Goal: Task Accomplishment & Management: Manage account settings

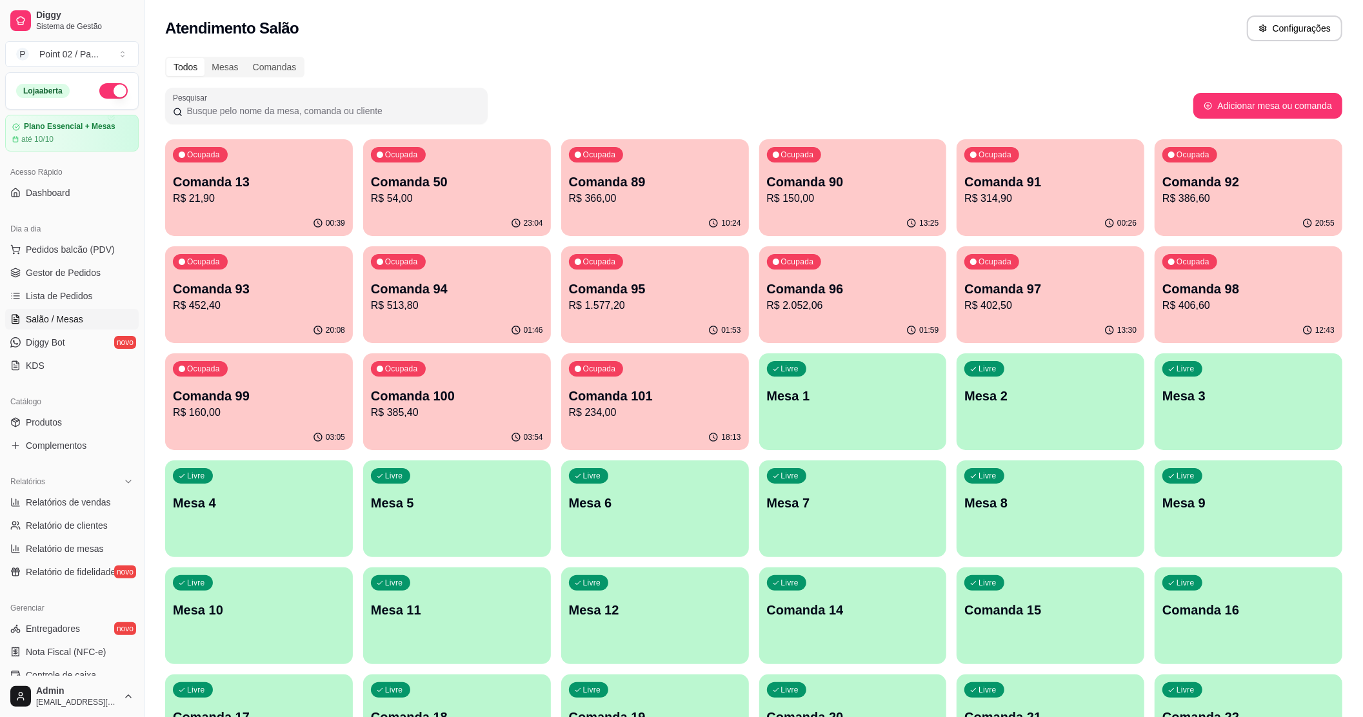
click at [878, 591] on div "Livre Comanda 14" at bounding box center [853, 608] width 188 height 81
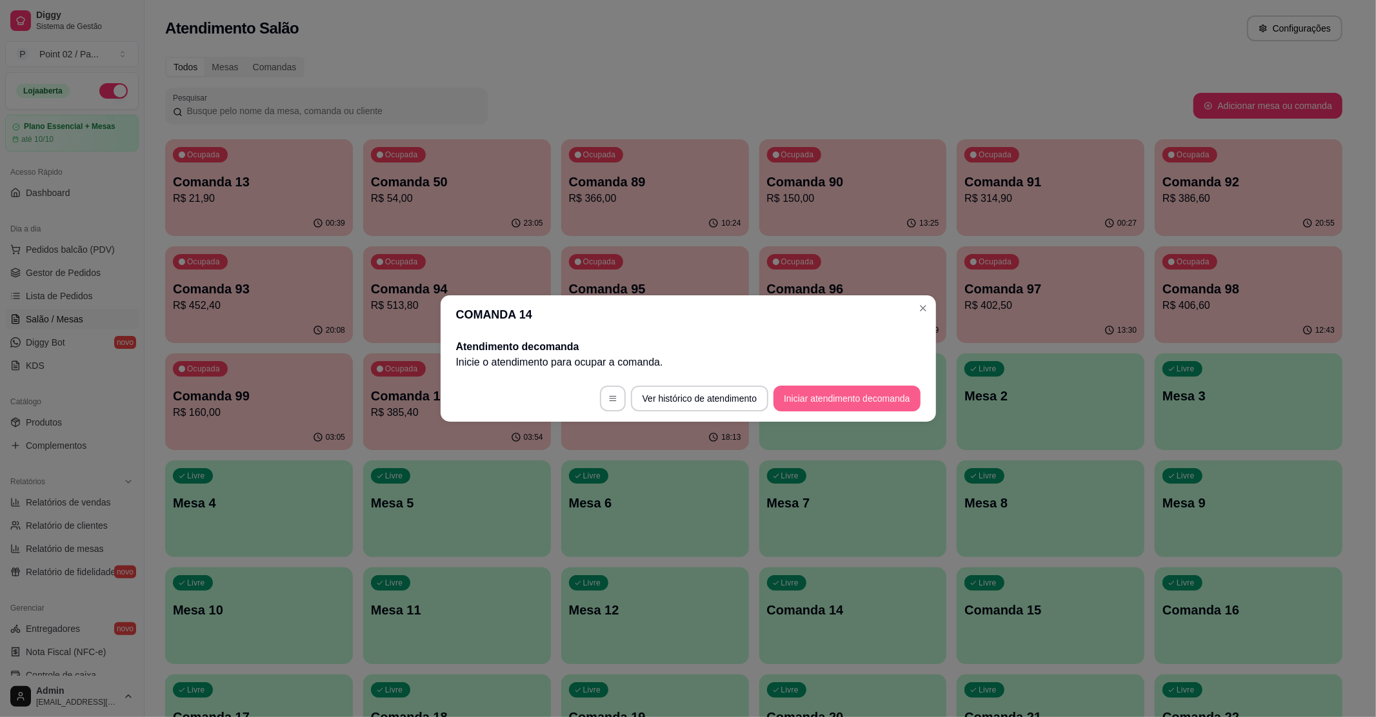
click at [860, 390] on button "Iniciar atendimento de comanda" at bounding box center [846, 399] width 146 height 26
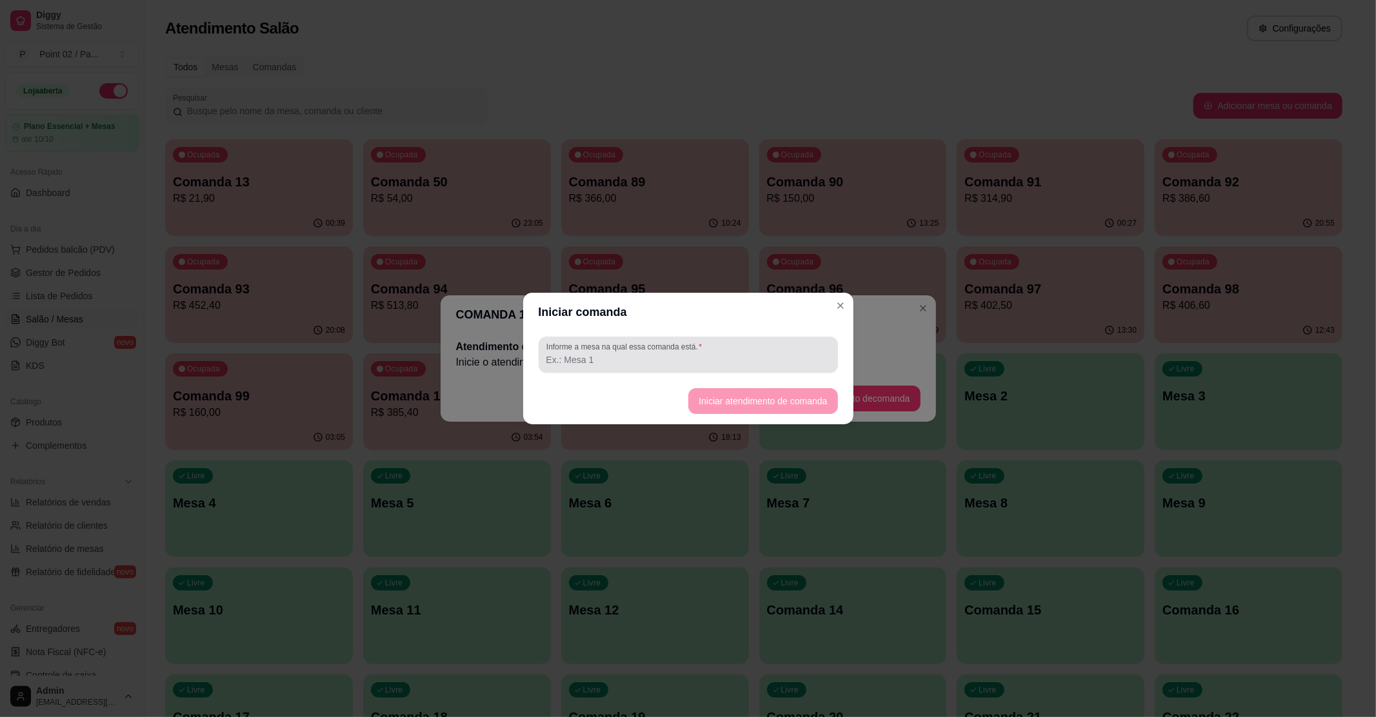
click at [739, 362] on input "Informe a mesa na qual essa comanda está." at bounding box center [688, 360] width 284 height 13
type input "m"
type input "MESA"
click at [768, 396] on button "Iniciar atendimento de comanda" at bounding box center [763, 401] width 145 height 25
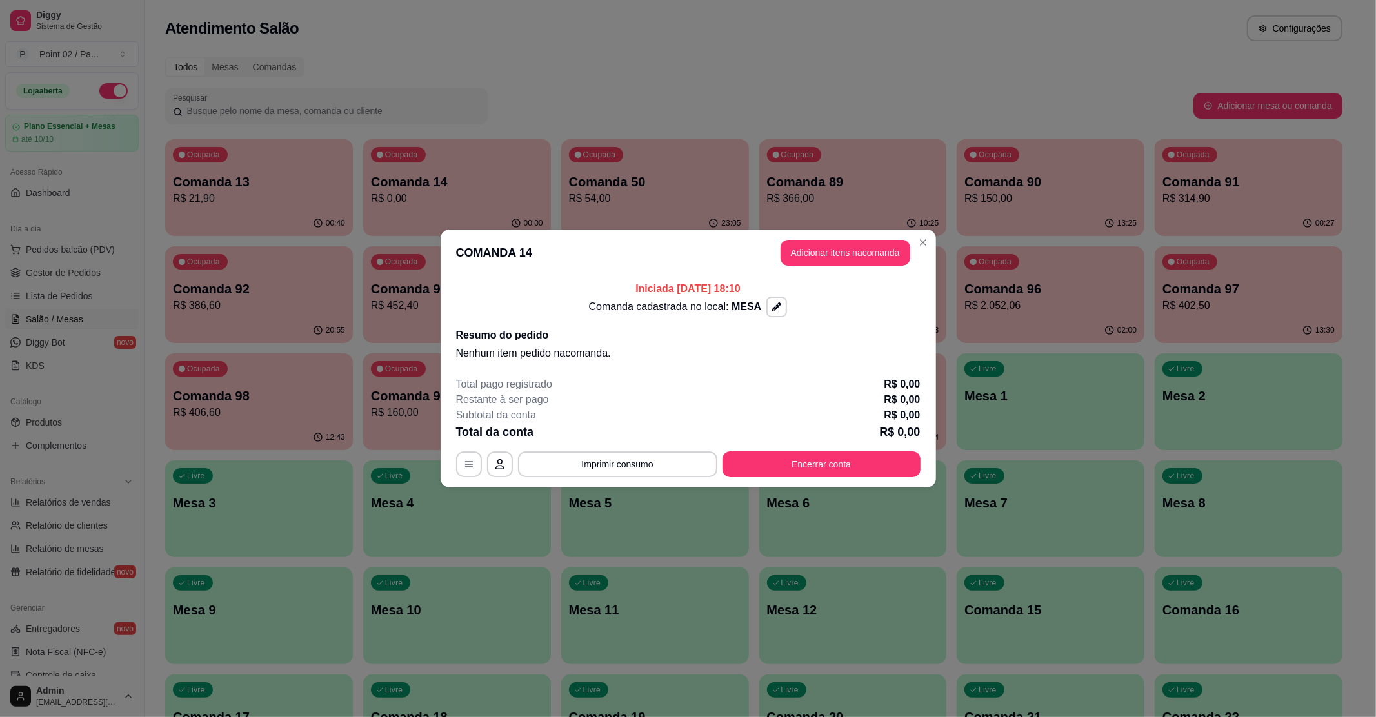
click at [886, 257] on button "Adicionar itens na comanda" at bounding box center [846, 253] width 130 height 26
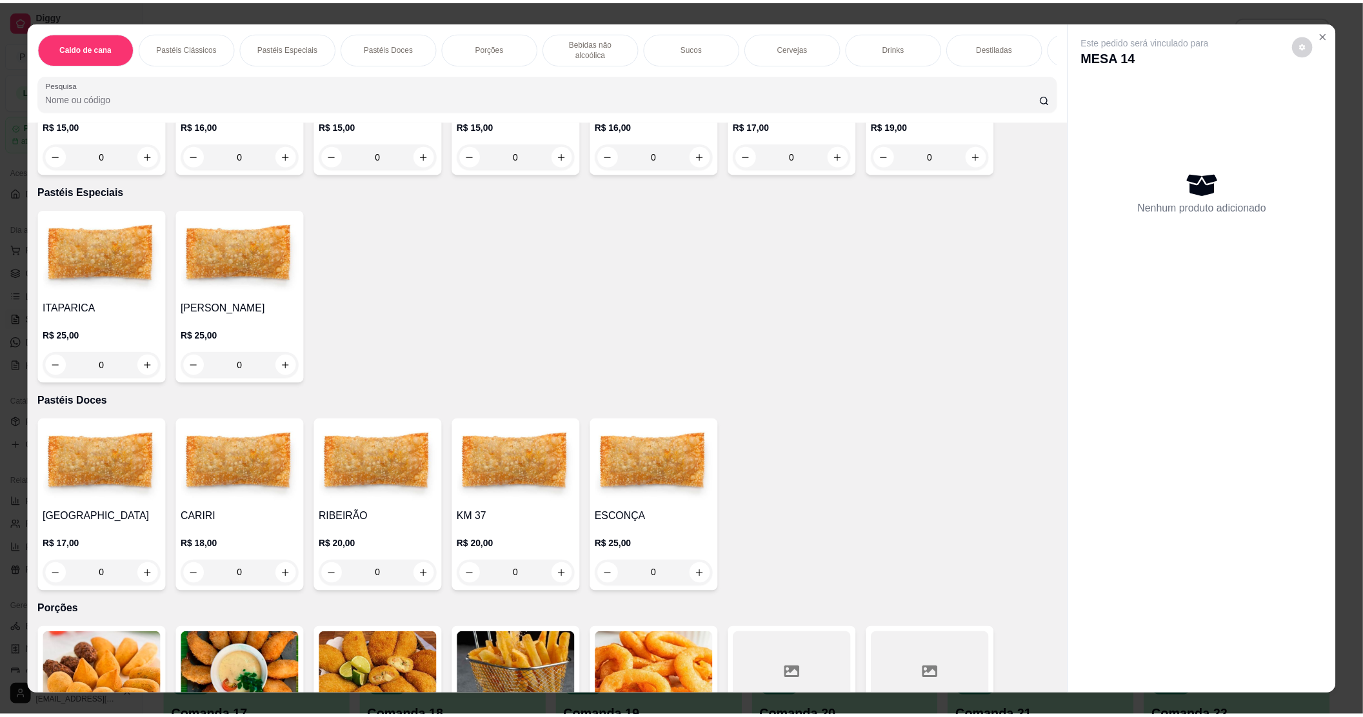
scroll to position [860, 0]
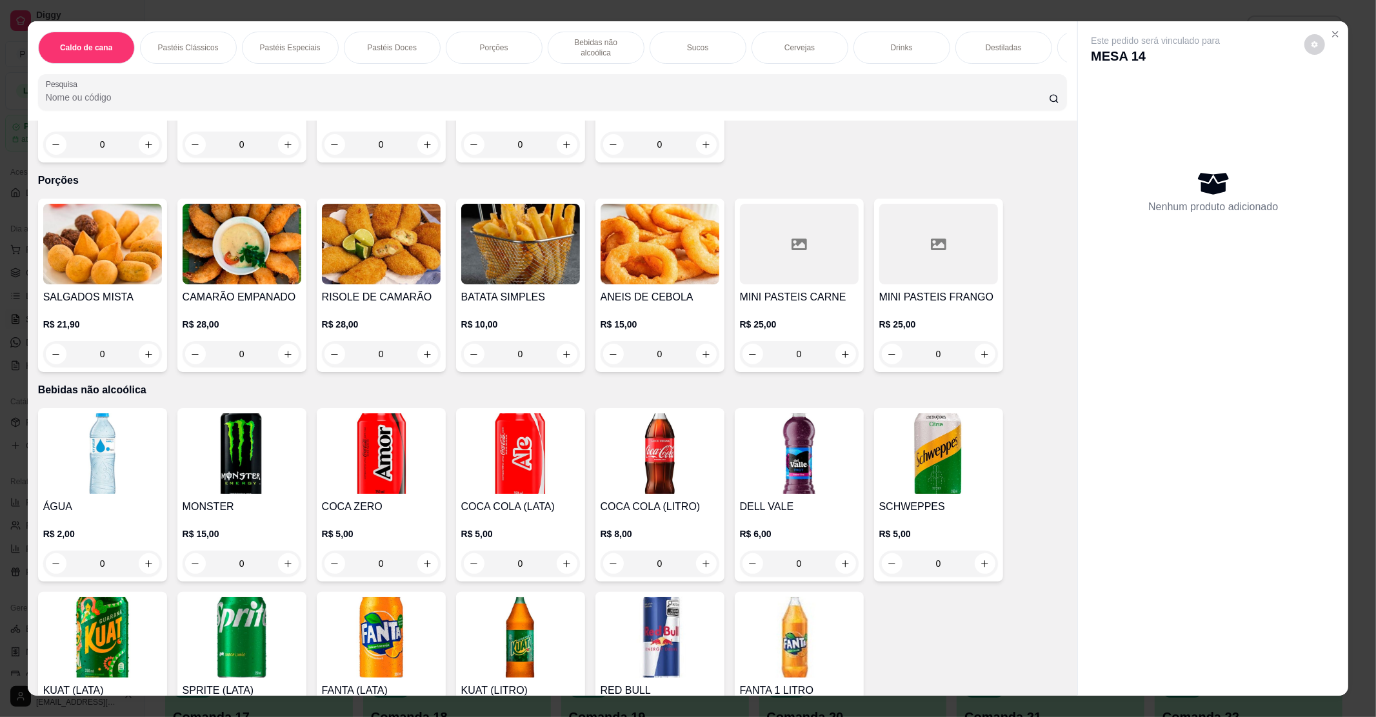
click at [538, 266] on img at bounding box center [520, 244] width 119 height 81
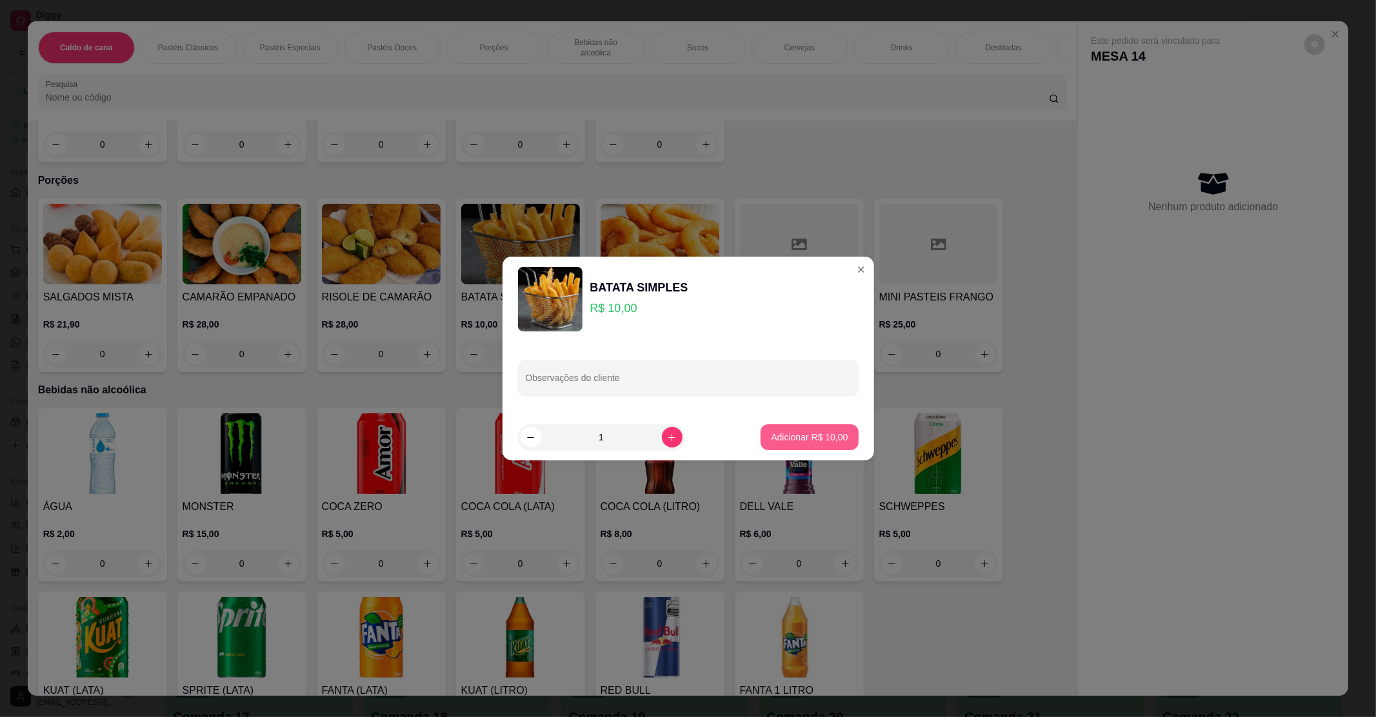
click at [809, 434] on p "Adicionar R$ 10,00" at bounding box center [809, 437] width 77 height 13
type input "1"
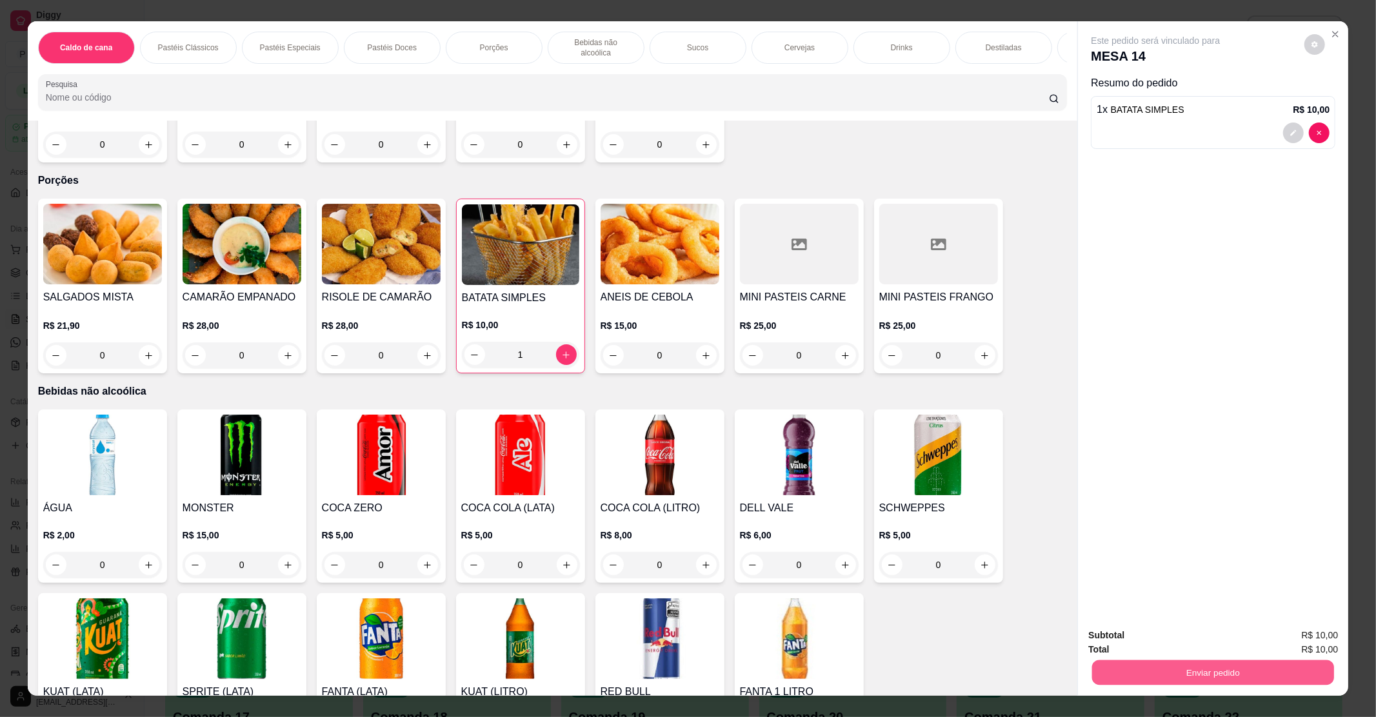
click at [1250, 679] on button "Enviar pedido" at bounding box center [1213, 672] width 242 height 25
click at [1291, 645] on button "Enviar pedido" at bounding box center [1303, 641] width 71 height 24
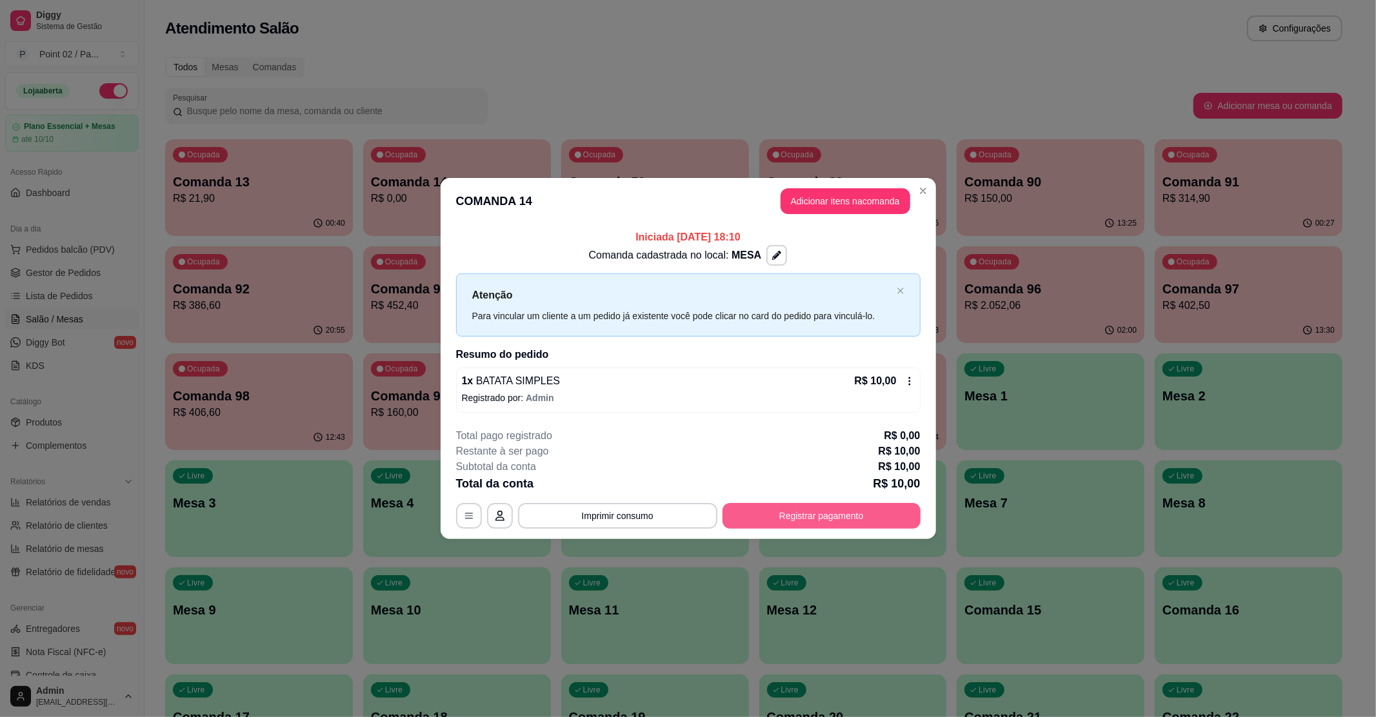
click at [765, 520] on button "Registrar pagamento" at bounding box center [822, 516] width 198 height 26
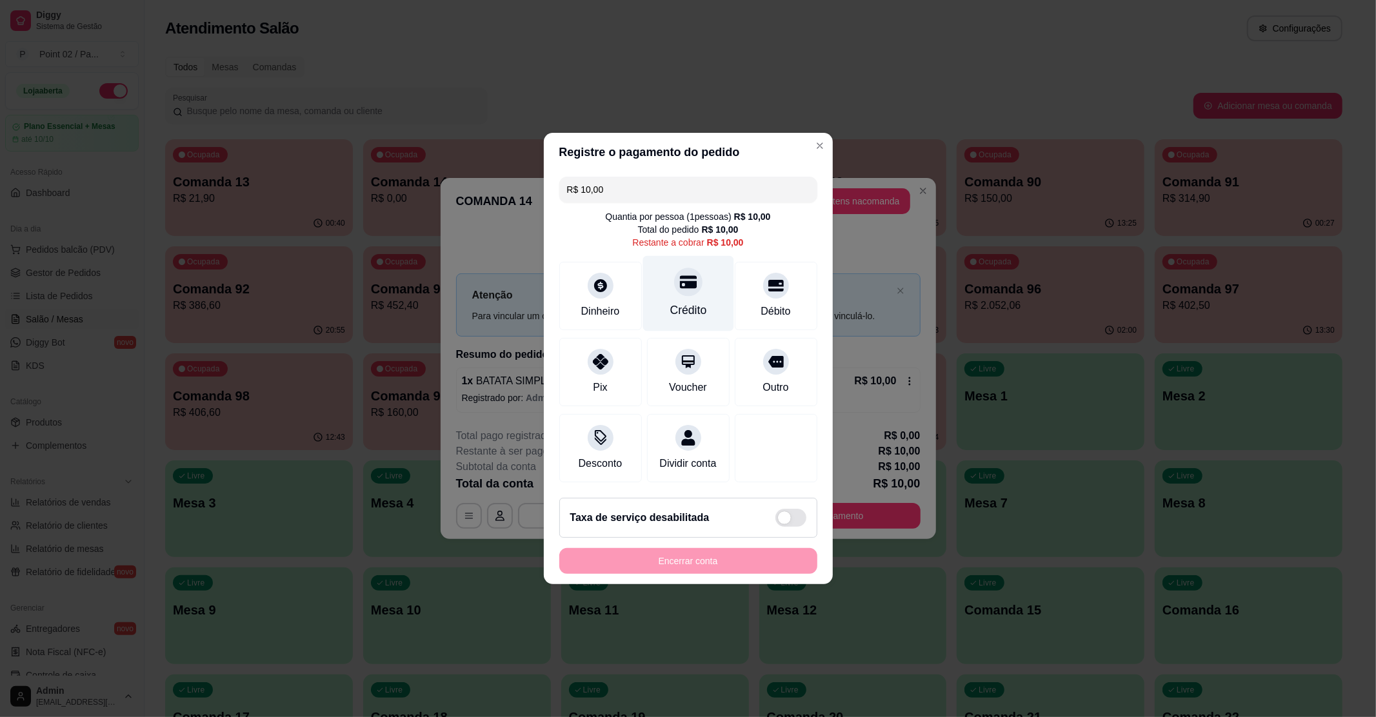
click at [685, 302] on div "Crédito" at bounding box center [688, 310] width 37 height 17
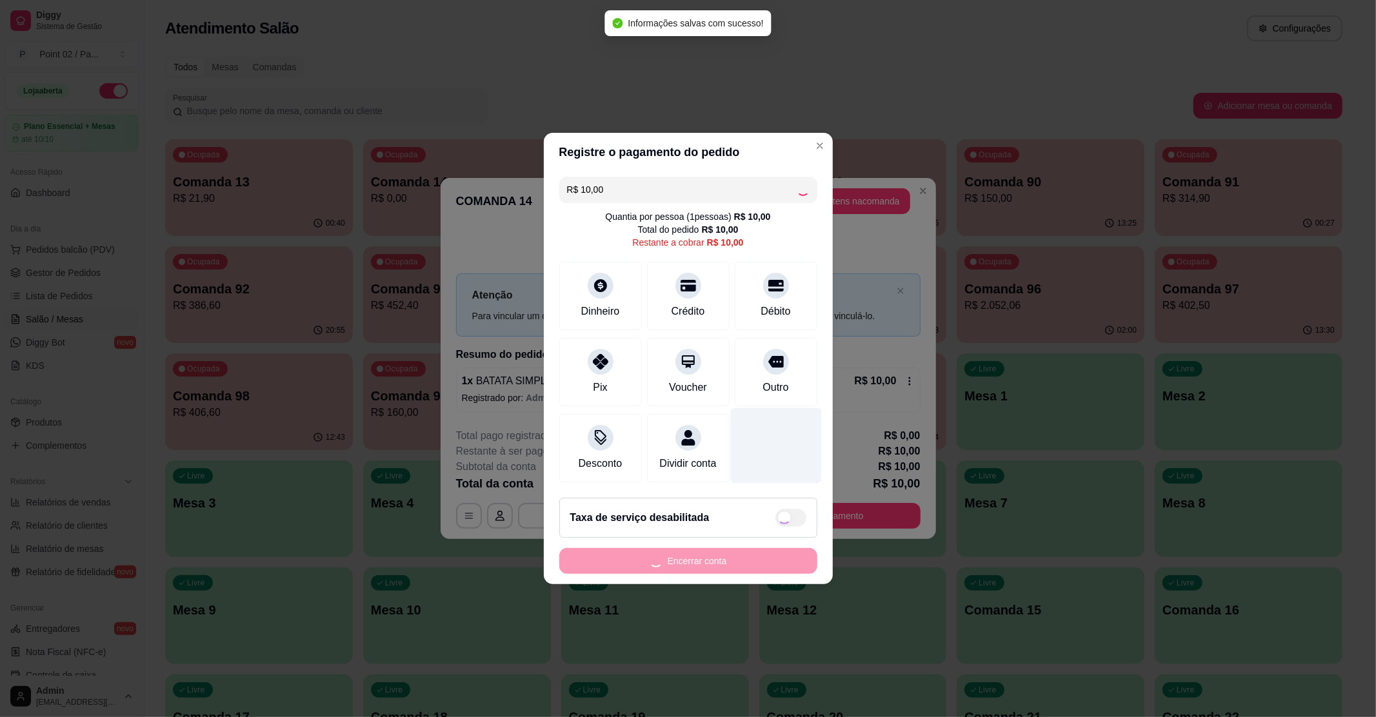
type input "R$ 0,00"
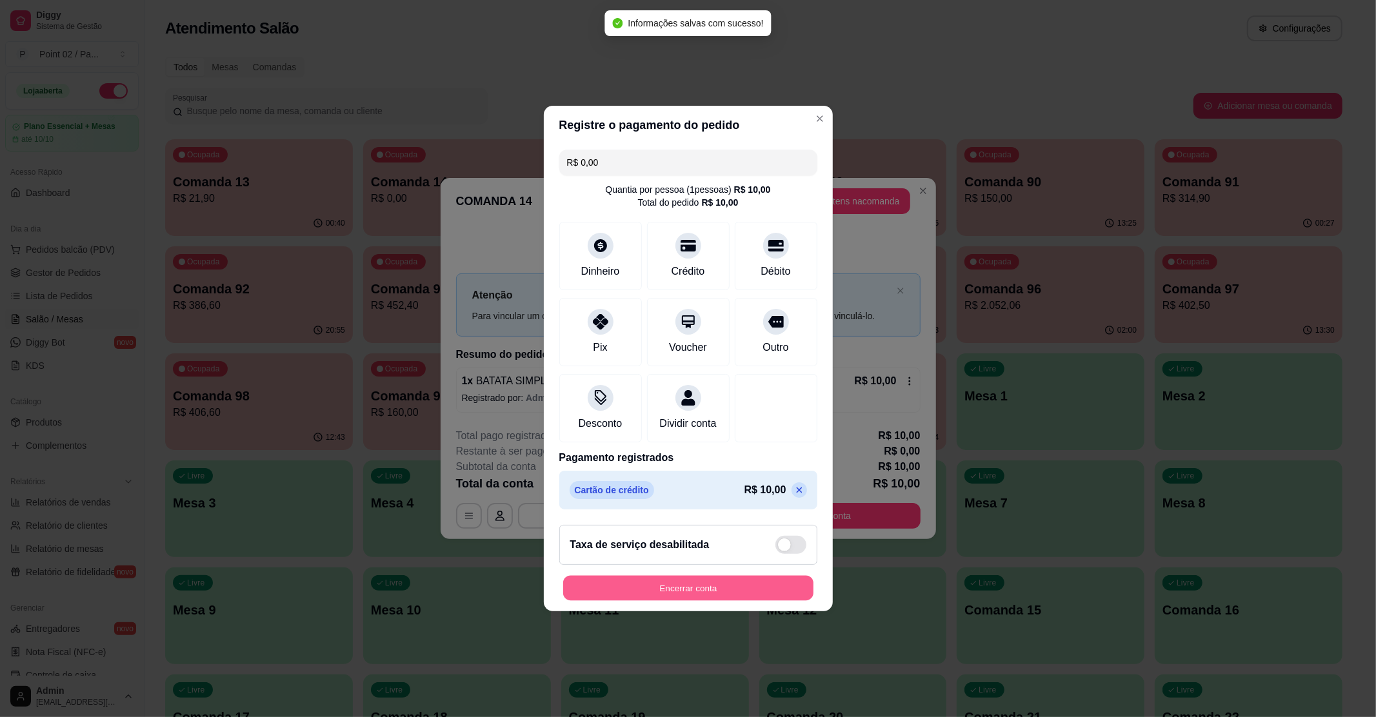
click at [712, 601] on button "Encerrar conta" at bounding box center [688, 588] width 250 height 25
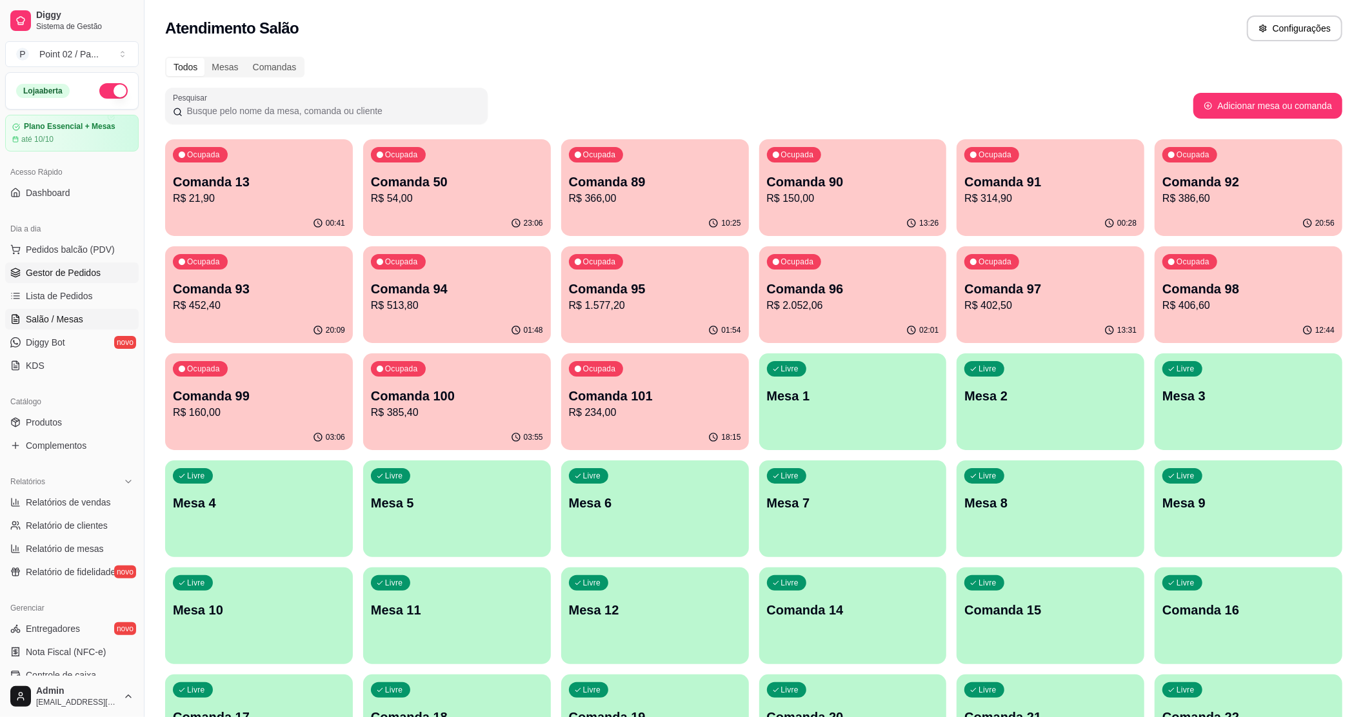
click at [68, 271] on span "Gestor de Pedidos" at bounding box center [63, 272] width 75 height 13
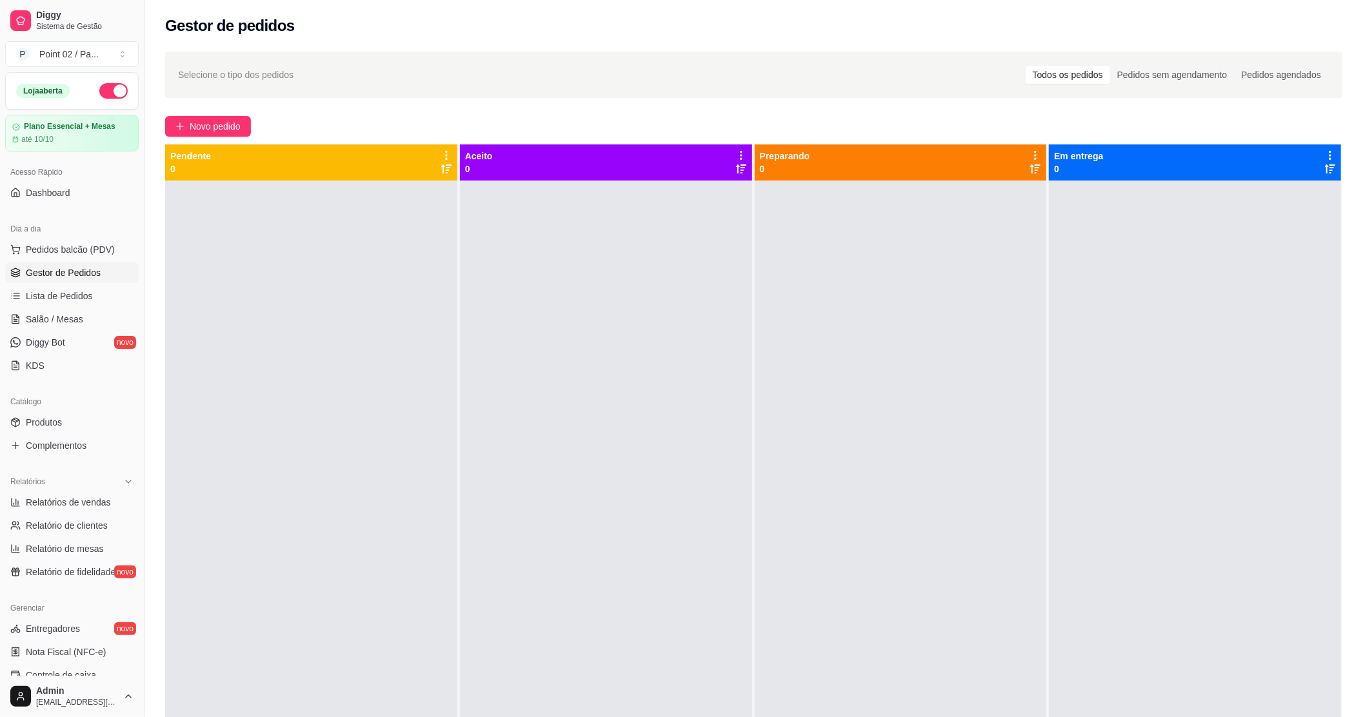
click at [62, 277] on span "Gestor de Pedidos" at bounding box center [63, 272] width 75 height 13
click at [590, 284] on div at bounding box center [606, 539] width 292 height 717
click at [28, 413] on link "Produtos" at bounding box center [72, 422] width 134 height 21
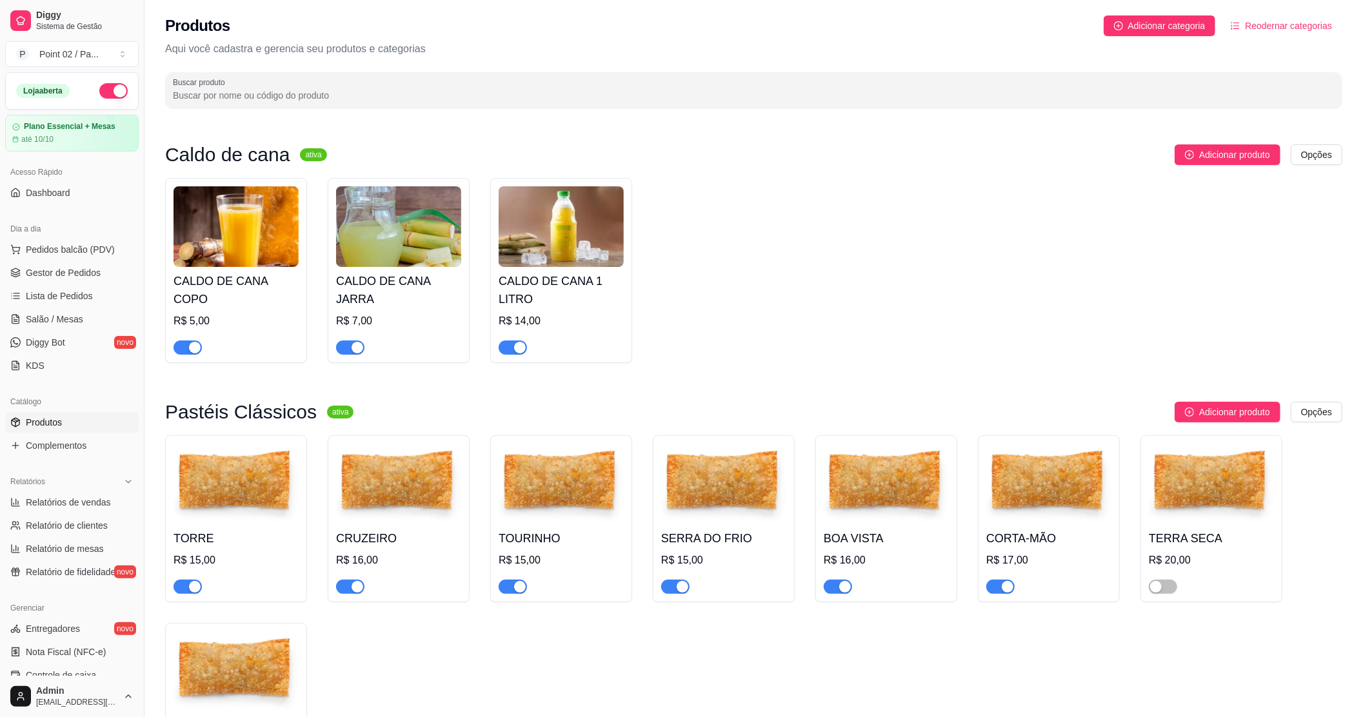
scroll to position [212, 0]
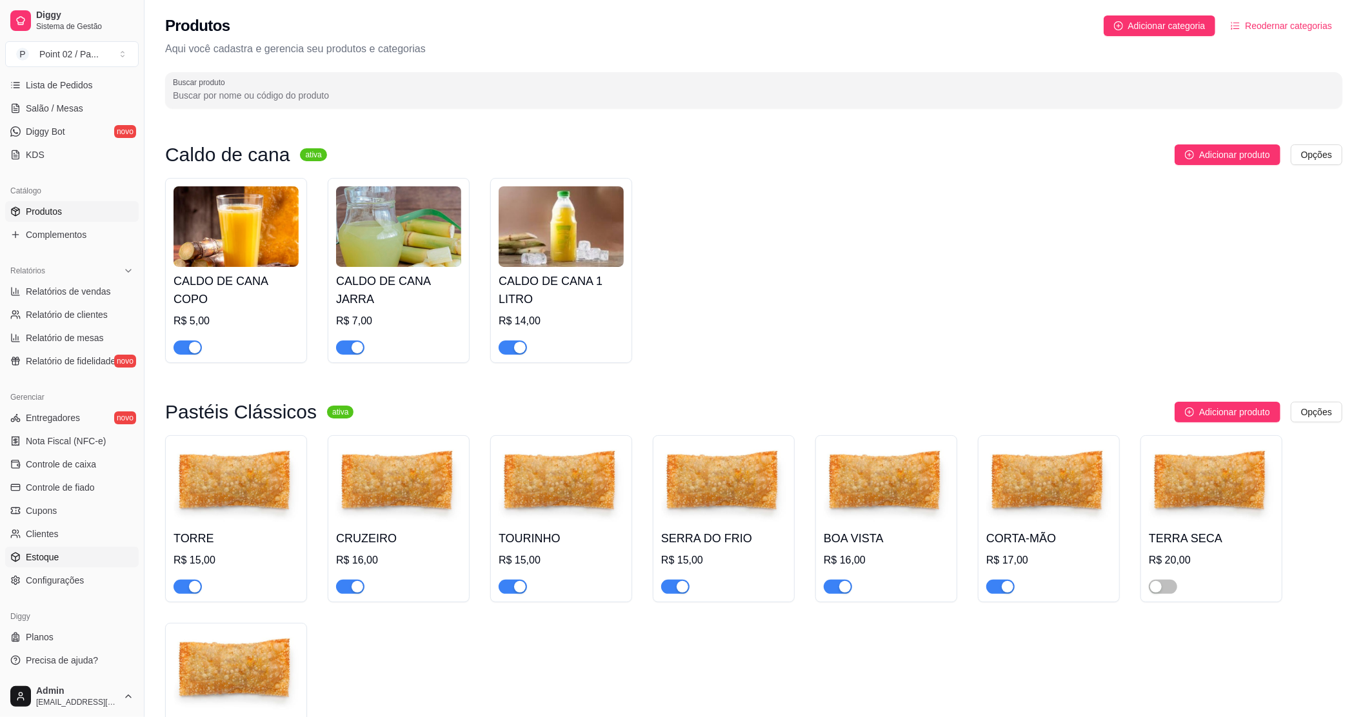
click at [47, 553] on span "Estoque" at bounding box center [42, 557] width 33 height 13
select select "QUANTITY_ORDER"
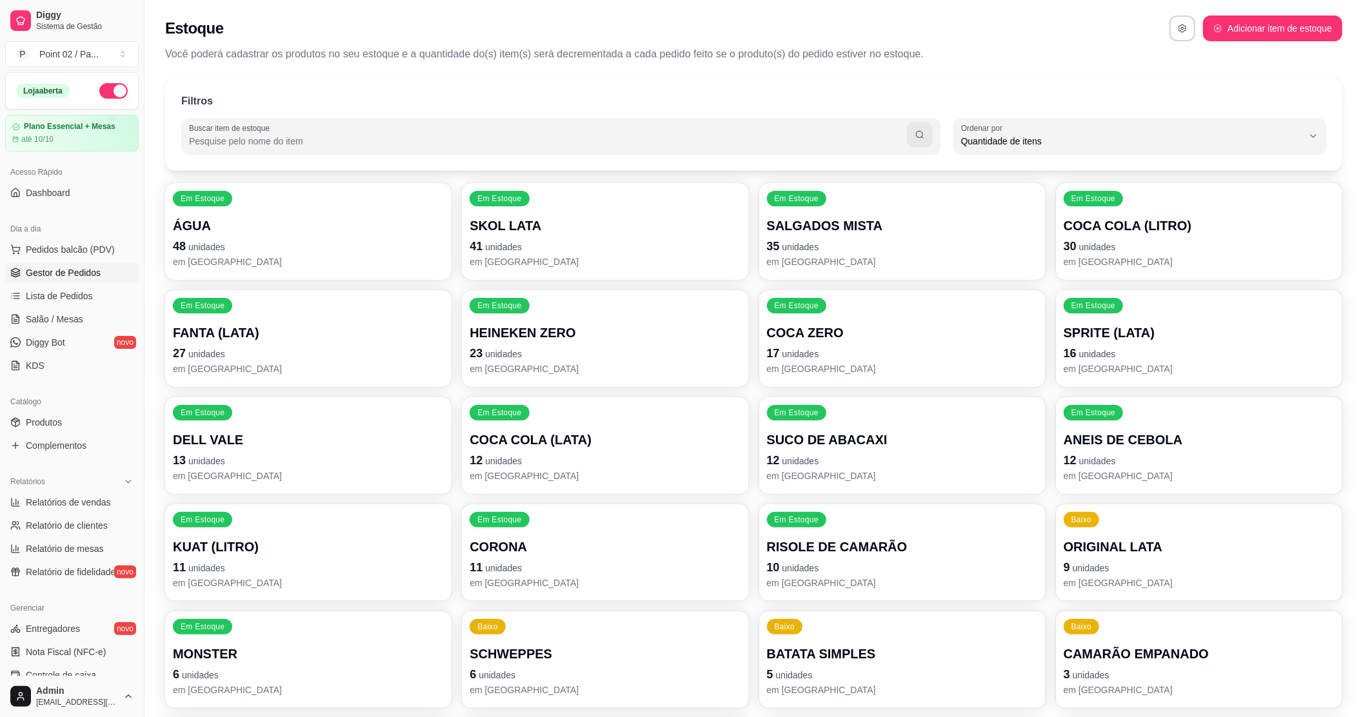
click at [81, 272] on span "Gestor de Pedidos" at bounding box center [63, 272] width 75 height 13
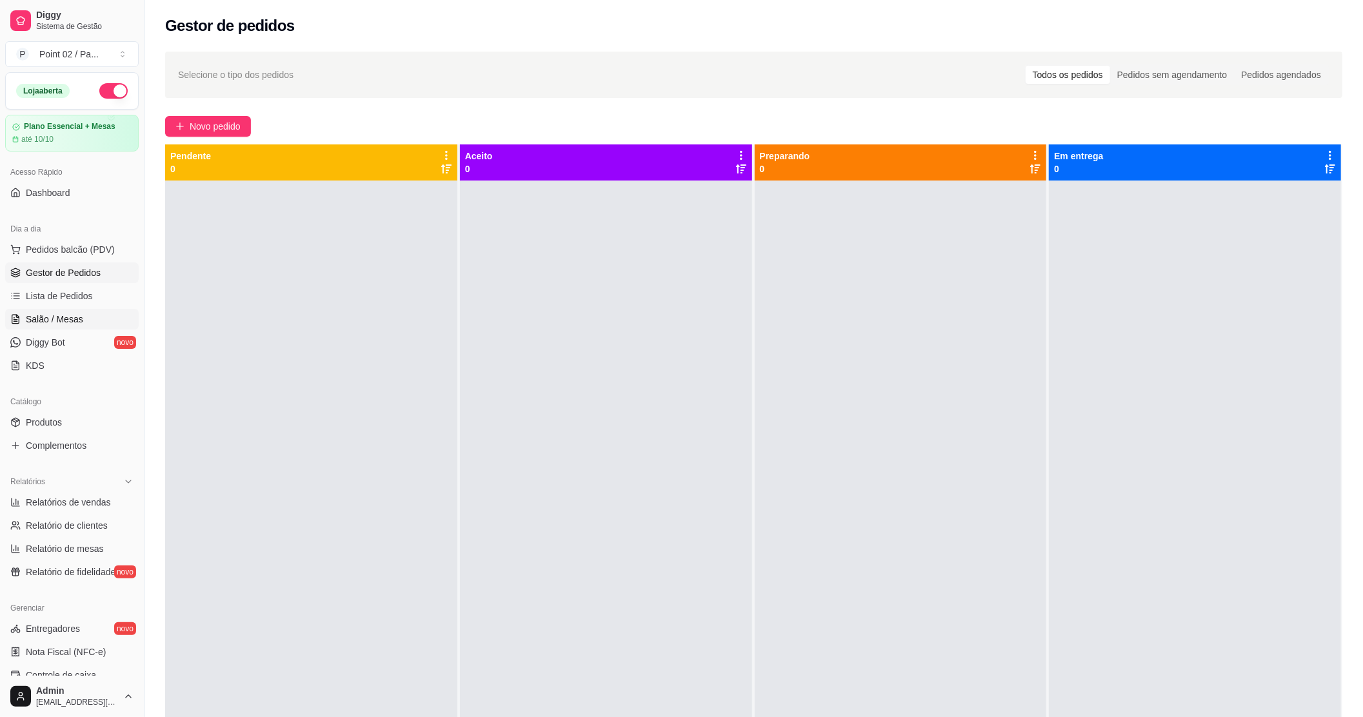
click at [85, 321] on link "Salão / Mesas" at bounding box center [72, 319] width 134 height 21
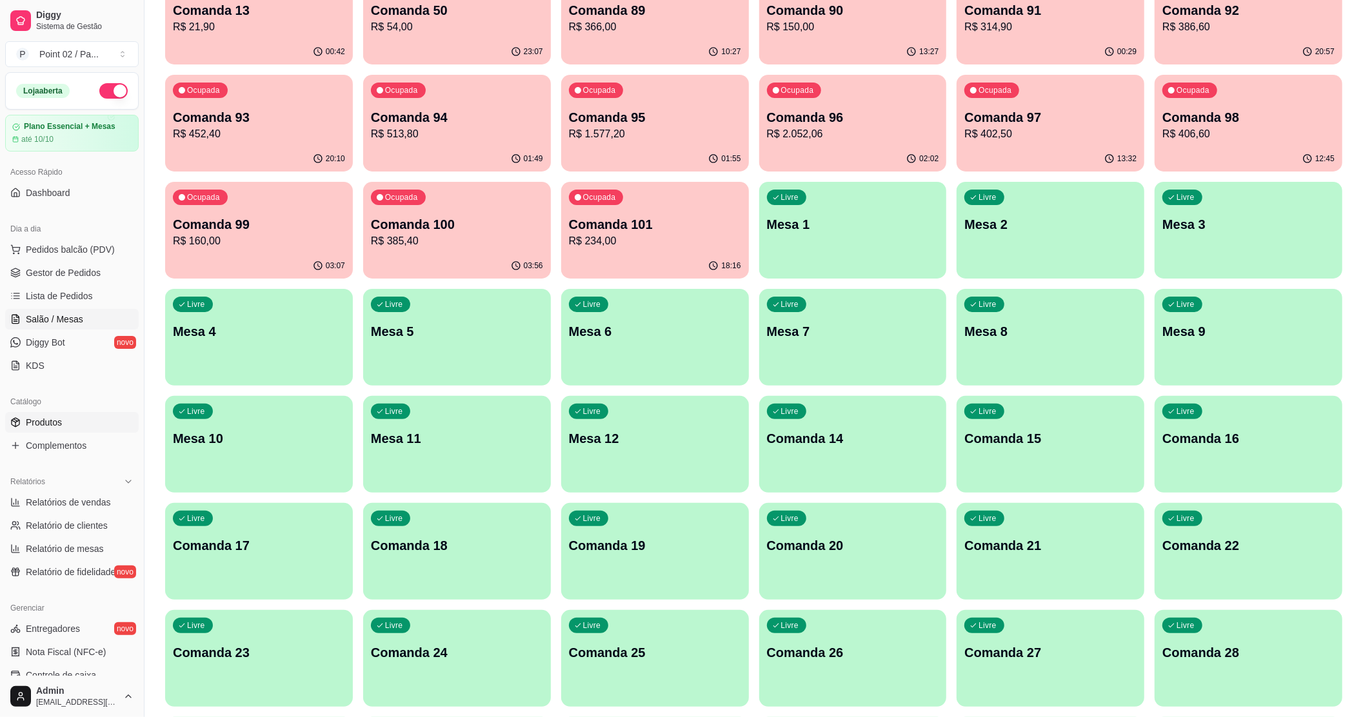
click at [86, 421] on link "Produtos" at bounding box center [72, 422] width 134 height 21
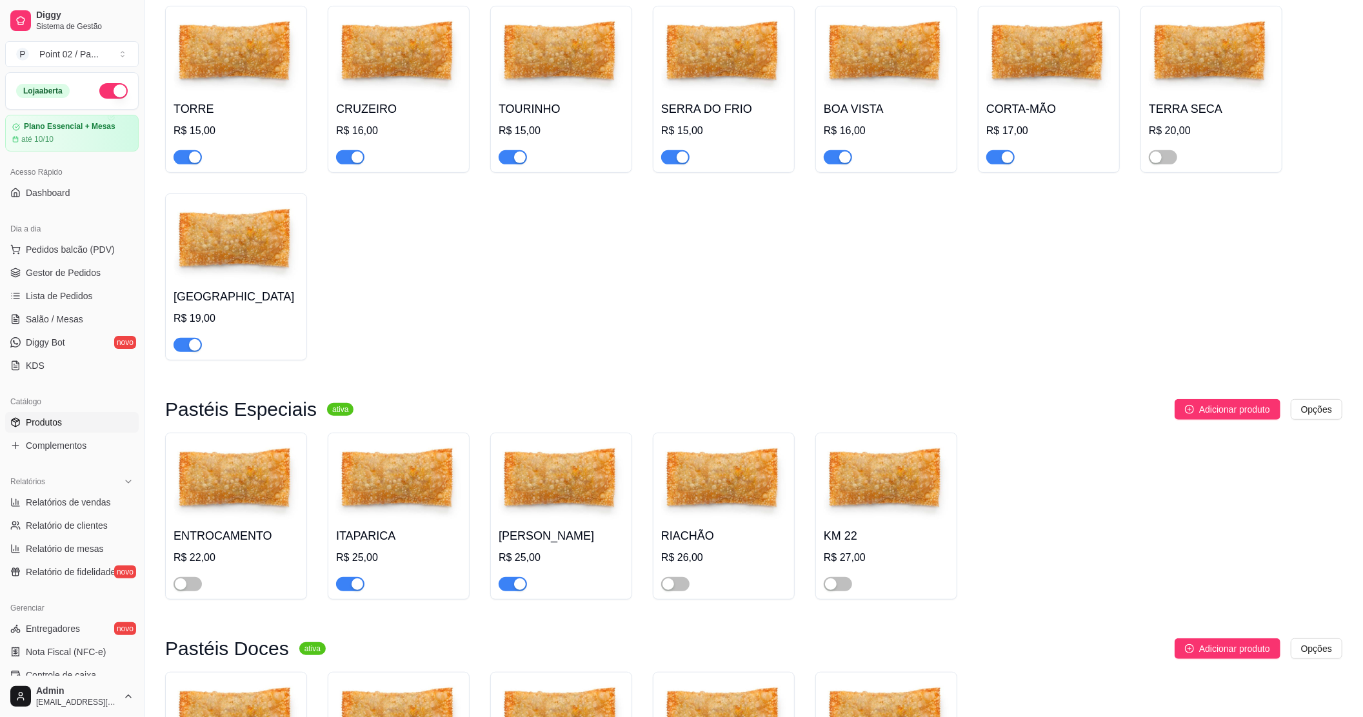
scroll to position [516, 0]
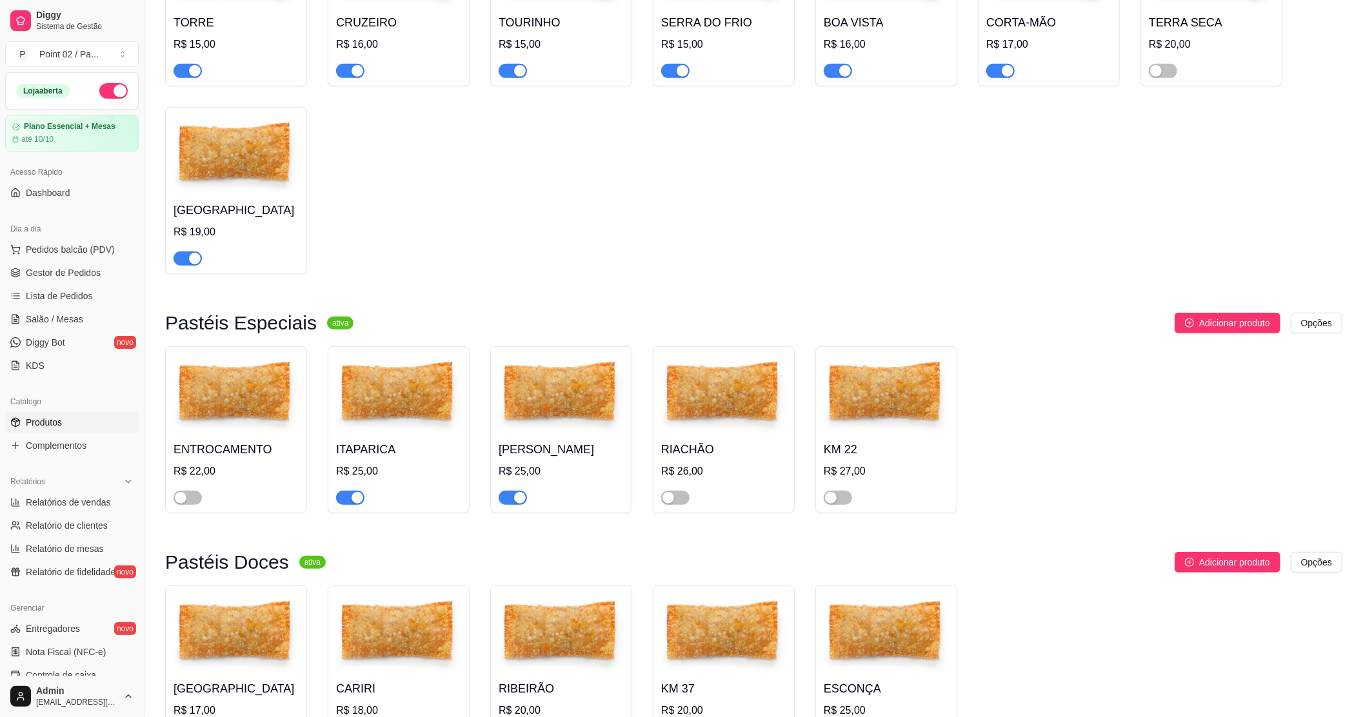
click at [514, 494] on div at bounding box center [513, 497] width 28 height 15
click at [506, 505] on span "button" at bounding box center [513, 498] width 28 height 14
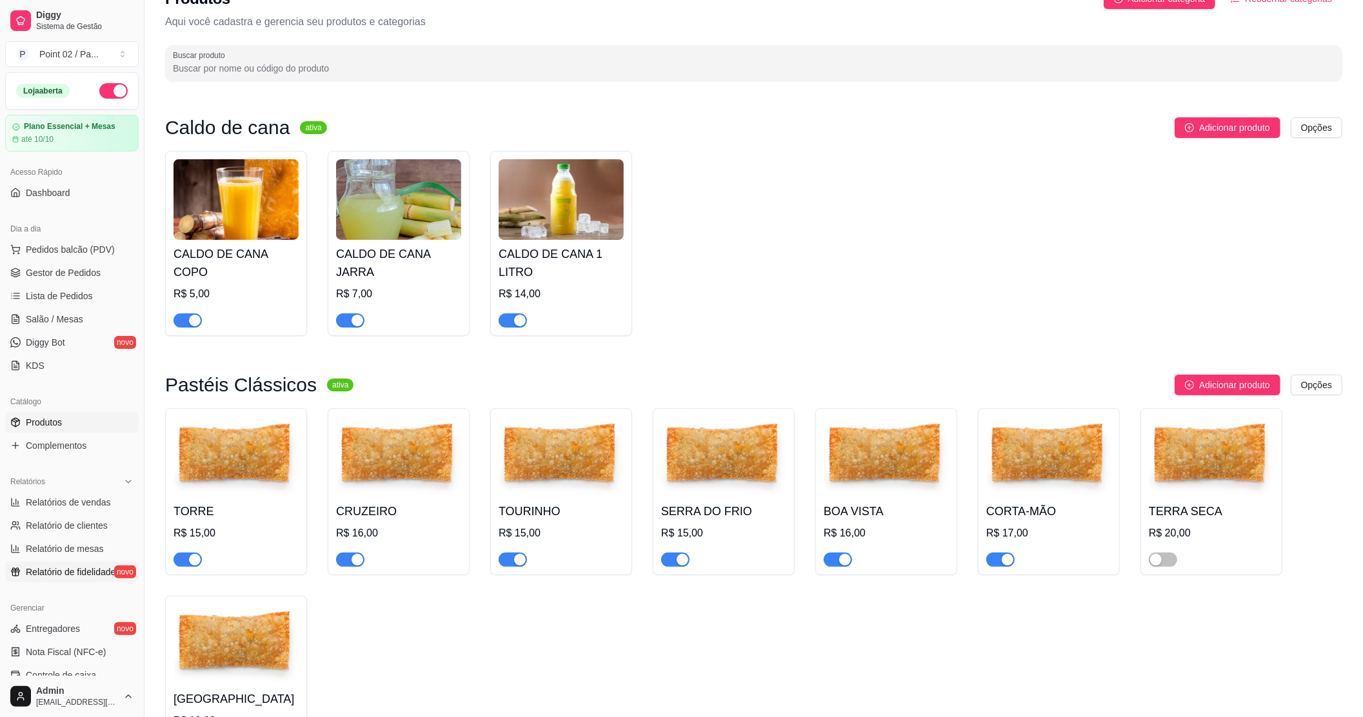
scroll to position [0, 0]
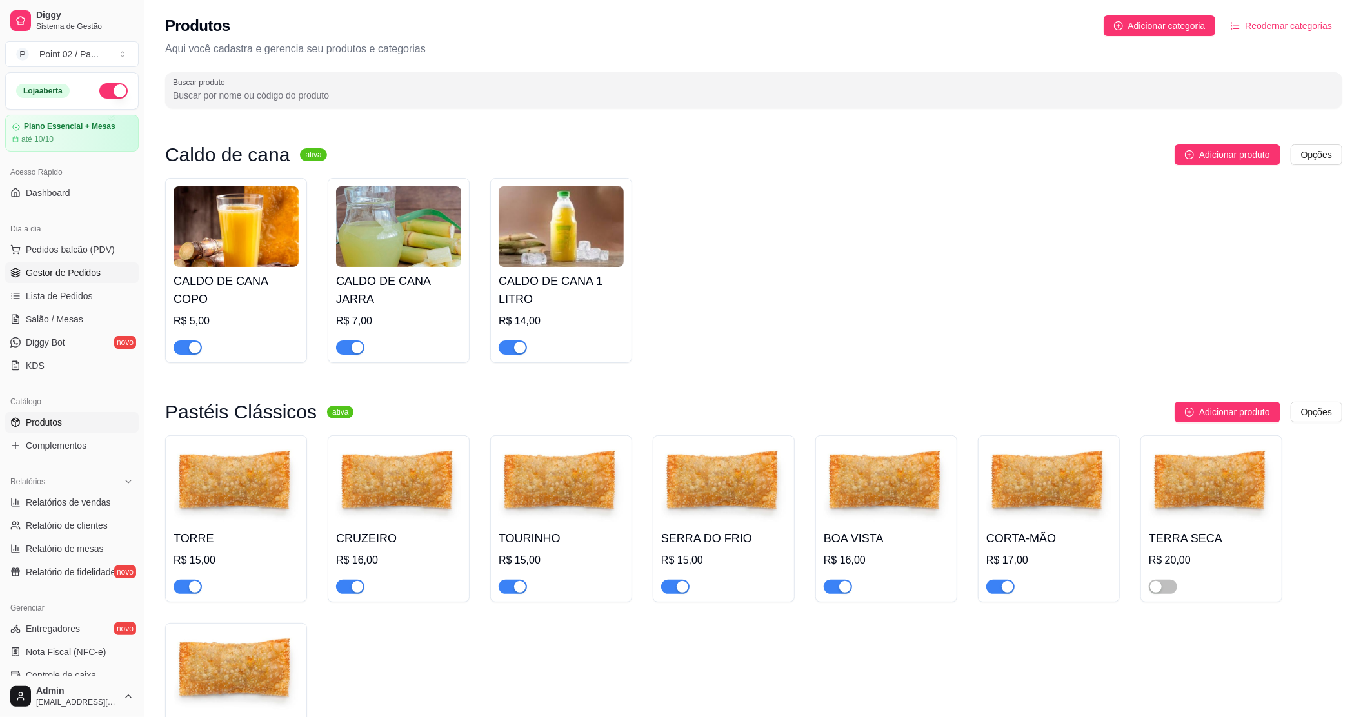
click at [91, 264] on link "Gestor de Pedidos" at bounding box center [72, 273] width 134 height 21
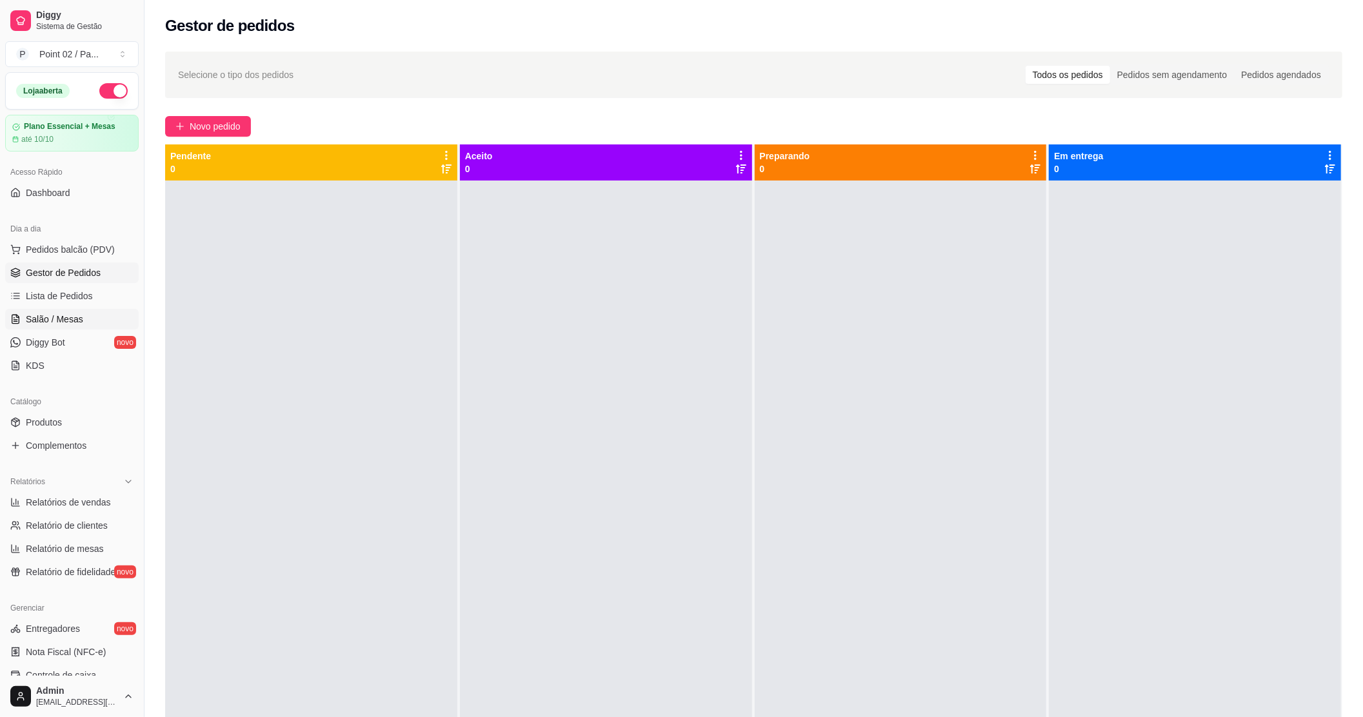
click at [54, 316] on span "Salão / Mesas" at bounding box center [54, 319] width 57 height 13
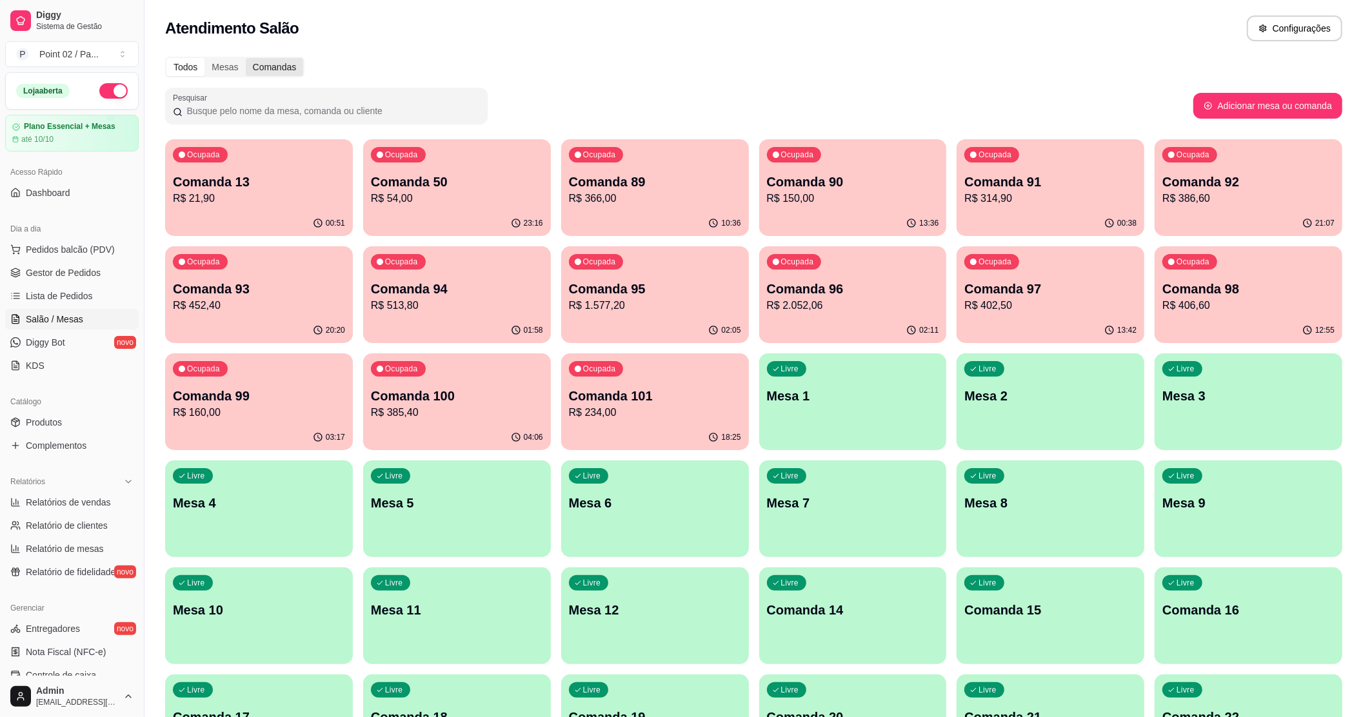
click at [289, 71] on div "Comandas" at bounding box center [275, 67] width 58 height 18
click at [246, 58] on input "Comandas" at bounding box center [246, 58] width 0 height 0
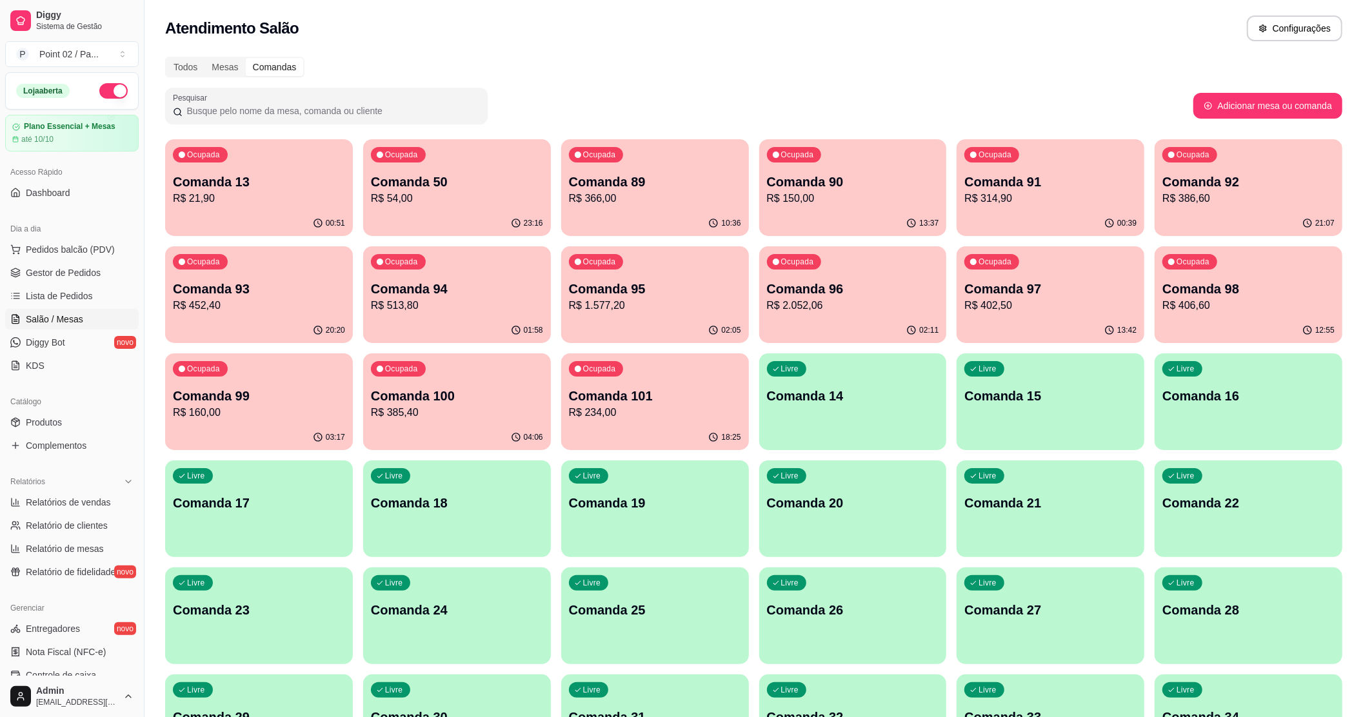
click at [235, 196] on p "R$ 21,90" at bounding box center [259, 198] width 172 height 15
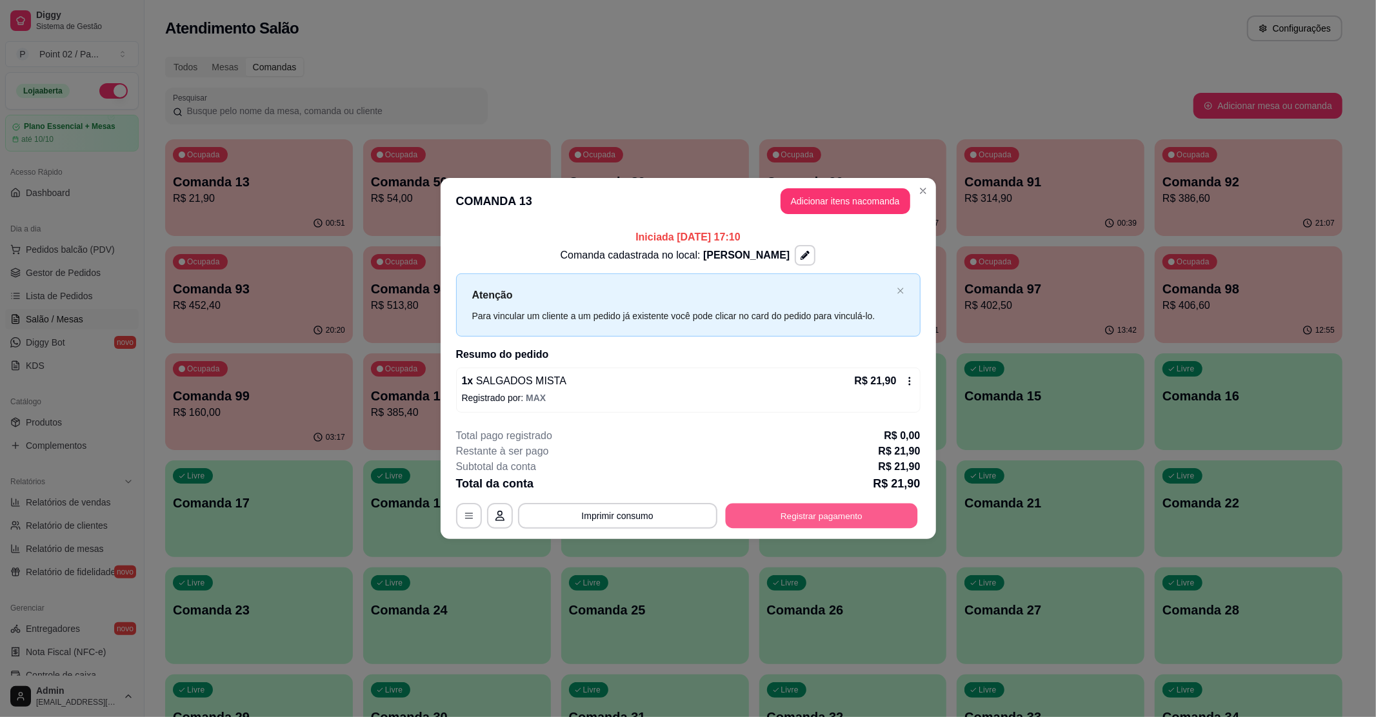
click at [795, 517] on button "Registrar pagamento" at bounding box center [821, 515] width 192 height 25
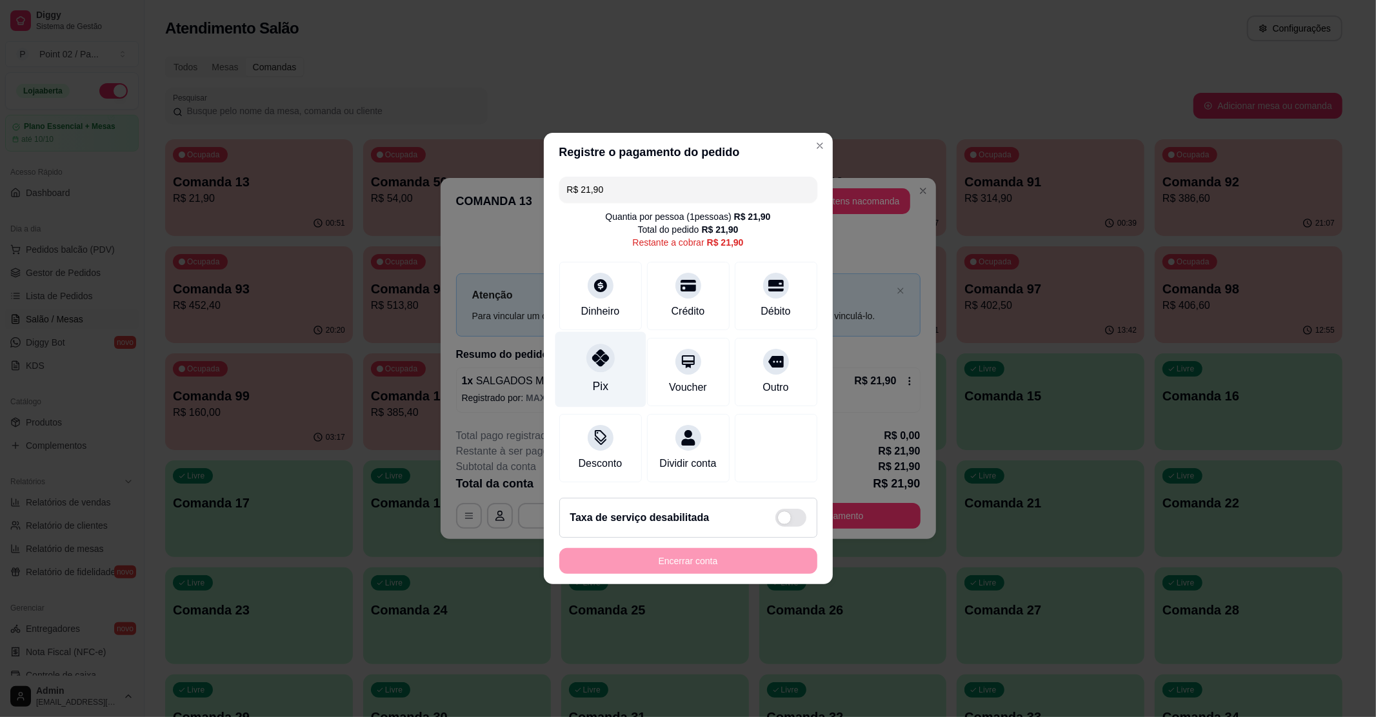
click at [607, 366] on div "Pix" at bounding box center [600, 369] width 91 height 75
type input "R$ 0,00"
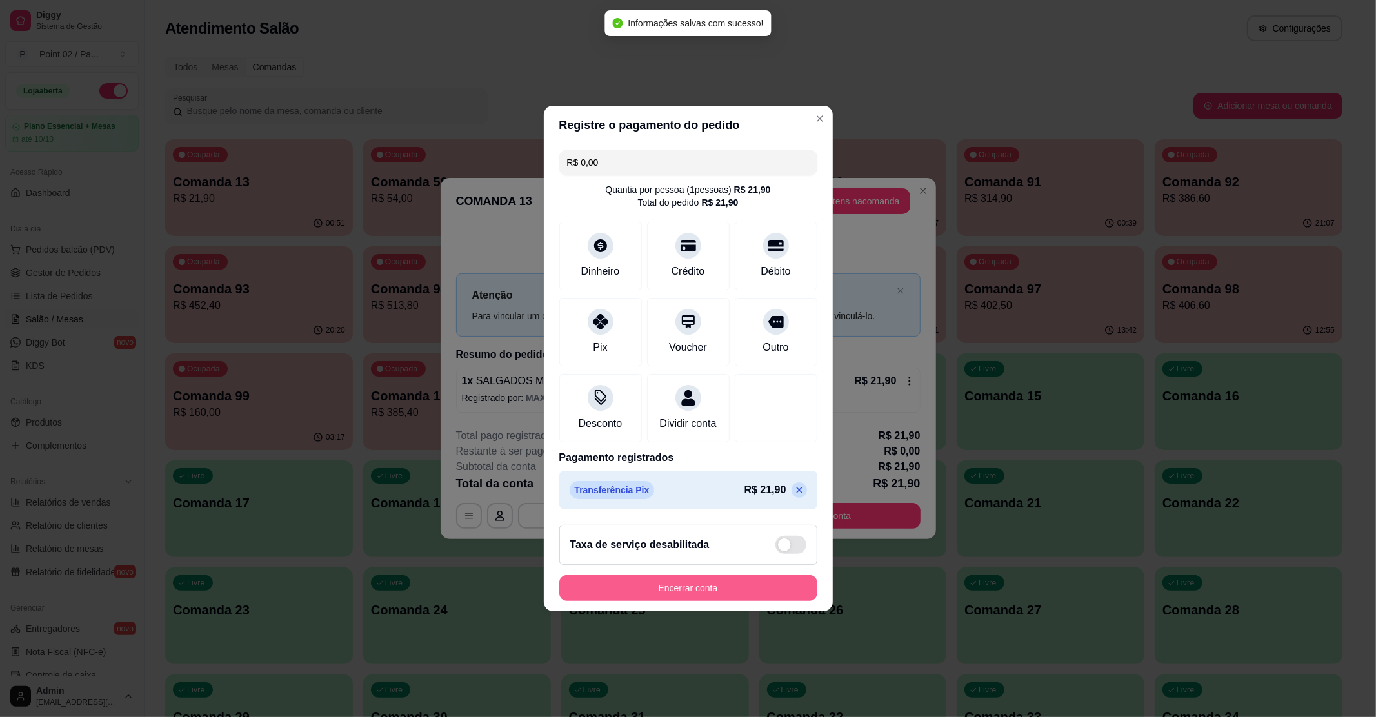
click at [701, 594] on button "Encerrar conta" at bounding box center [688, 588] width 258 height 26
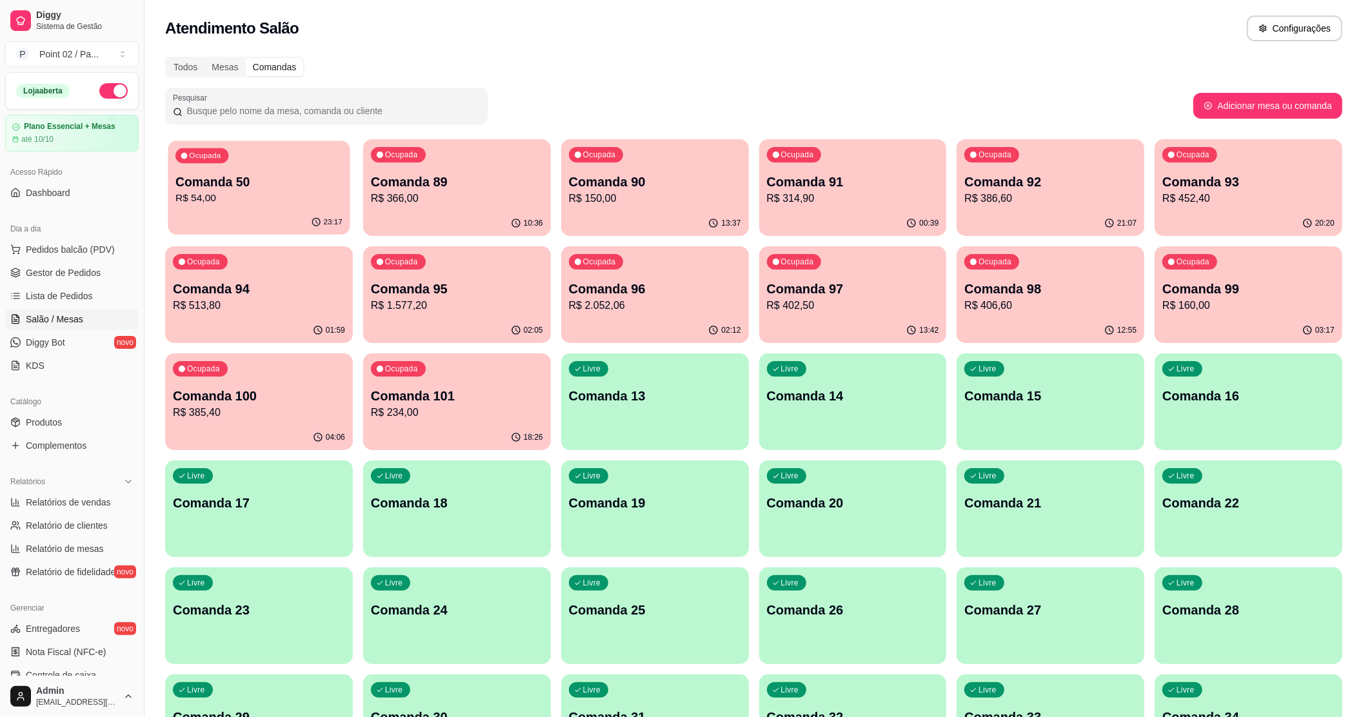
click at [261, 194] on p "R$ 54,00" at bounding box center [258, 198] width 167 height 15
drag, startPoint x: 759, startPoint y: 261, endPoint x: 106, endPoint y: 511, distance: 698.6
click at [863, 319] on div "13:42" at bounding box center [853, 329] width 182 height 25
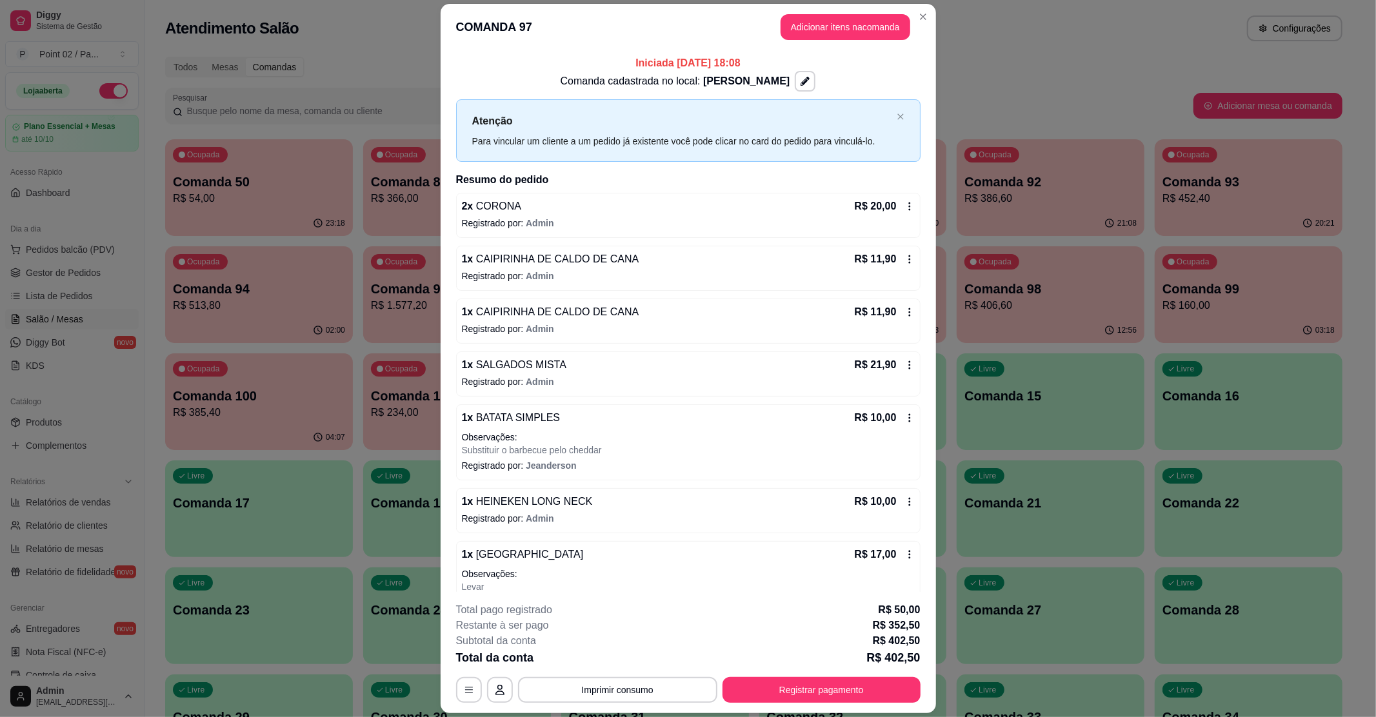
click at [904, 18] on header "COMANDA 97 Adicionar itens na comanda" at bounding box center [688, 27] width 495 height 46
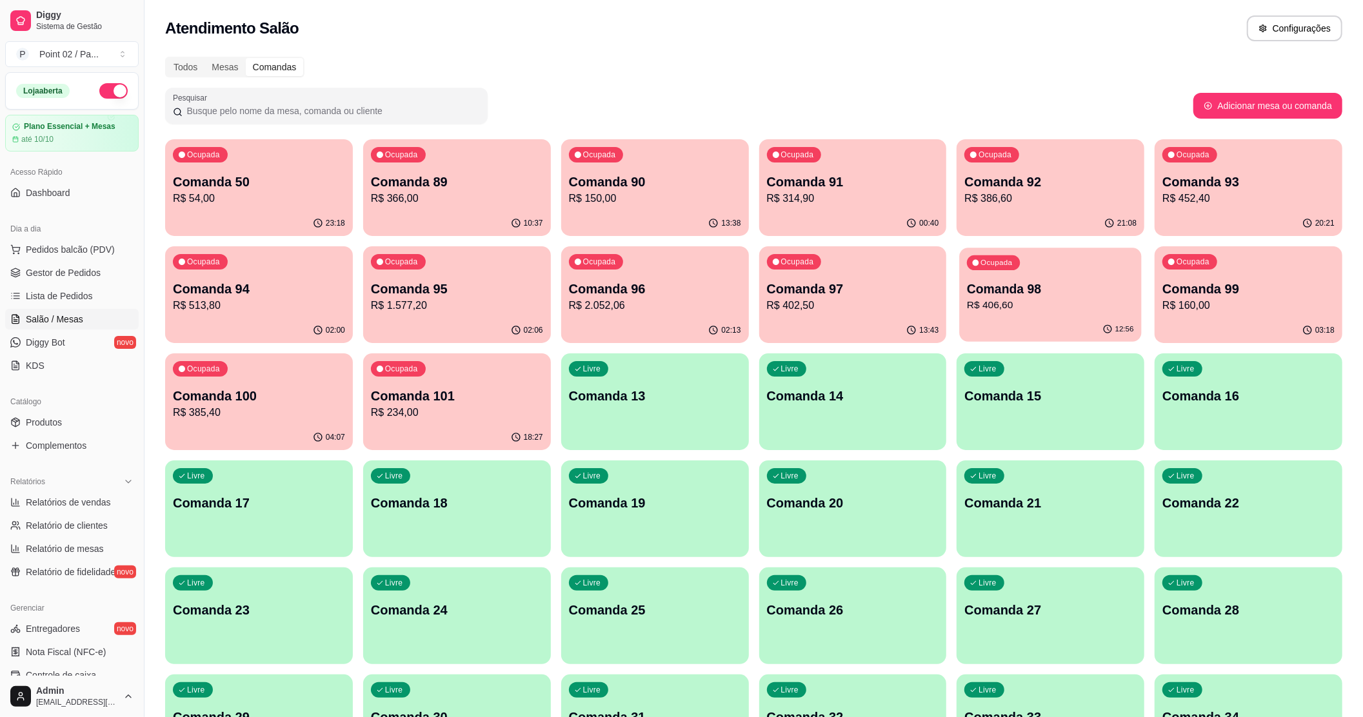
click at [988, 320] on div "12:56" at bounding box center [1051, 329] width 182 height 25
click at [335, 290] on p "Comanda 94" at bounding box center [258, 289] width 167 height 17
click at [472, 419] on p "R$ 234,00" at bounding box center [457, 412] width 167 height 15
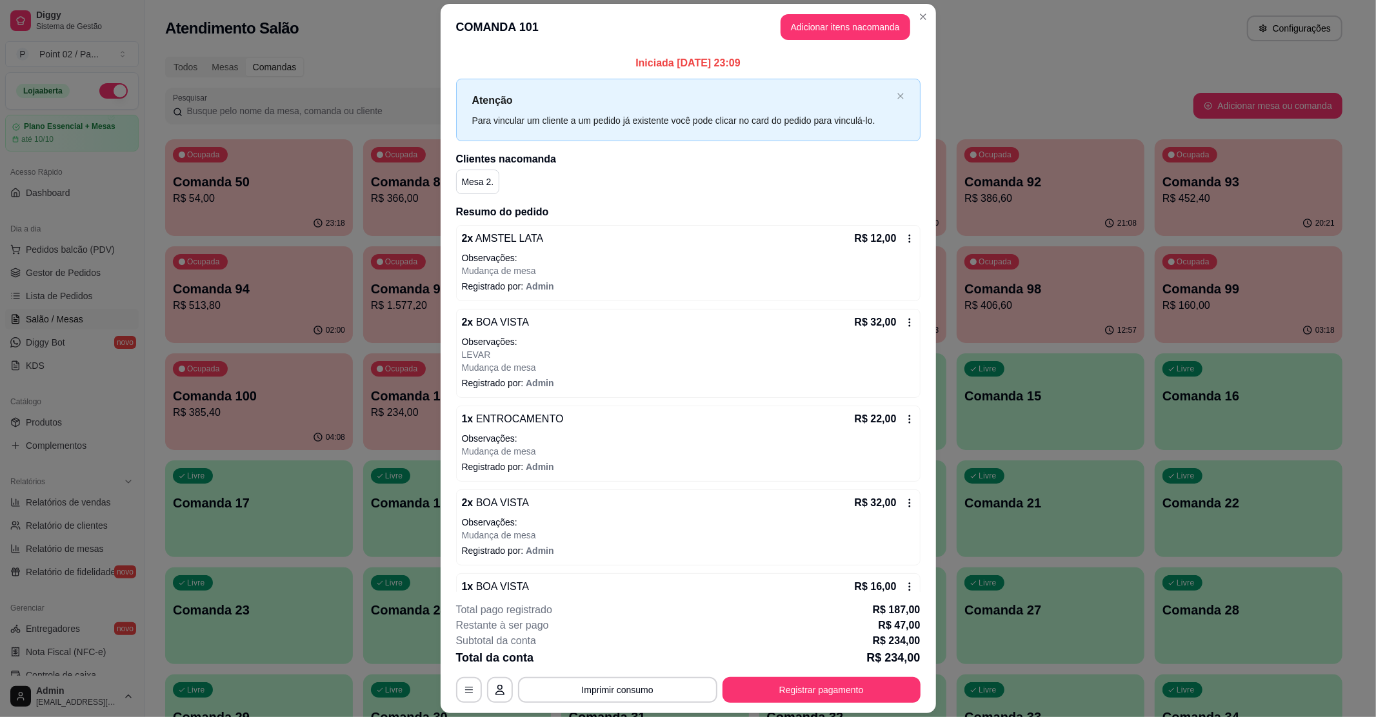
click at [441, 385] on div "Iniciada [DATE] 23:09 Atenção Para vincular um cliente a um pedido já existente…" at bounding box center [688, 321] width 495 height 543
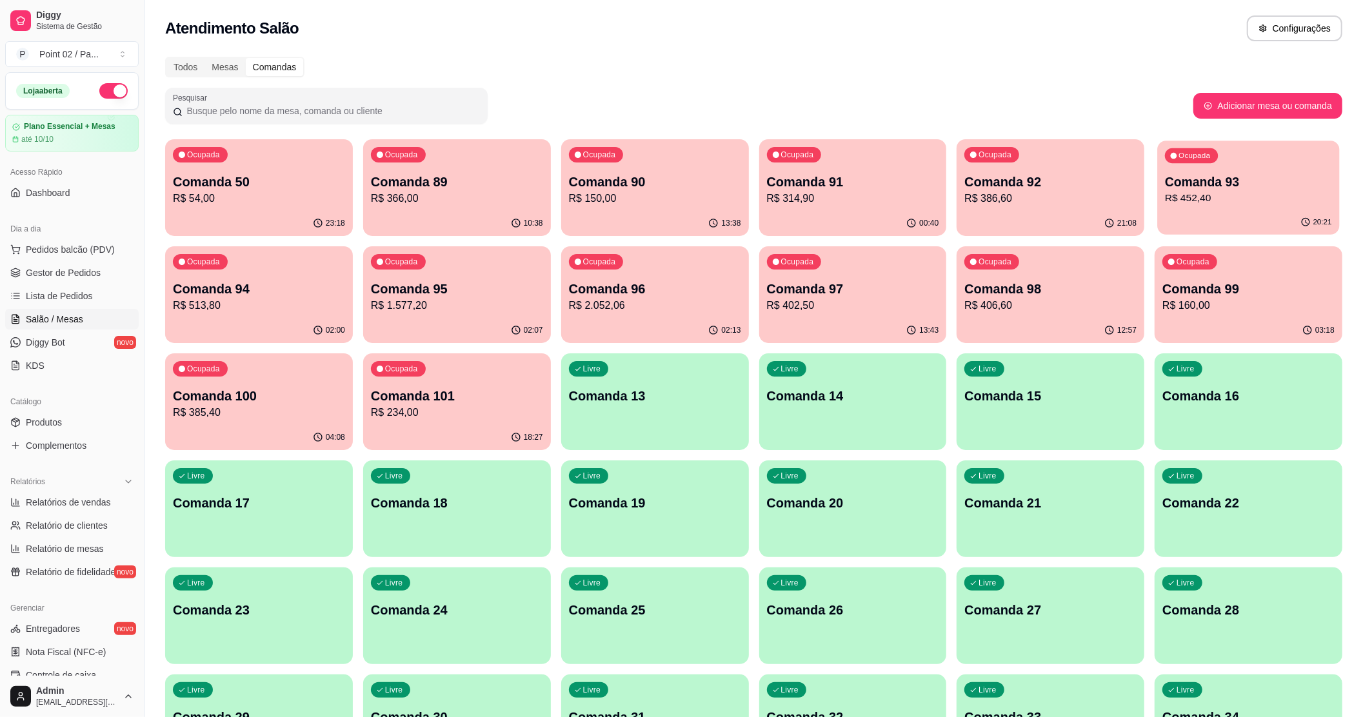
click at [1217, 217] on button "Ocupada Comanda 93 R$ 452,40 20:21" at bounding box center [1249, 188] width 182 height 94
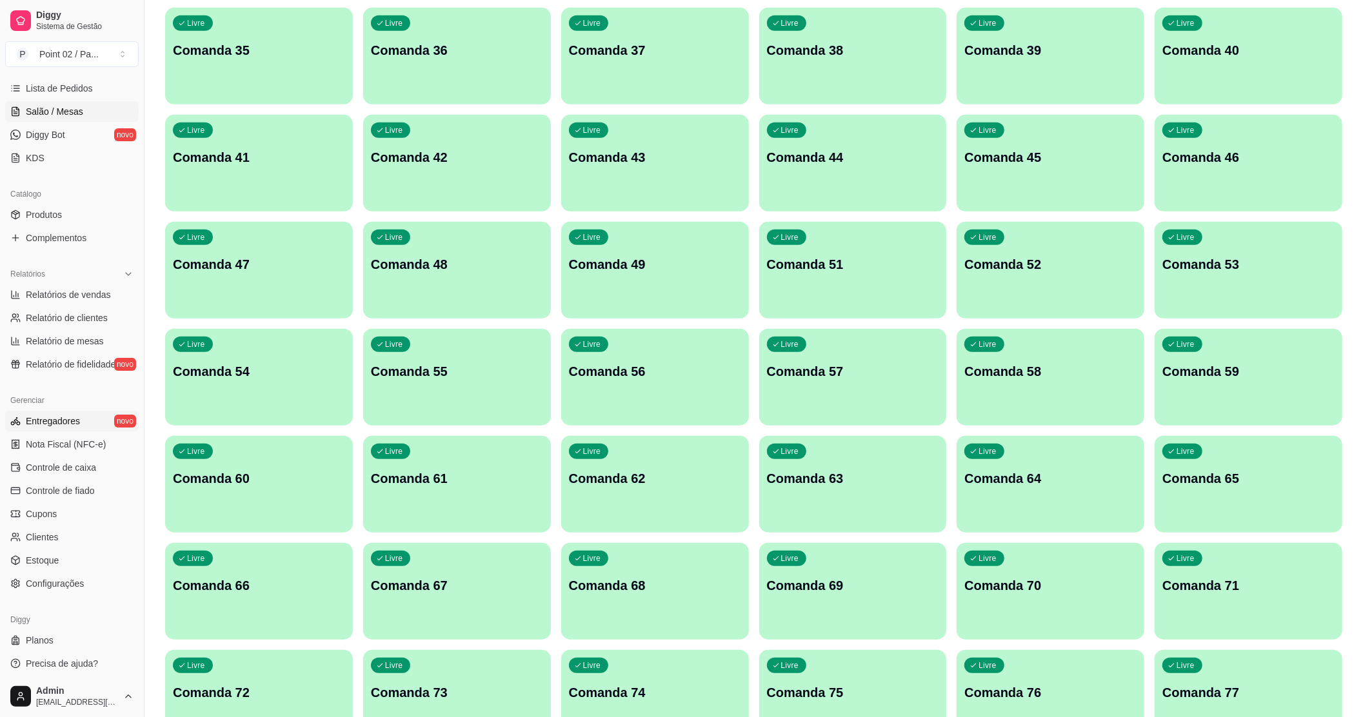
scroll to position [212, 0]
click at [63, 550] on link "Estoque" at bounding box center [72, 557] width 134 height 21
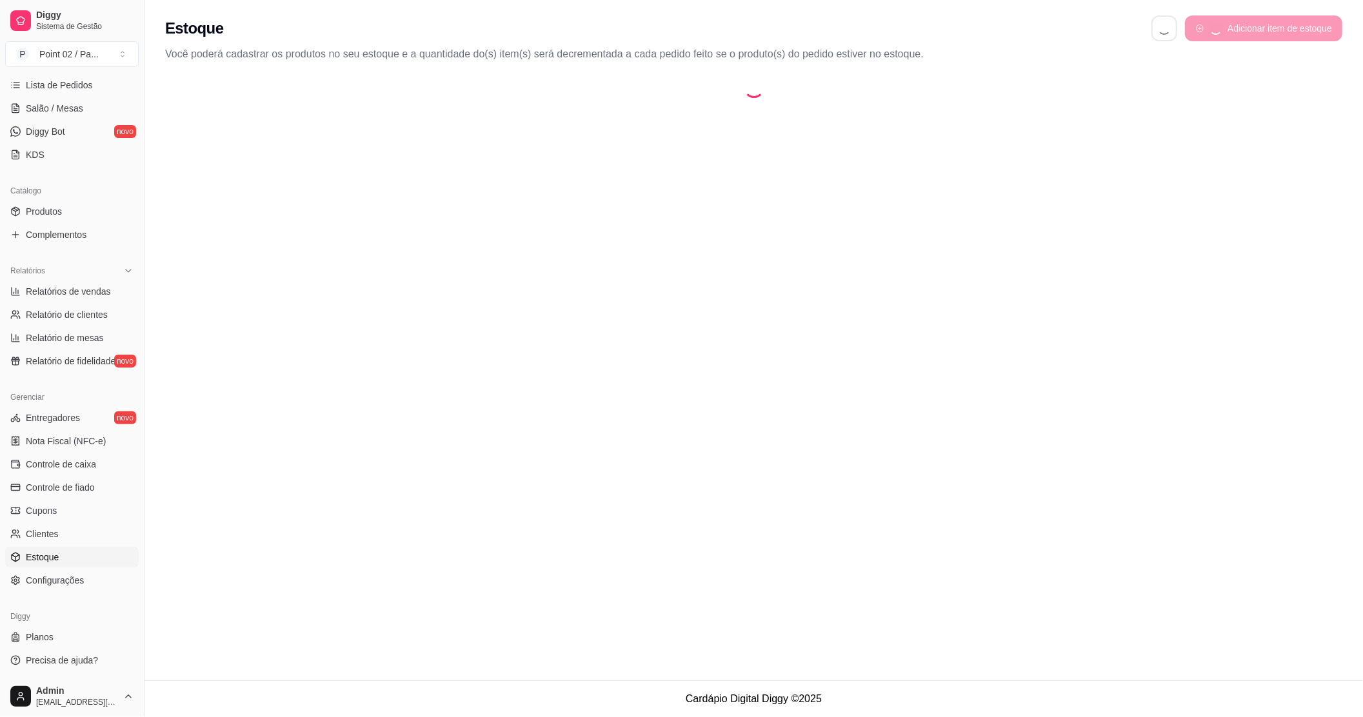
select select "QUANTITY_ORDER"
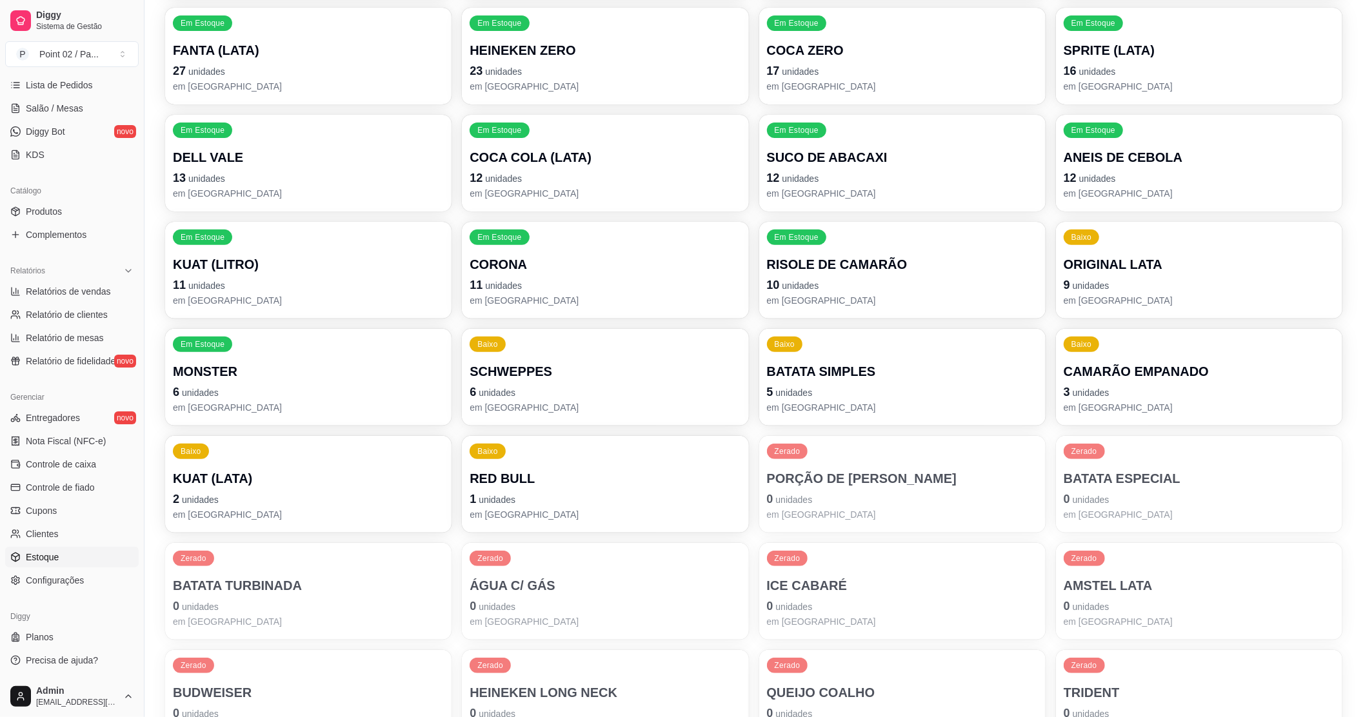
scroll to position [365, 0]
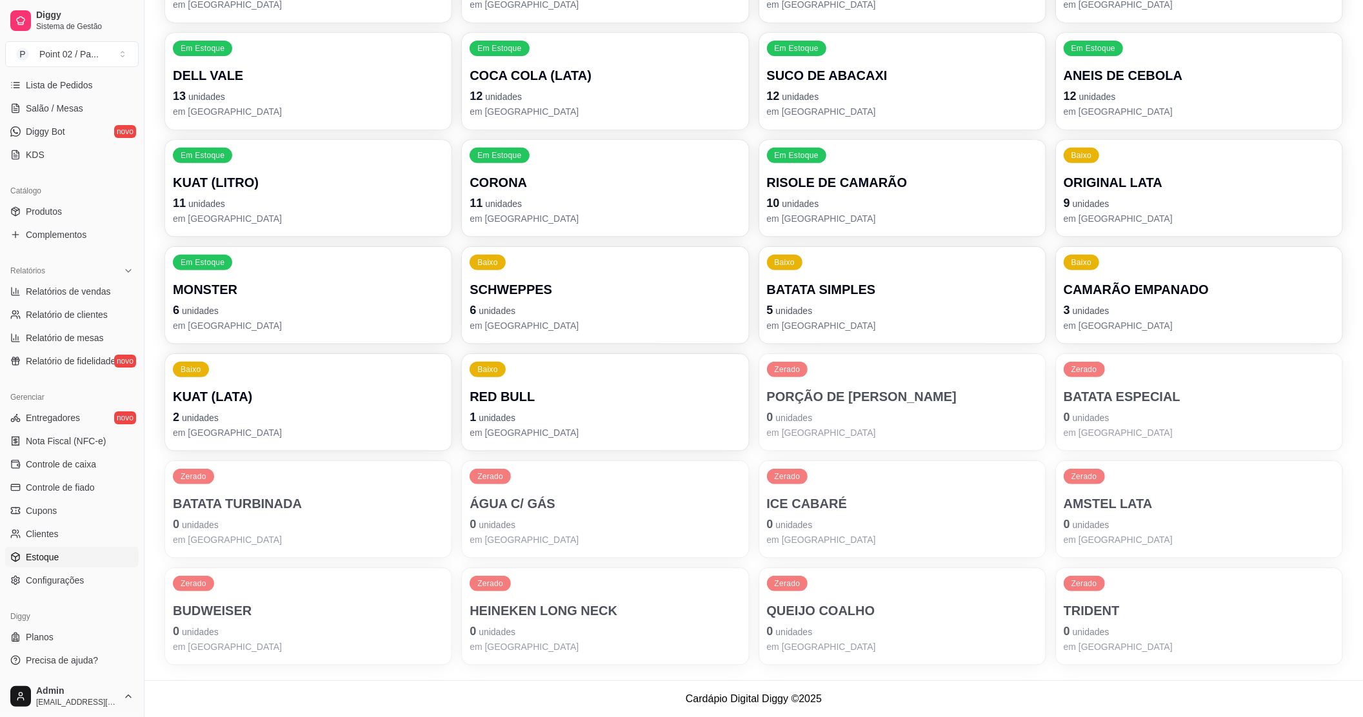
click at [363, 534] on p "em [GEOGRAPHIC_DATA]" at bounding box center [308, 540] width 271 height 13
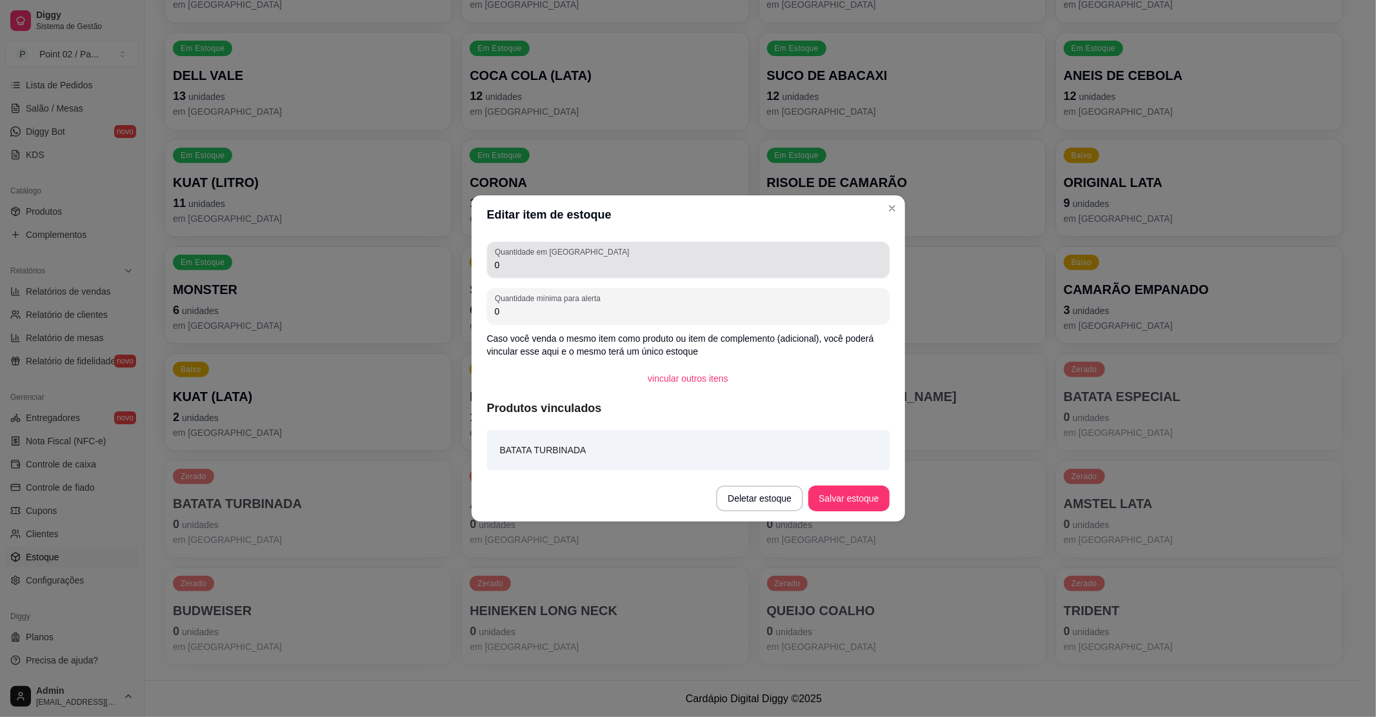
click at [550, 271] on input "0" at bounding box center [688, 265] width 387 height 13
type input "08"
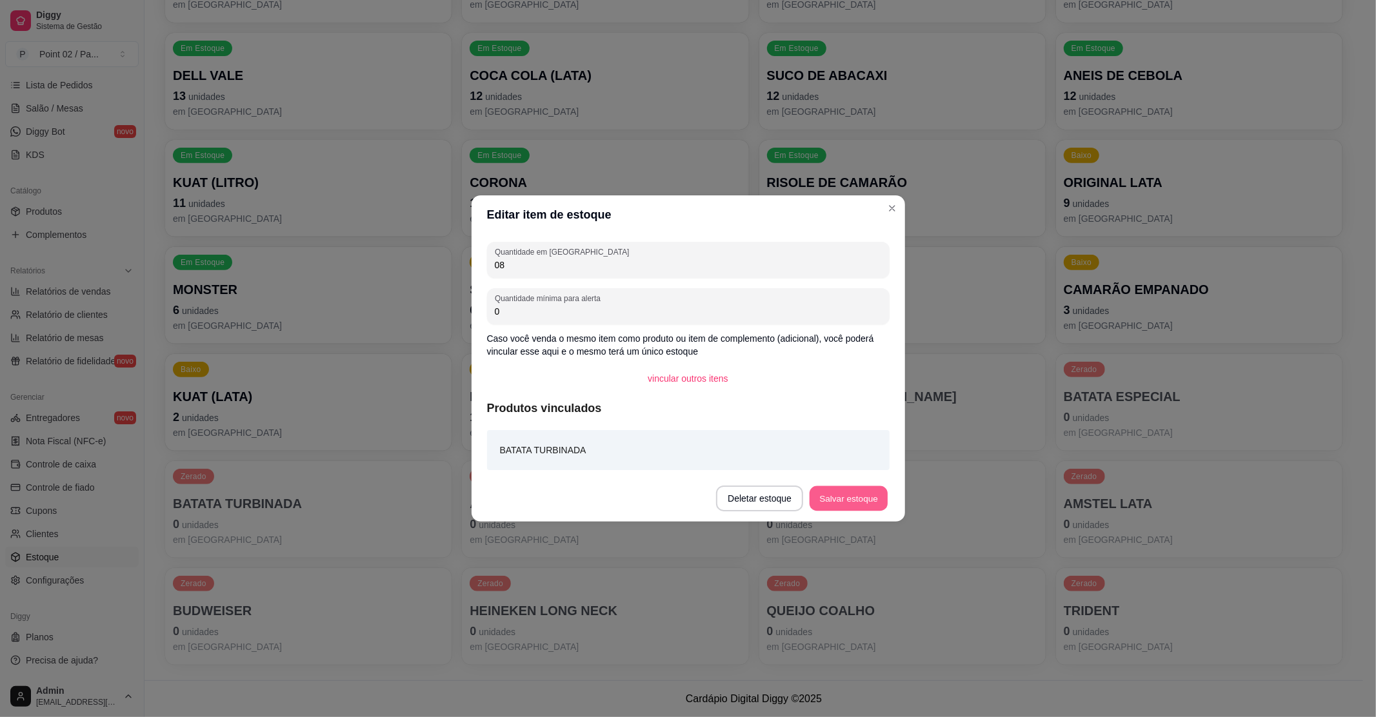
click at [826, 494] on button "Salvar estoque" at bounding box center [849, 498] width 79 height 25
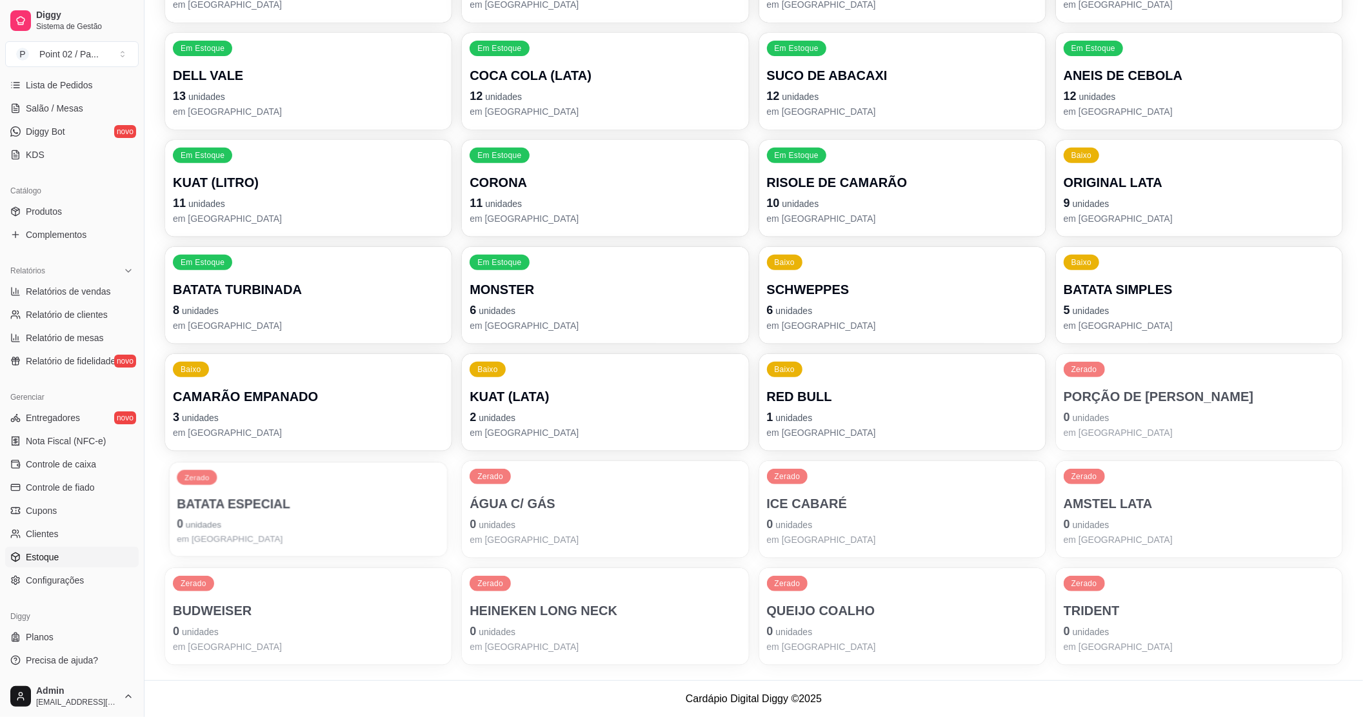
click at [341, 481] on div "Zerado BATATA ESPECIAL 0 unidades em [GEOGRAPHIC_DATA]" at bounding box center [309, 510] width 278 height 94
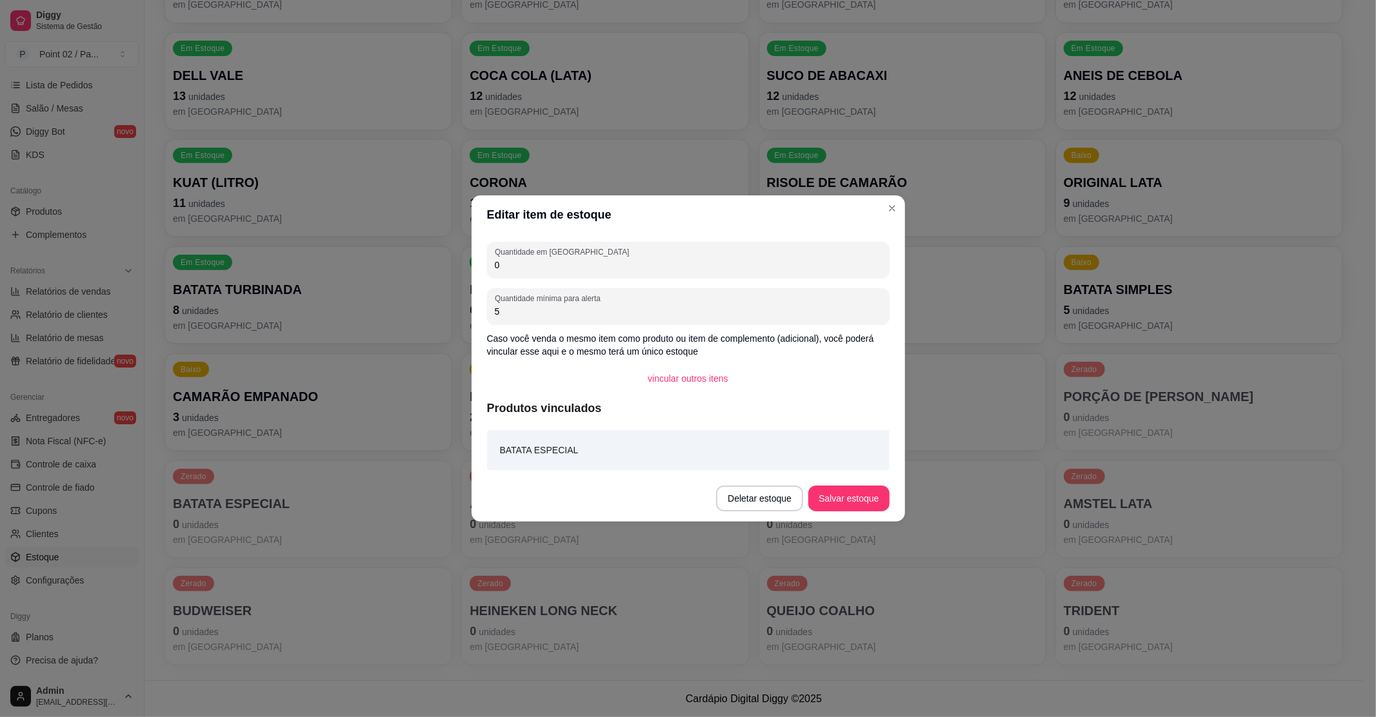
click at [712, 261] on input "0" at bounding box center [688, 265] width 387 height 13
type input "16"
click at [858, 499] on button "Salvar estoque" at bounding box center [848, 499] width 81 height 26
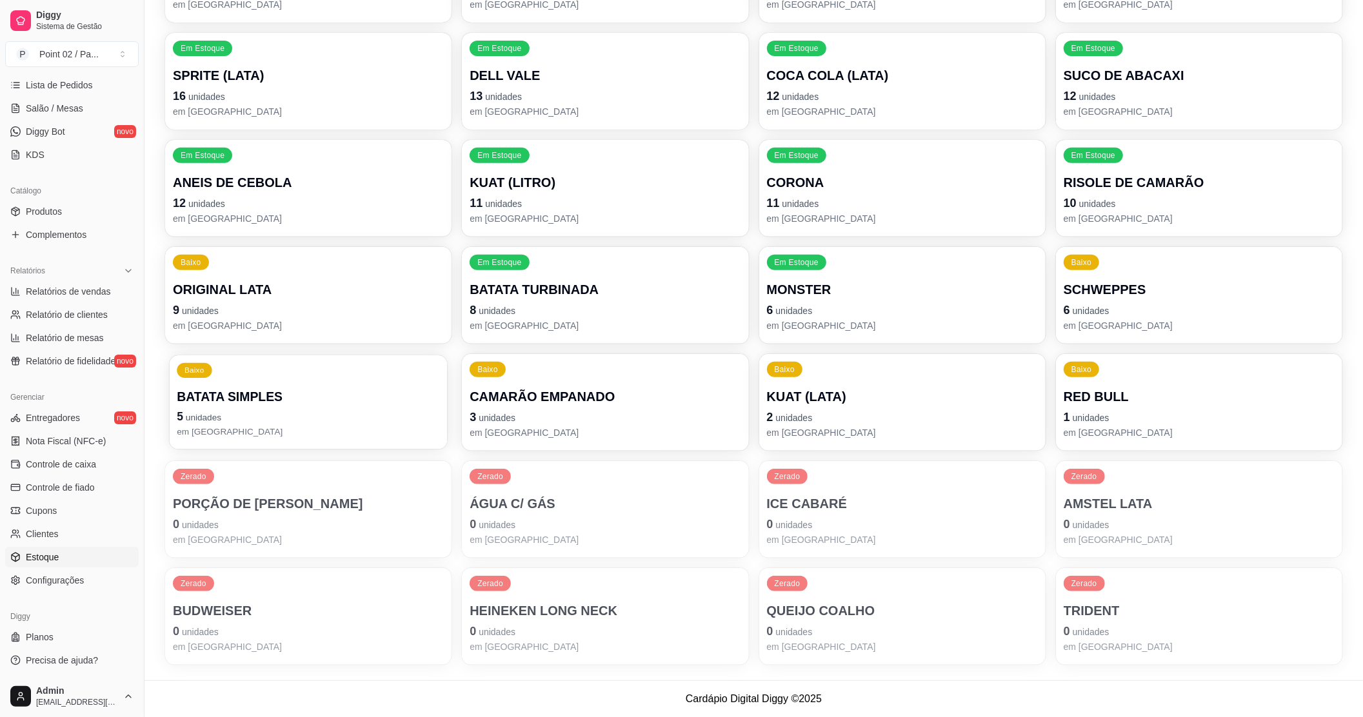
click at [284, 403] on p "BATATA SIMPLES" at bounding box center [308, 396] width 263 height 17
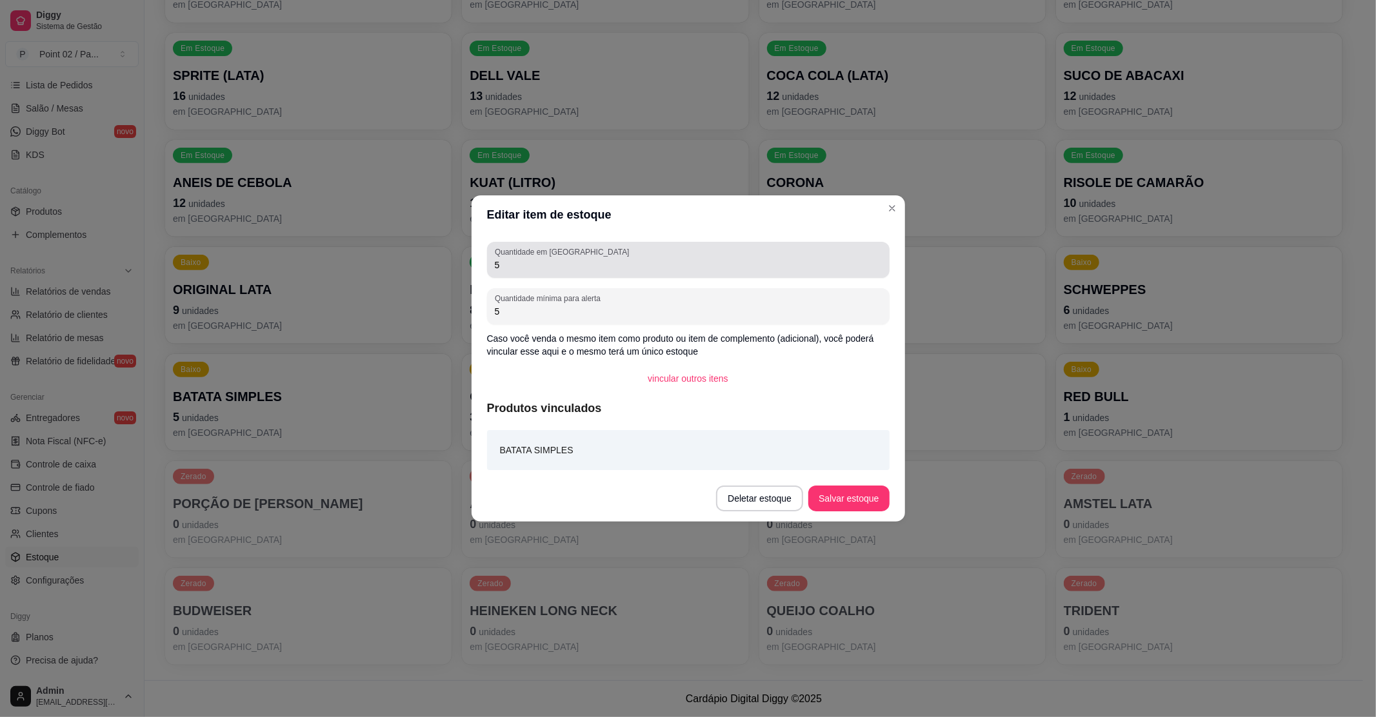
click at [777, 250] on div "5" at bounding box center [688, 260] width 387 height 26
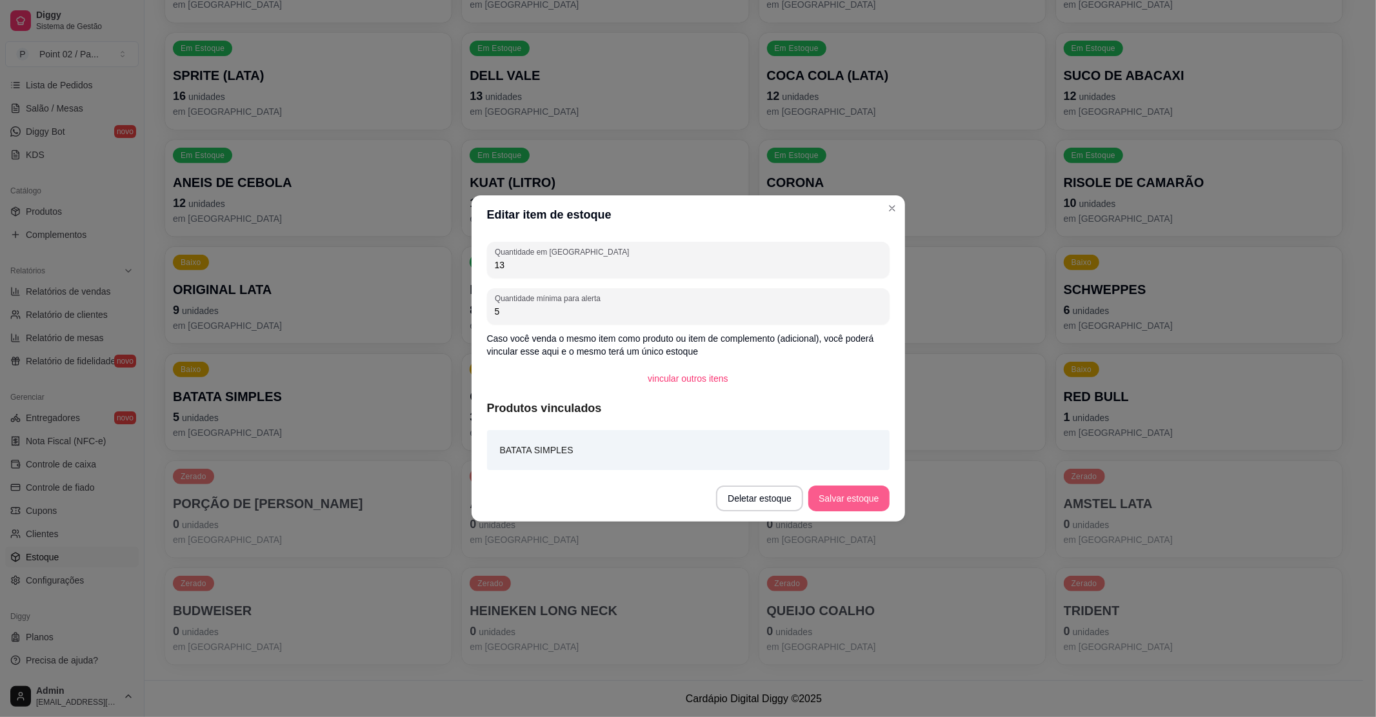
type input "13"
click at [844, 495] on button "Salvar estoque" at bounding box center [848, 499] width 81 height 26
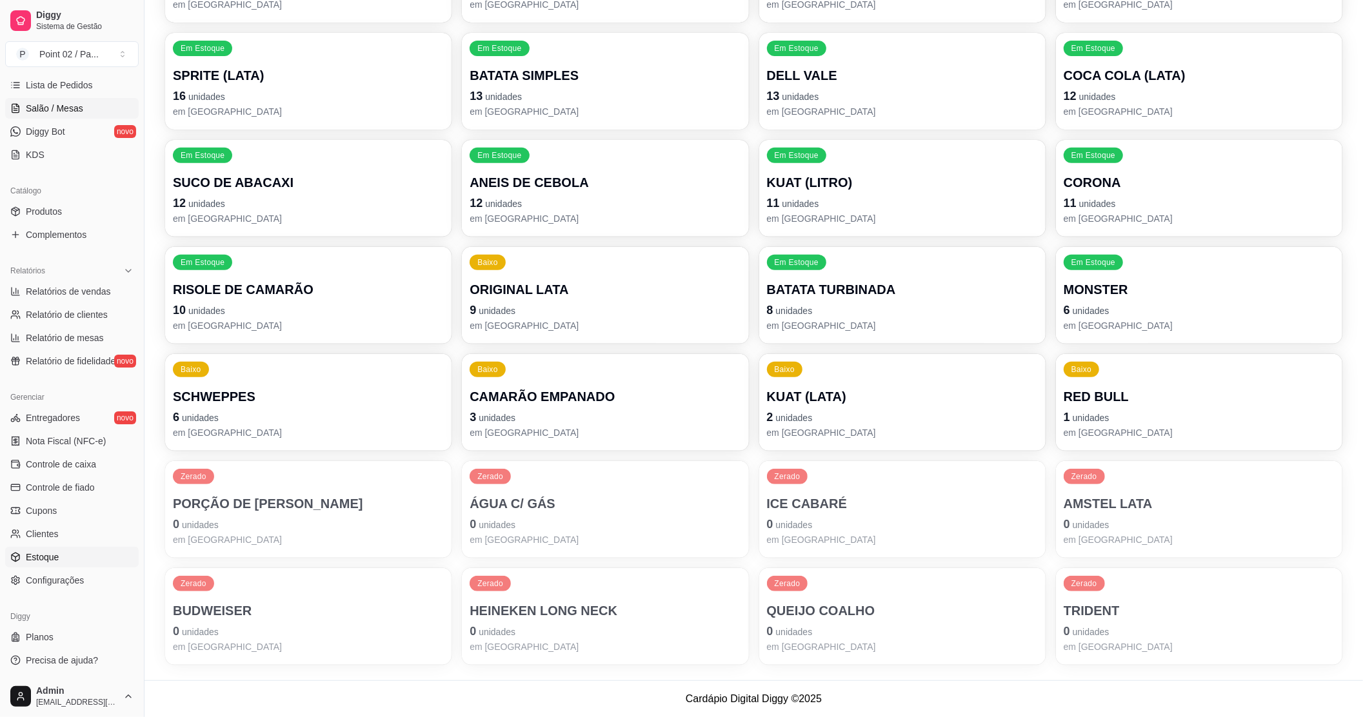
click at [84, 104] on link "Salão / Mesas" at bounding box center [72, 108] width 134 height 21
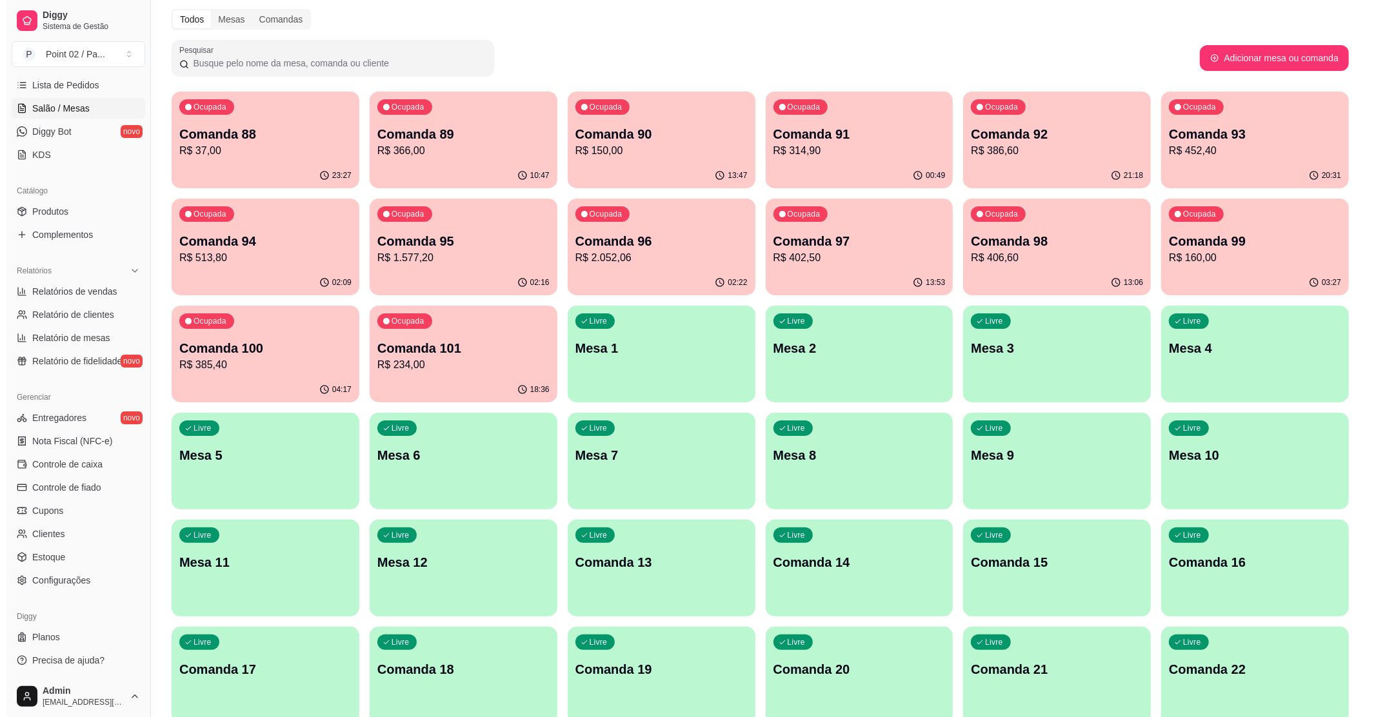
scroll to position [86, 0]
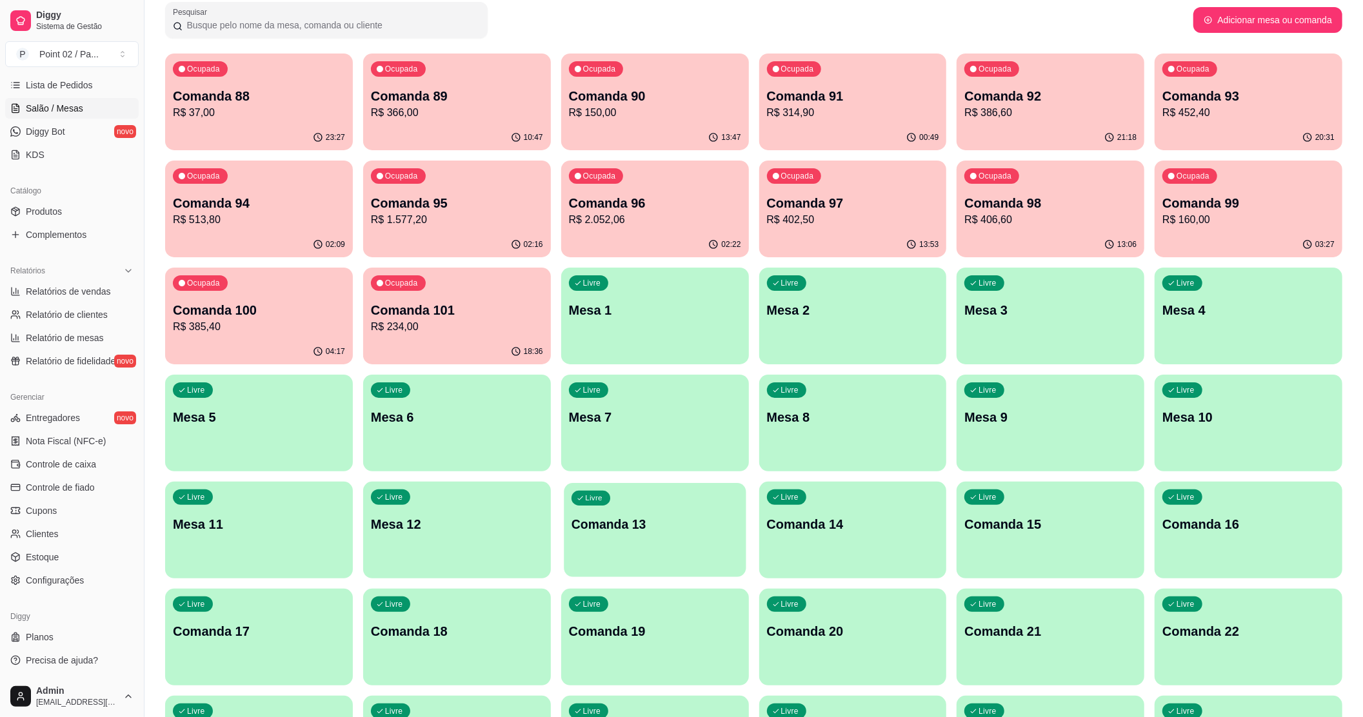
click at [588, 537] on div "Livre Comanda 13" at bounding box center [655, 522] width 182 height 79
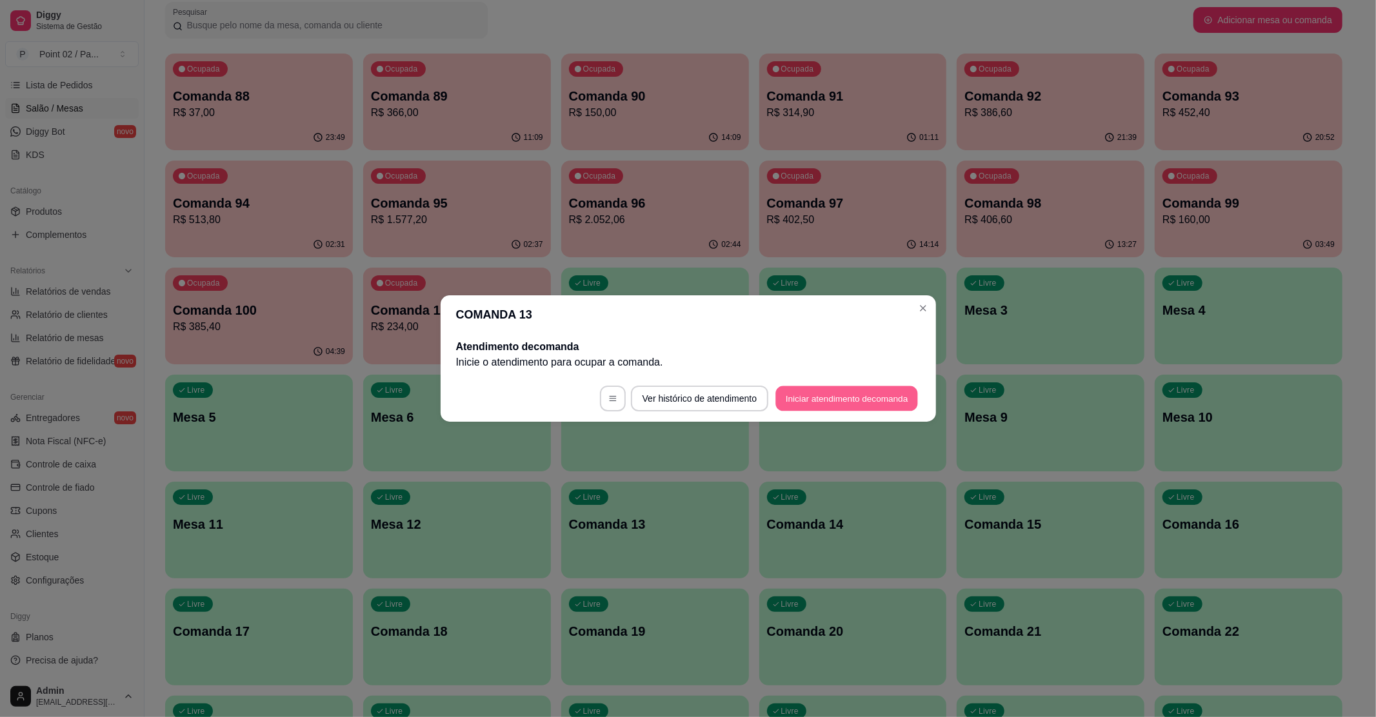
click at [883, 395] on button "Iniciar atendimento de comanda" at bounding box center [847, 398] width 143 height 25
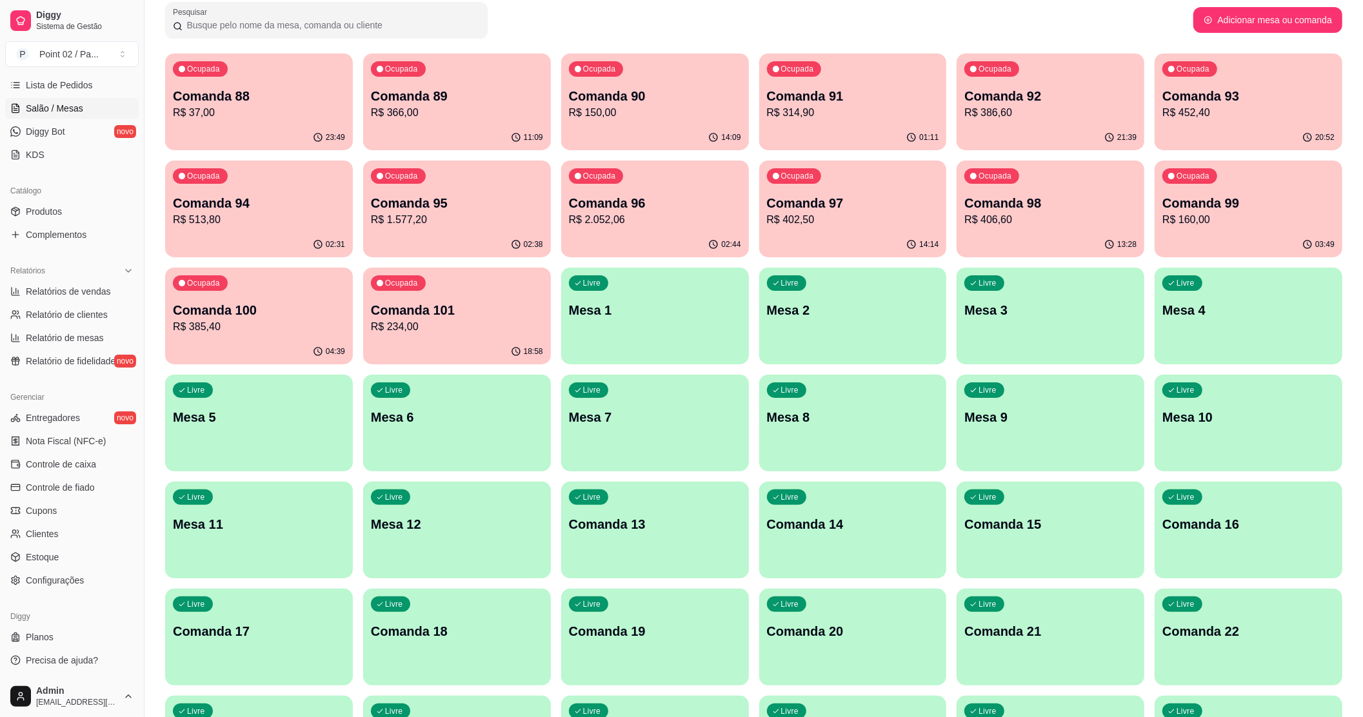
click at [702, 326] on div "Livre Mesa 1" at bounding box center [655, 308] width 188 height 81
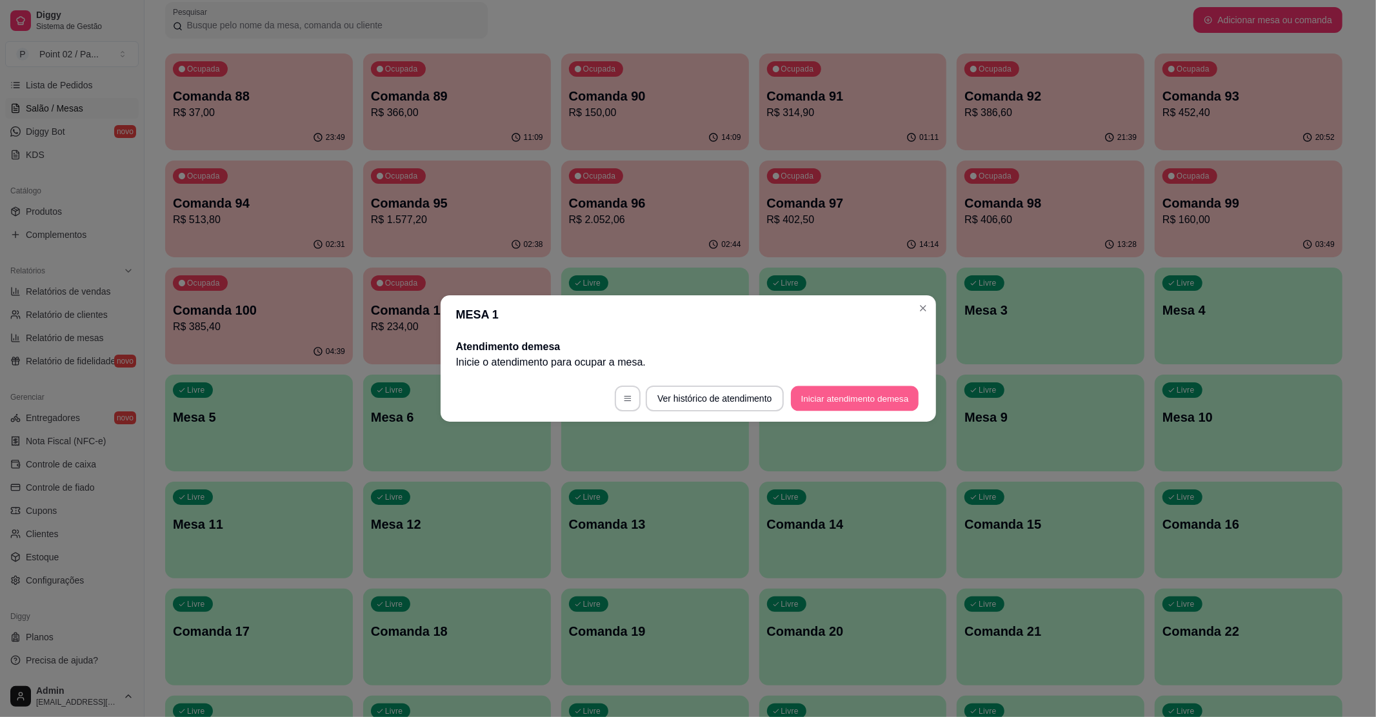
click at [854, 399] on button "Iniciar atendimento de mesa" at bounding box center [855, 398] width 128 height 25
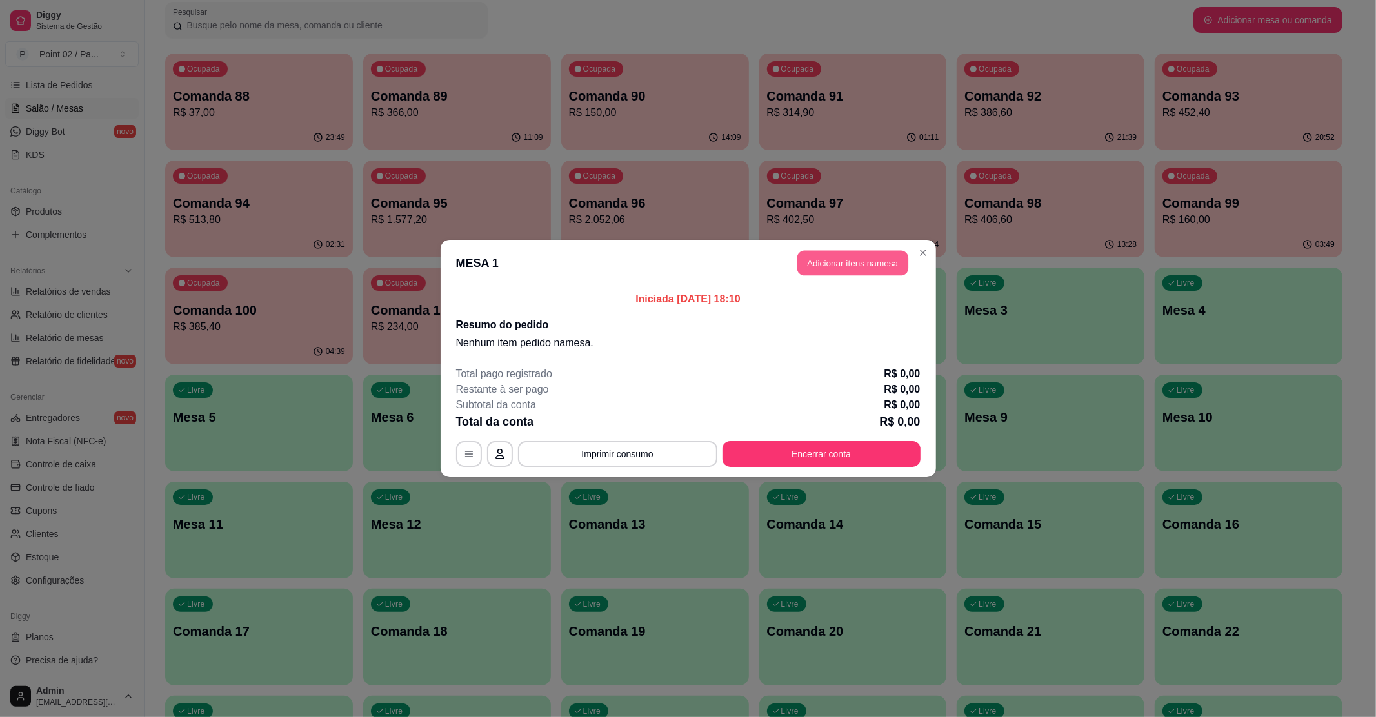
click at [821, 254] on button "Adicionar itens na mesa" at bounding box center [852, 263] width 111 height 25
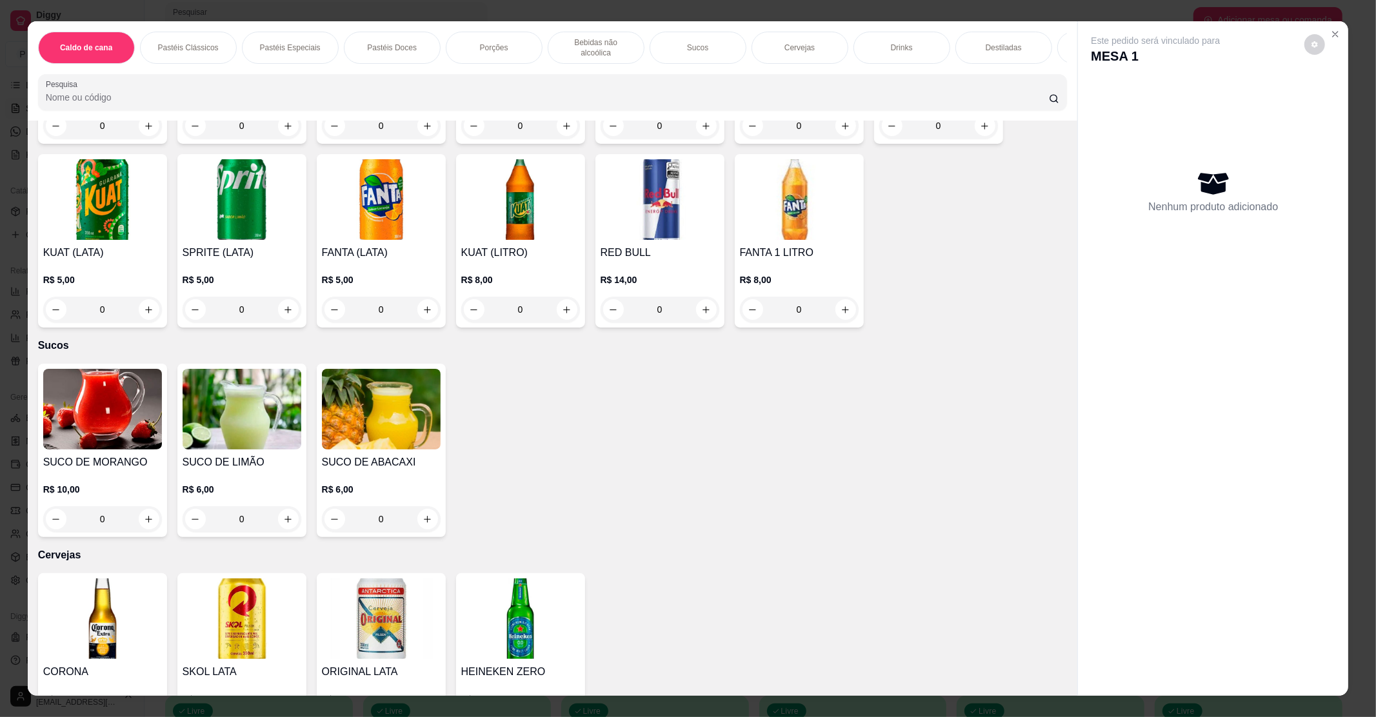
scroll to position [1462, 0]
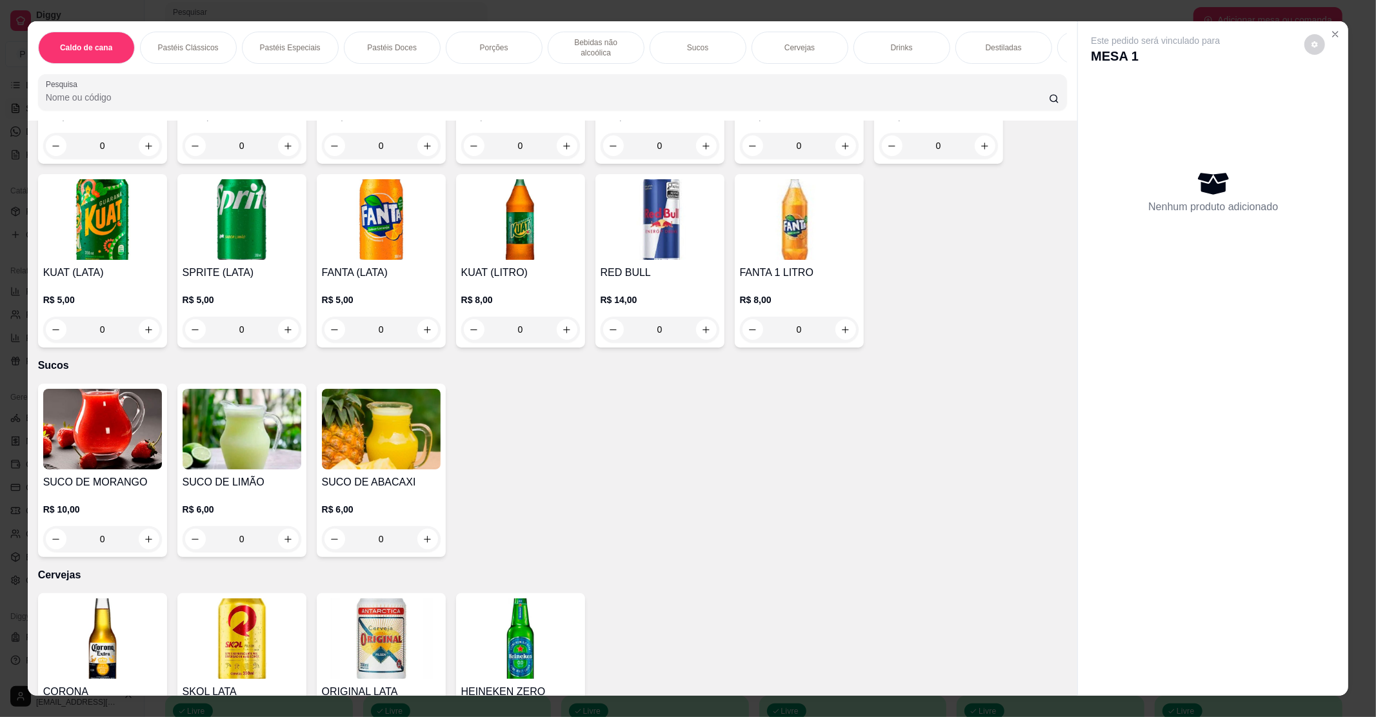
click at [217, 599] on img at bounding box center [242, 639] width 119 height 81
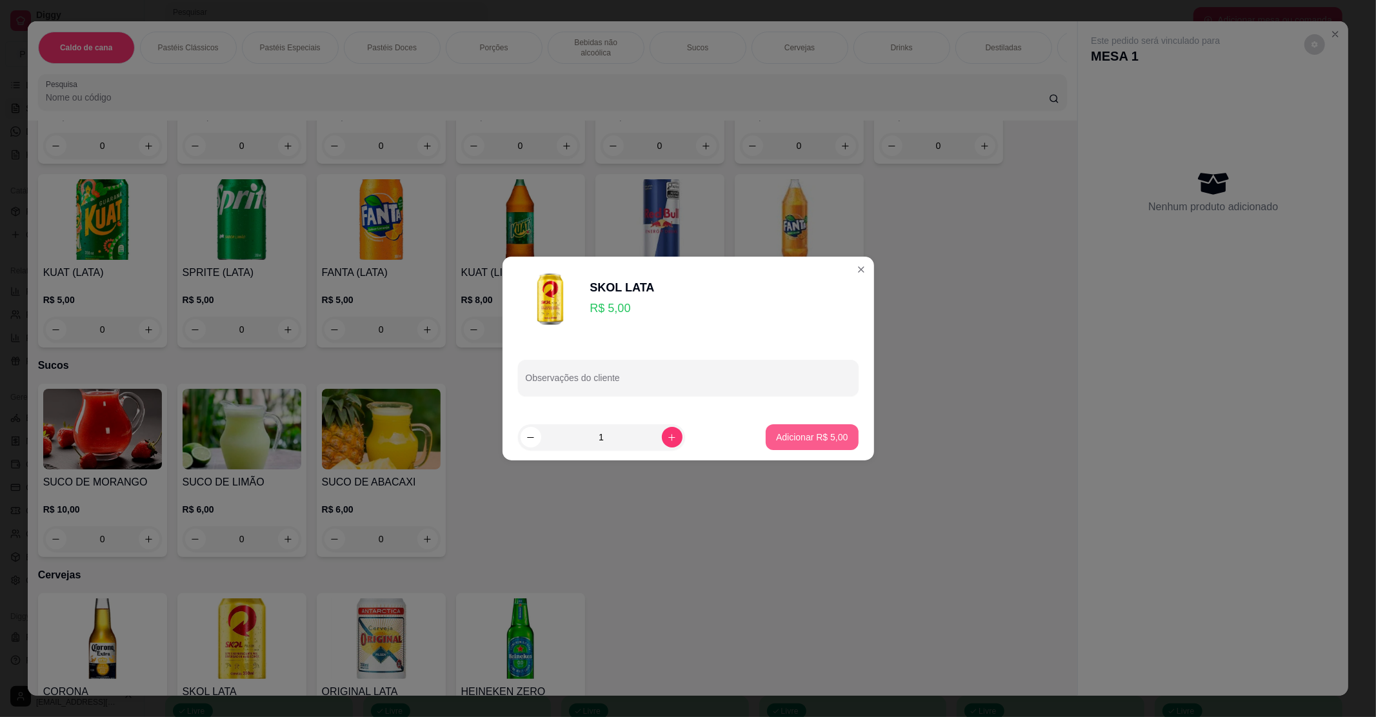
click at [824, 439] on p "Adicionar R$ 5,00" at bounding box center [812, 437] width 72 height 13
type input "1"
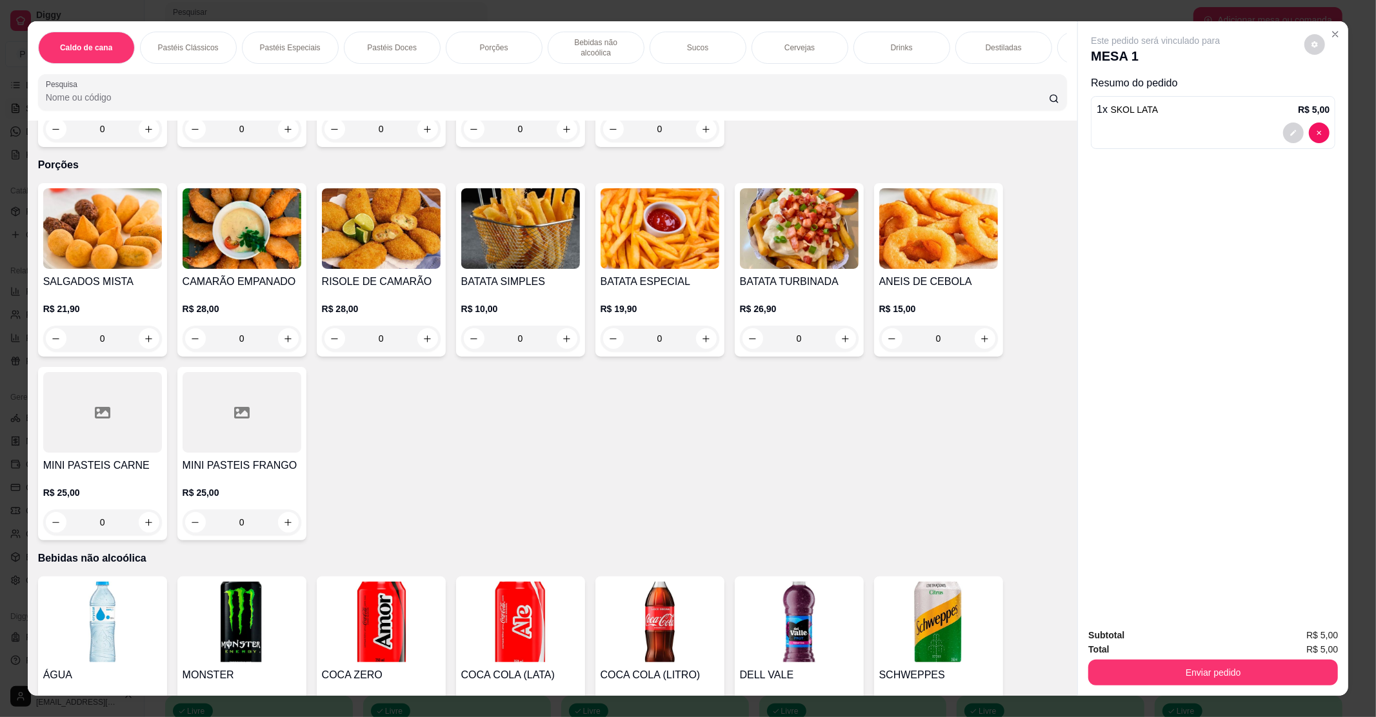
scroll to position [860, 0]
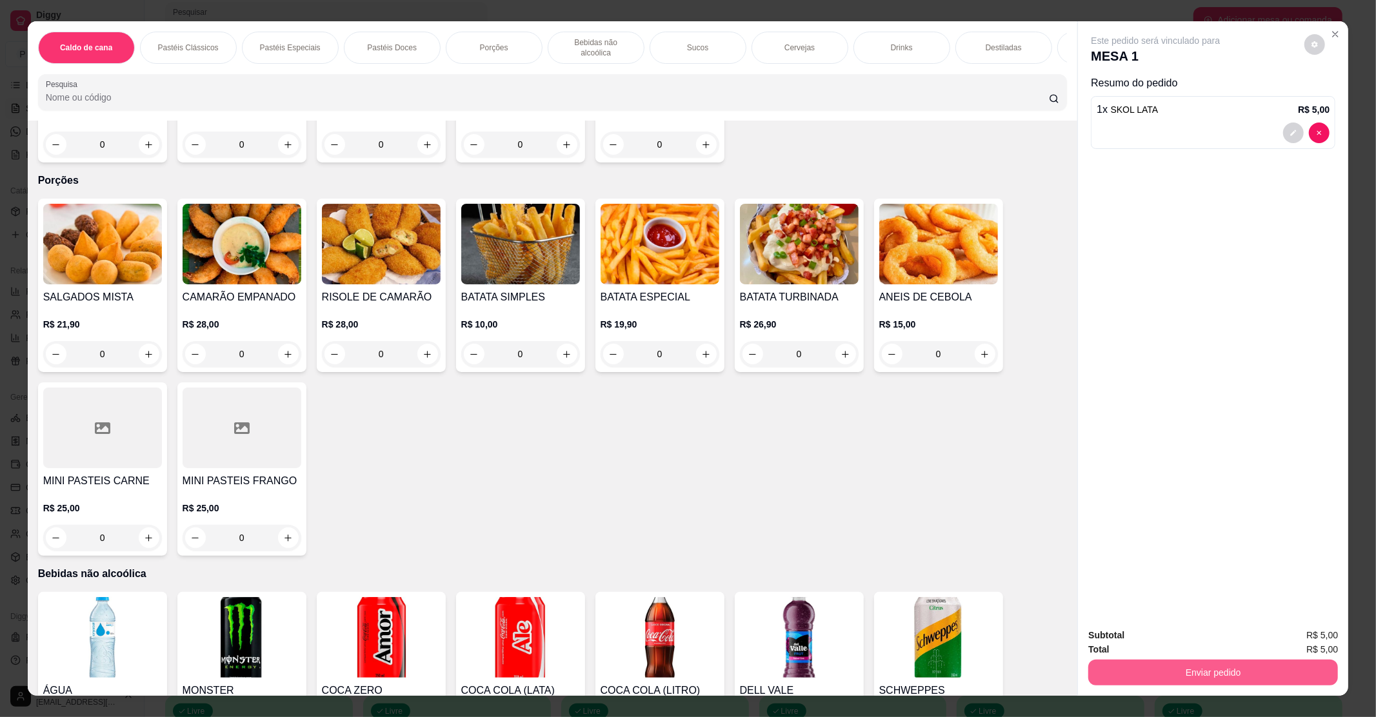
click at [1246, 662] on button "Enviar pedido" at bounding box center [1213, 673] width 250 height 26
click at [1312, 630] on button "Enviar pedido" at bounding box center [1303, 641] width 73 height 25
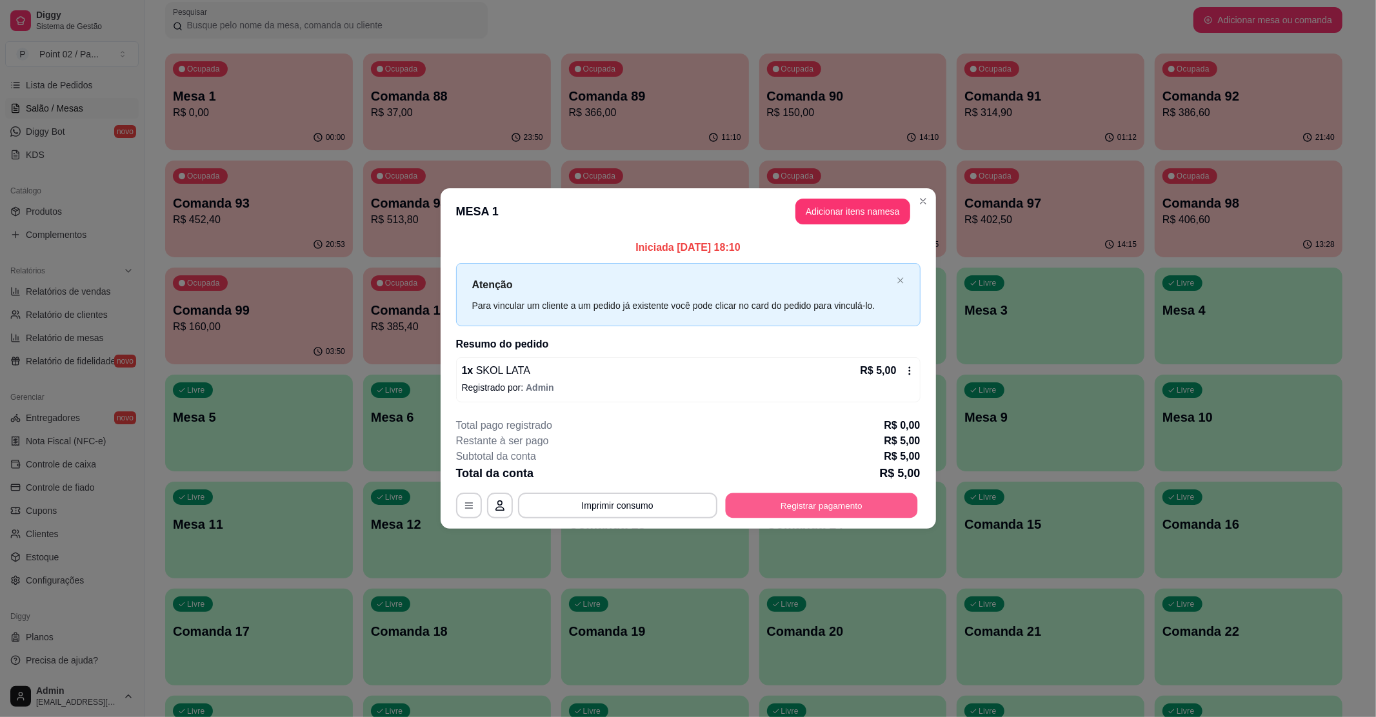
click at [886, 504] on button "Registrar pagamento" at bounding box center [821, 505] width 192 height 25
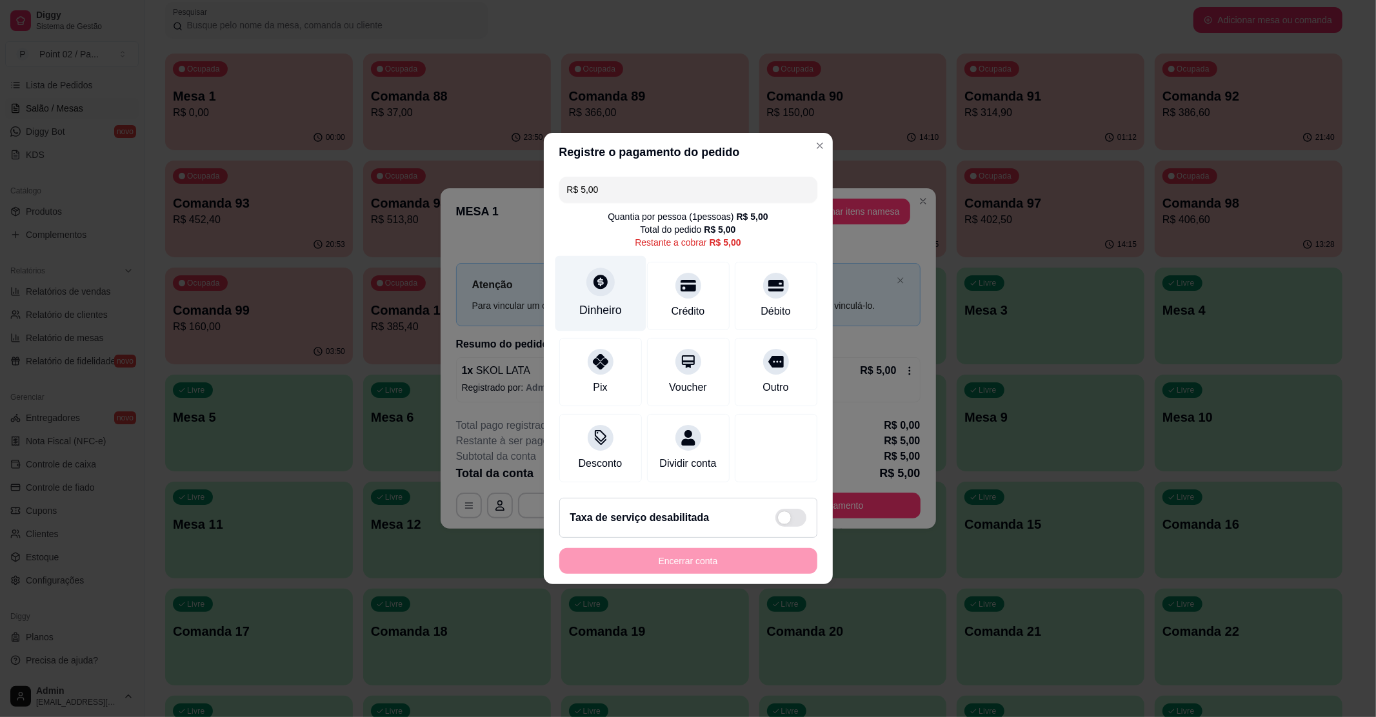
click at [613, 304] on div "Dinheiro" at bounding box center [600, 310] width 43 height 17
type input "R$ 0,00"
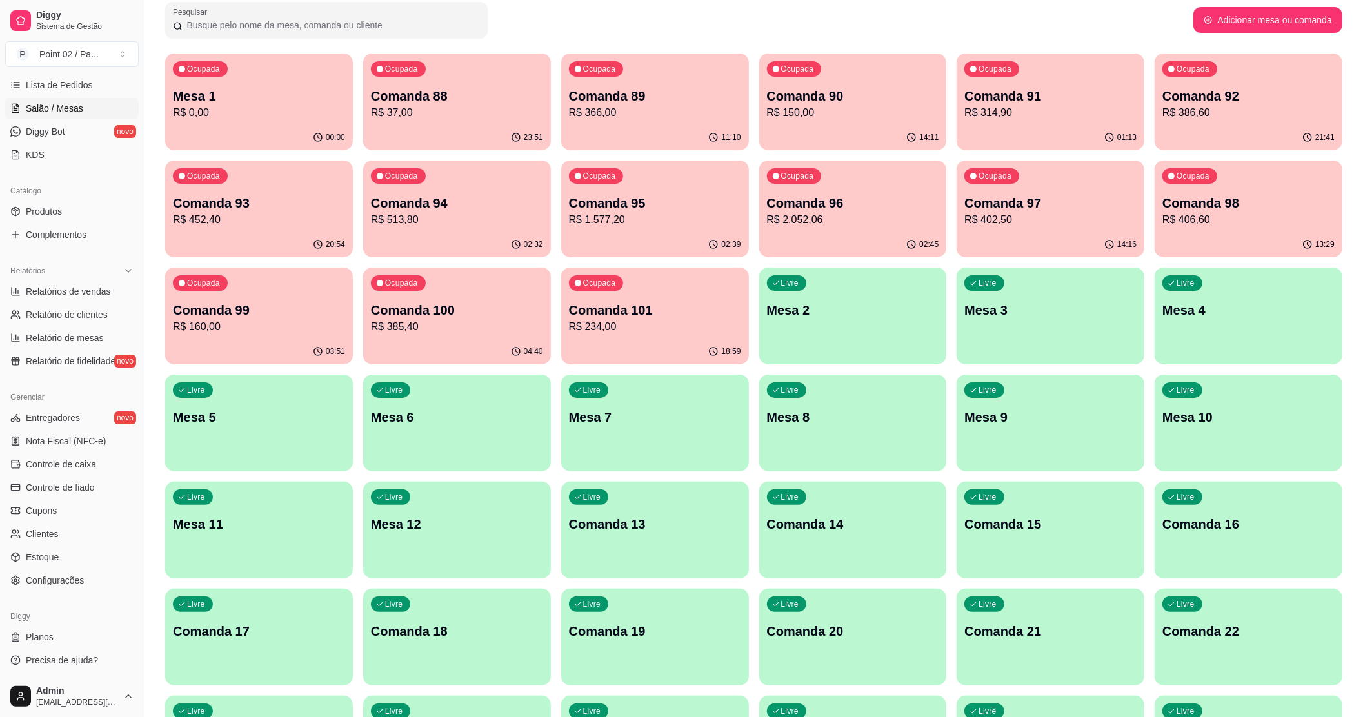
click at [267, 115] on p "R$ 0,00" at bounding box center [259, 112] width 172 height 15
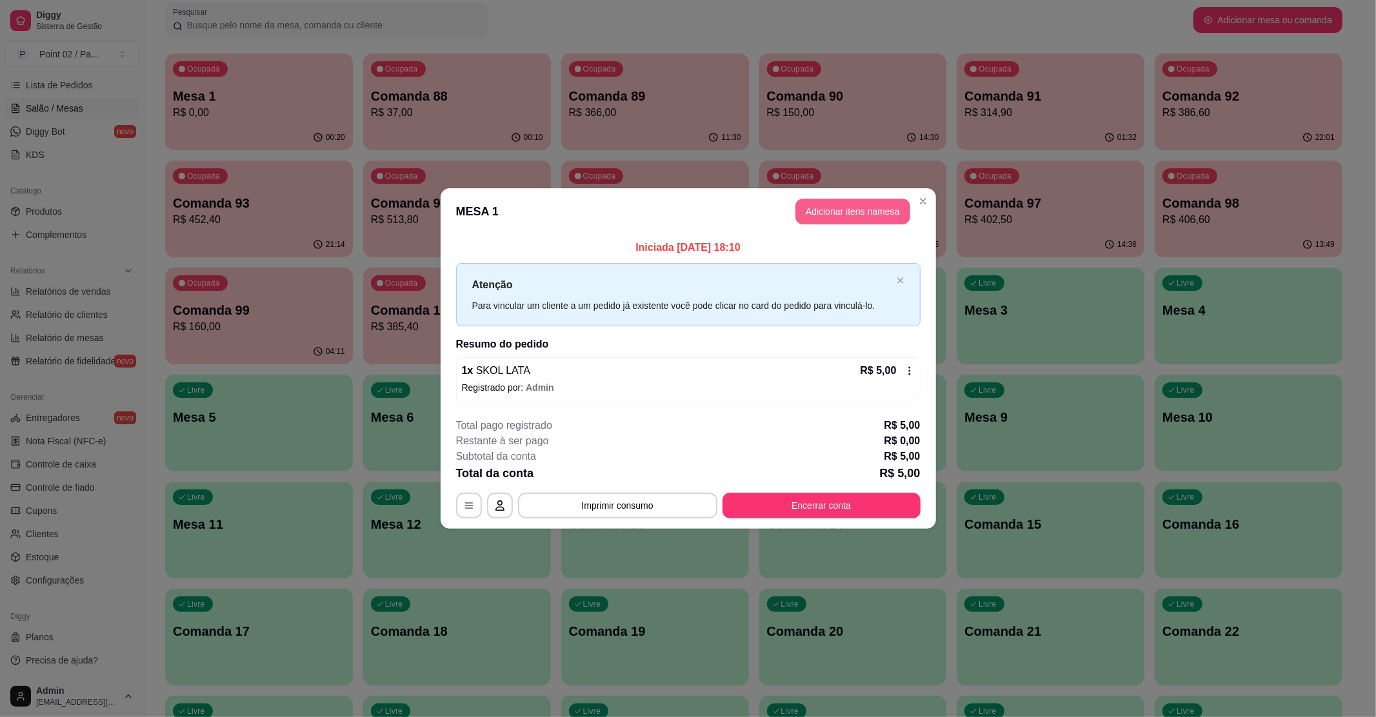
click at [875, 217] on button "Adicionar itens na mesa" at bounding box center [852, 212] width 115 height 26
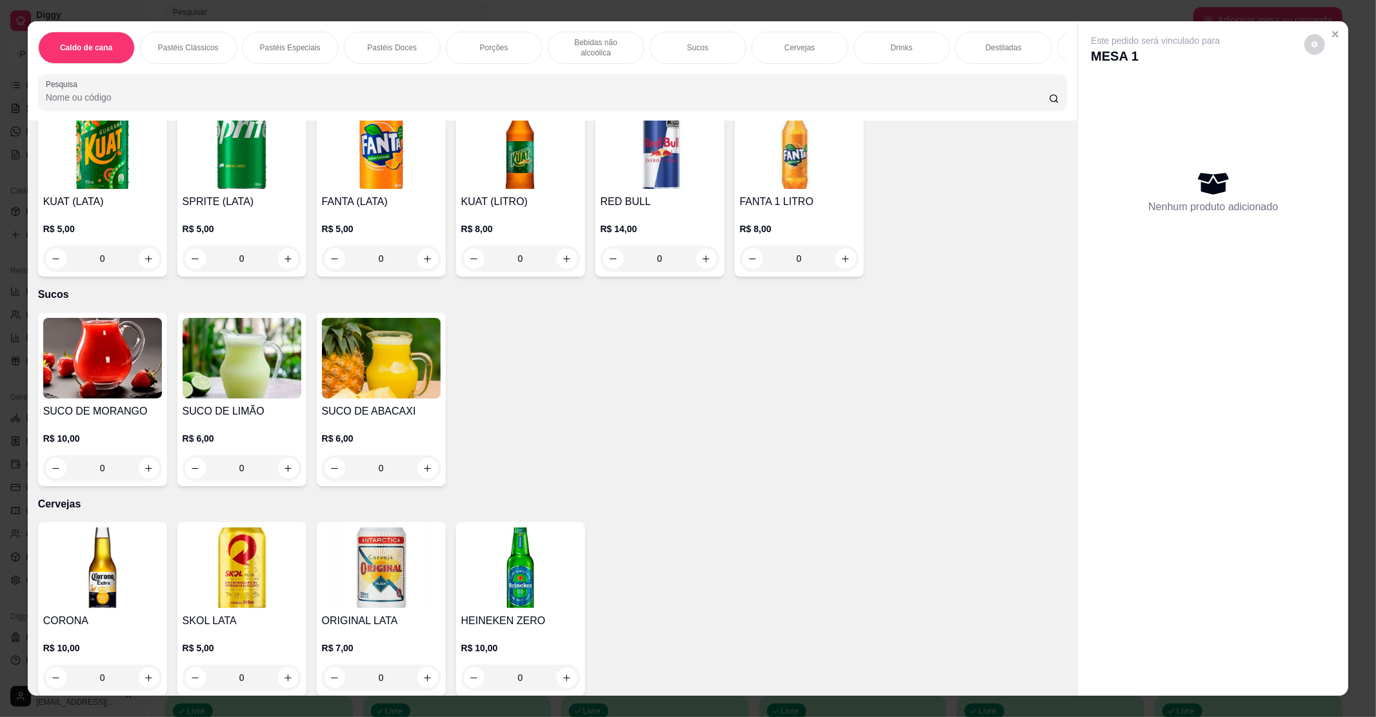
scroll to position [1548, 0]
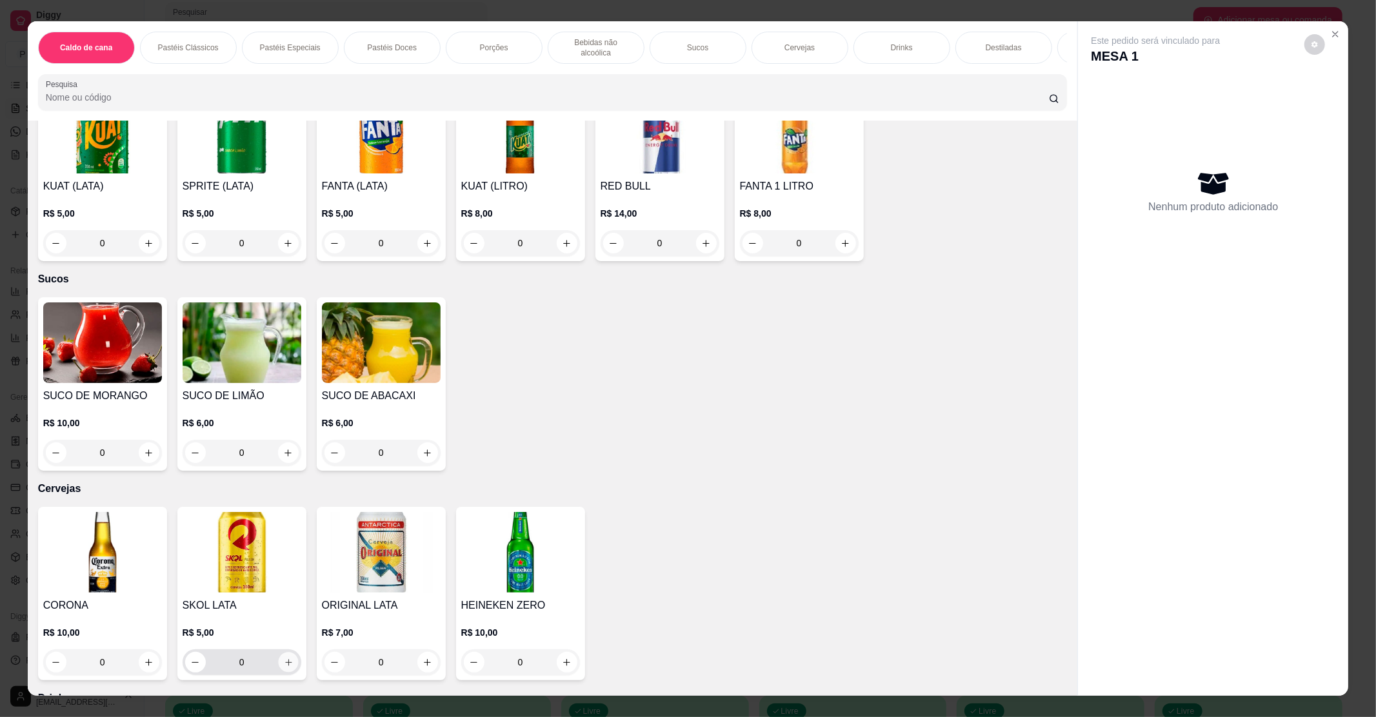
click at [281, 656] on button "increase-product-quantity" at bounding box center [288, 663] width 20 height 20
type input "1"
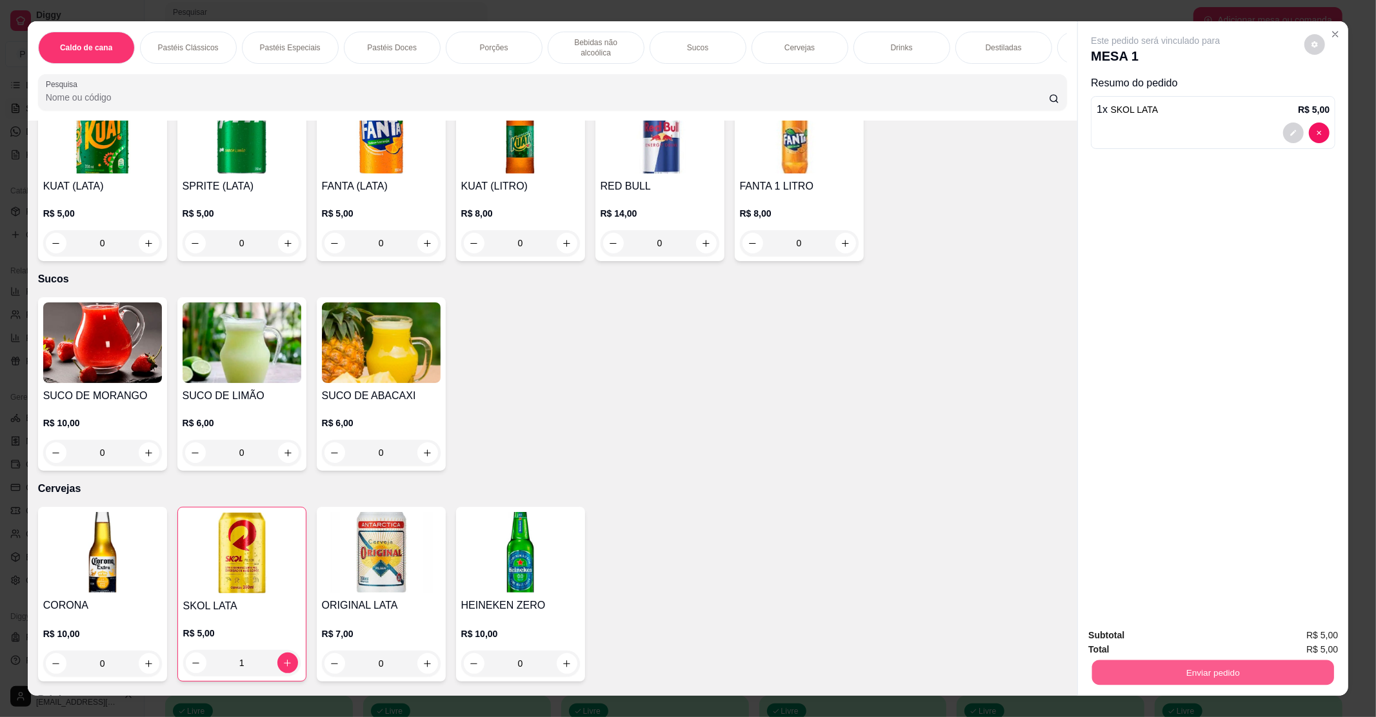
click at [1182, 679] on button "Enviar pedido" at bounding box center [1213, 672] width 242 height 25
click at [1298, 645] on button "Enviar pedido" at bounding box center [1303, 641] width 71 height 24
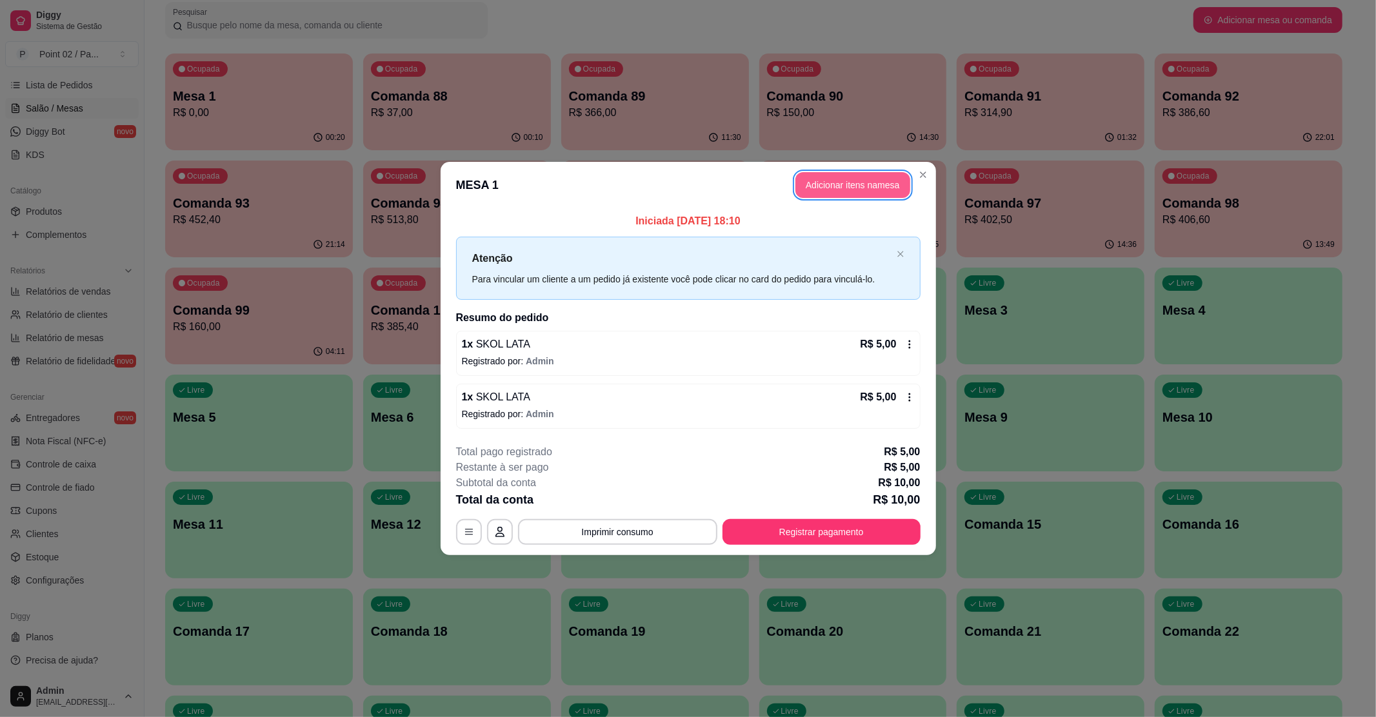
click at [877, 191] on button "Adicionar itens na mesa" at bounding box center [852, 185] width 115 height 26
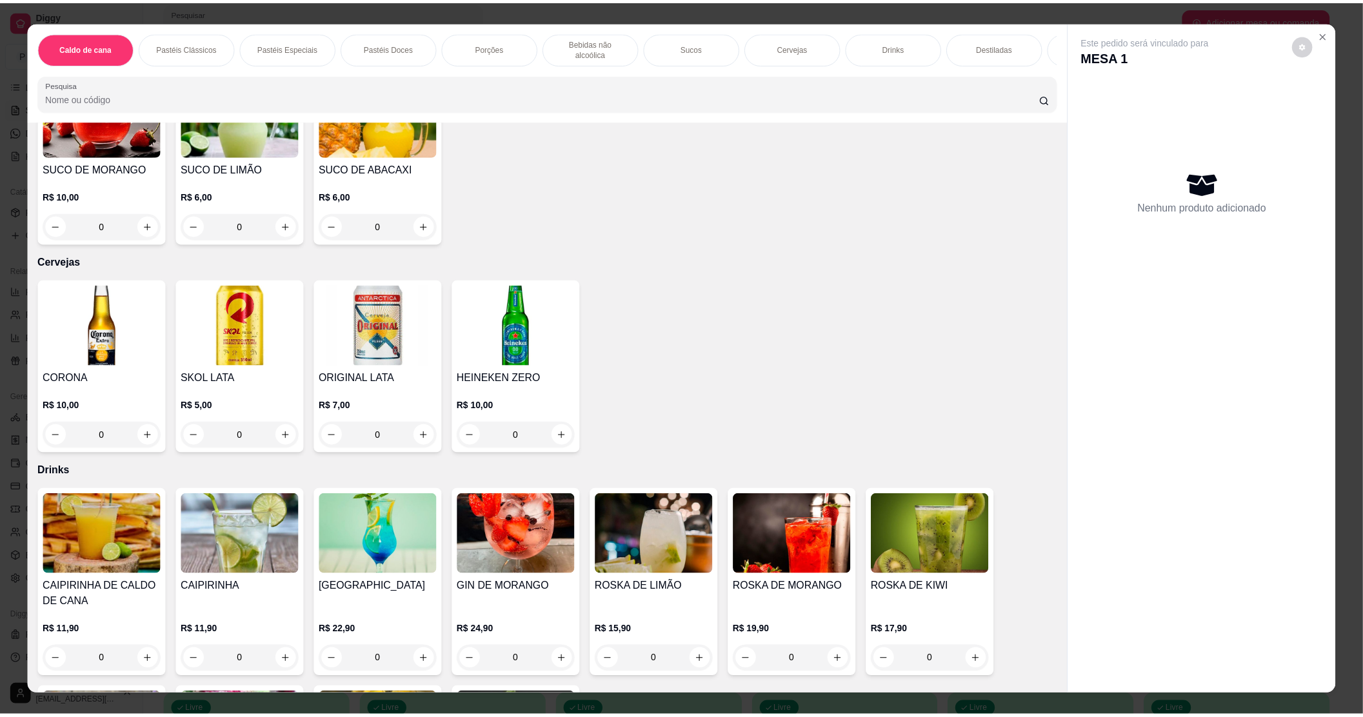
scroll to position [1892, 0]
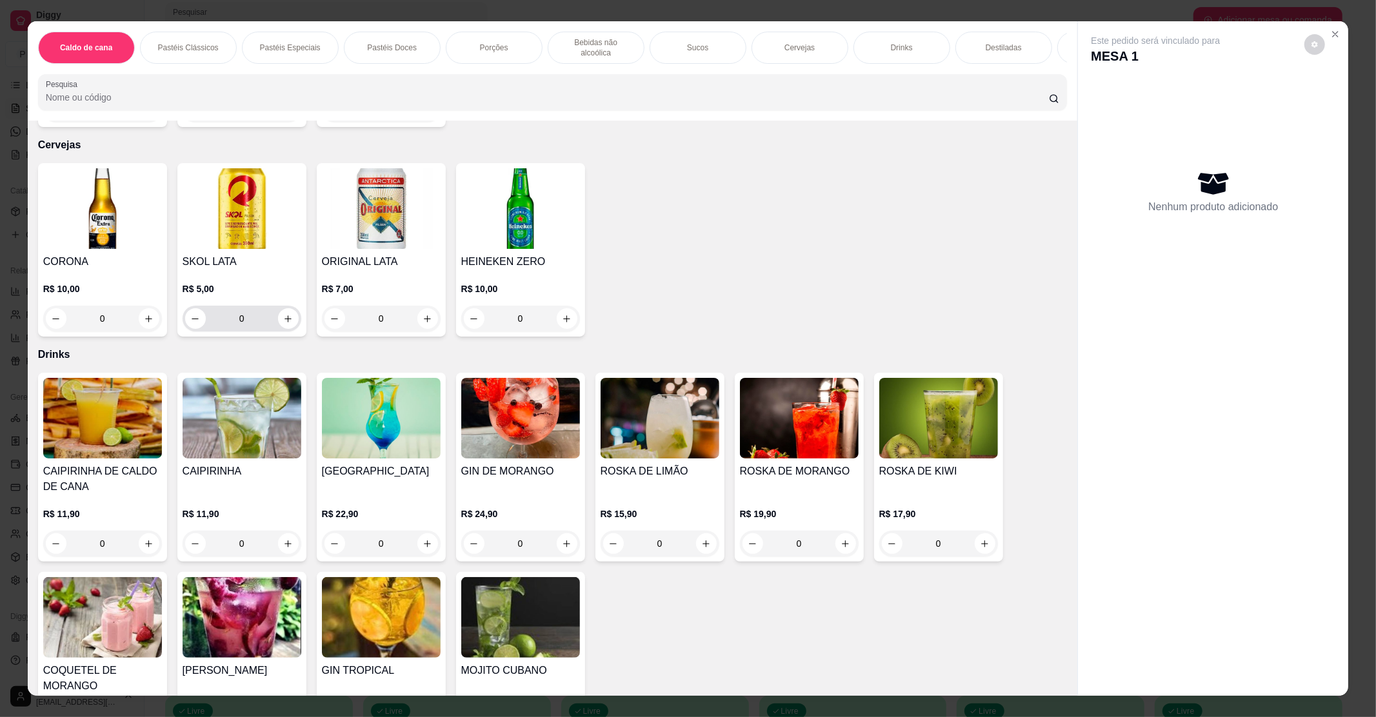
click at [287, 308] on button "increase-product-quantity" at bounding box center [288, 318] width 21 height 21
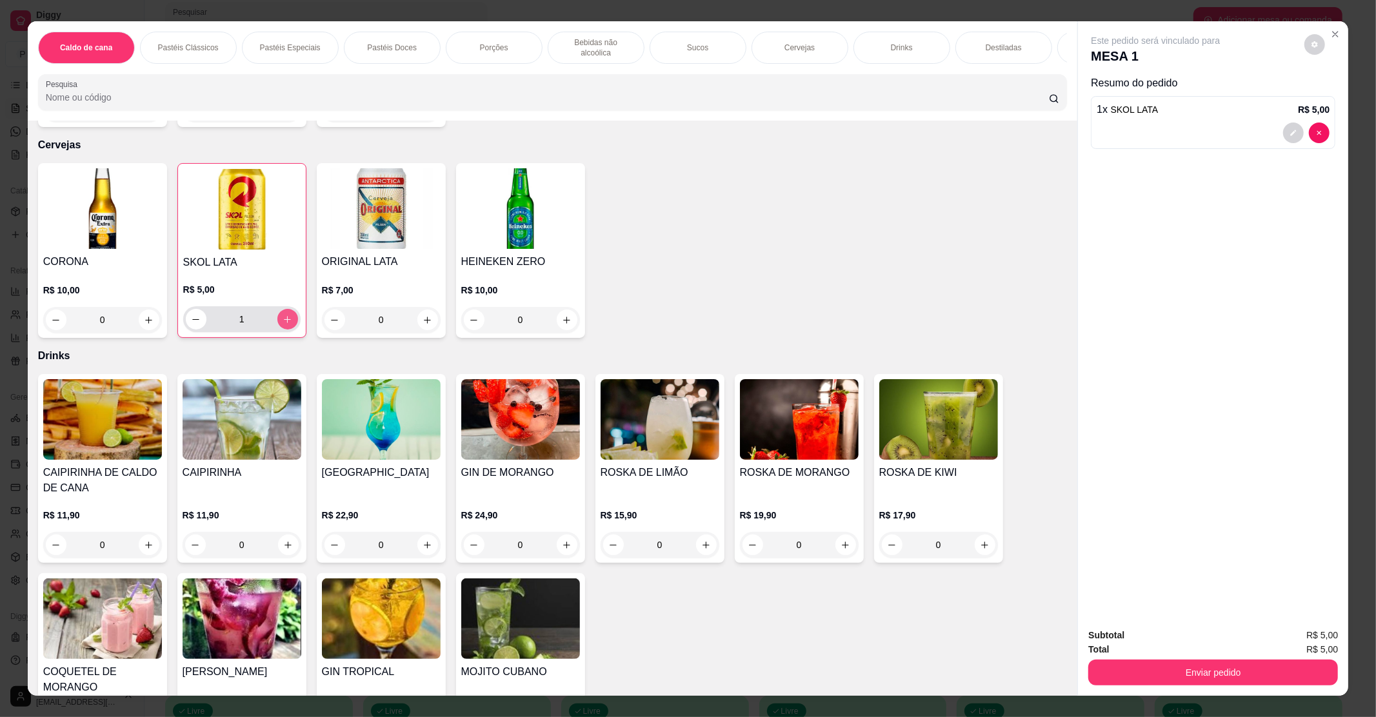
type input "1"
click at [1258, 666] on button "Enviar pedido" at bounding box center [1213, 673] width 250 height 26
click at [1313, 633] on button "Enviar pedido" at bounding box center [1303, 641] width 71 height 24
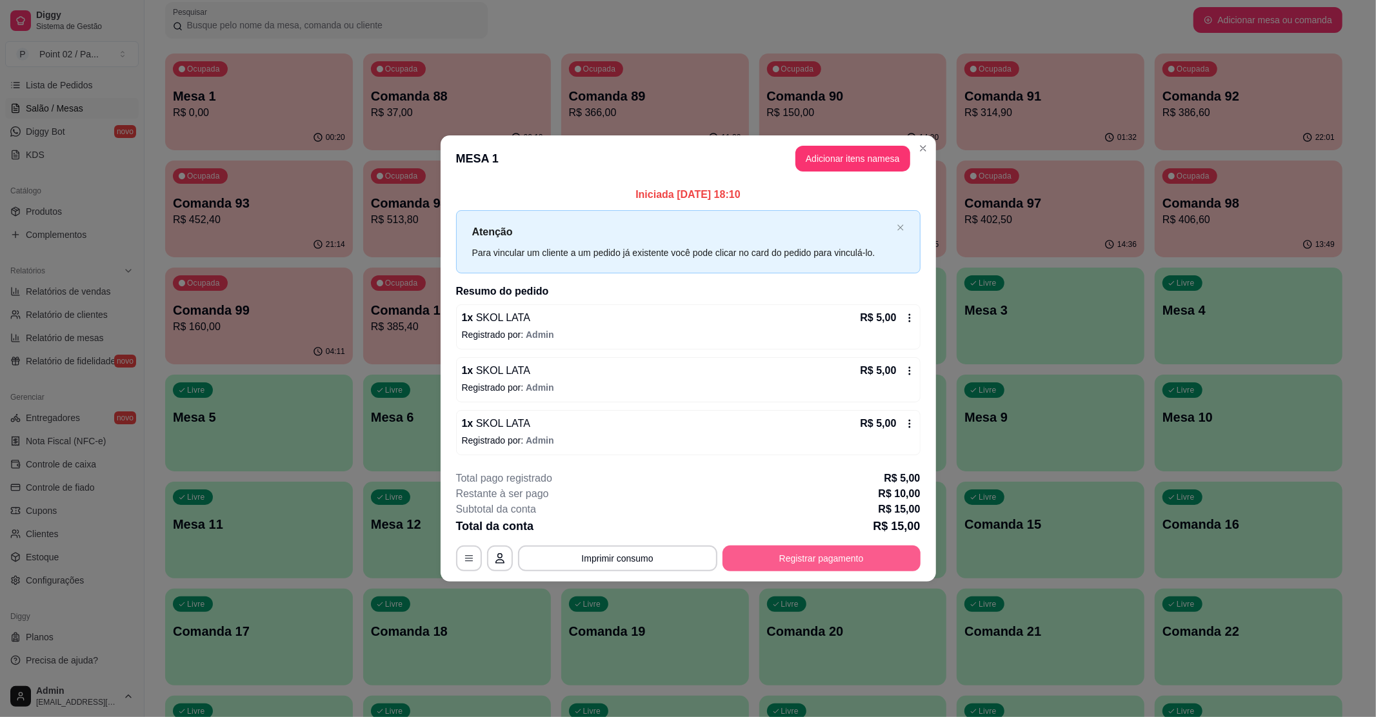
click at [879, 558] on button "Registrar pagamento" at bounding box center [822, 559] width 198 height 26
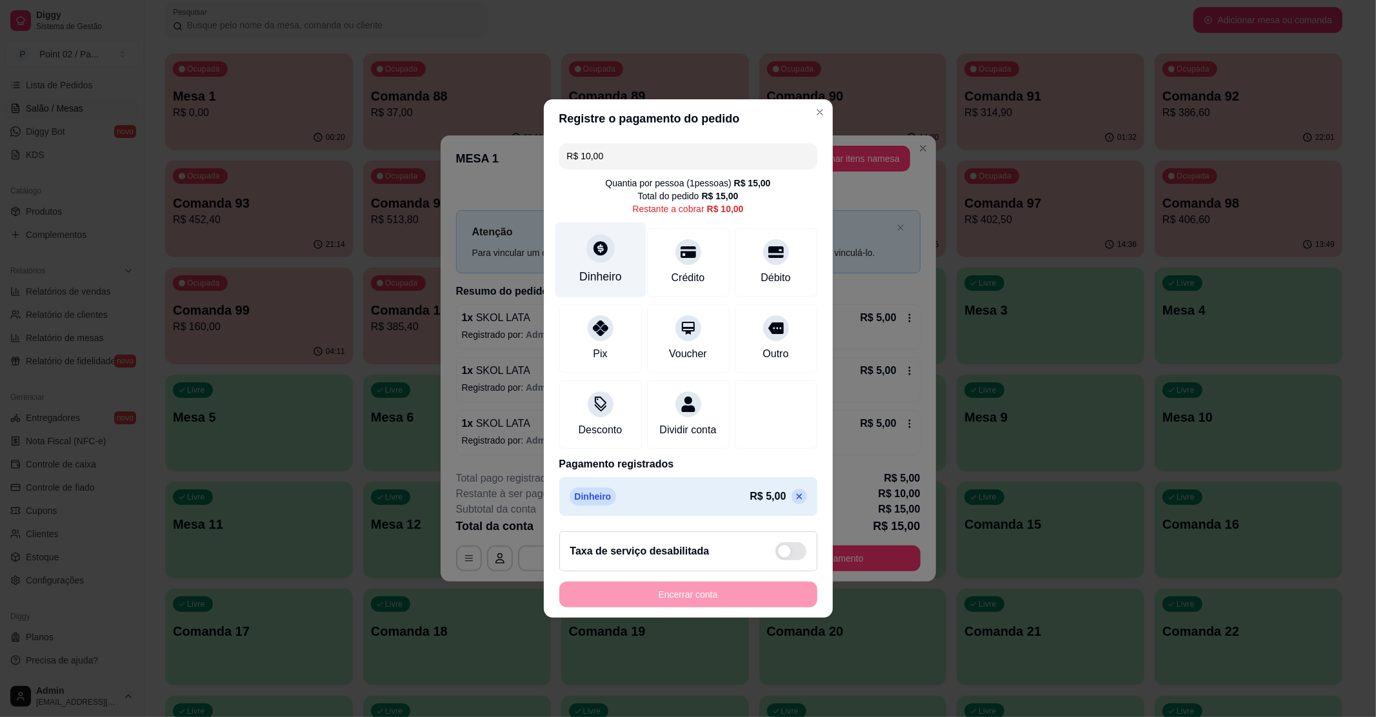
click at [602, 250] on div at bounding box center [600, 248] width 28 height 28
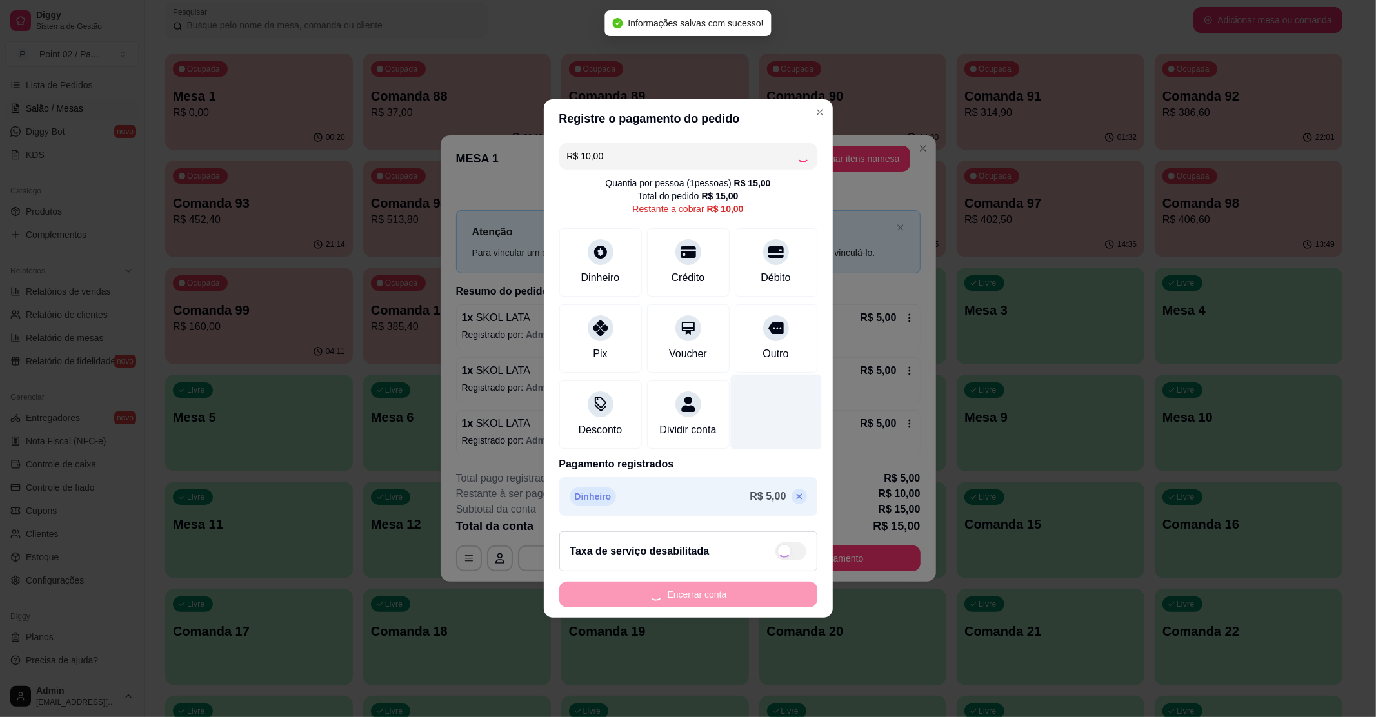
type input "R$ 0,00"
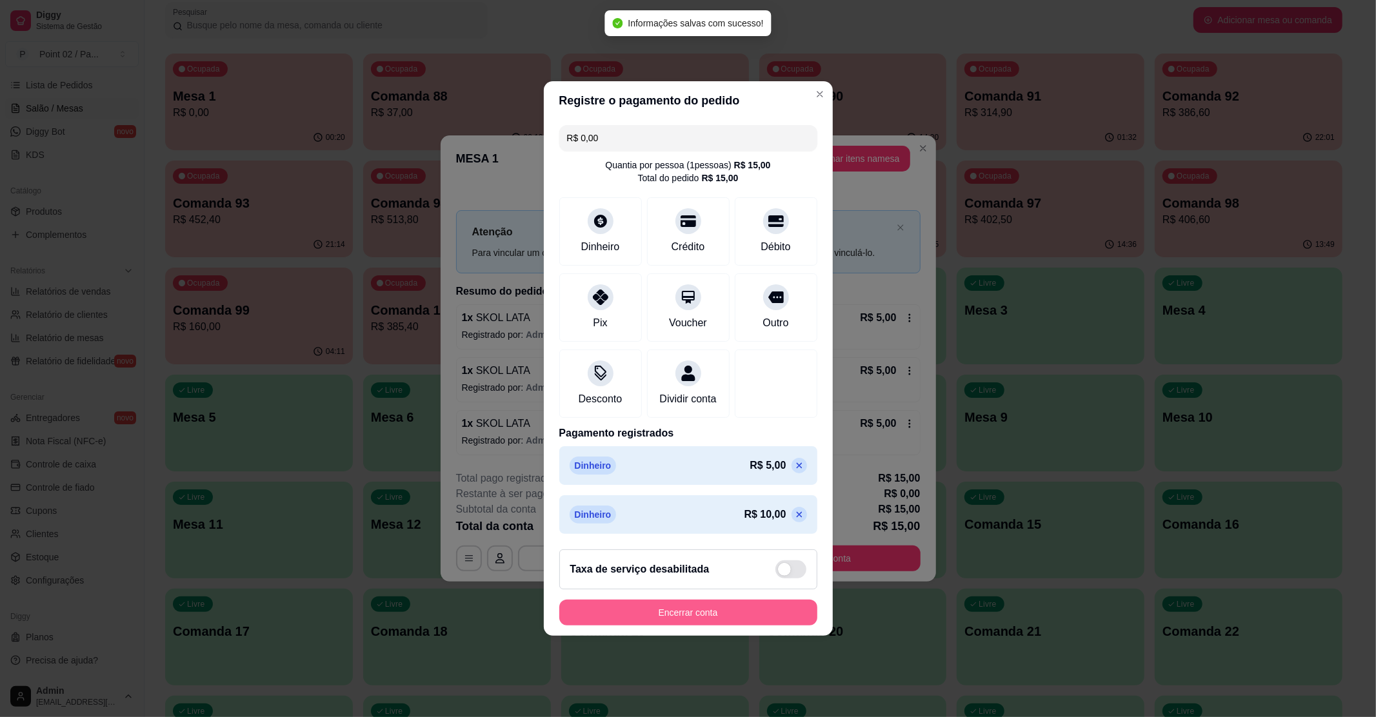
click at [723, 622] on button "Encerrar conta" at bounding box center [688, 613] width 258 height 26
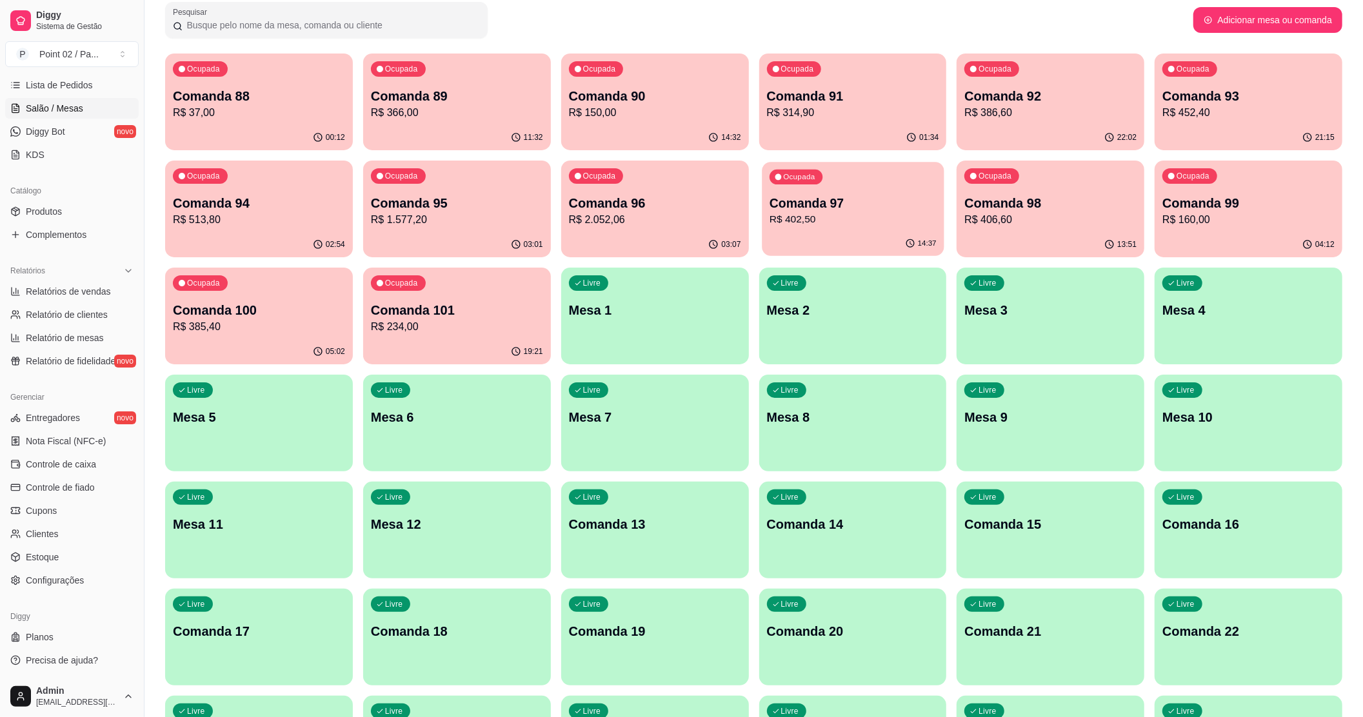
click at [895, 194] on div "Ocupada Comanda 97 R$ 402,50" at bounding box center [853, 197] width 182 height 70
click at [1090, 218] on p "R$ 406,60" at bounding box center [1050, 219] width 167 height 15
click at [1033, 183] on div "Ocupada Comanda 98 R$ 406,60" at bounding box center [1051, 197] width 182 height 70
click at [1038, 104] on p "Comanda 92" at bounding box center [1050, 96] width 167 height 17
click at [19, 79] on link "Lista de Pedidos" at bounding box center [72, 85] width 134 height 21
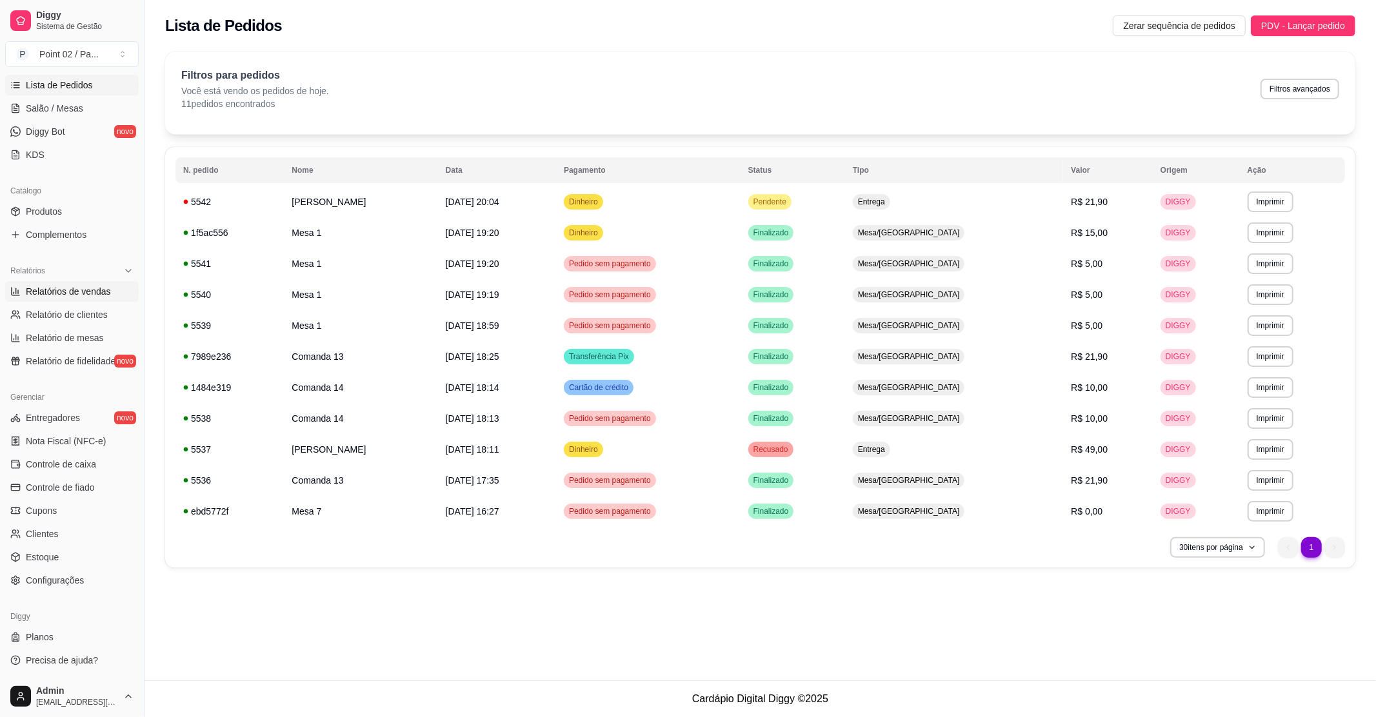
click at [90, 300] on link "Relatórios de vendas" at bounding box center [72, 291] width 134 height 21
select select "ALL"
select select "0"
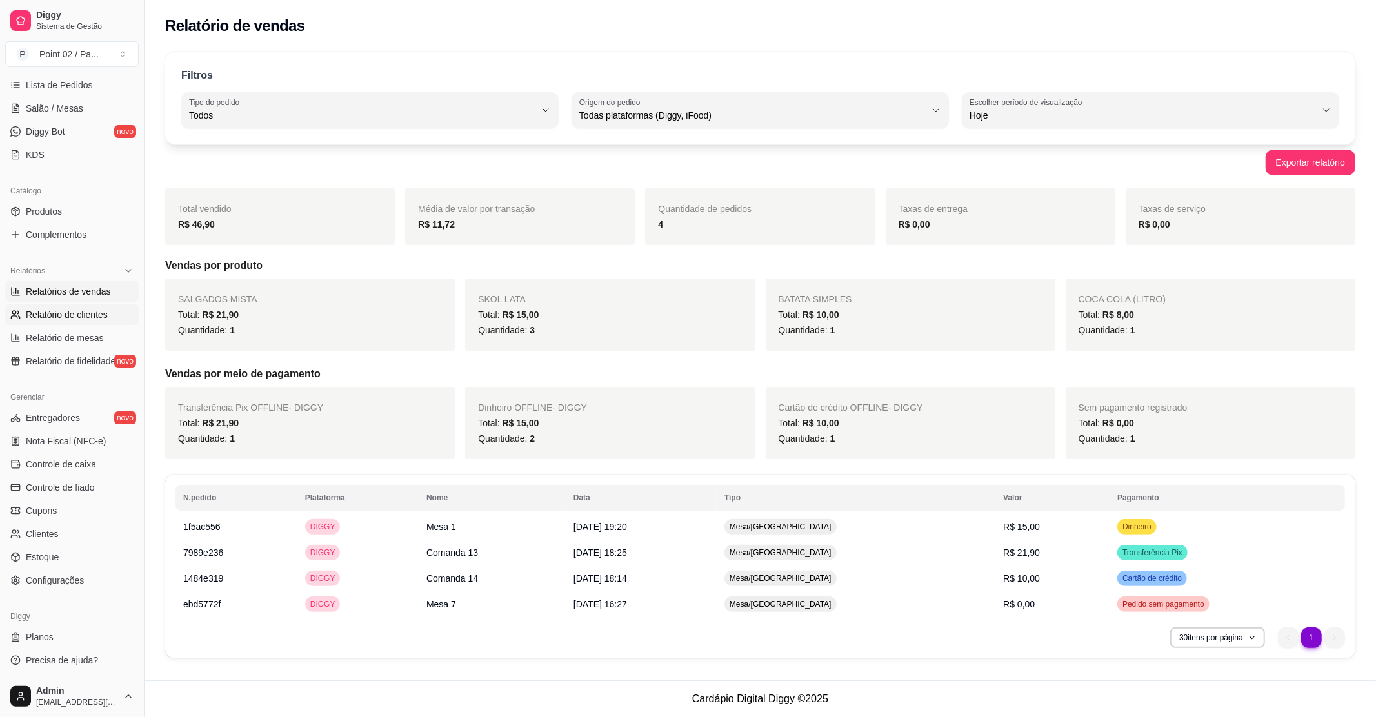
click at [86, 316] on span "Relatório de clientes" at bounding box center [67, 314] width 82 height 13
select select "30"
select select "HIGHEST_TOTAL_SPENT_WITH_ORDERS"
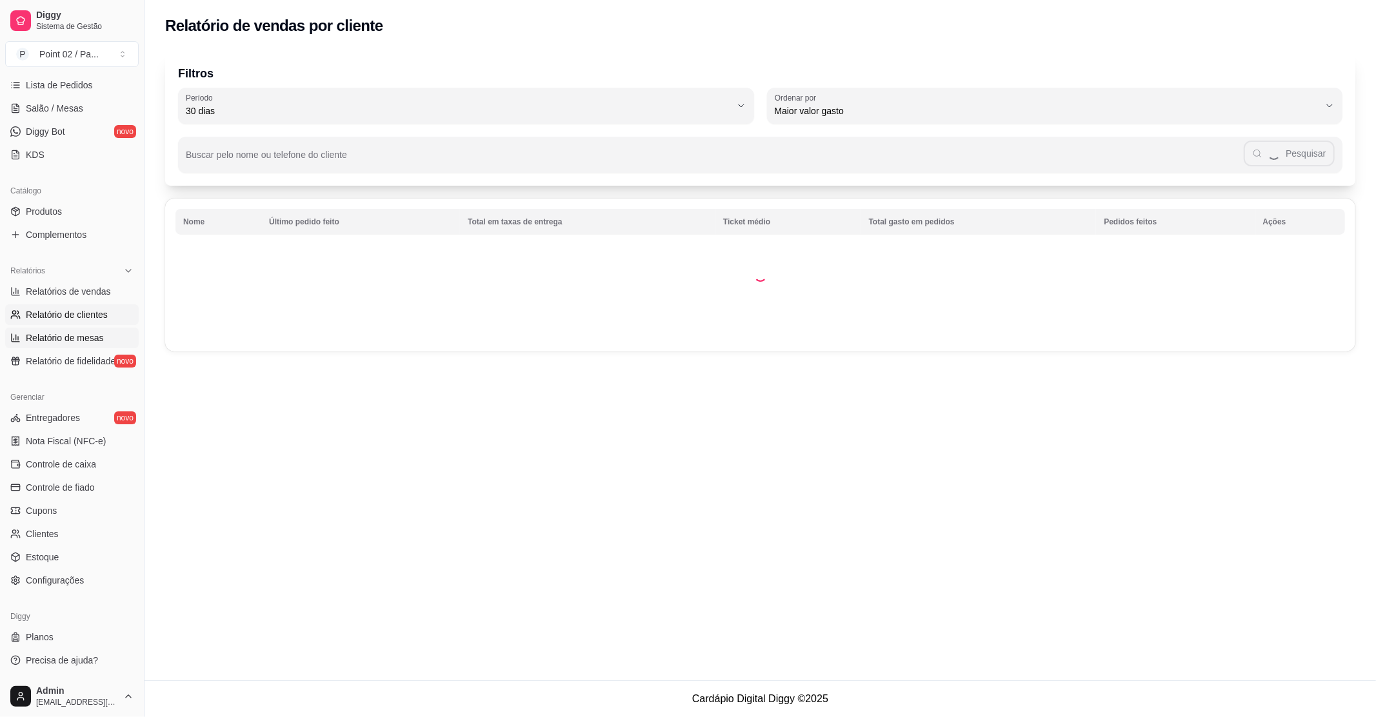
click at [86, 342] on span "Relatório de mesas" at bounding box center [65, 338] width 78 height 13
select select "TOTAL_OF_ORDERS"
select select "7"
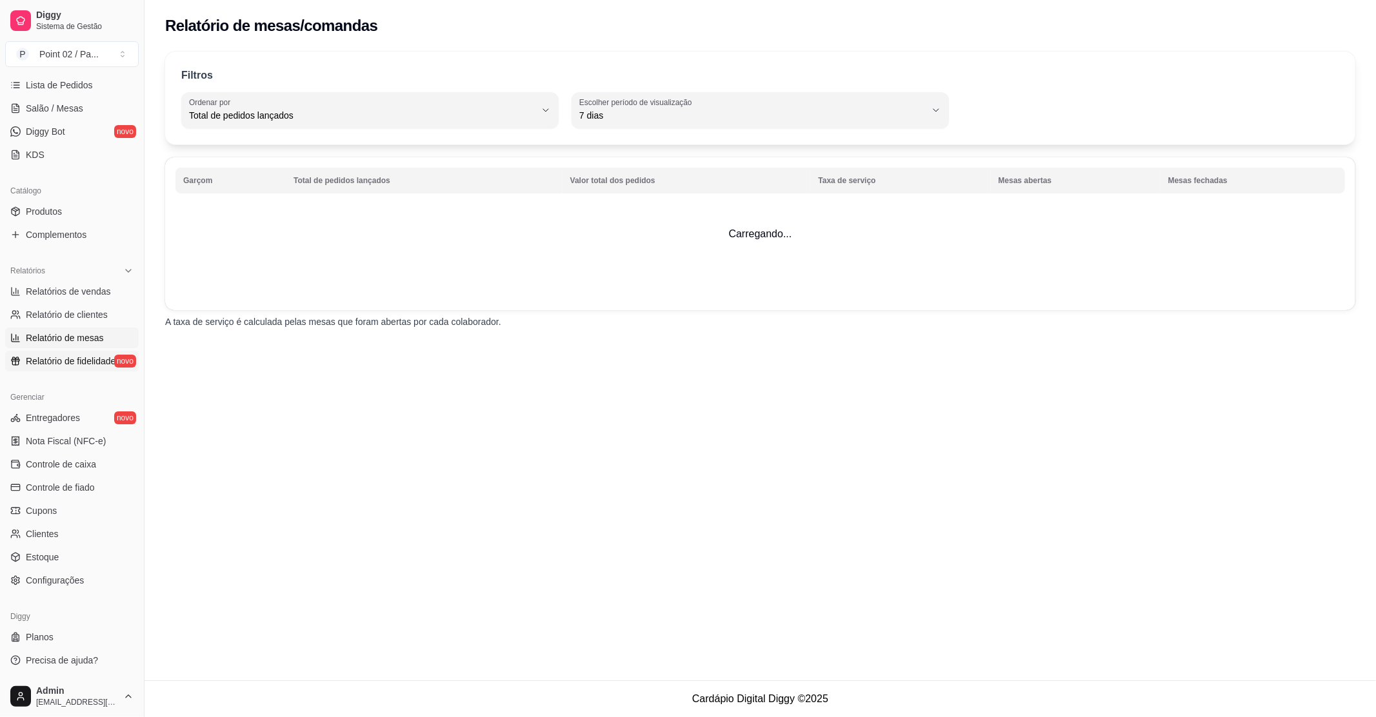
click at [86, 357] on span "Relatório de fidelidade" at bounding box center [71, 361] width 90 height 13
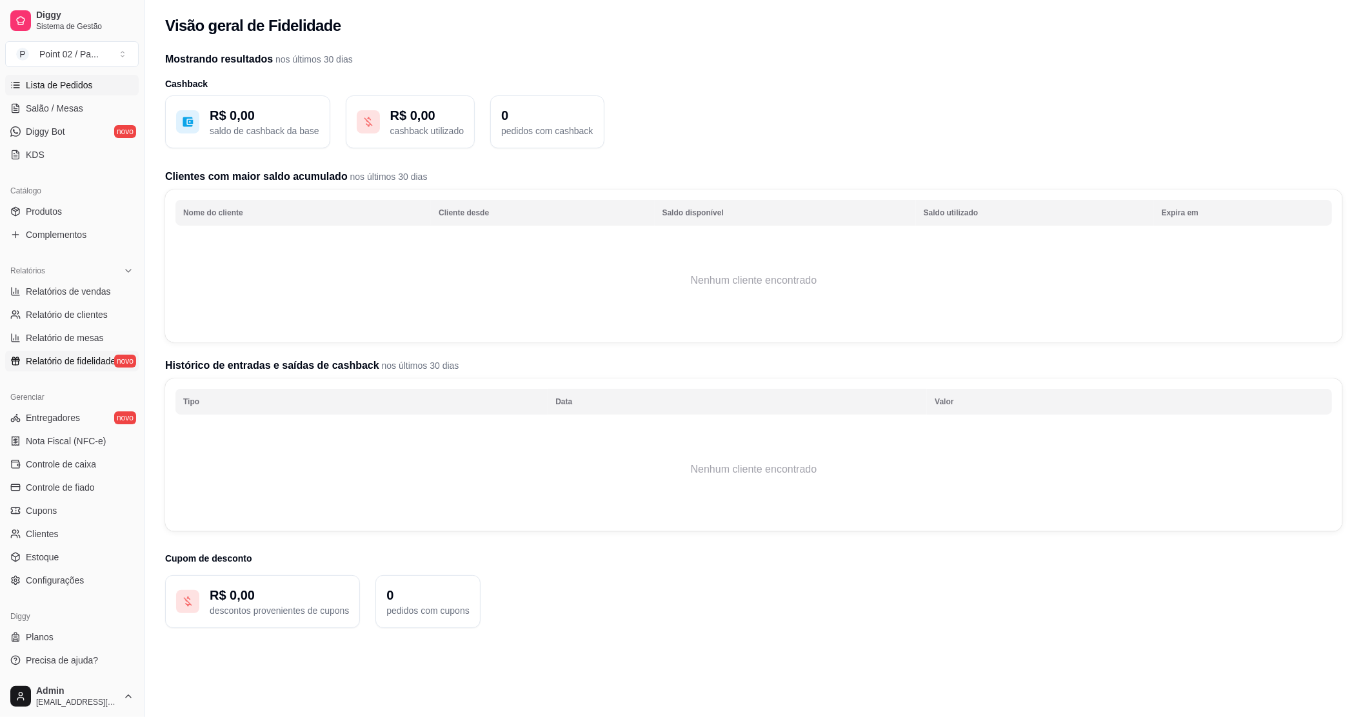
click at [54, 80] on span "Lista de Pedidos" at bounding box center [59, 85] width 67 height 13
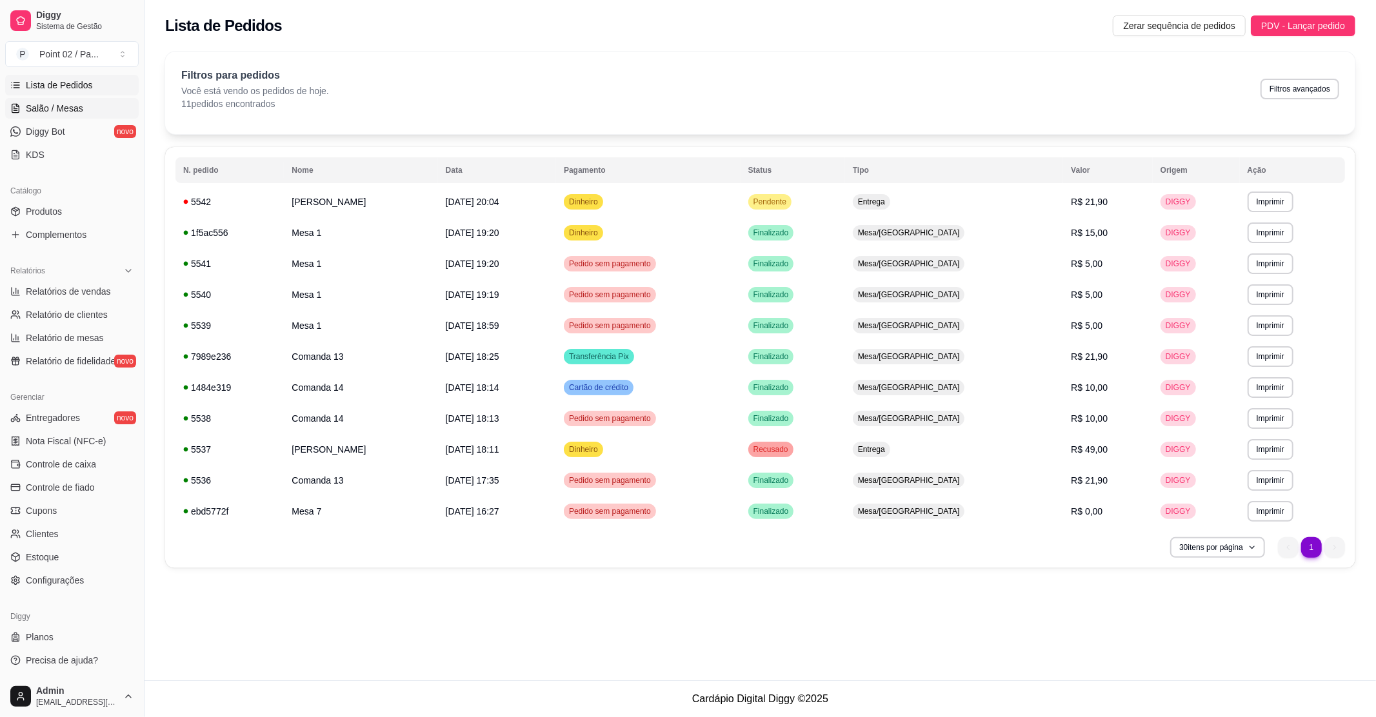
click at [45, 105] on span "Salão / Mesas" at bounding box center [54, 108] width 57 height 13
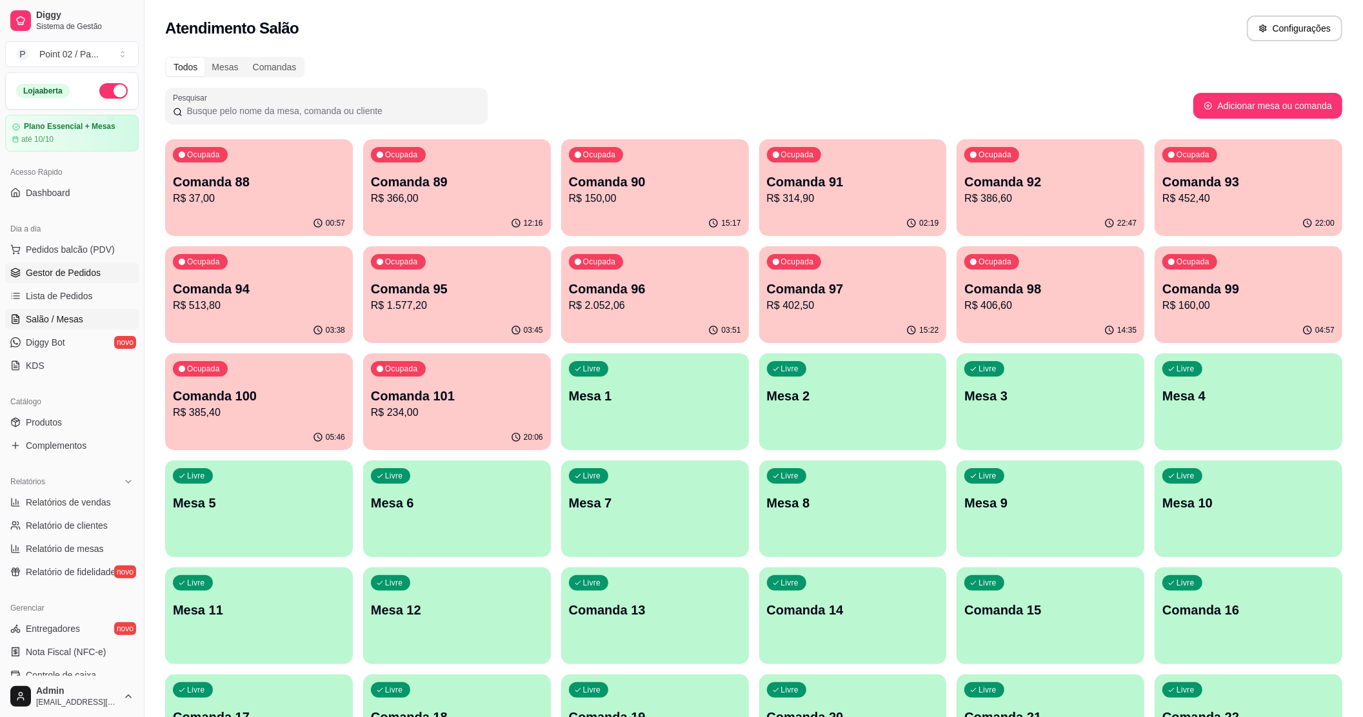
click at [83, 269] on span "Gestor de Pedidos" at bounding box center [63, 272] width 75 height 13
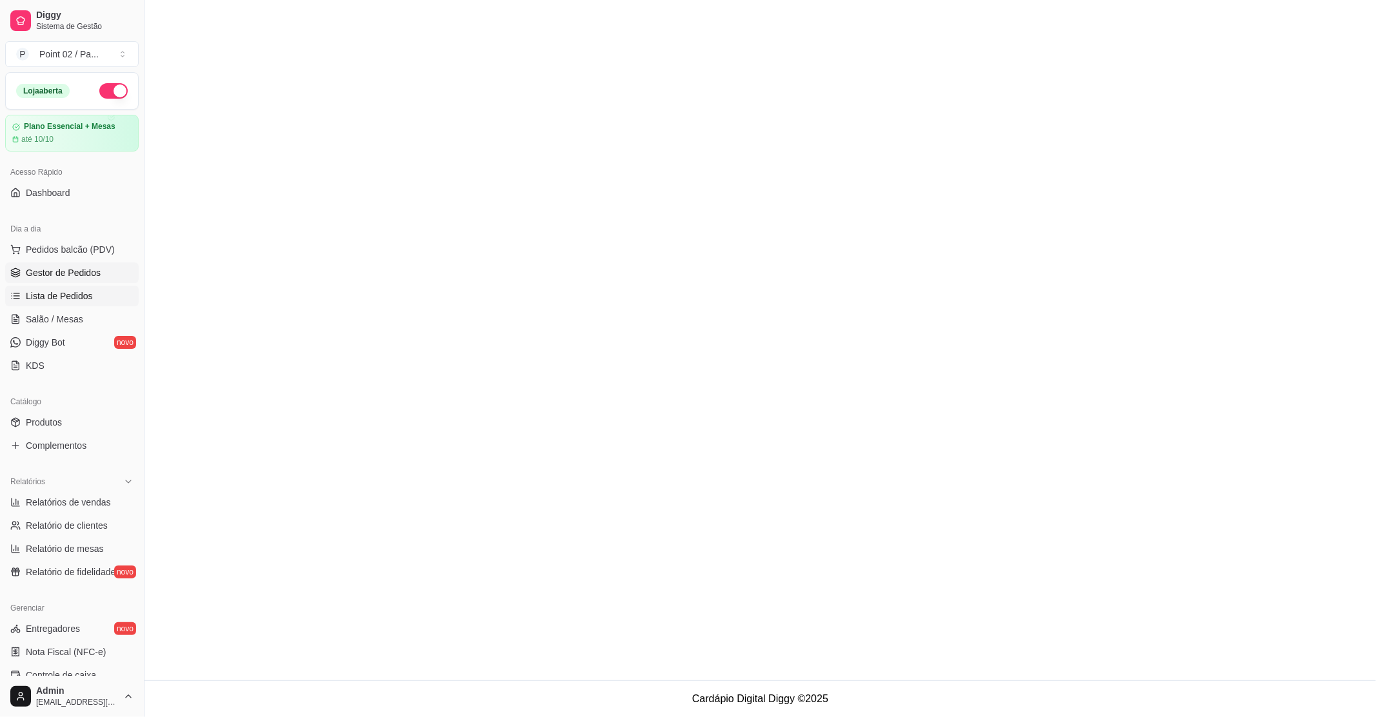
click at [94, 299] on link "Lista de Pedidos" at bounding box center [72, 296] width 134 height 21
click at [81, 274] on span "Gestor de Pedidos" at bounding box center [63, 272] width 75 height 13
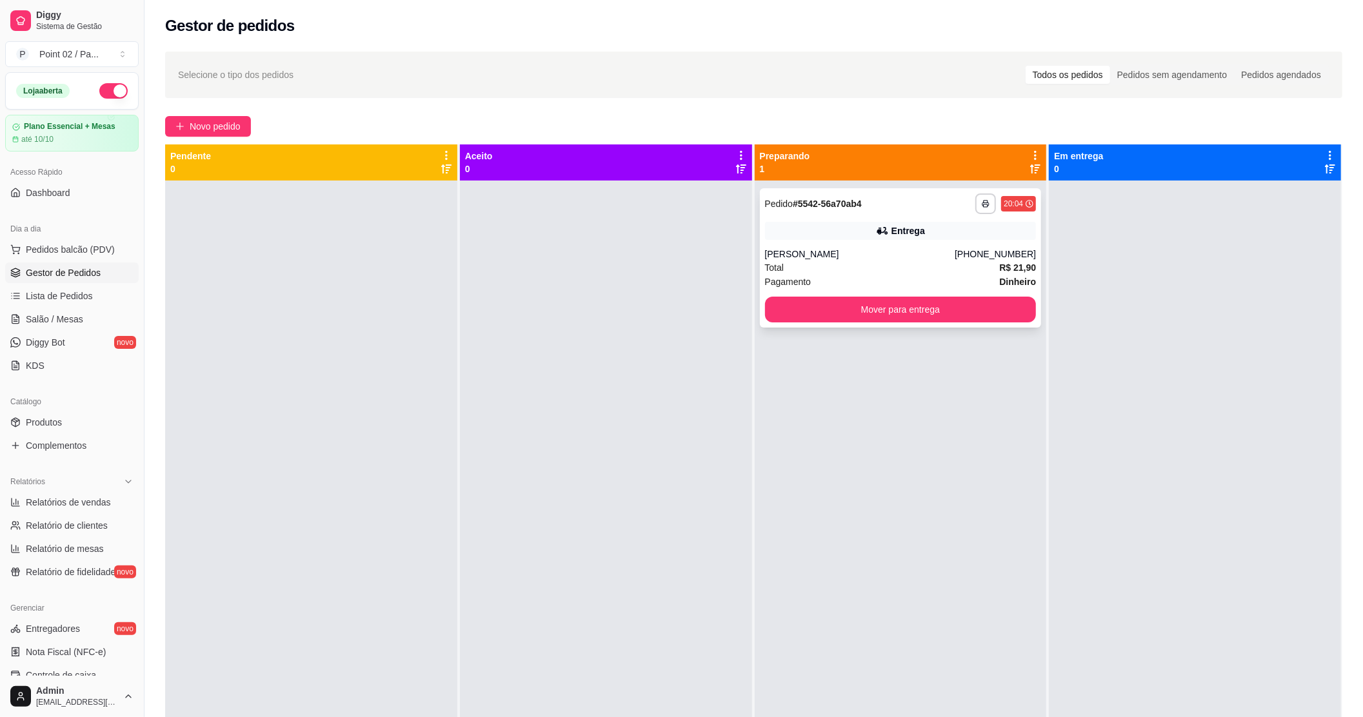
click at [906, 270] on div "Total R$ 21,90" at bounding box center [901, 268] width 272 height 14
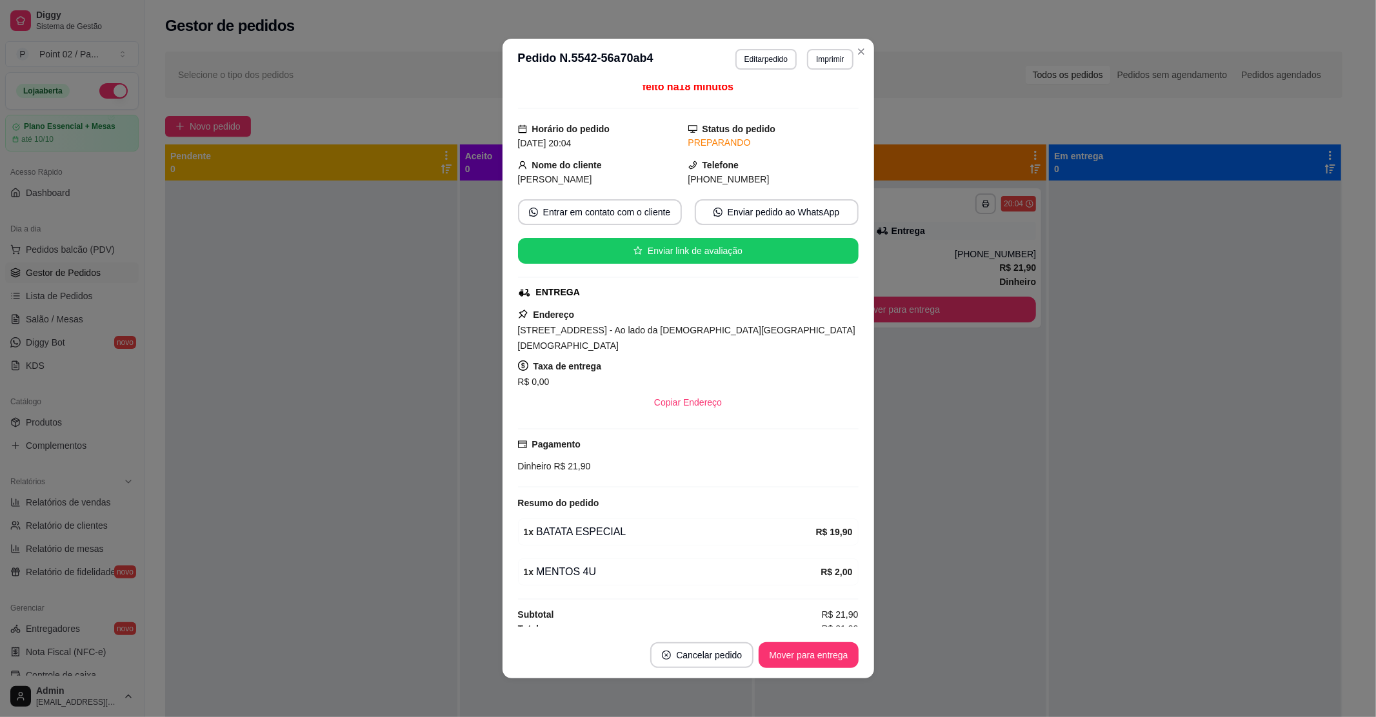
scroll to position [6, 0]
click at [814, 664] on button "Mover para entrega" at bounding box center [809, 655] width 97 height 25
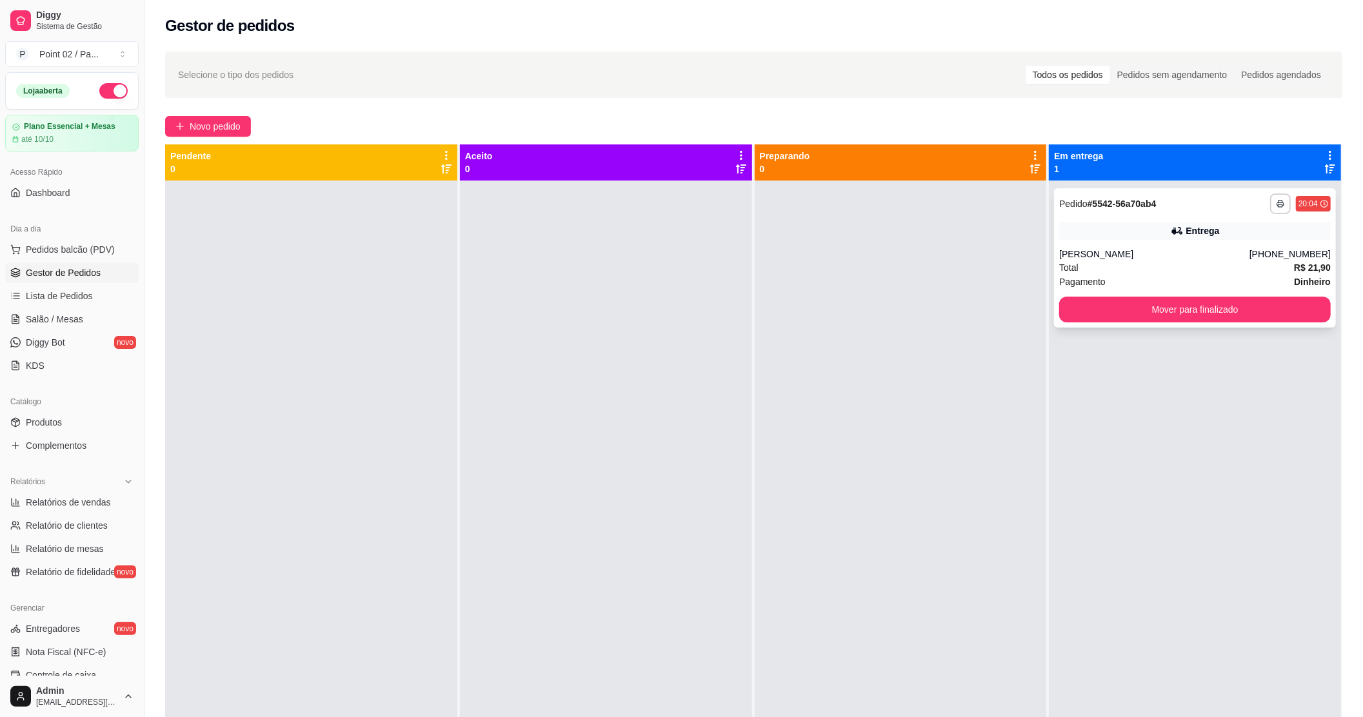
click at [1149, 244] on div "**********" at bounding box center [1195, 257] width 282 height 139
click at [1217, 308] on button "Mover para finalizado" at bounding box center [1195, 310] width 272 height 26
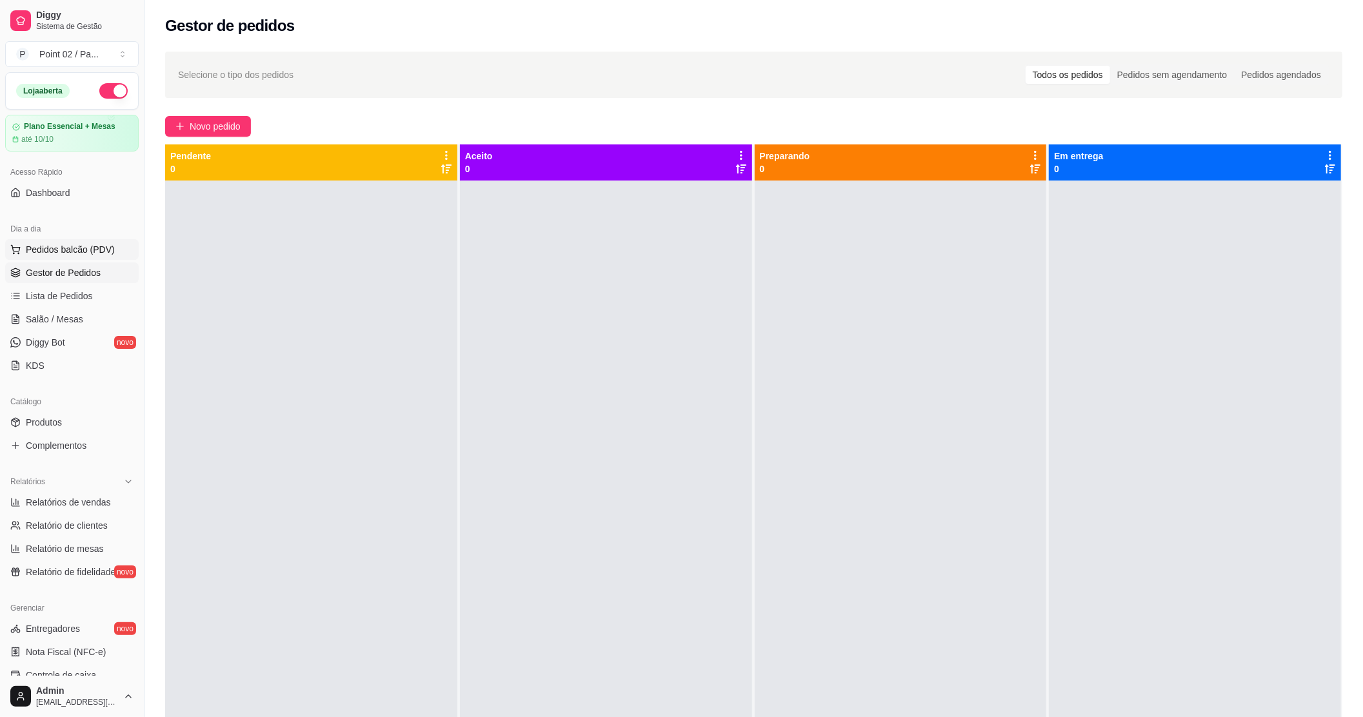
click at [63, 254] on span "Pedidos balcão (PDV)" at bounding box center [70, 249] width 89 height 13
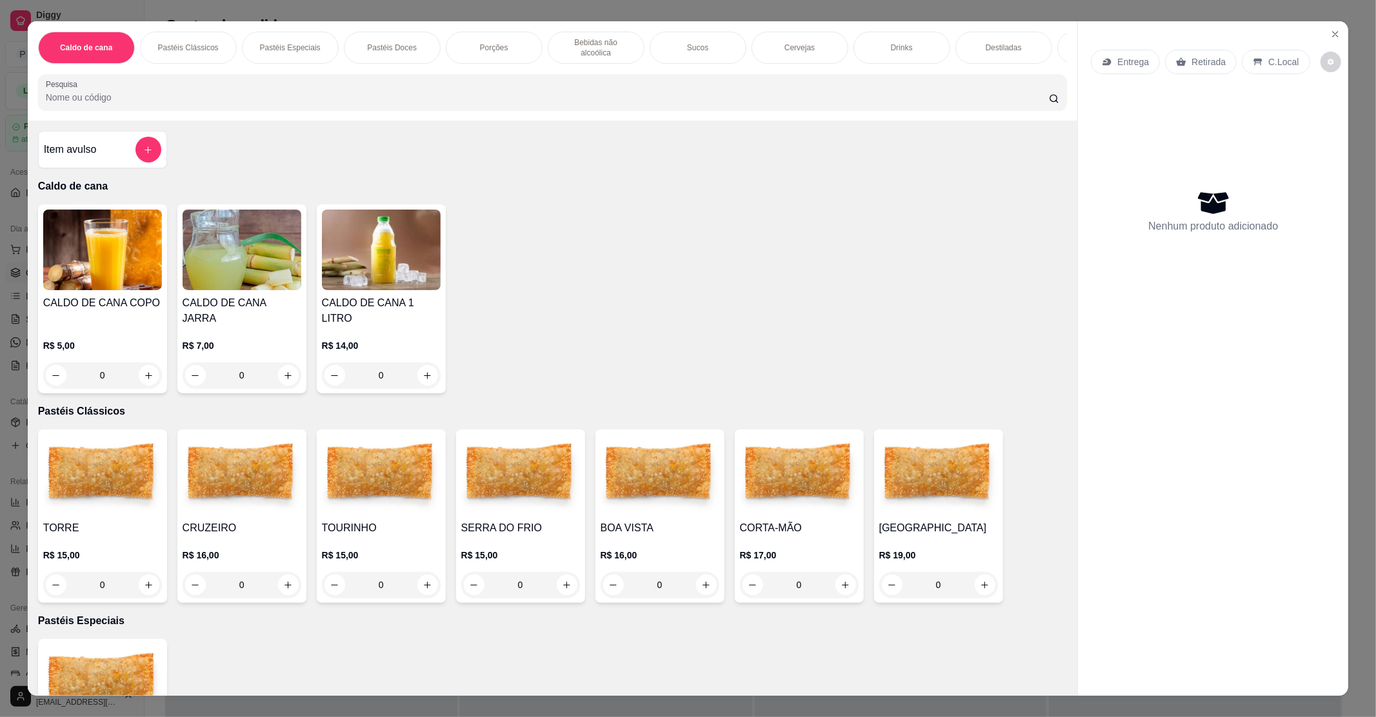
click at [284, 572] on div "0" at bounding box center [242, 585] width 119 height 26
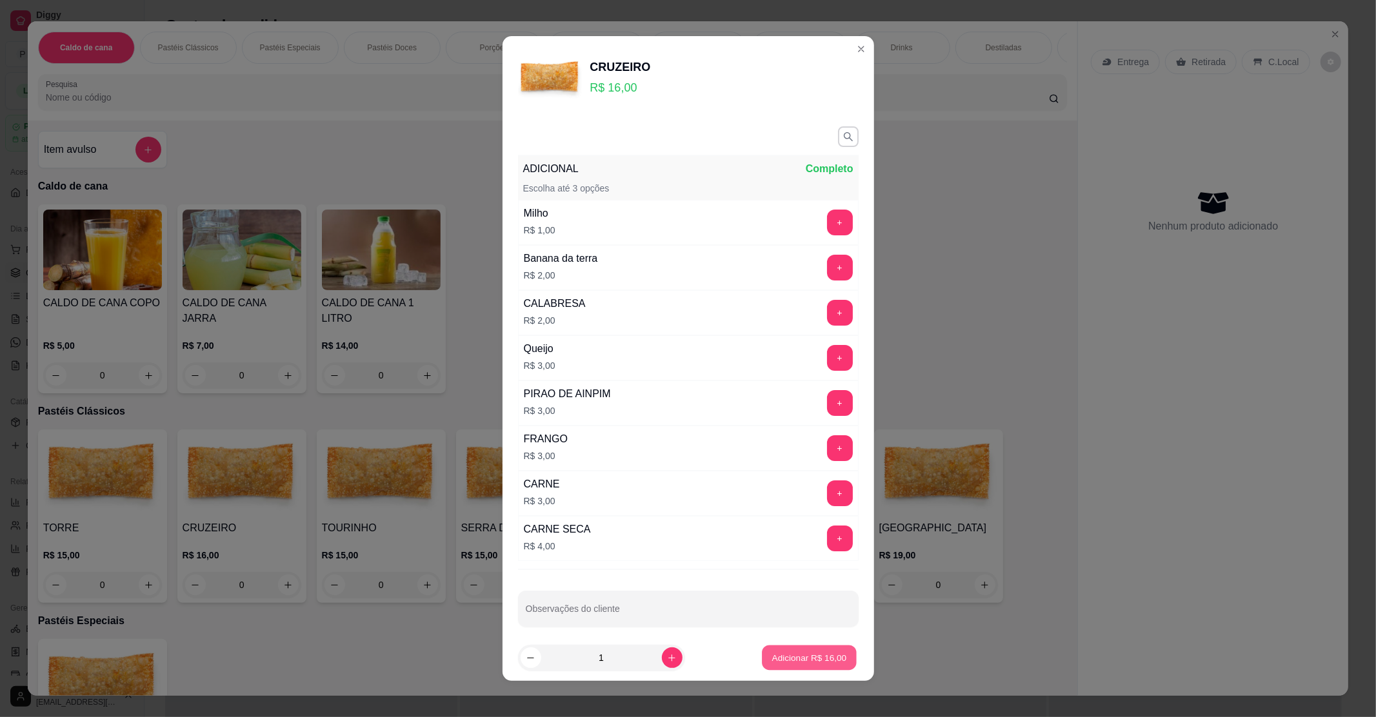
click at [781, 666] on button "Adicionar R$ 16,00" at bounding box center [810, 658] width 95 height 25
type input "1"
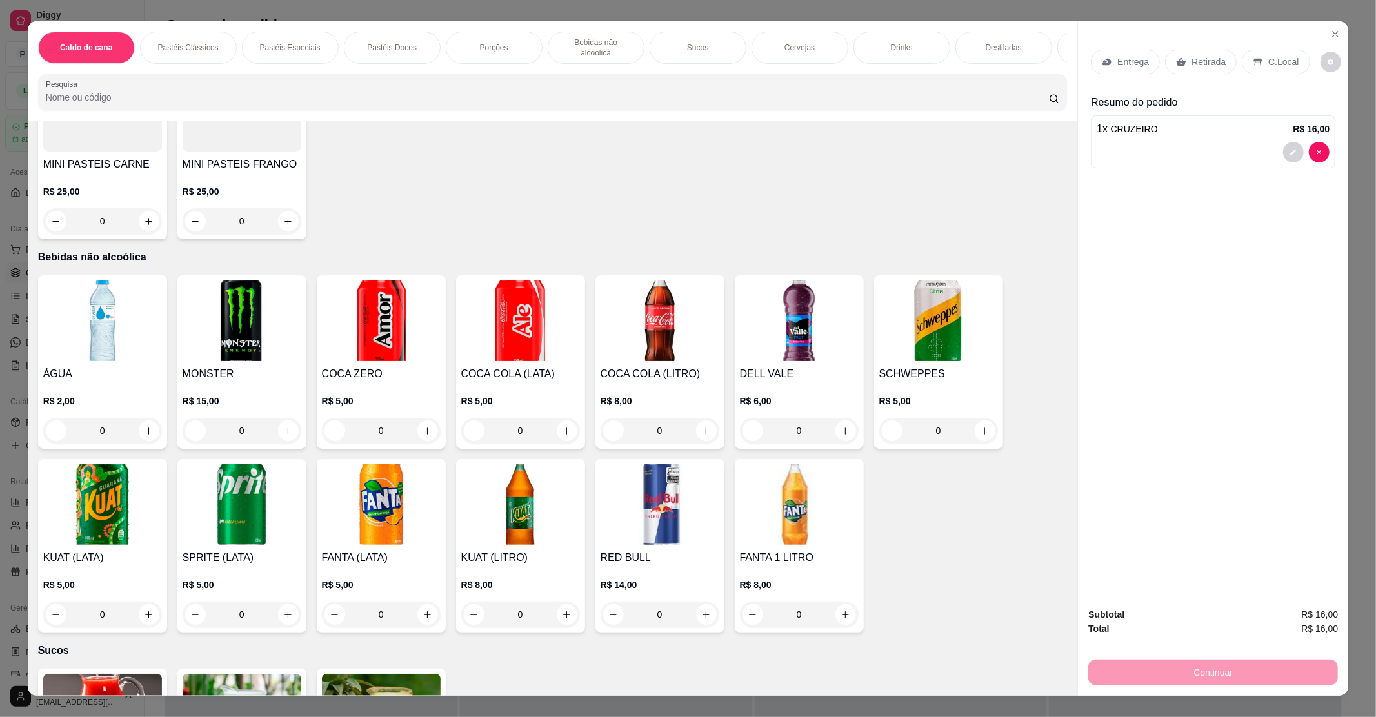
scroll to position [1204, 0]
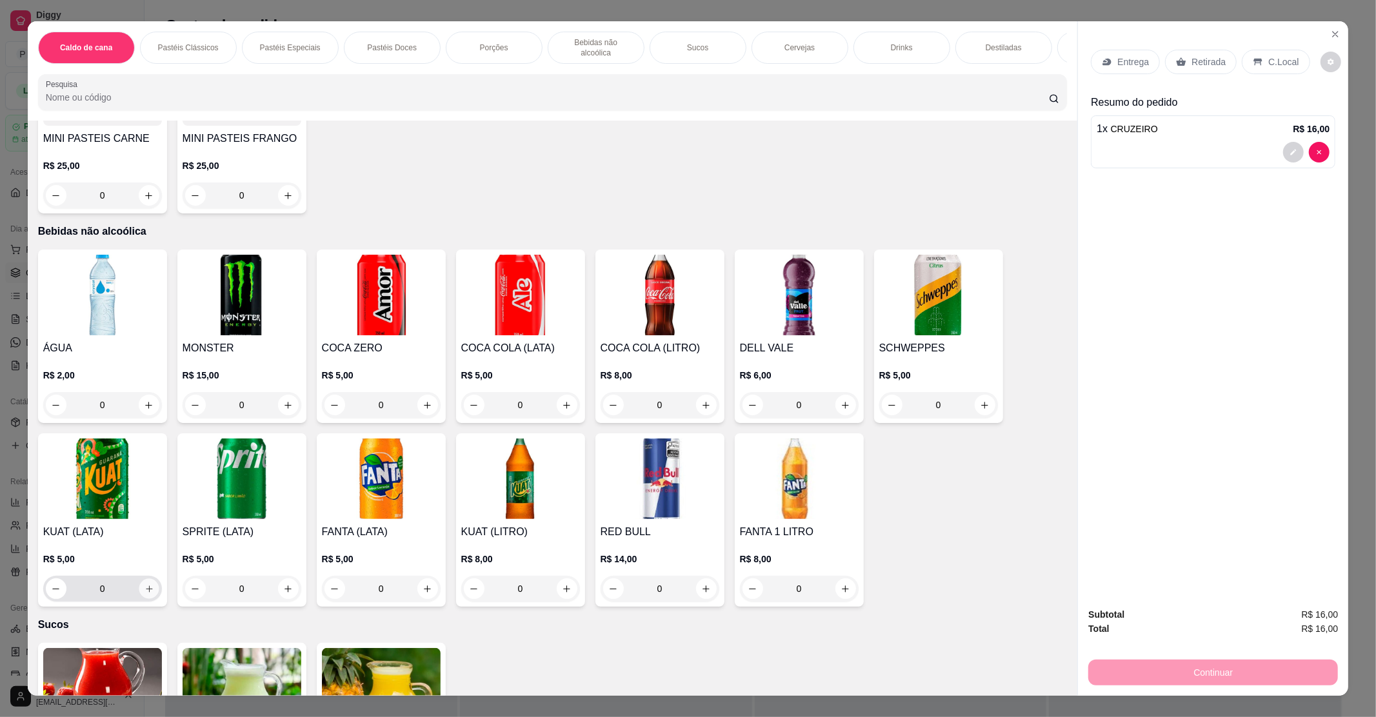
click at [144, 584] on icon "increase-product-quantity" at bounding box center [149, 589] width 10 height 10
type input "1"
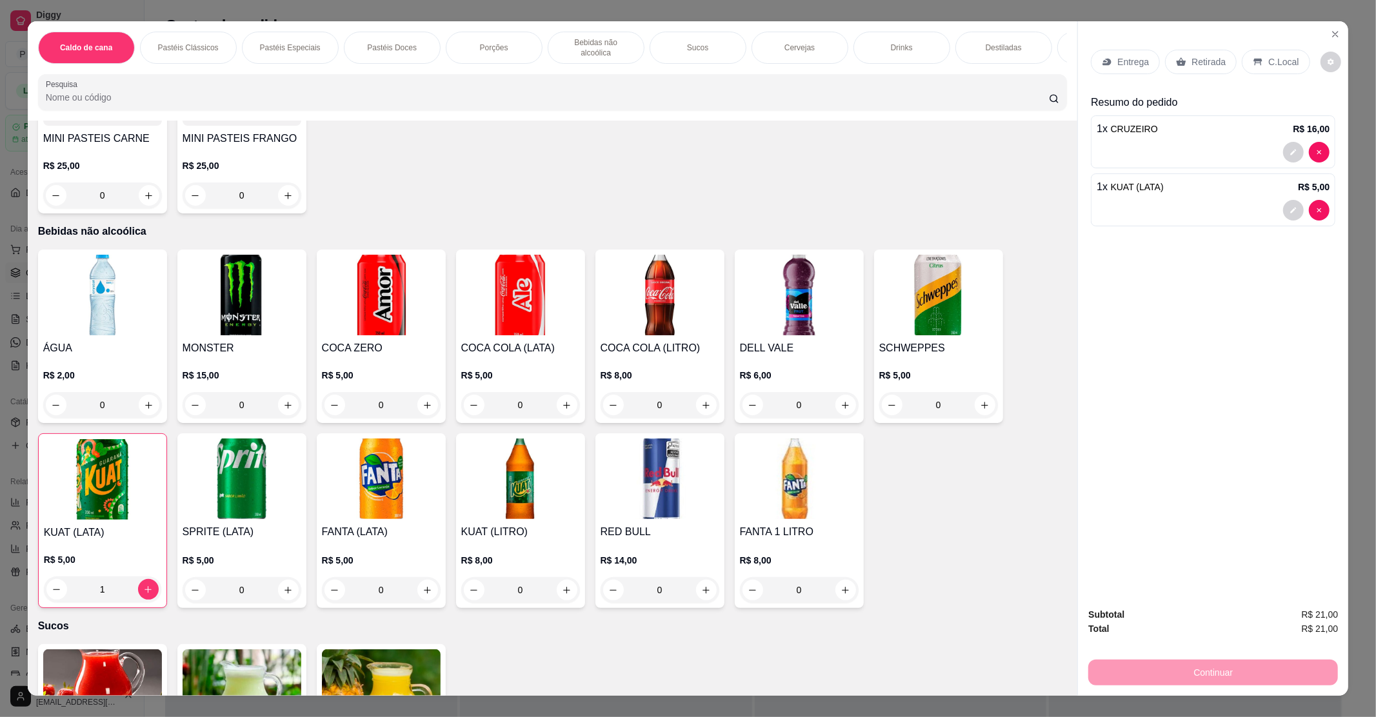
click at [1272, 63] on p "C.Local" at bounding box center [1283, 61] width 30 height 13
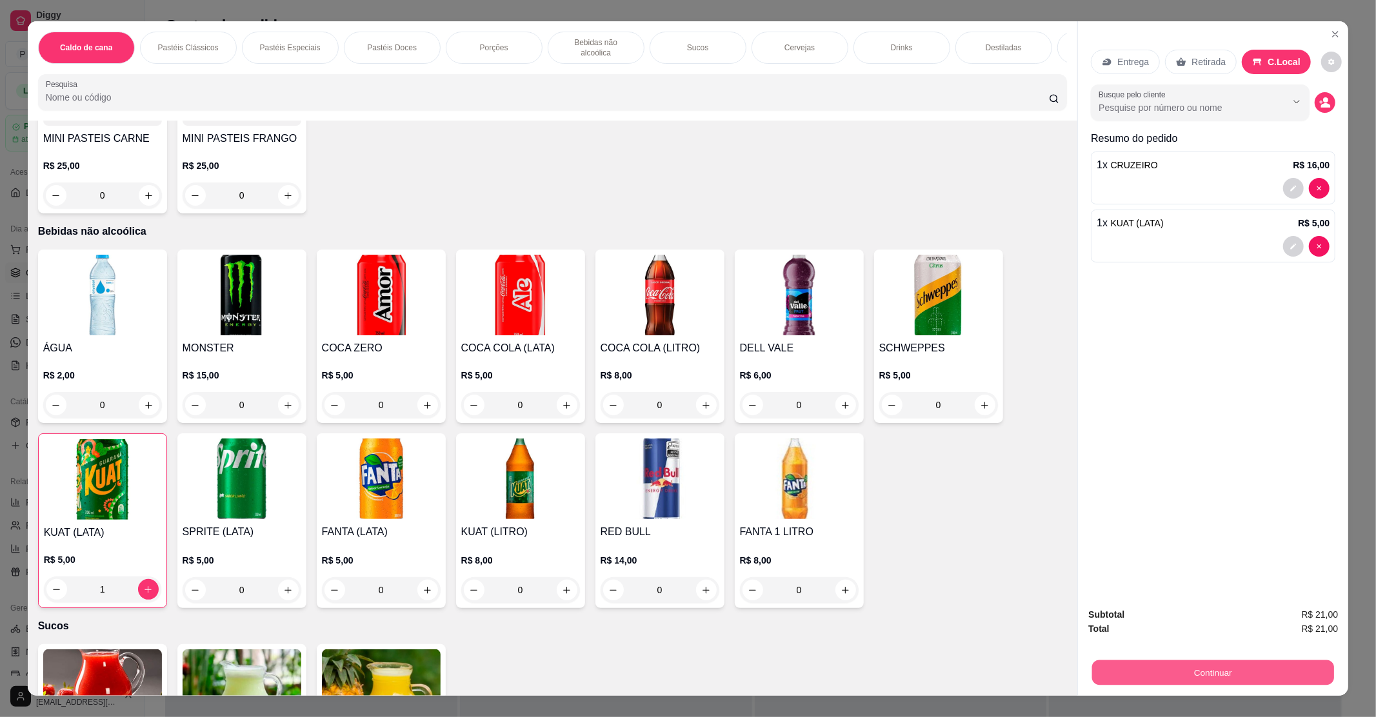
click at [1263, 664] on button "Continuar" at bounding box center [1213, 672] width 242 height 25
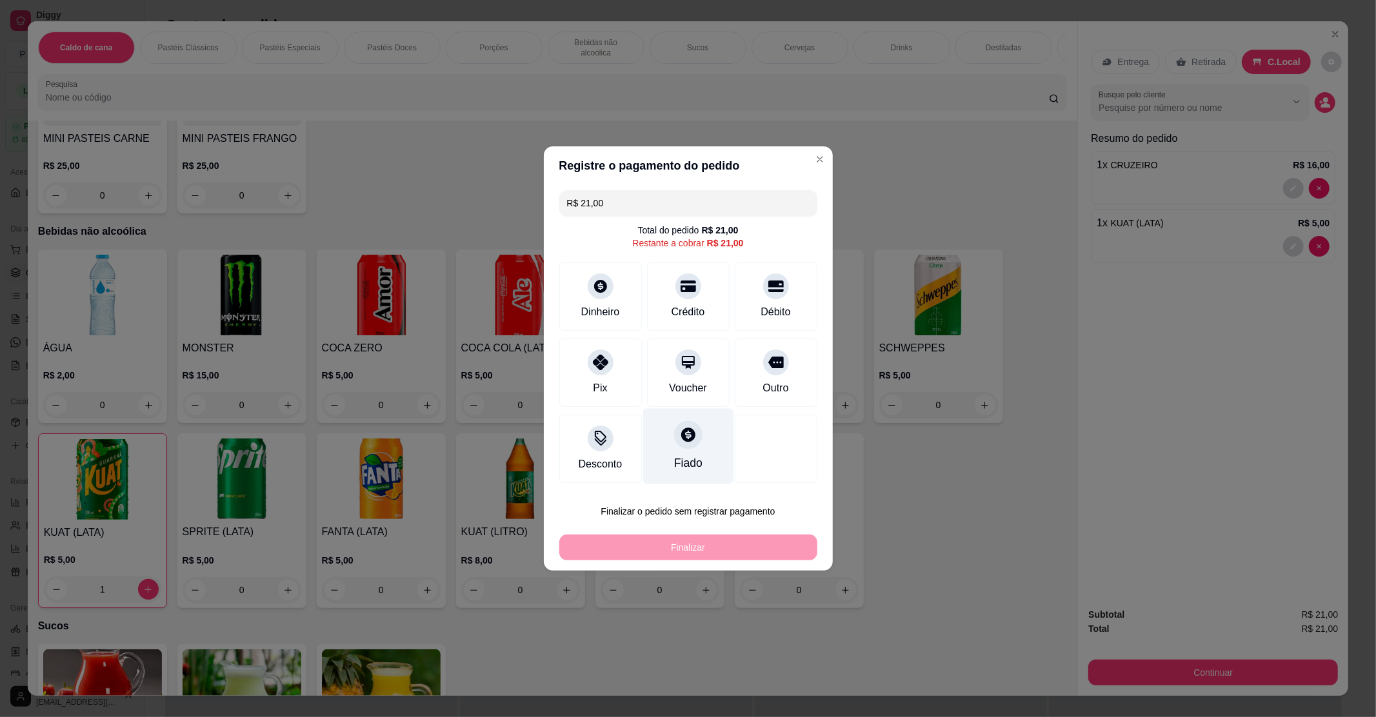
click at [686, 439] on icon at bounding box center [688, 435] width 14 height 14
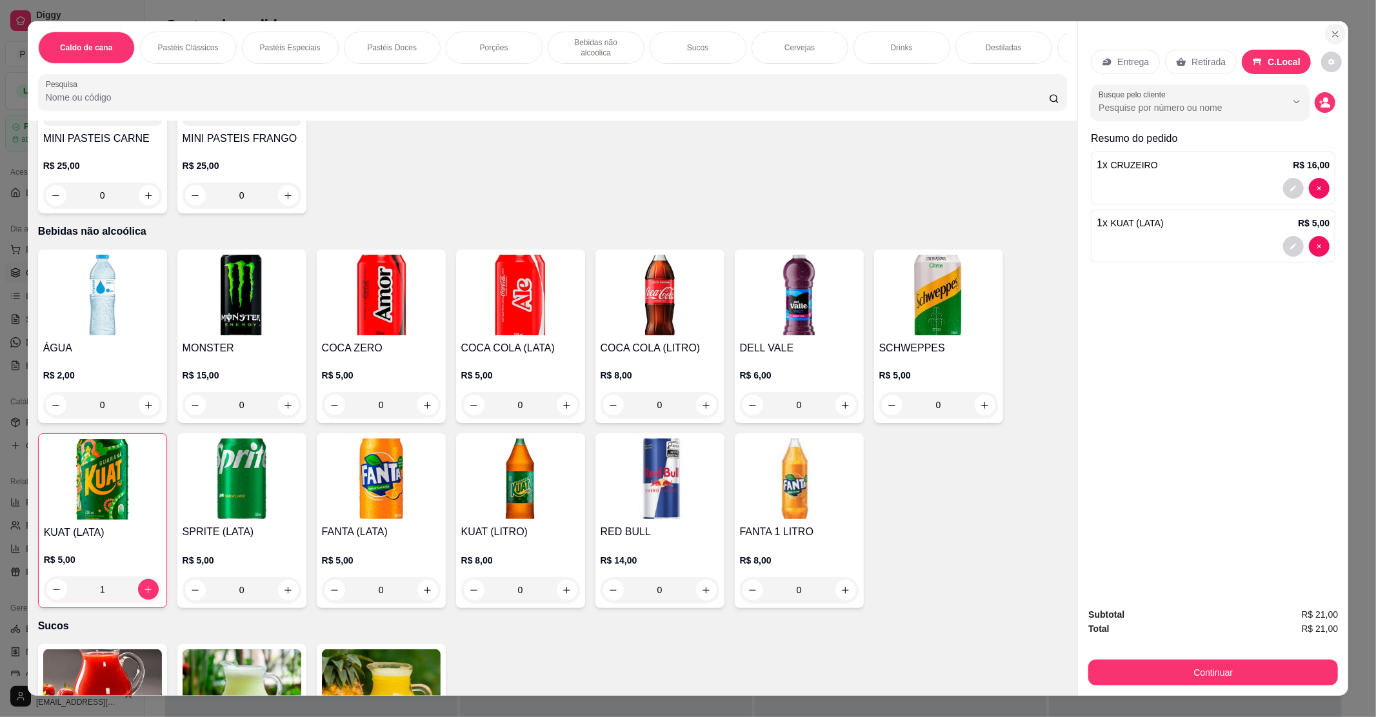
click at [1333, 36] on icon "Close" at bounding box center [1335, 34] width 10 height 10
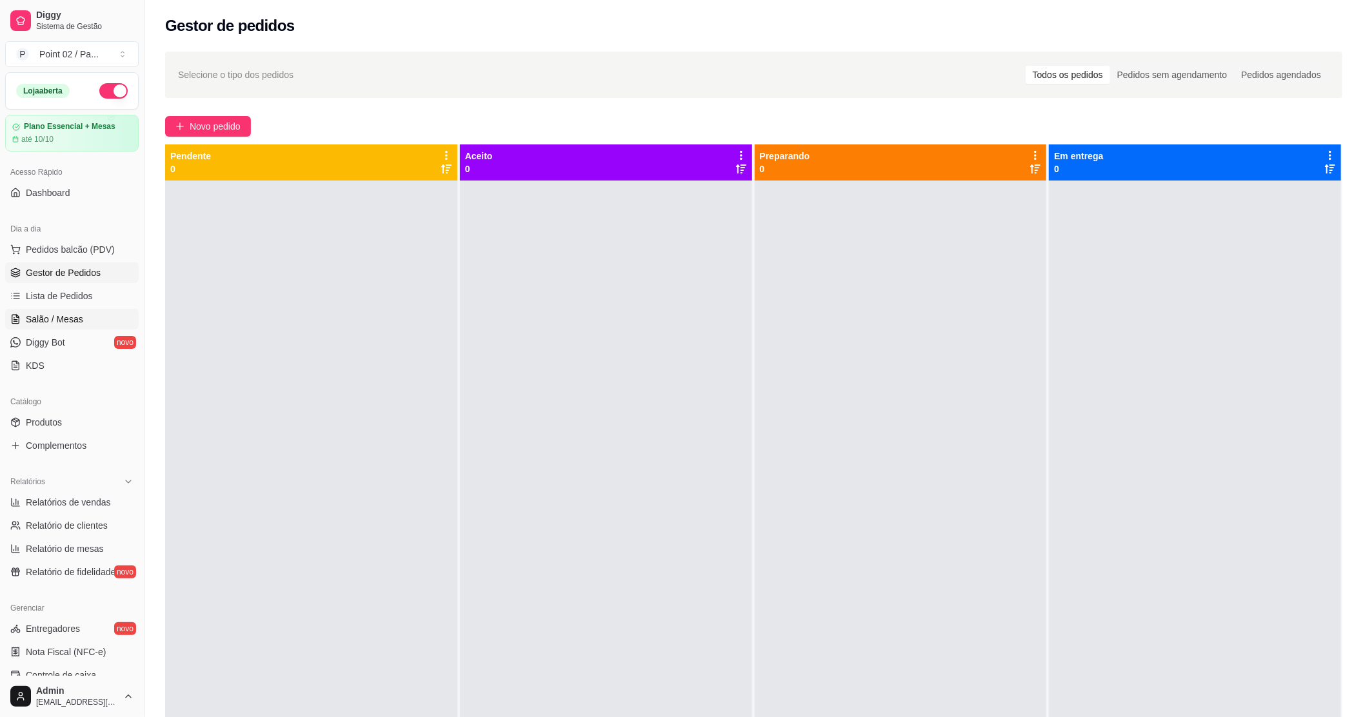
click at [85, 326] on link "Salão / Mesas" at bounding box center [72, 319] width 134 height 21
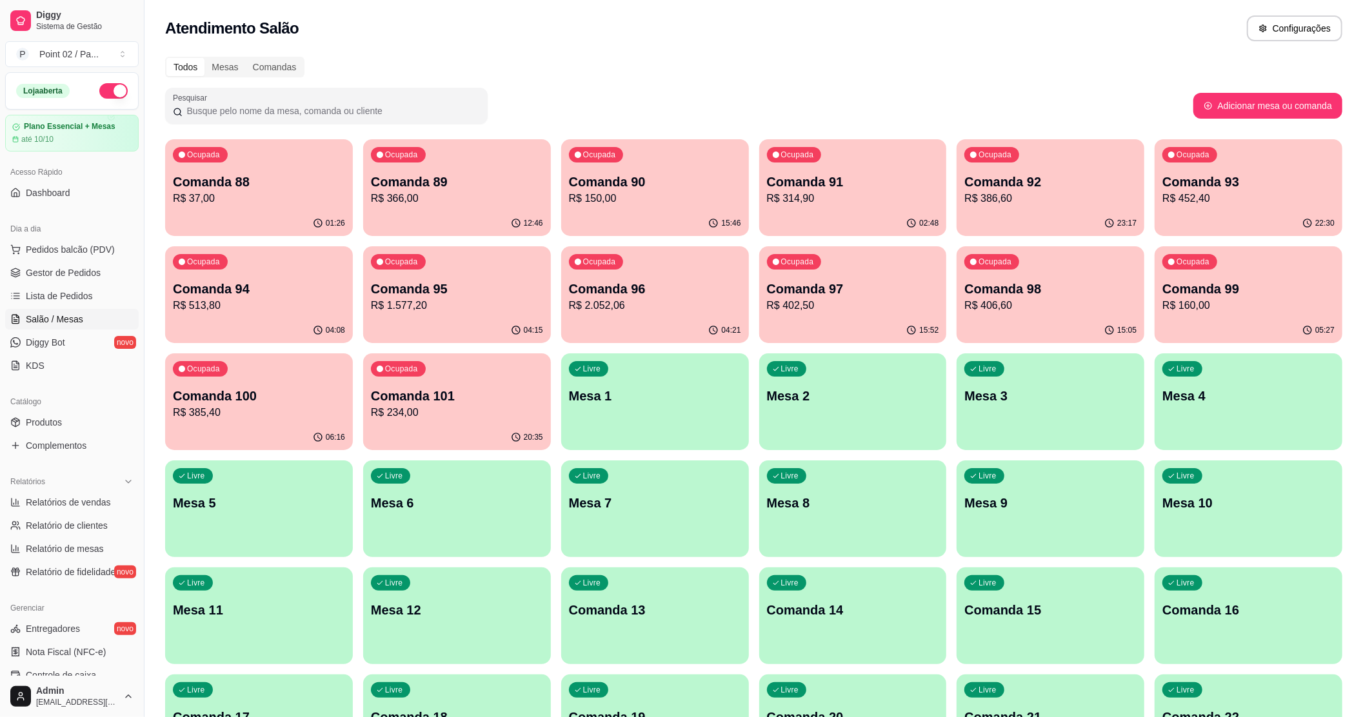
click at [1073, 210] on button "Ocupada Comanda 92 R$ 386,60 23:17" at bounding box center [1051, 187] width 188 height 97
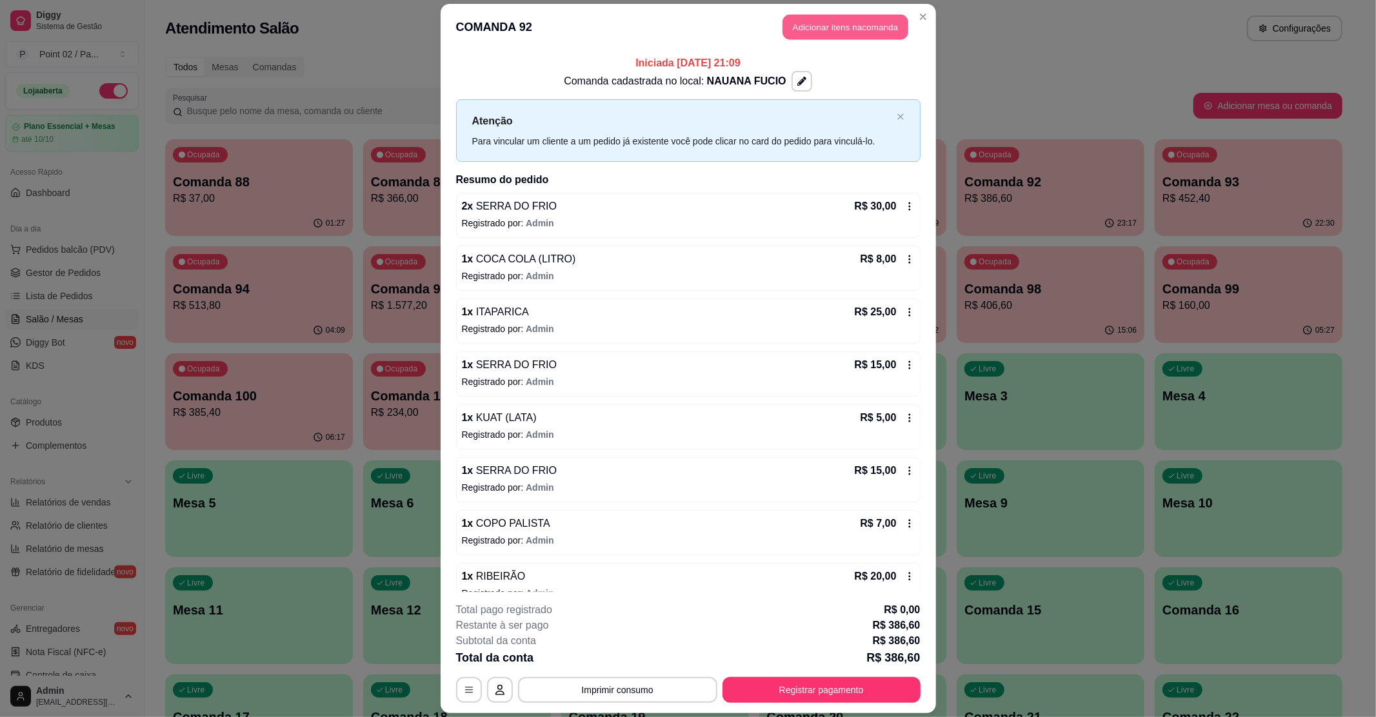
click at [863, 23] on button "Adicionar itens na comanda" at bounding box center [846, 26] width 126 height 25
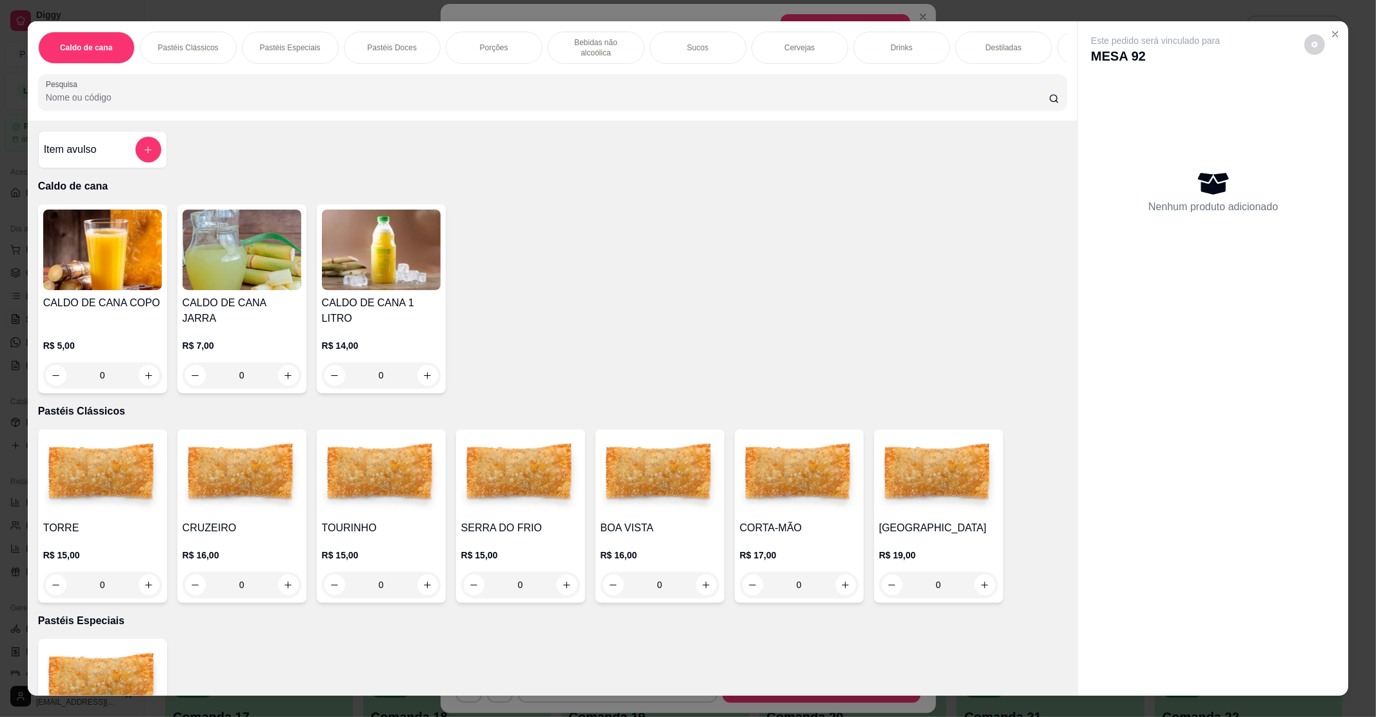
click at [290, 574] on div "0" at bounding box center [242, 585] width 119 height 26
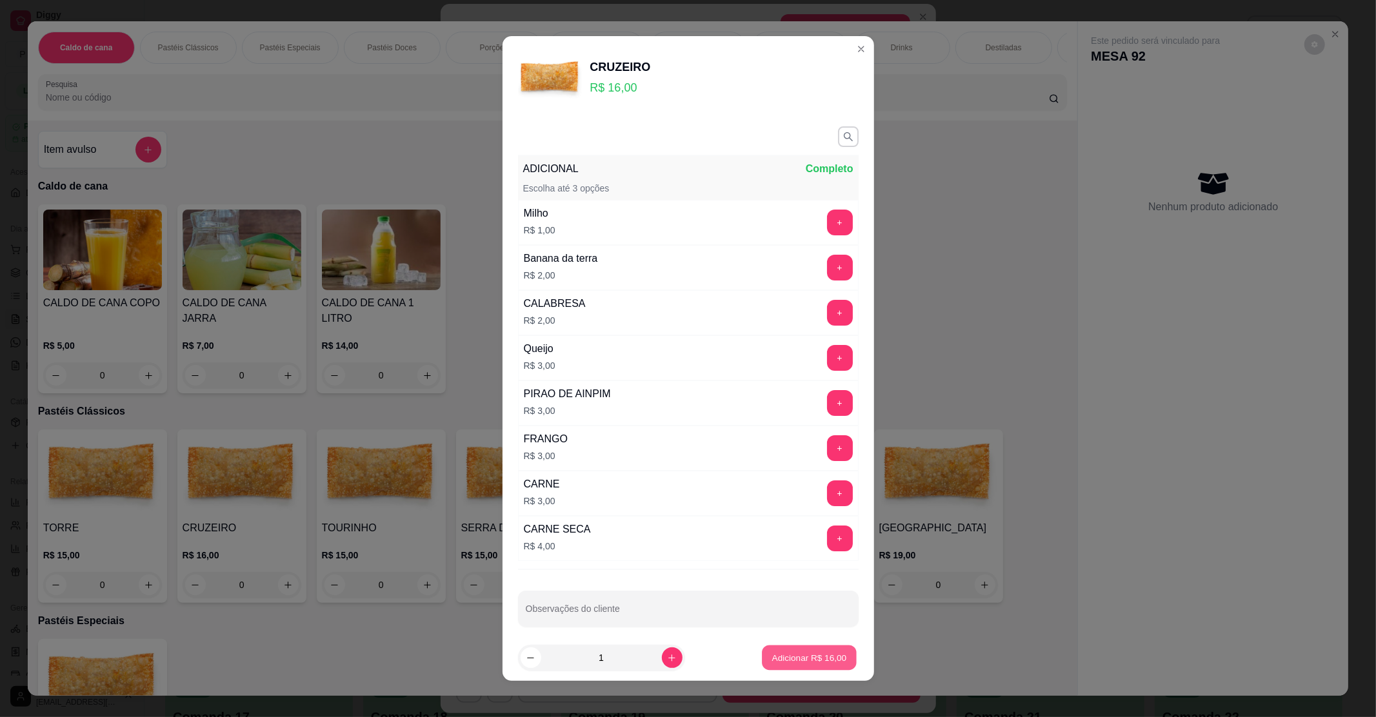
click at [780, 656] on p "Adicionar R$ 16,00" at bounding box center [809, 658] width 75 height 12
type input "1"
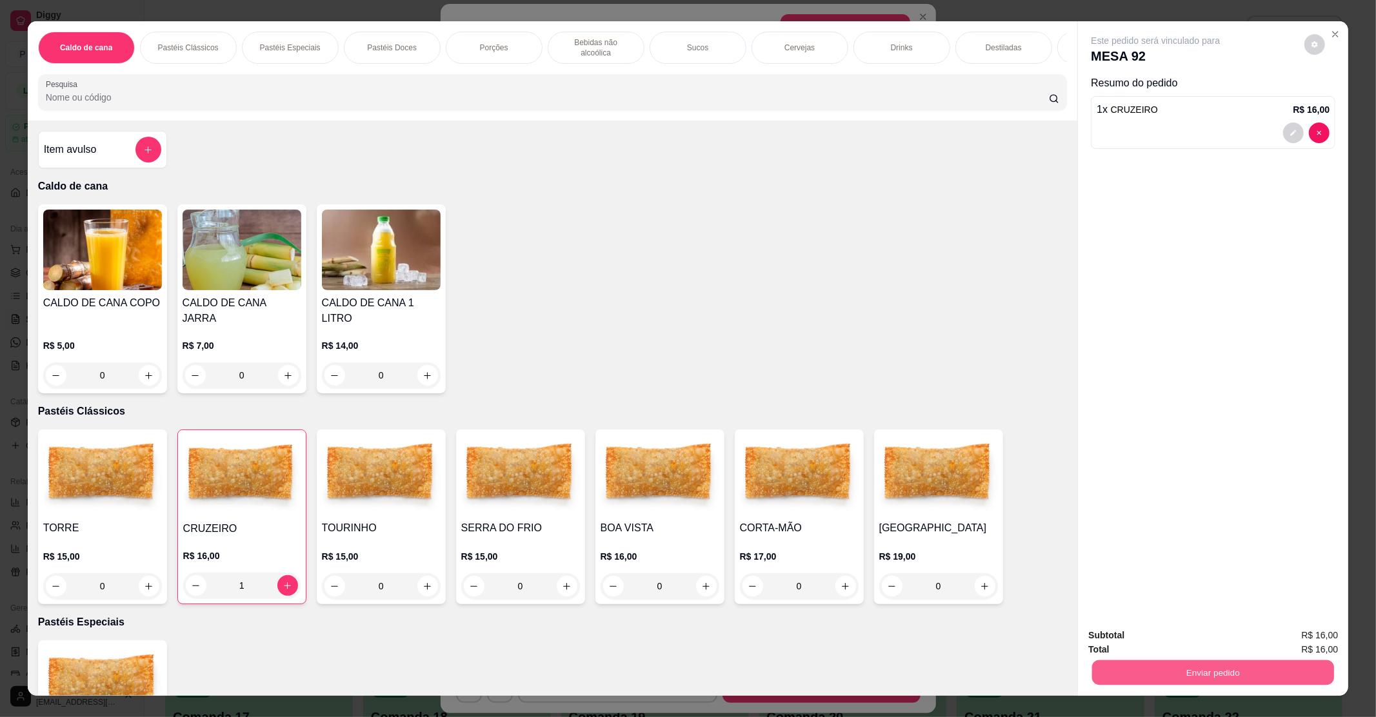
click at [1275, 674] on button "Enviar pedido" at bounding box center [1213, 672] width 242 height 25
click at [969, 319] on div "CALDO DE CANA COPO R$ 5,00 0 CALDO DE CANA JARRA R$ 7,00 0 CALDO DE CANA 1 LITR…" at bounding box center [553, 298] width 1030 height 189
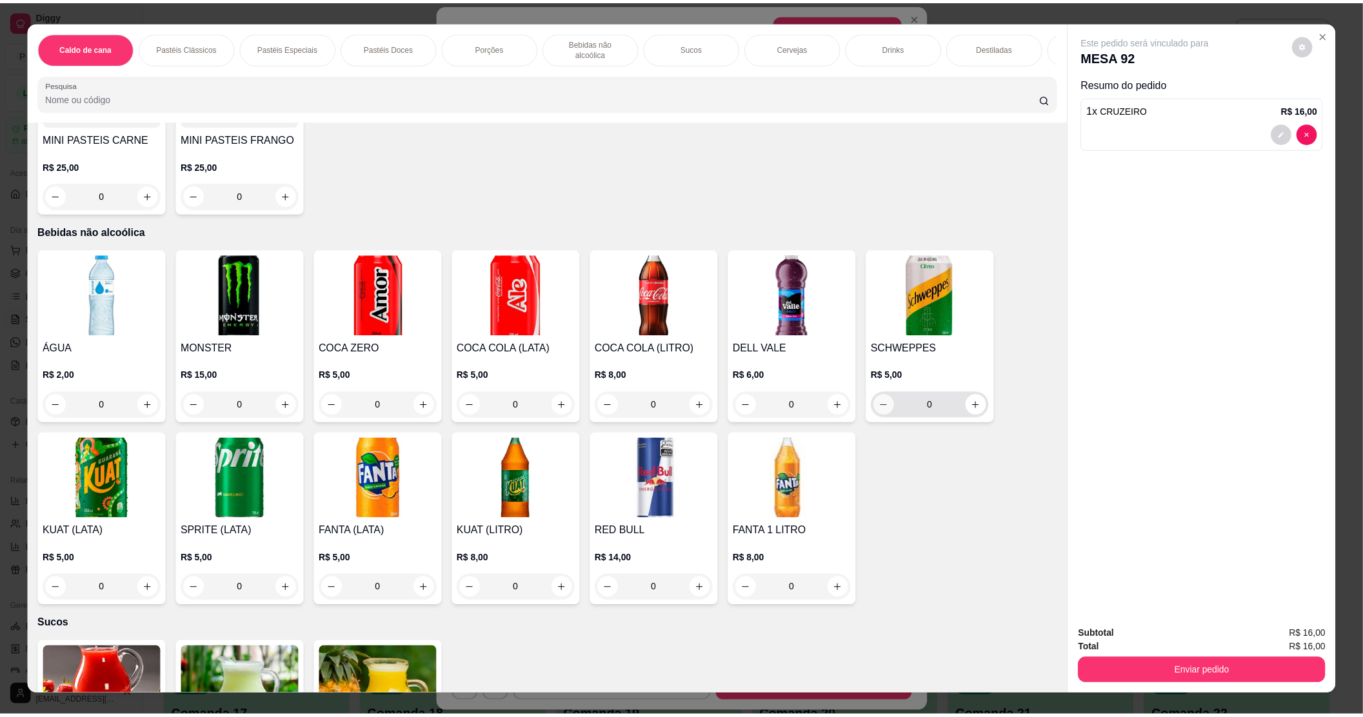
scroll to position [1290, 0]
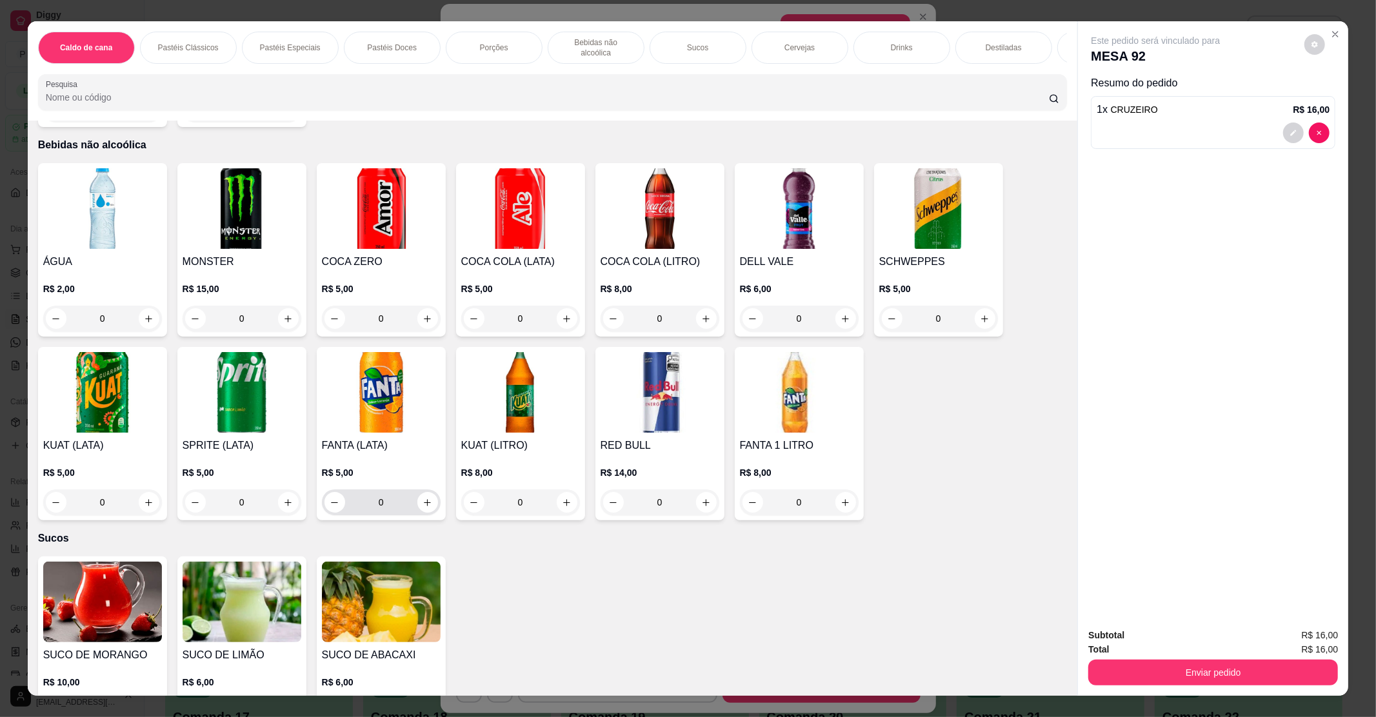
click at [431, 490] on div "0" at bounding box center [381, 503] width 114 height 26
click at [423, 493] on button "increase-product-quantity" at bounding box center [427, 503] width 20 height 20
type input "1"
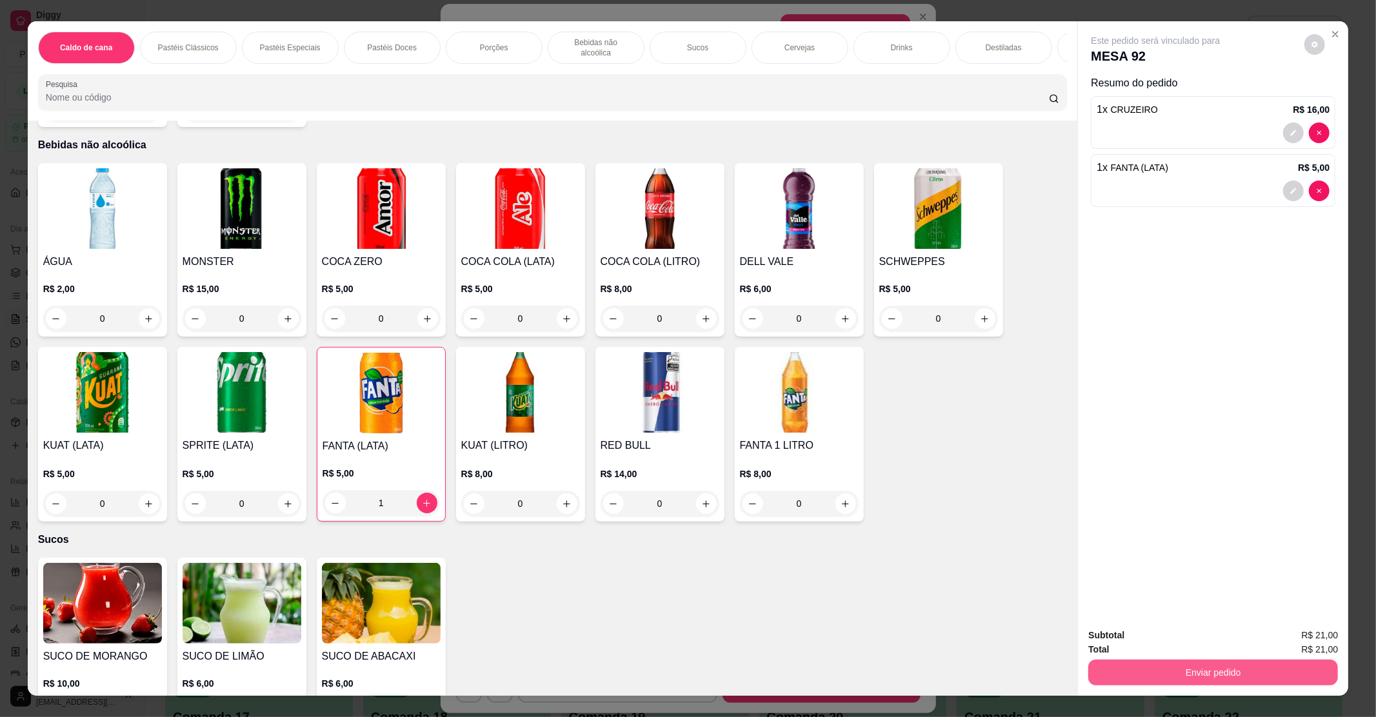
click at [1139, 658] on div "Enviar pedido" at bounding box center [1213, 671] width 250 height 29
click at [1236, 669] on button "Enviar pedido" at bounding box center [1213, 673] width 250 height 26
click at [1296, 641] on button "Enviar pedido" at bounding box center [1303, 641] width 71 height 24
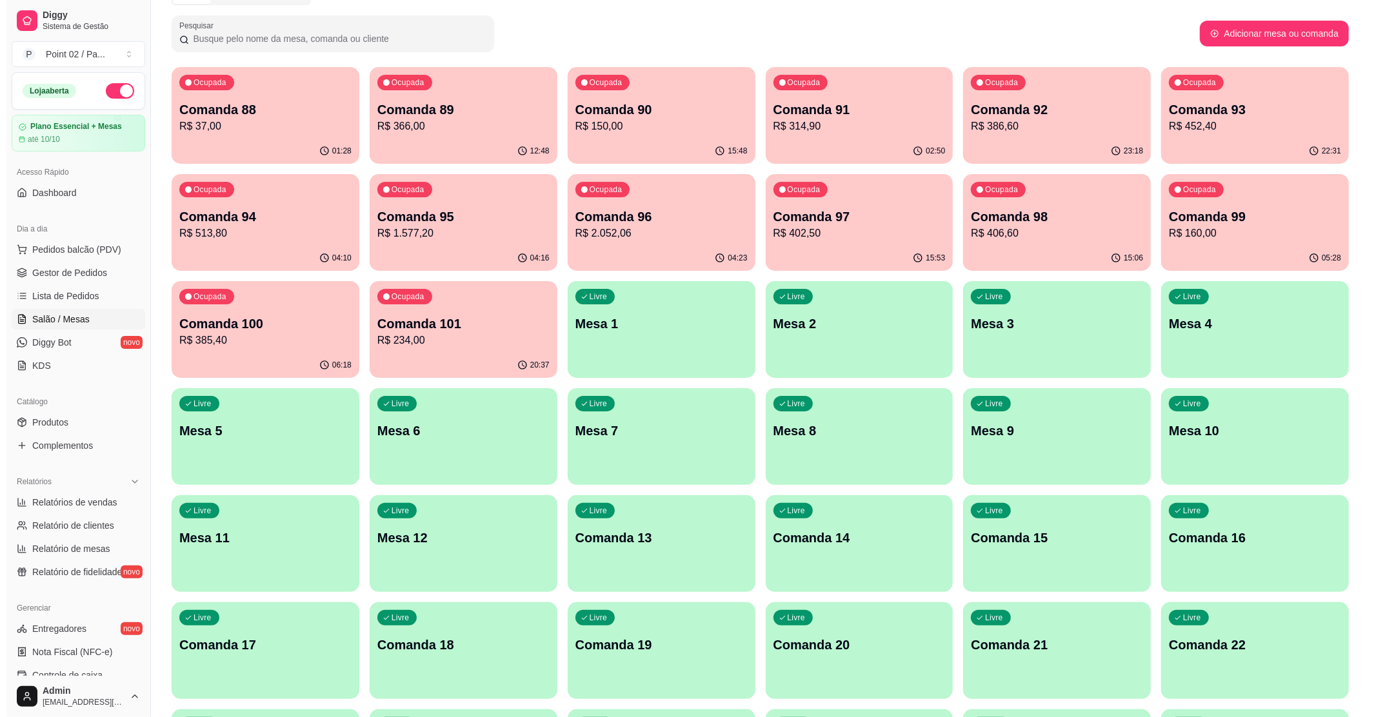
scroll to position [0, 0]
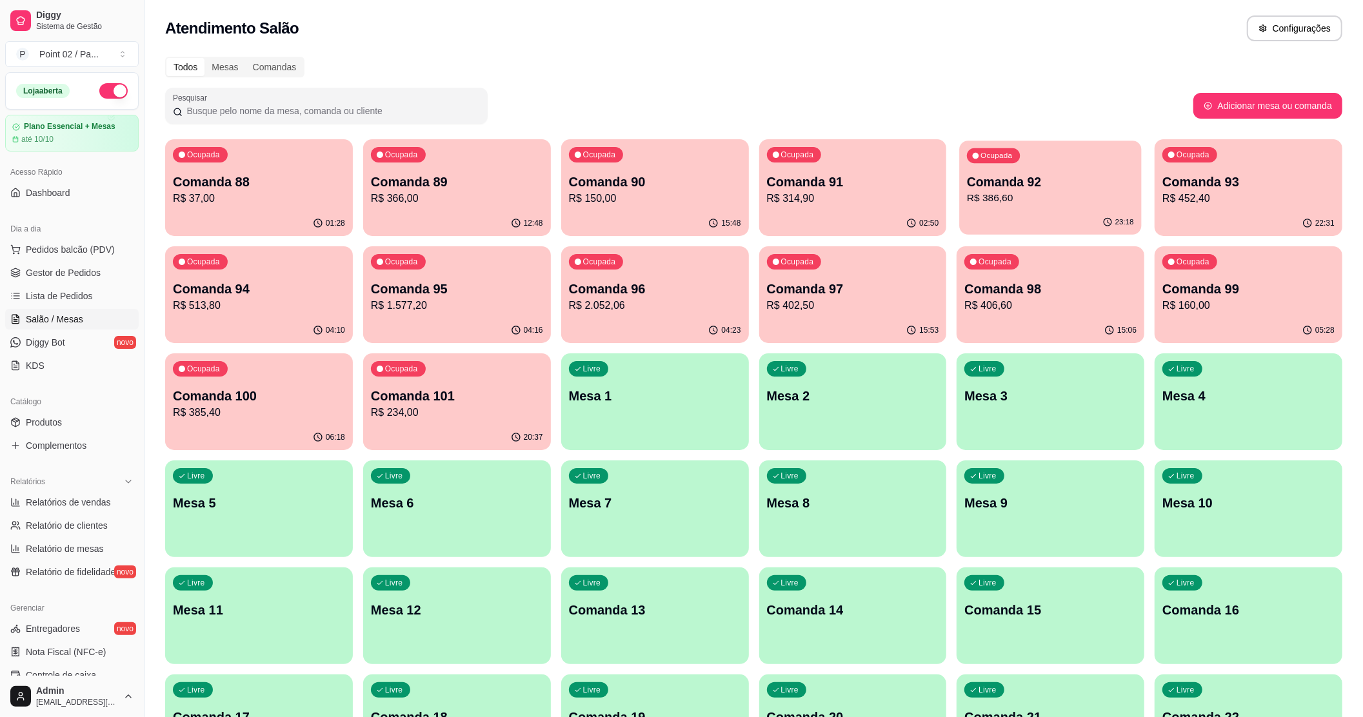
click at [1066, 196] on div "Comanda 92 R$ 386,60" at bounding box center [1050, 190] width 167 height 32
click at [983, 164] on div "Ocupada Comanda 92 R$ 407,60" at bounding box center [1051, 176] width 182 height 70
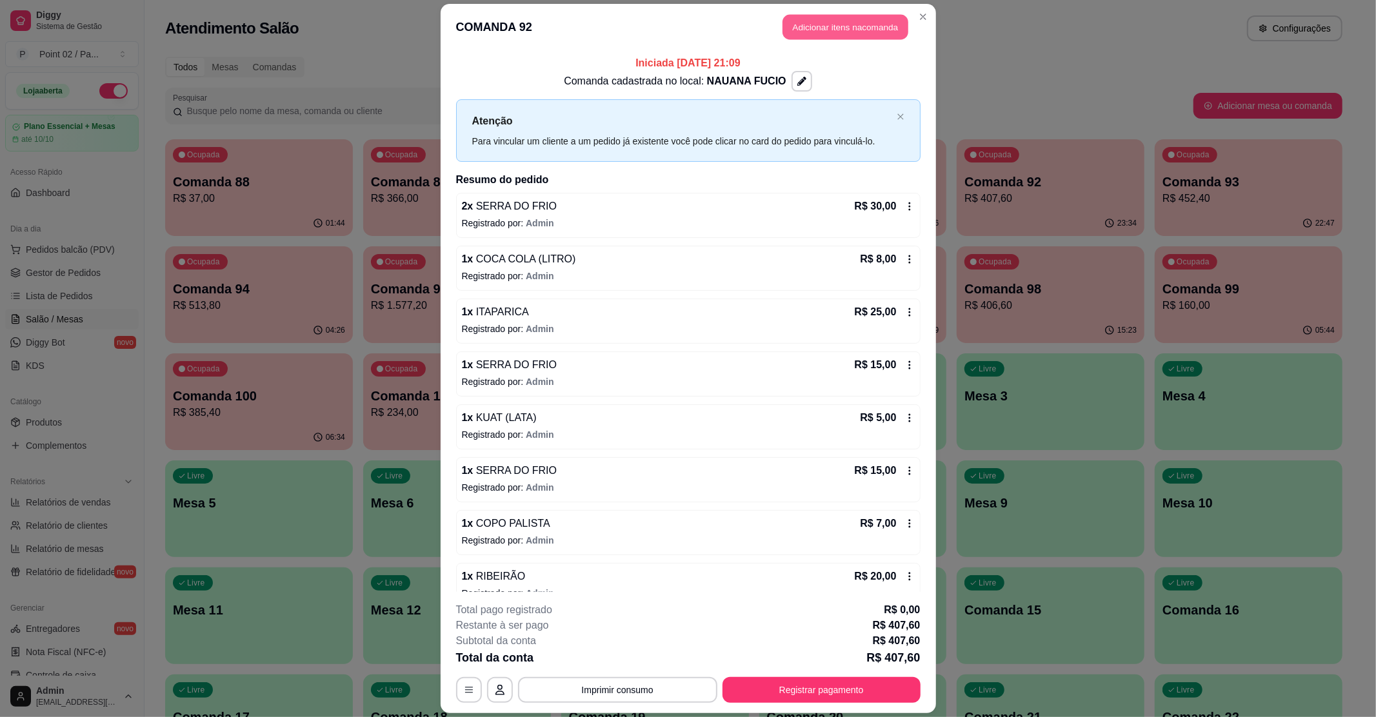
click at [809, 21] on button "Adicionar itens na comanda" at bounding box center [846, 26] width 126 height 25
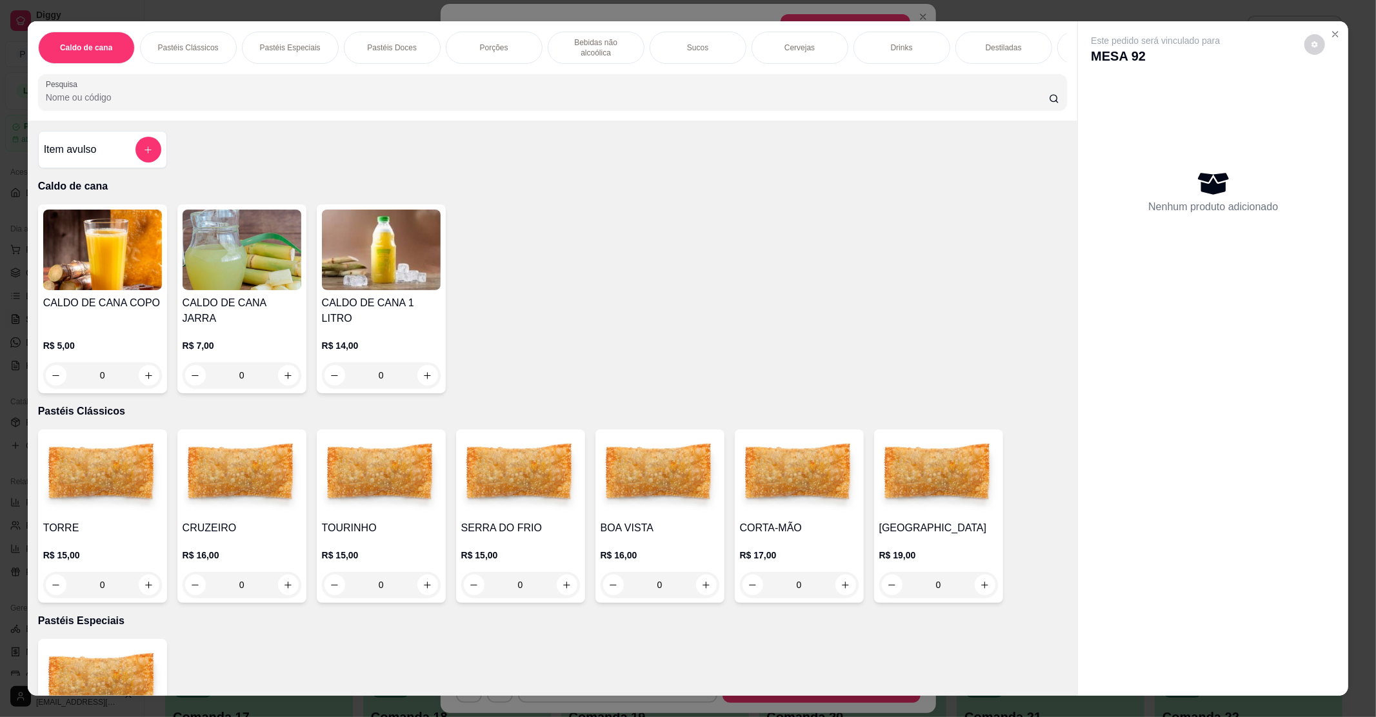
scroll to position [86, 0]
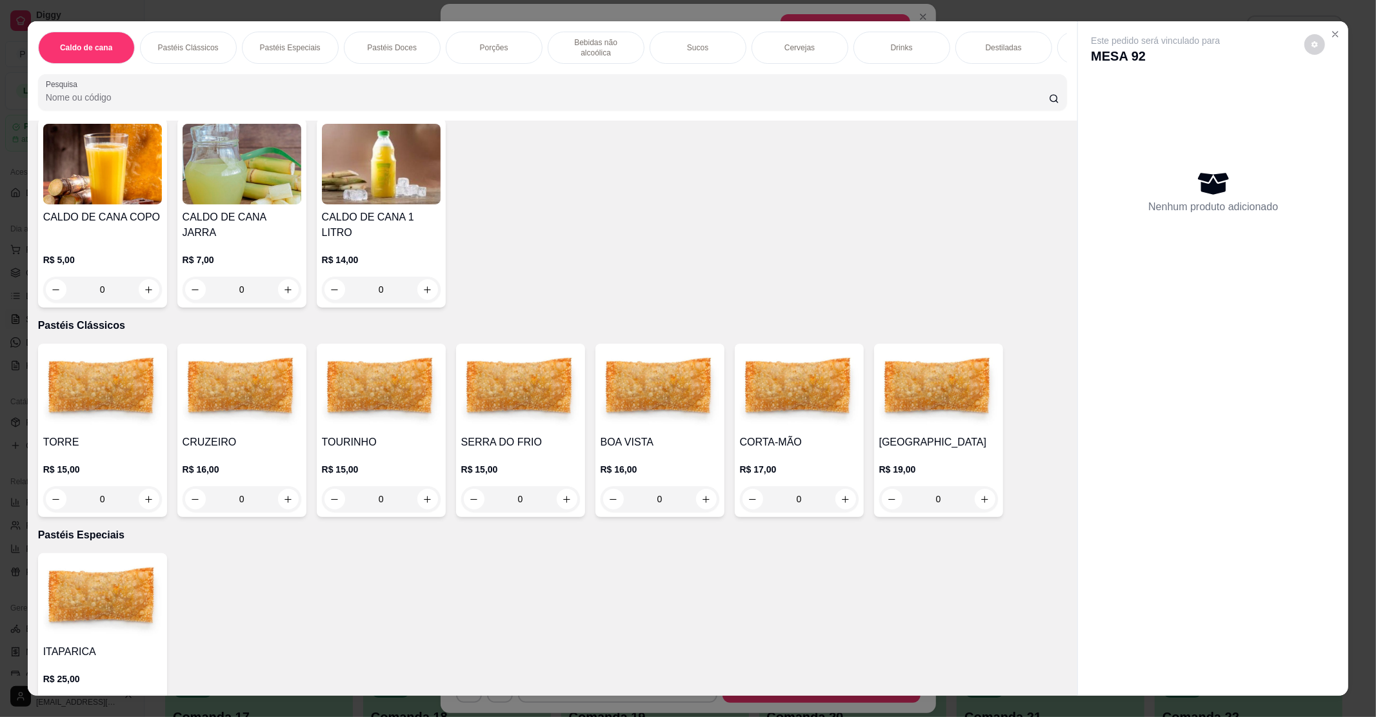
click at [557, 490] on div "0" at bounding box center [520, 499] width 119 height 26
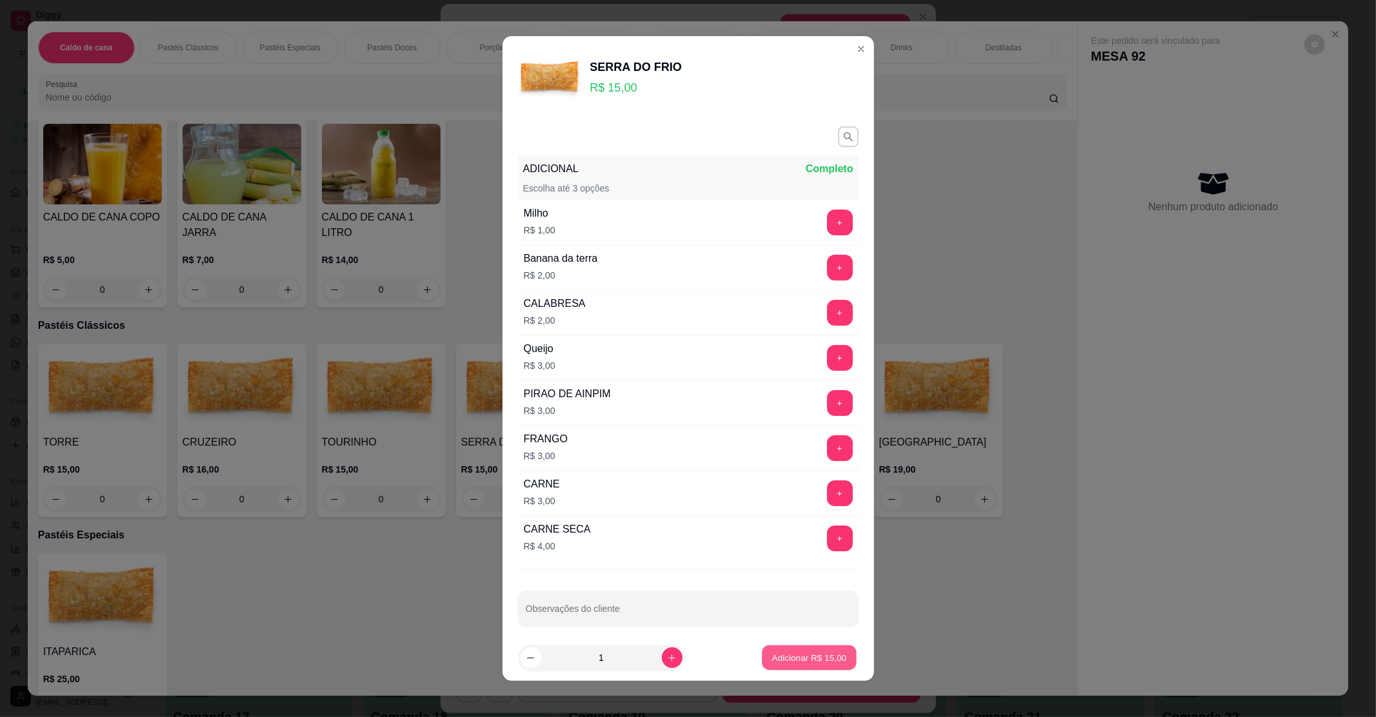
click at [777, 653] on p "Adicionar R$ 15,00" at bounding box center [809, 658] width 75 height 12
type input "1"
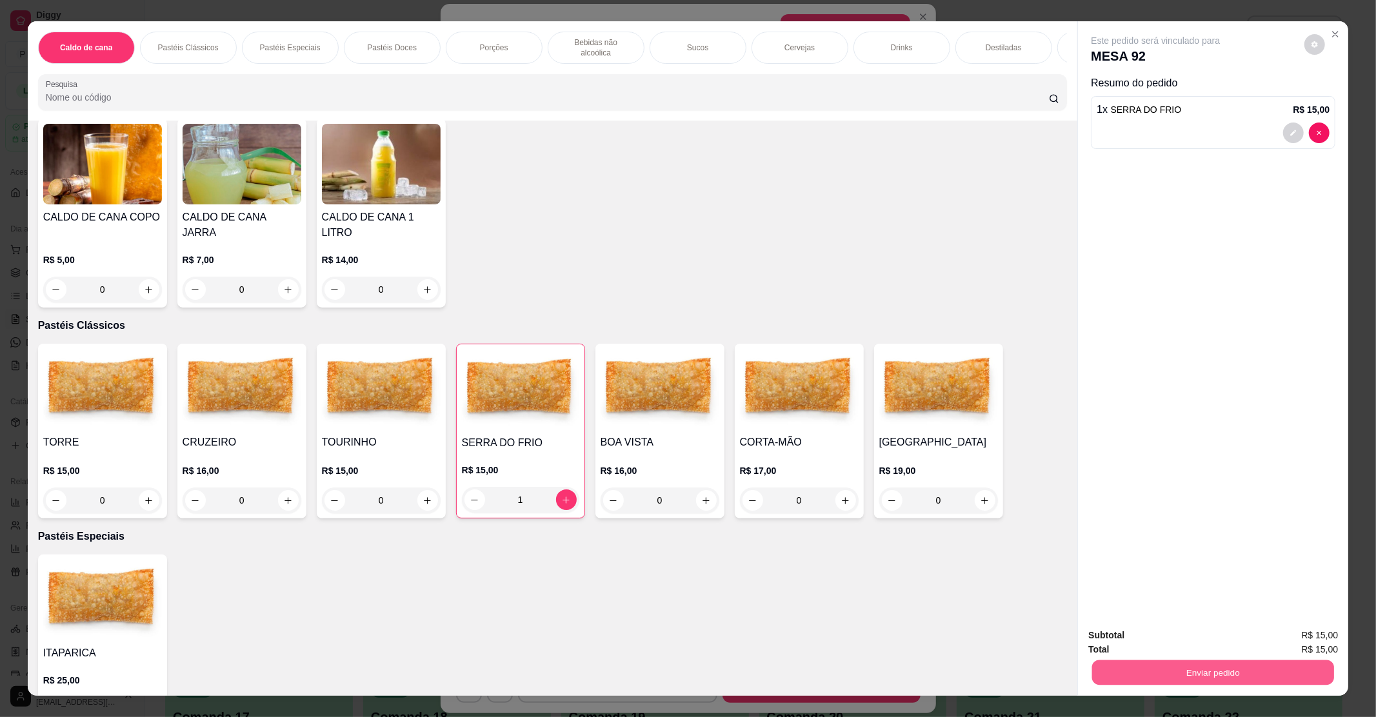
click at [1172, 667] on button "Enviar pedido" at bounding box center [1213, 672] width 242 height 25
click at [1278, 640] on button "Enviar pedido" at bounding box center [1303, 641] width 71 height 24
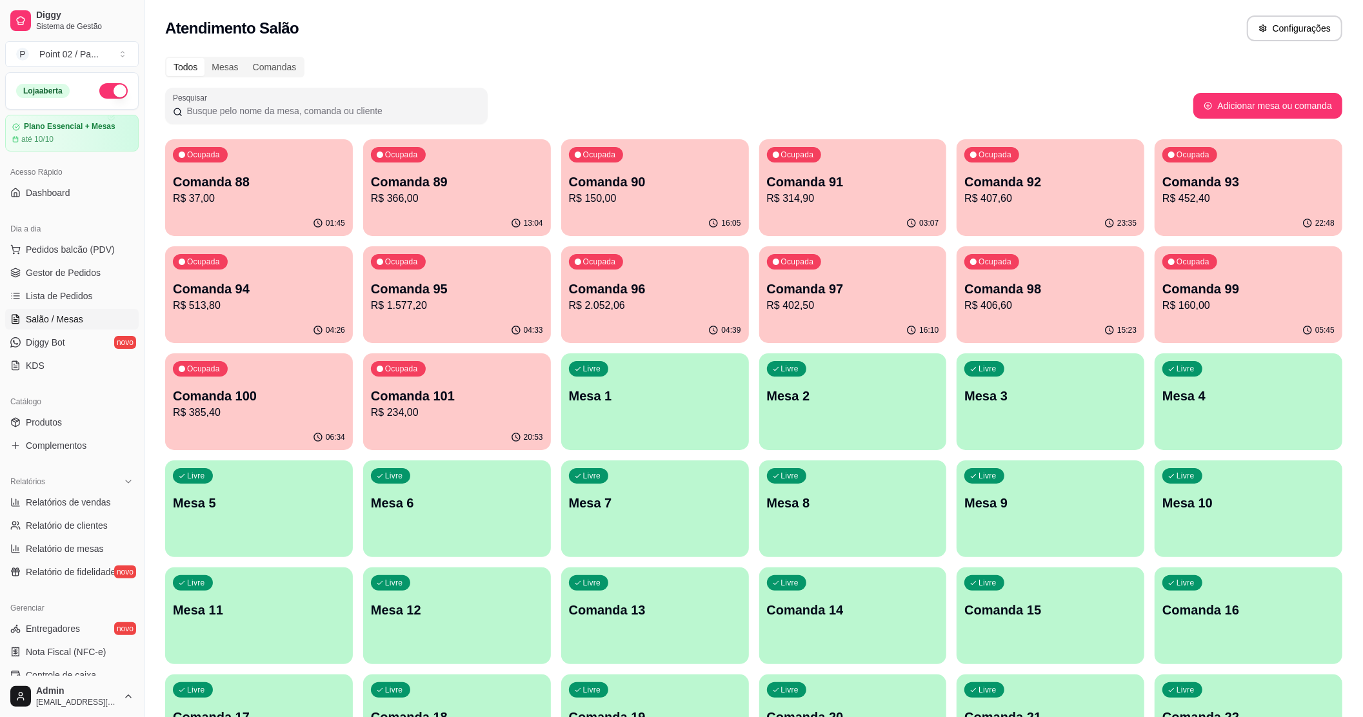
click at [101, 284] on ul "Pedidos balcão (PDV) Gestor de Pedidos Lista de Pedidos Salão / Mesas Diggy Bot…" at bounding box center [72, 307] width 134 height 137
click at [88, 276] on span "Gestor de Pedidos" at bounding box center [63, 272] width 75 height 13
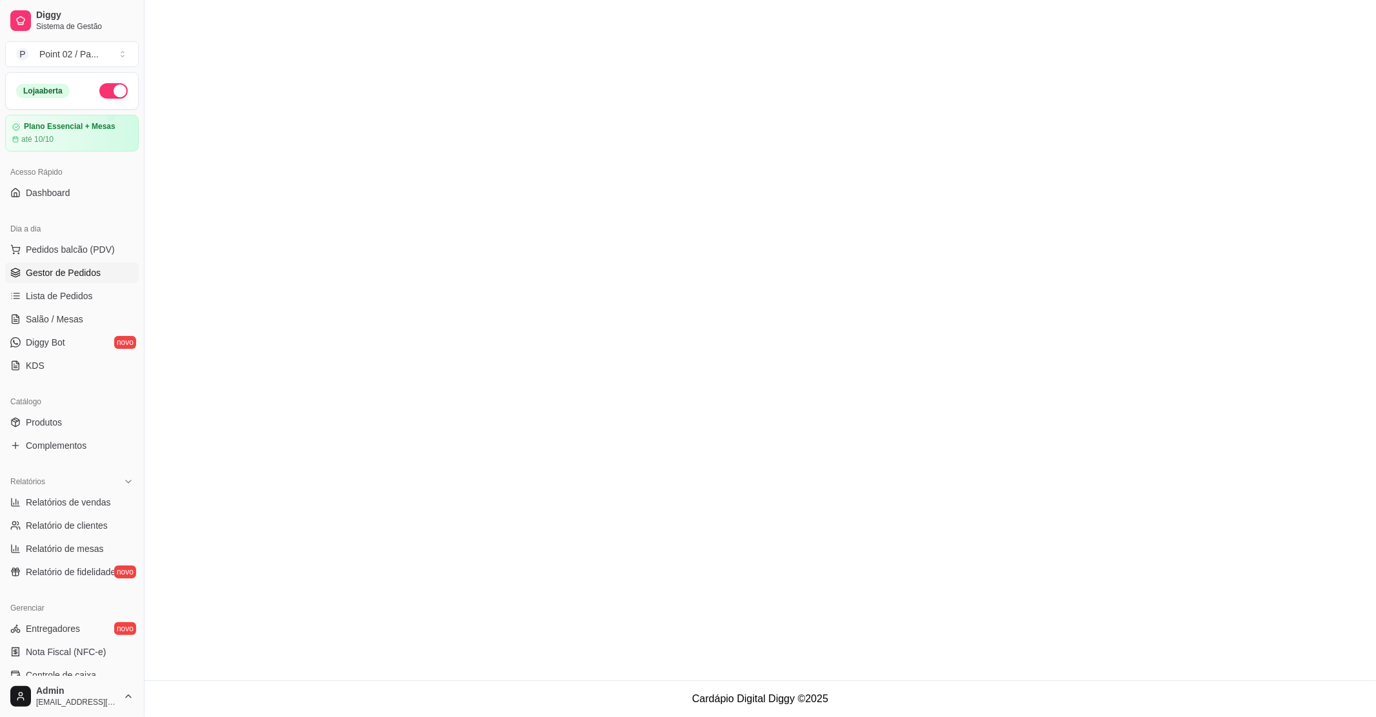
click at [55, 279] on span "Gestor de Pedidos" at bounding box center [63, 272] width 75 height 13
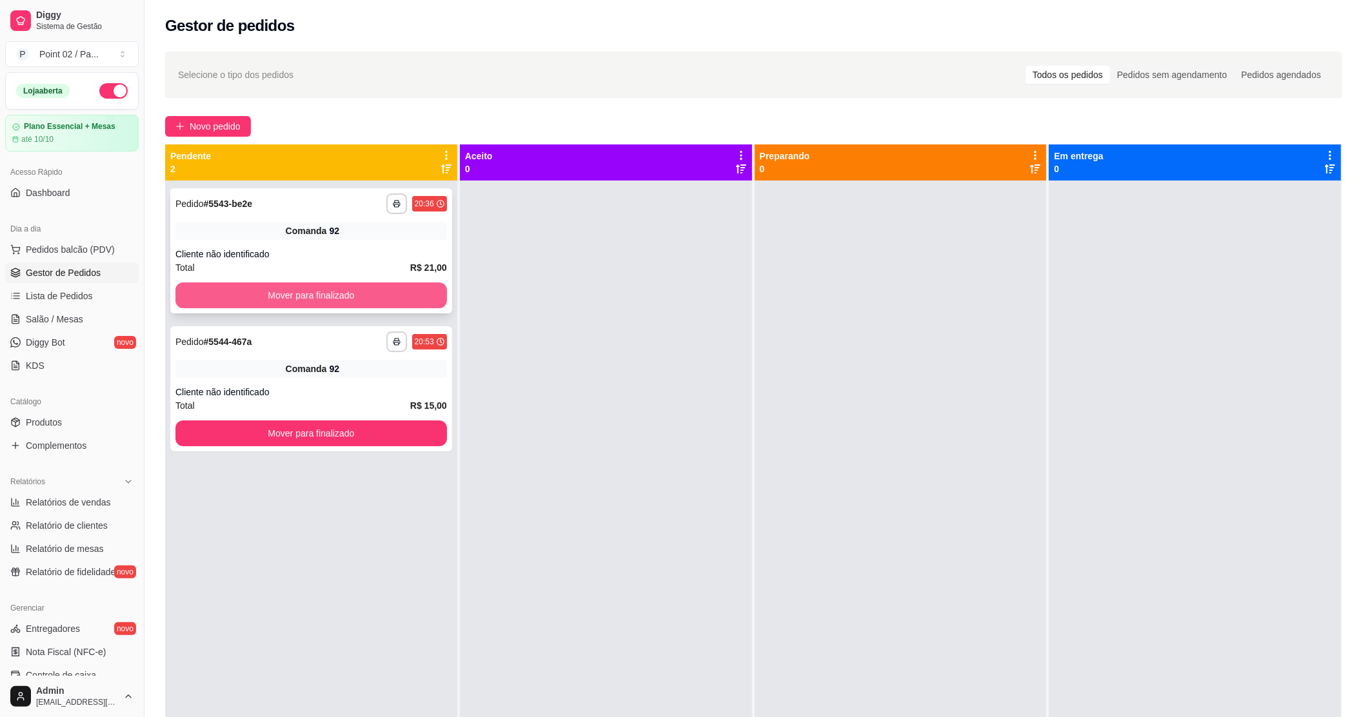
click at [277, 294] on button "Mover para finalizado" at bounding box center [311, 296] width 272 height 26
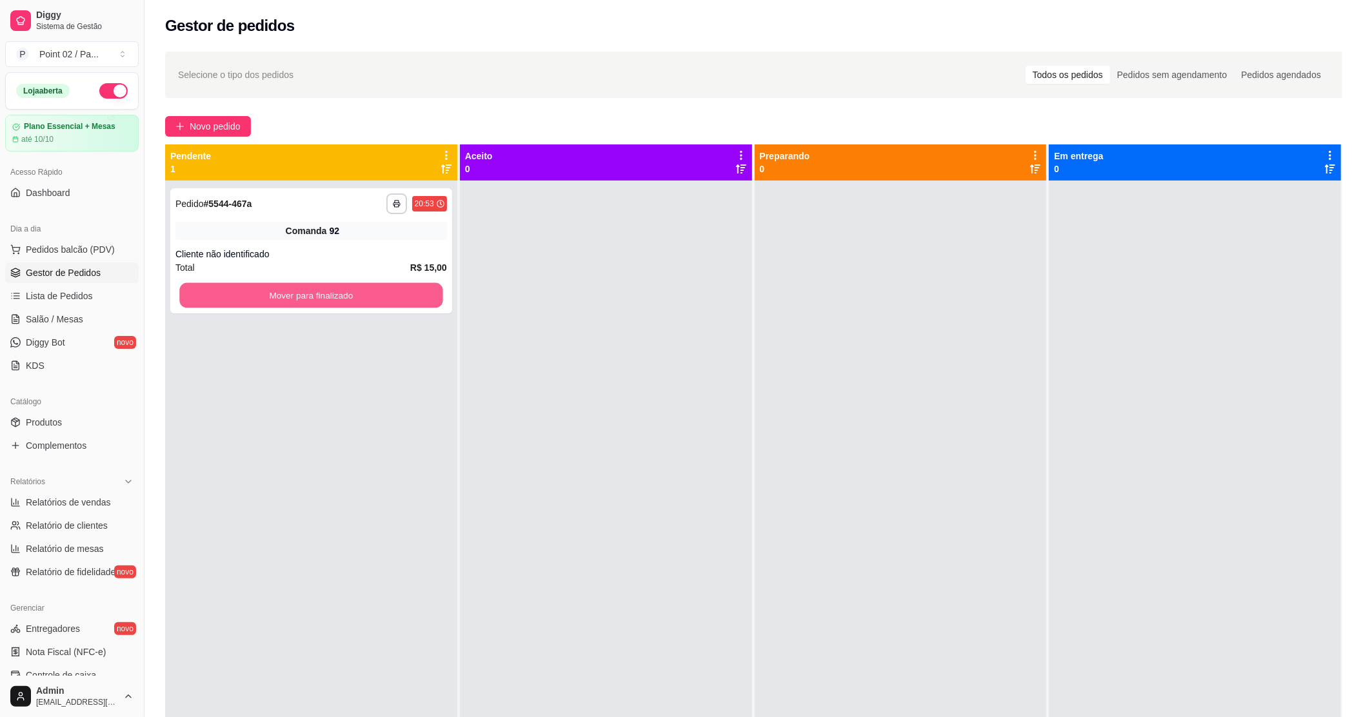
click at [277, 294] on button "Mover para finalizado" at bounding box center [310, 295] width 263 height 25
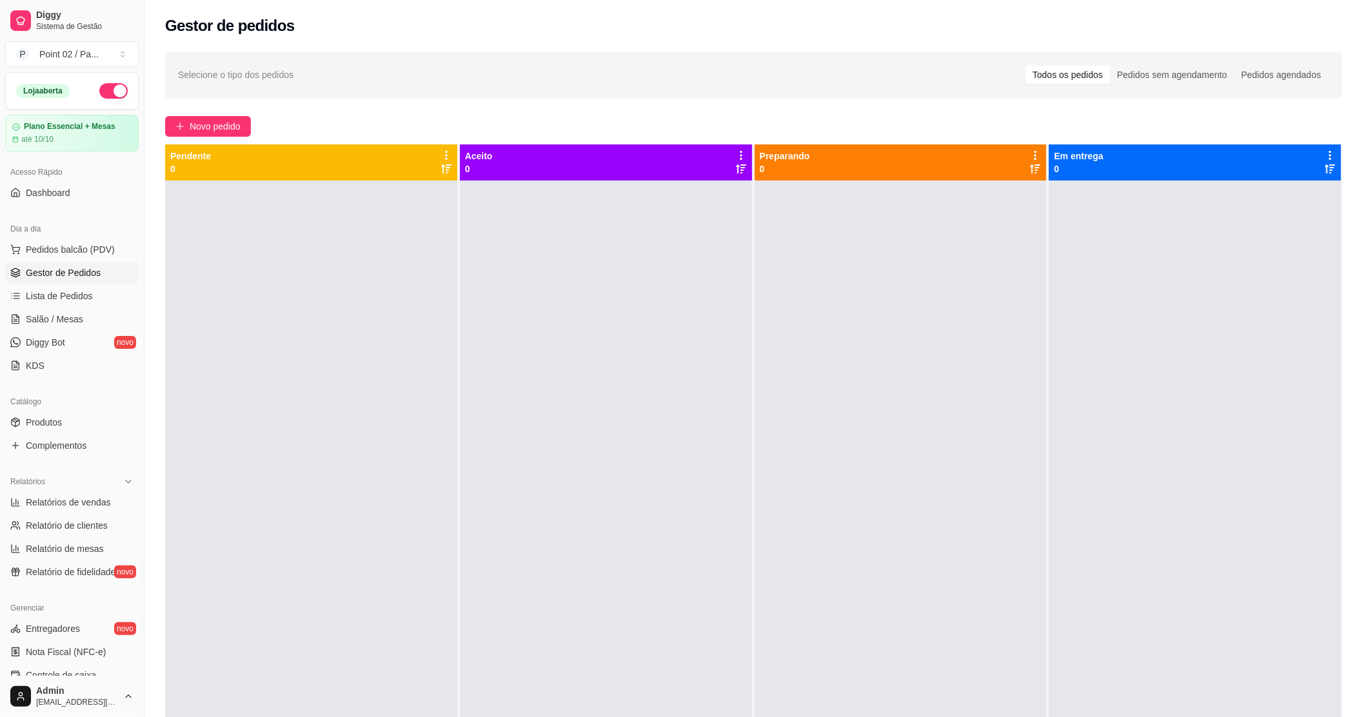
click at [576, 361] on div at bounding box center [606, 539] width 292 height 717
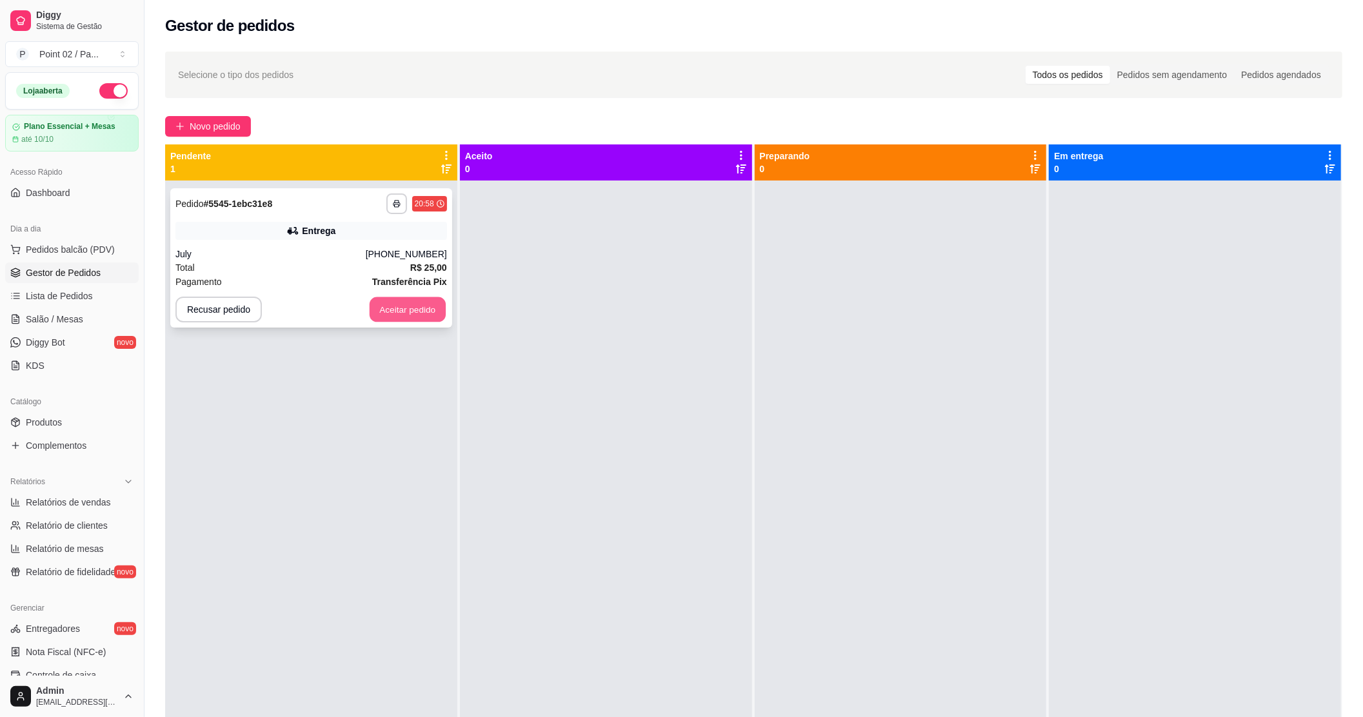
click at [414, 297] on button "Aceitar pedido" at bounding box center [408, 309] width 76 height 25
click at [415, 308] on button "Aceitar pedido" at bounding box center [408, 309] width 76 height 25
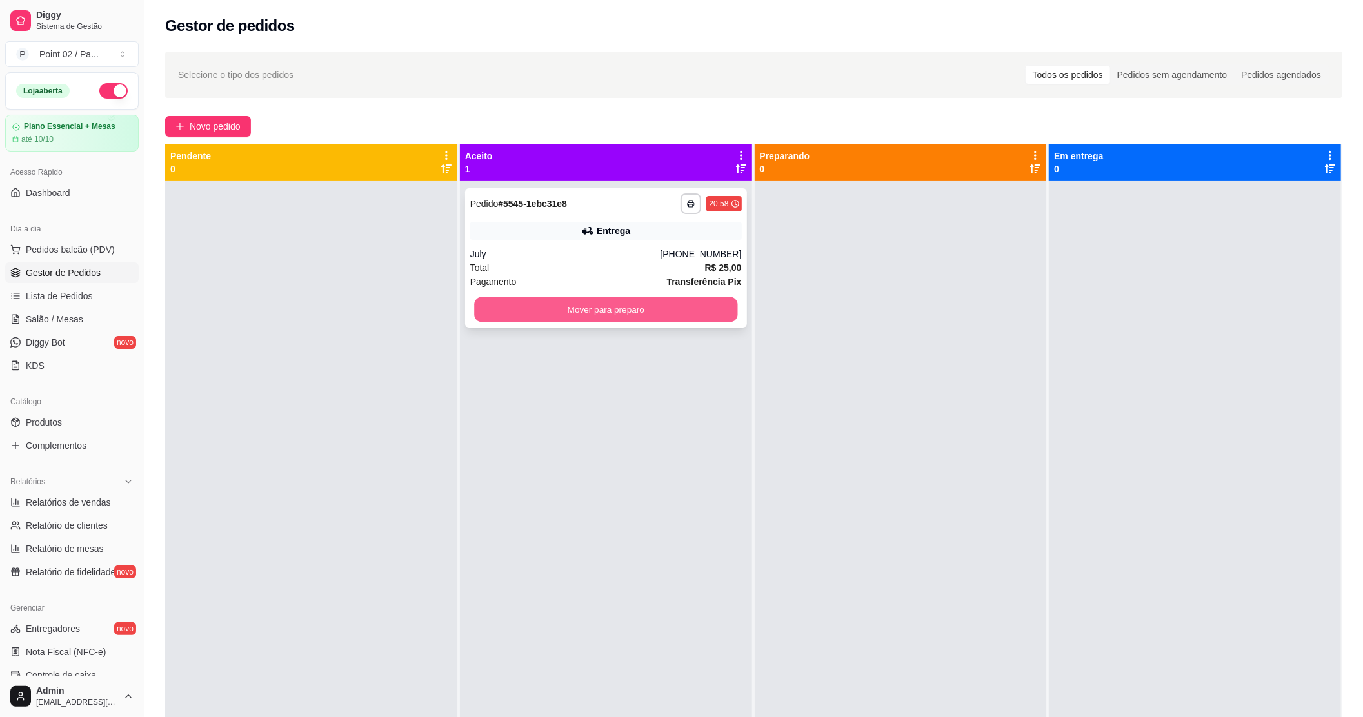
click at [692, 304] on button "Mover para preparo" at bounding box center [605, 309] width 263 height 25
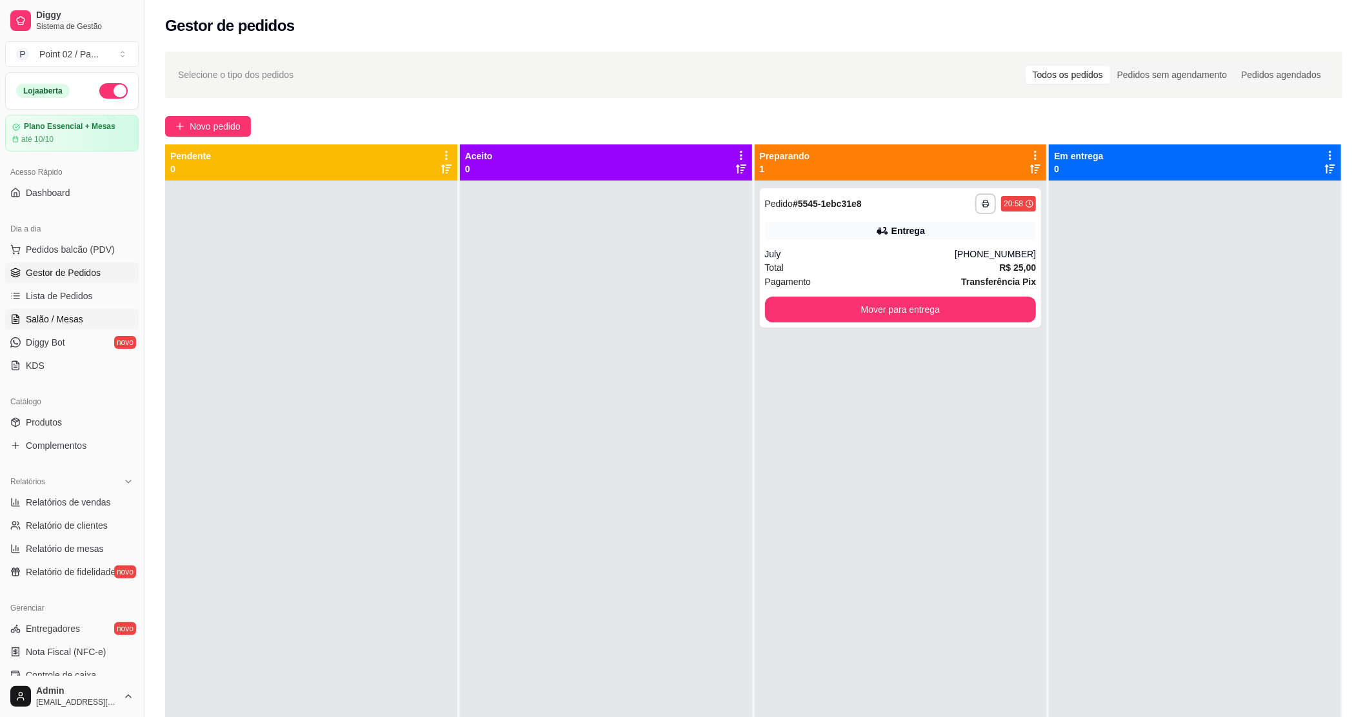
click at [67, 321] on span "Salão / Mesas" at bounding box center [54, 319] width 57 height 13
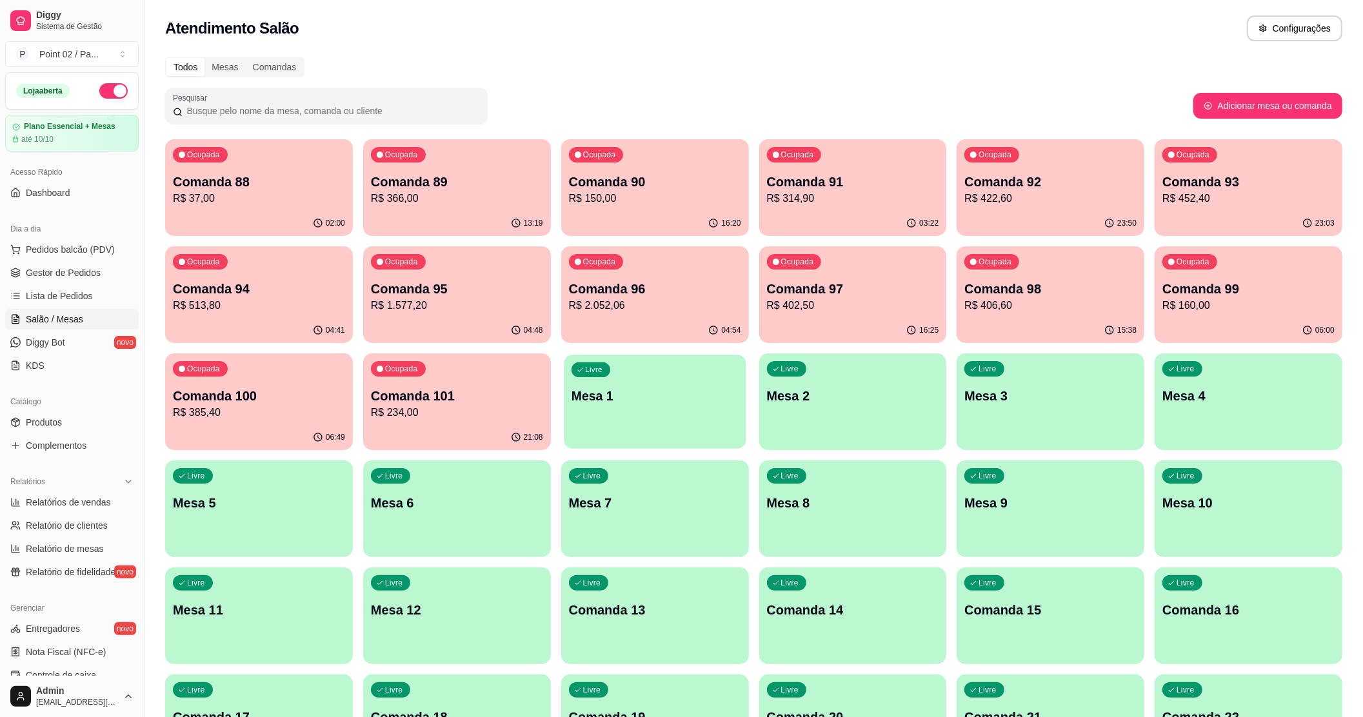
click at [635, 401] on p "Mesa 1" at bounding box center [655, 396] width 167 height 17
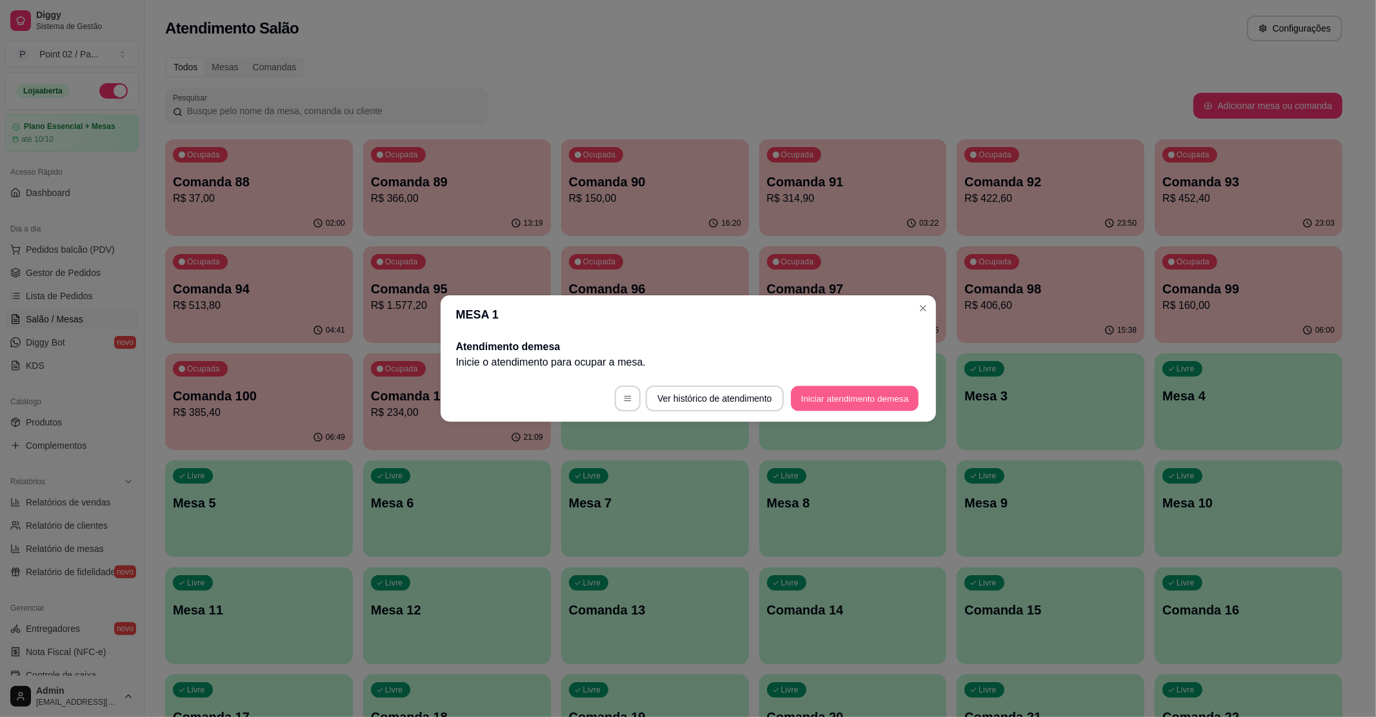
click at [846, 403] on button "Iniciar atendimento de mesa" at bounding box center [855, 398] width 128 height 25
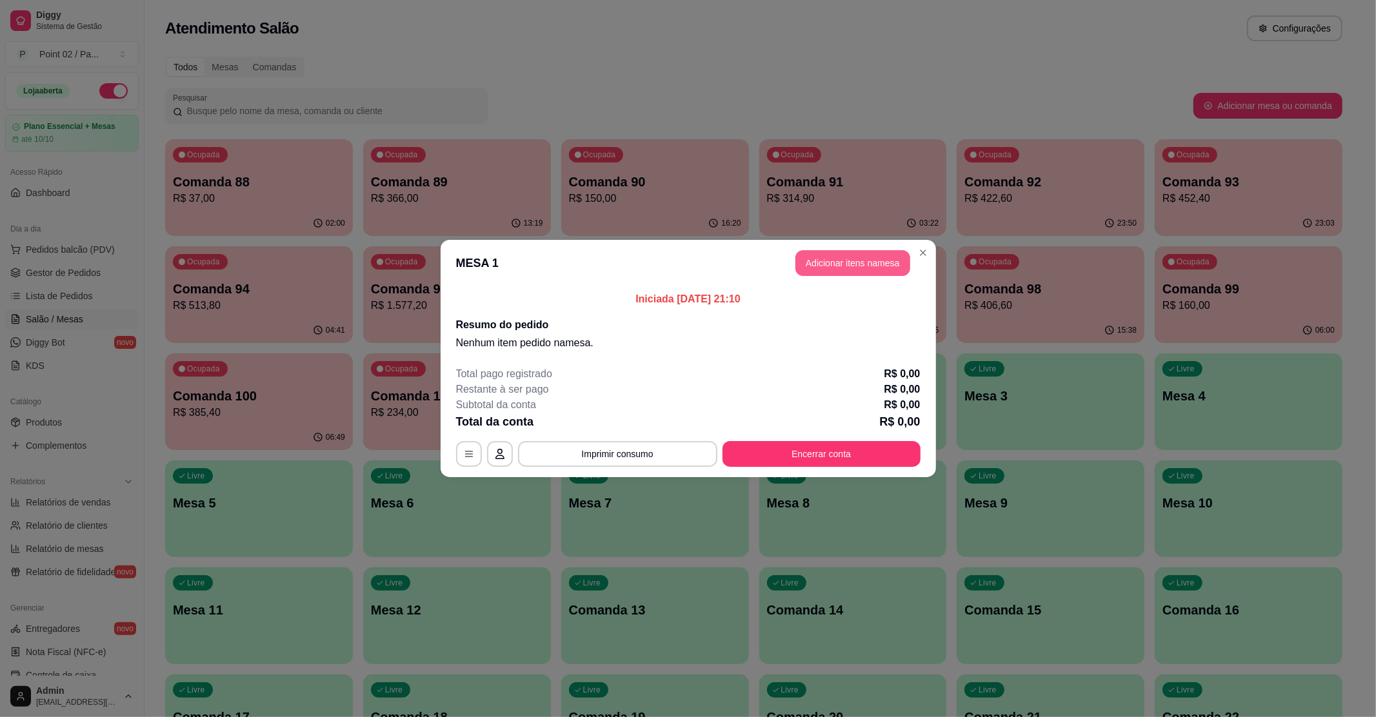
click at [819, 252] on button "Adicionar itens na mesa" at bounding box center [852, 263] width 115 height 26
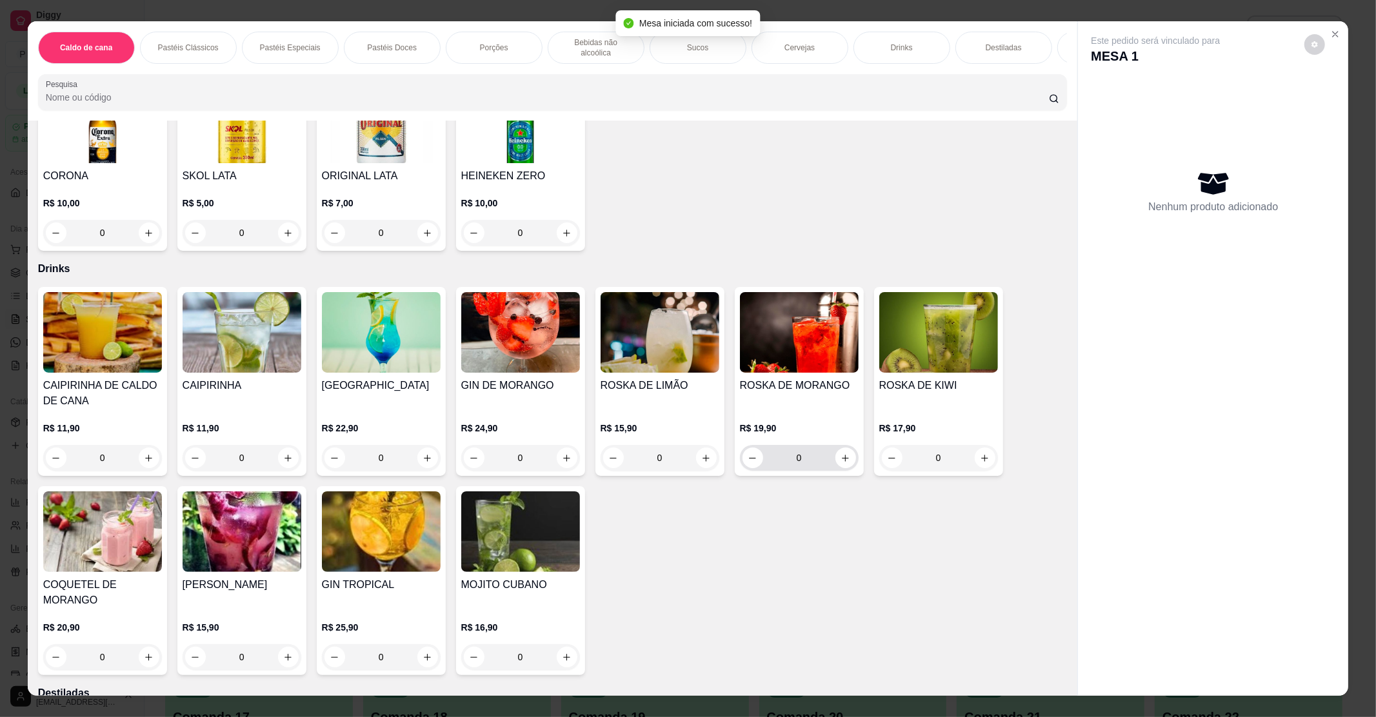
scroll to position [1892, 0]
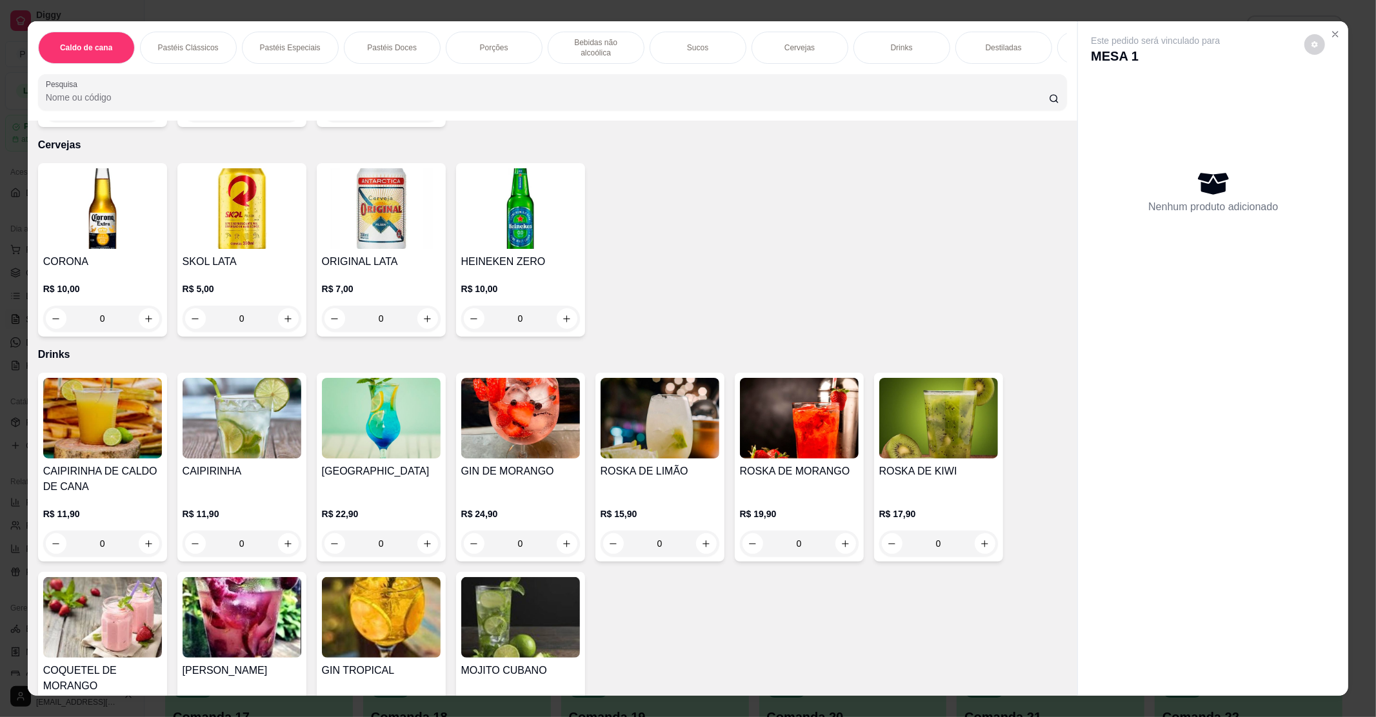
click at [571, 437] on img at bounding box center [520, 418] width 119 height 81
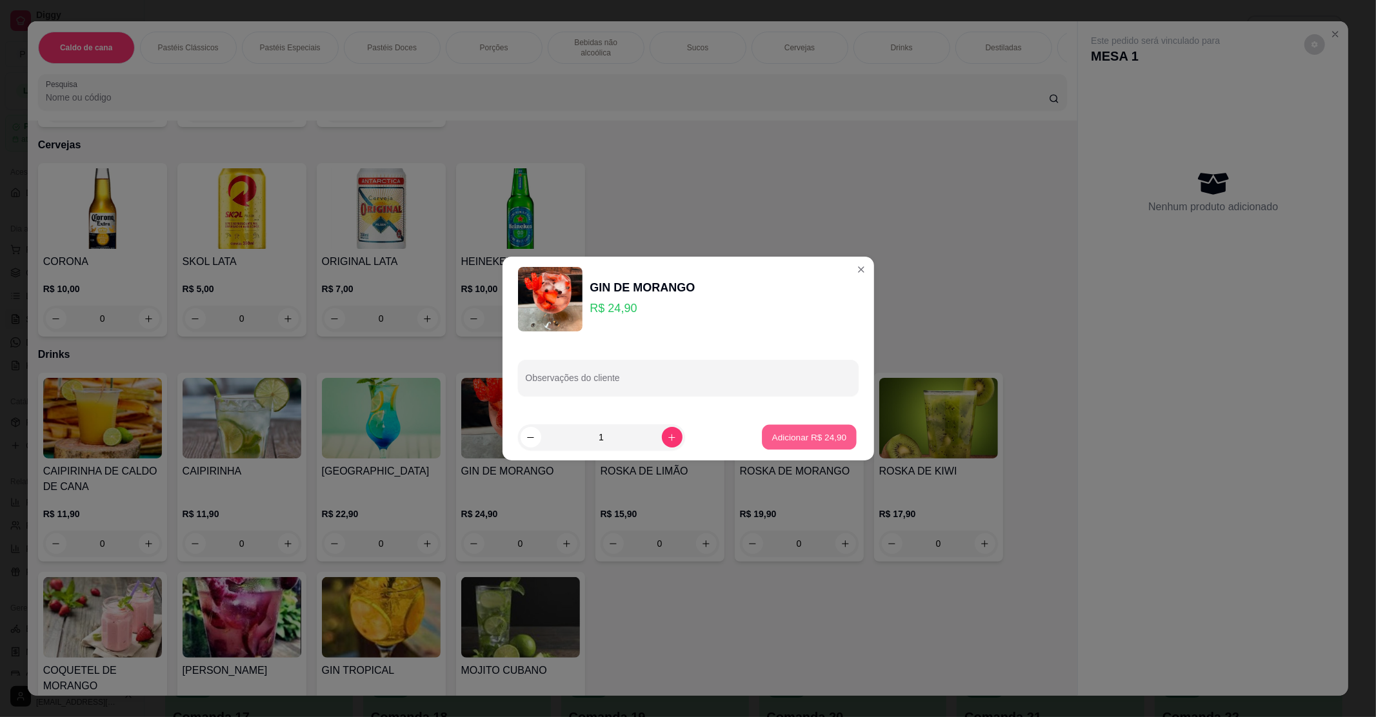
click at [821, 424] on div "Adicionar R$ 24,90" at bounding box center [809, 437] width 97 height 26
click at [816, 436] on p "Adicionar R$ 24,90" at bounding box center [809, 437] width 75 height 12
type input "1"
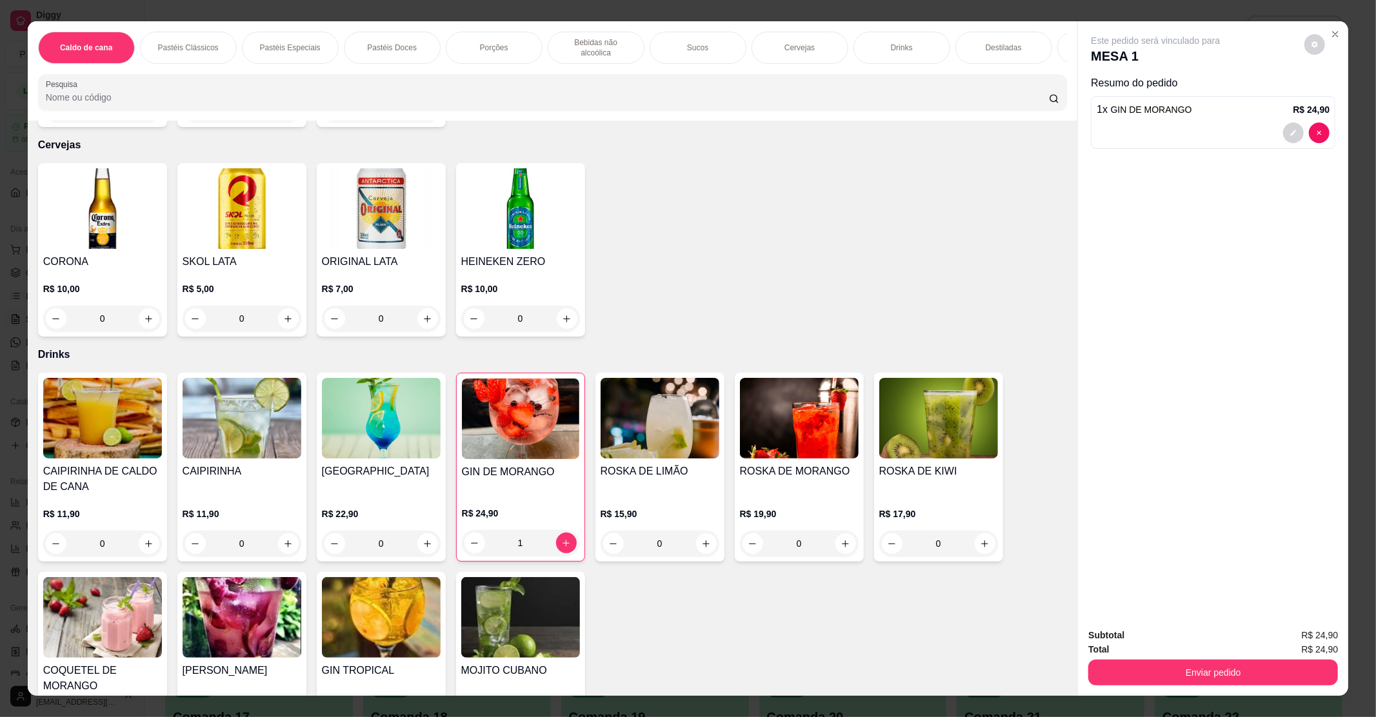
click at [815, 436] on img at bounding box center [799, 418] width 119 height 81
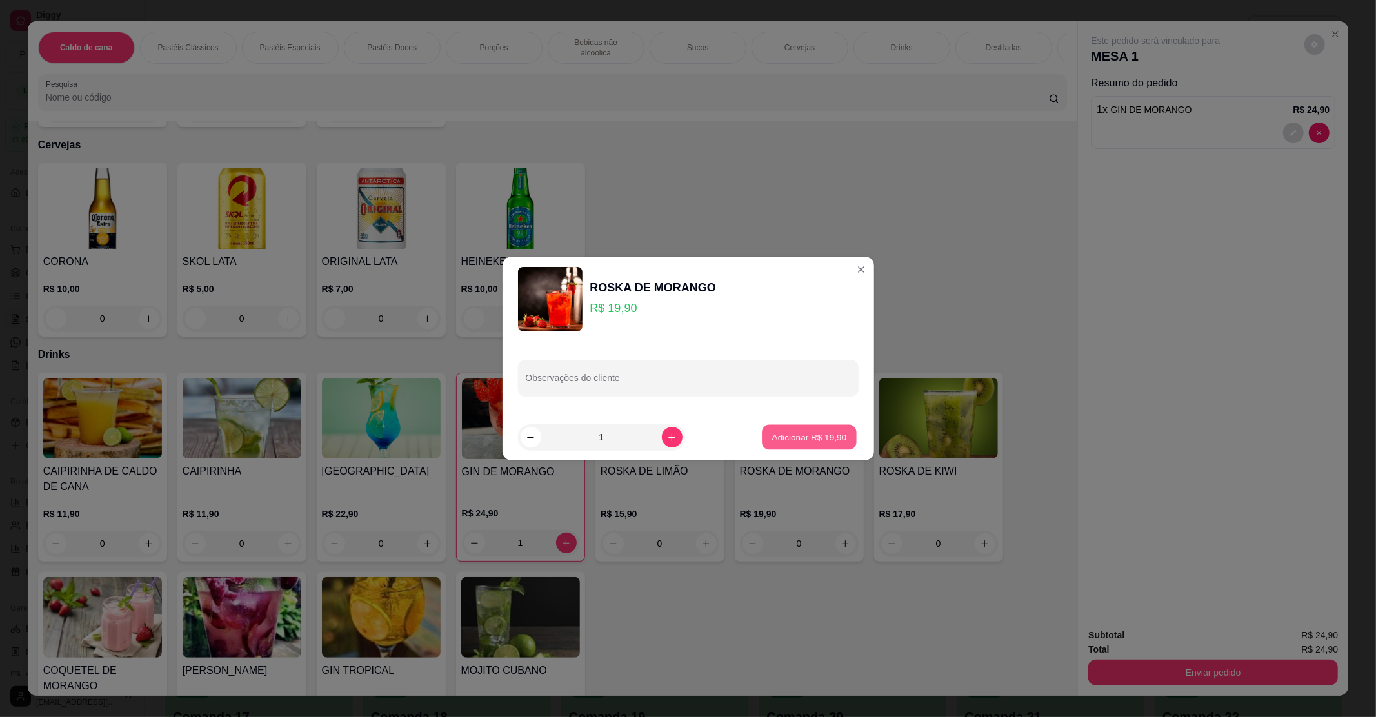
click at [815, 432] on p "Adicionar R$ 19,90" at bounding box center [809, 437] width 75 height 12
type input "1"
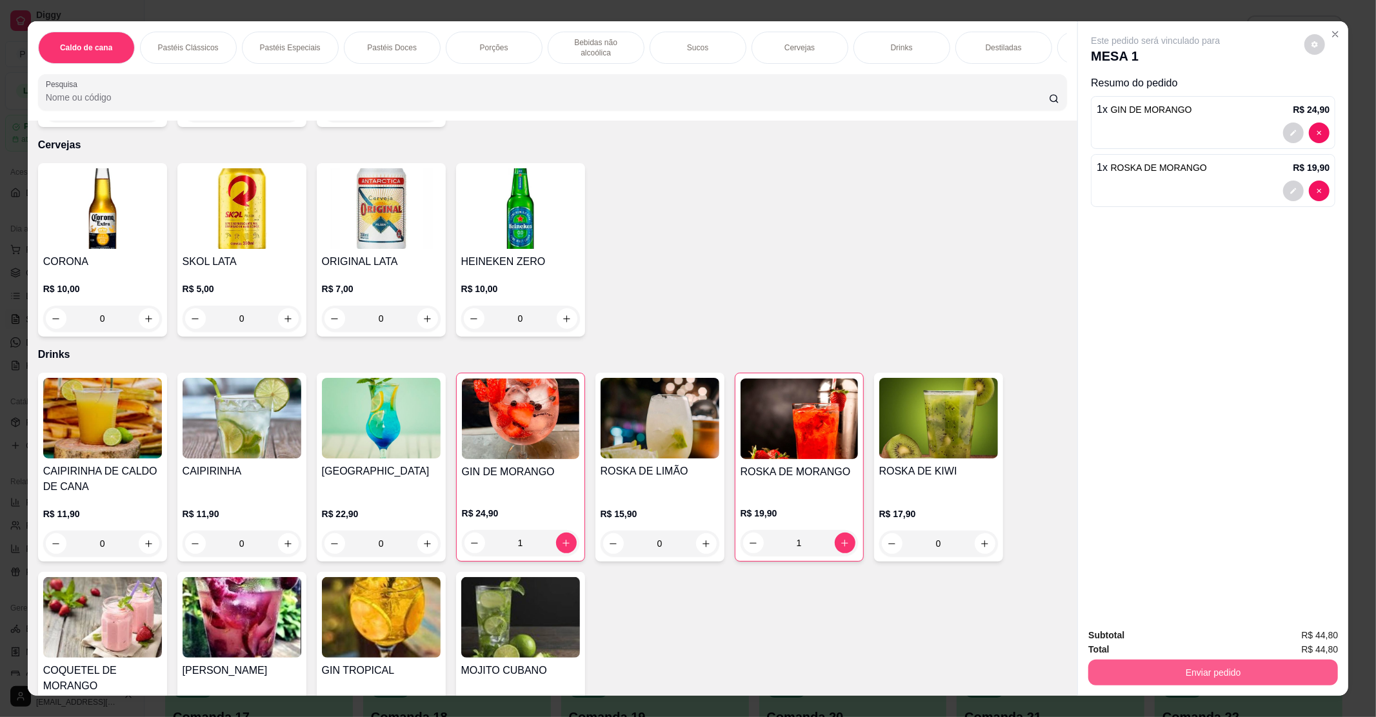
click at [1282, 666] on button "Enviar pedido" at bounding box center [1213, 673] width 250 height 26
click at [1299, 636] on button "Enviar pedido" at bounding box center [1303, 641] width 73 height 25
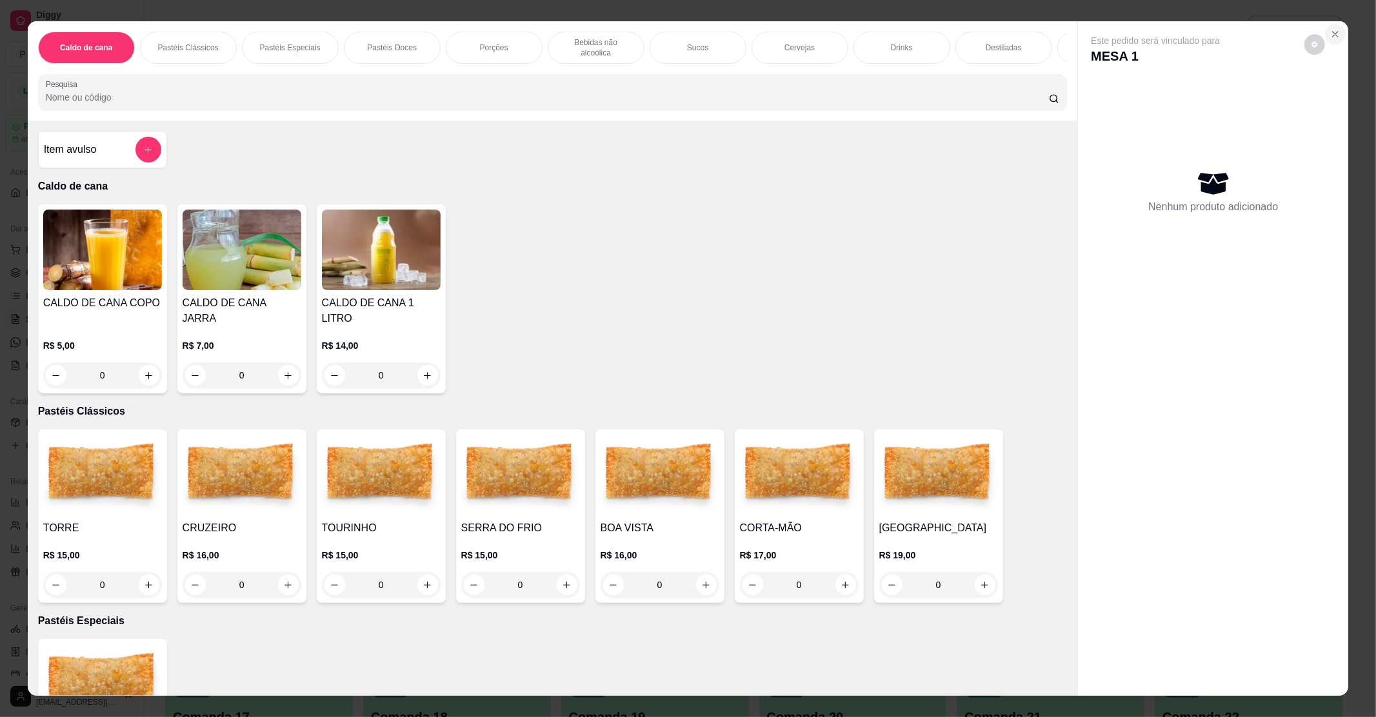
click at [1328, 24] on button "Close" at bounding box center [1335, 34] width 21 height 21
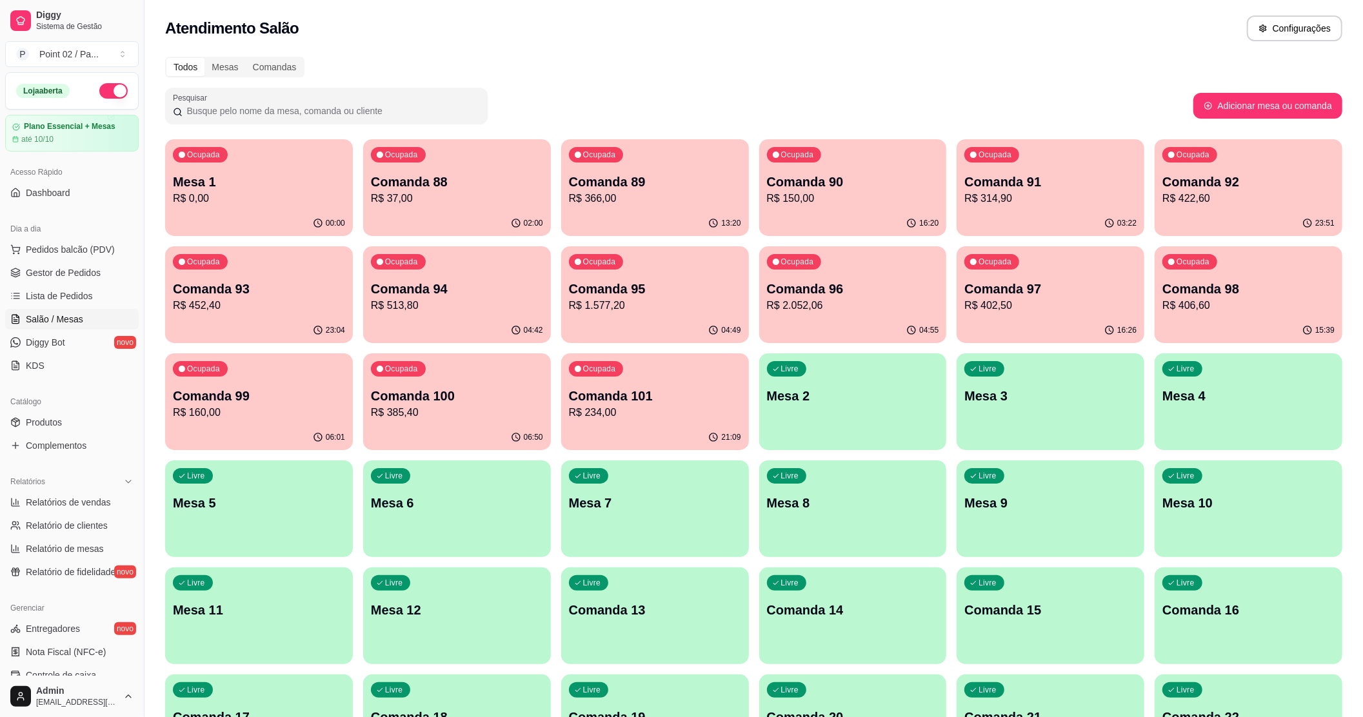
click at [65, 276] on span "Gestor de Pedidos" at bounding box center [63, 272] width 75 height 13
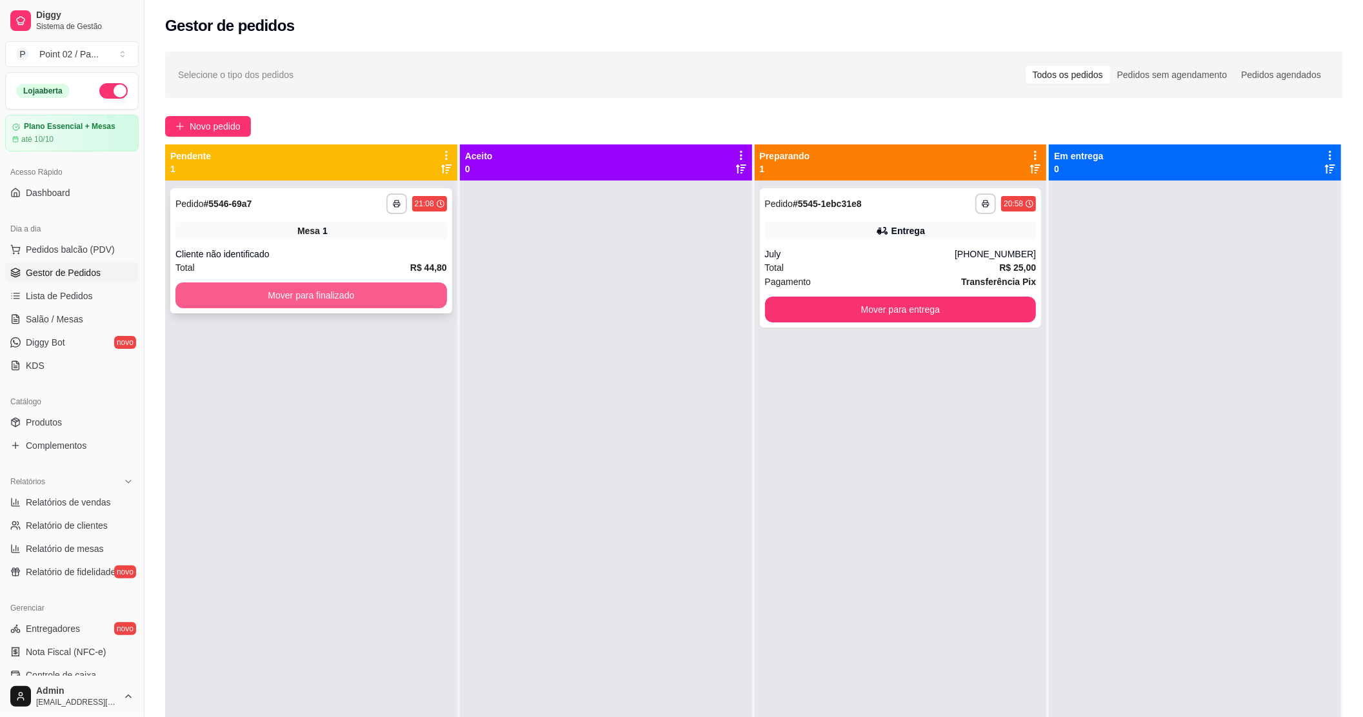
click at [442, 295] on div "Mover para finalizado" at bounding box center [311, 296] width 272 height 26
click at [255, 292] on button "Mover para finalizado" at bounding box center [311, 296] width 272 height 26
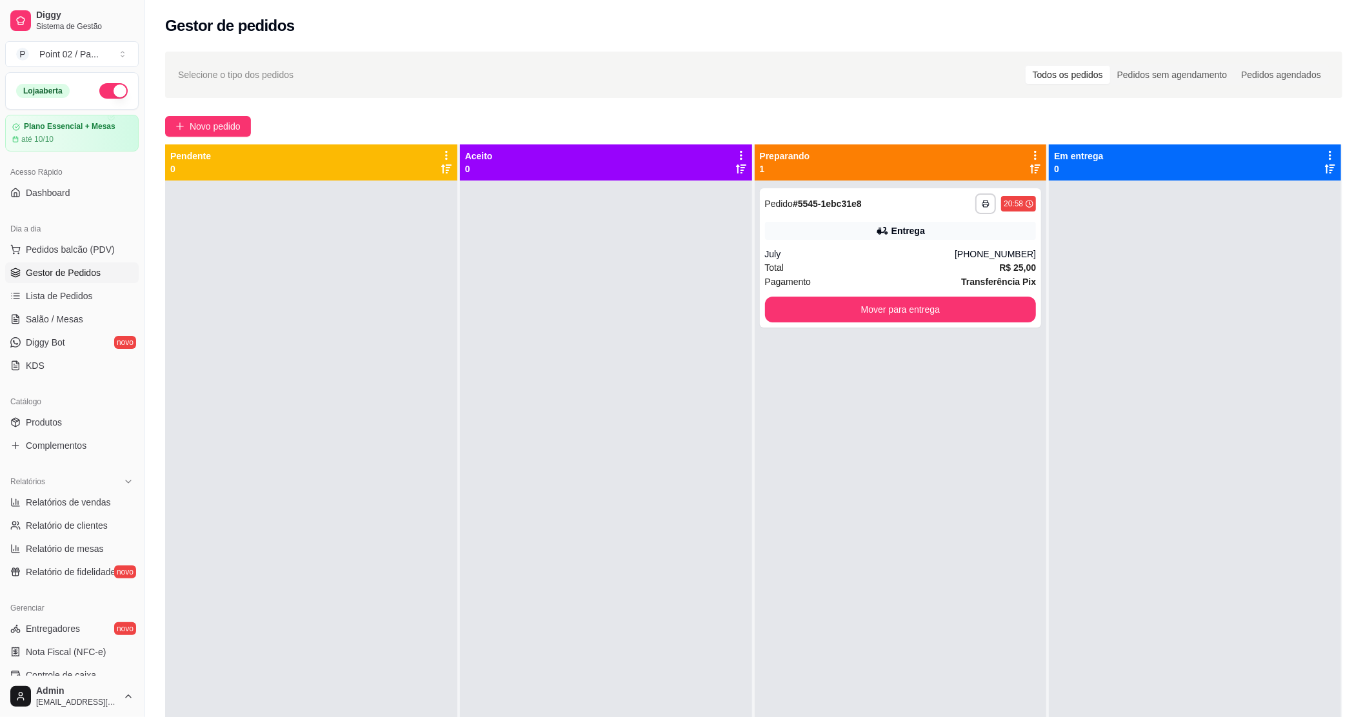
click at [757, 480] on div "**********" at bounding box center [901, 539] width 292 height 717
click at [951, 312] on button "Mover para entrega" at bounding box center [900, 309] width 263 height 25
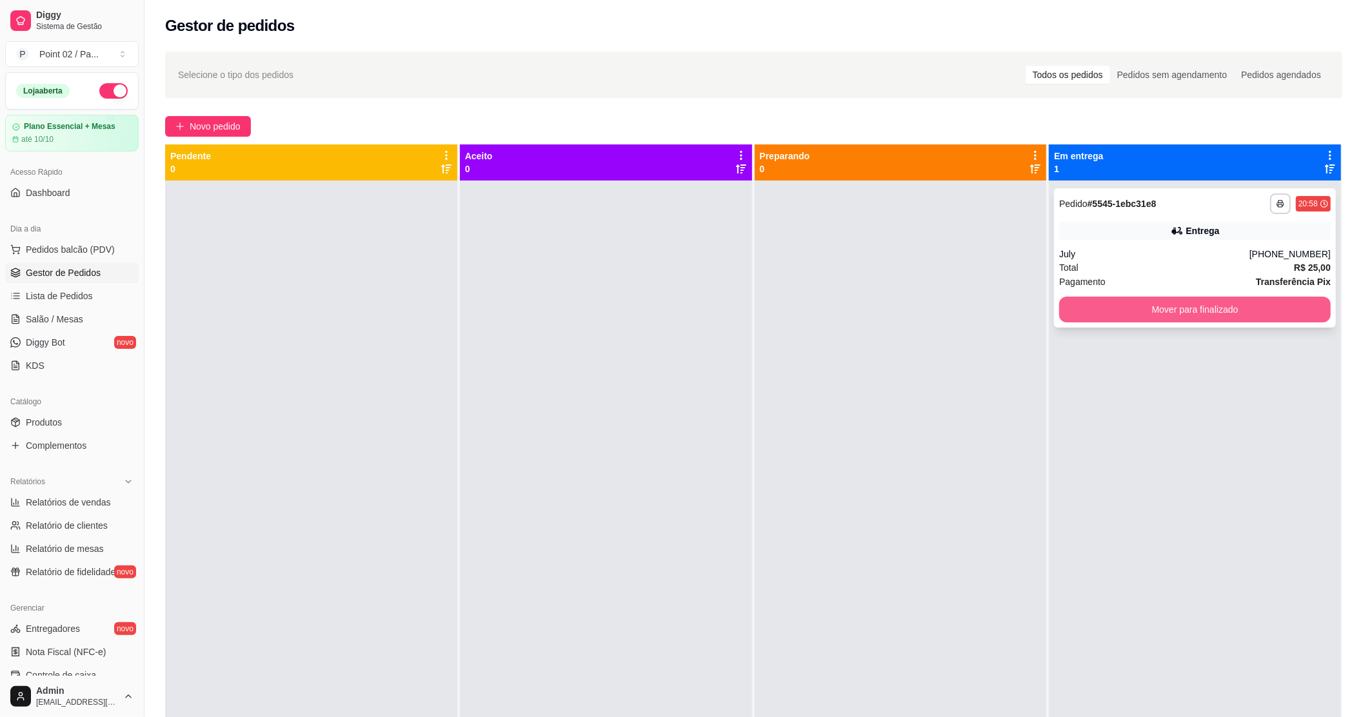
click at [1193, 313] on button "Mover para finalizado" at bounding box center [1195, 310] width 272 height 26
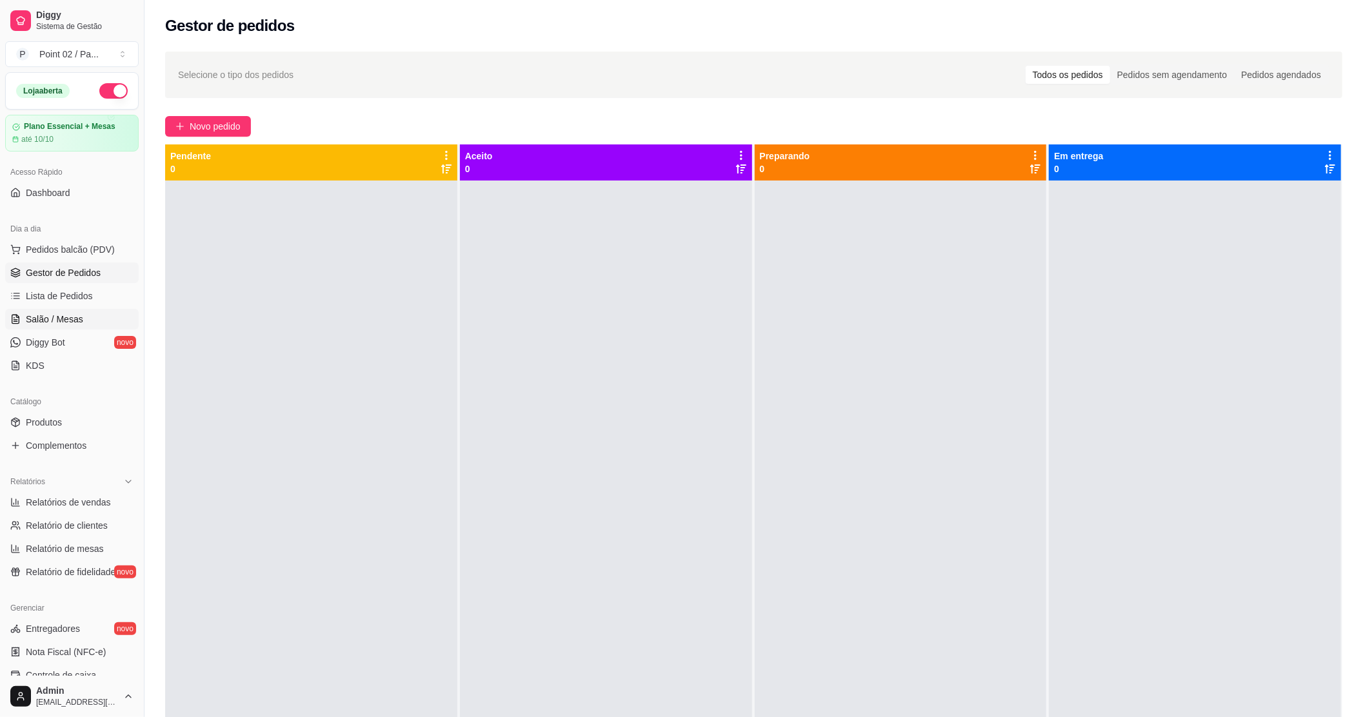
click at [32, 321] on span "Salão / Mesas" at bounding box center [54, 319] width 57 height 13
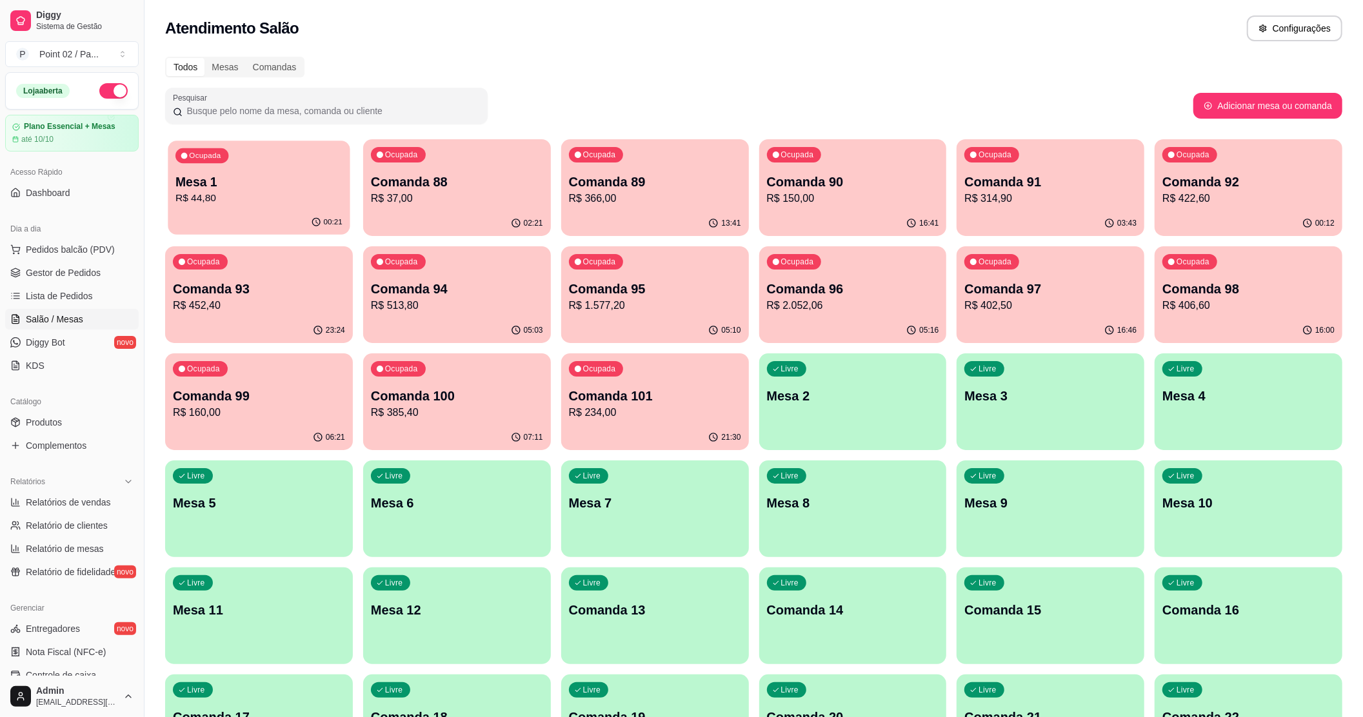
click at [224, 201] on p "R$ 44,80" at bounding box center [258, 198] width 167 height 15
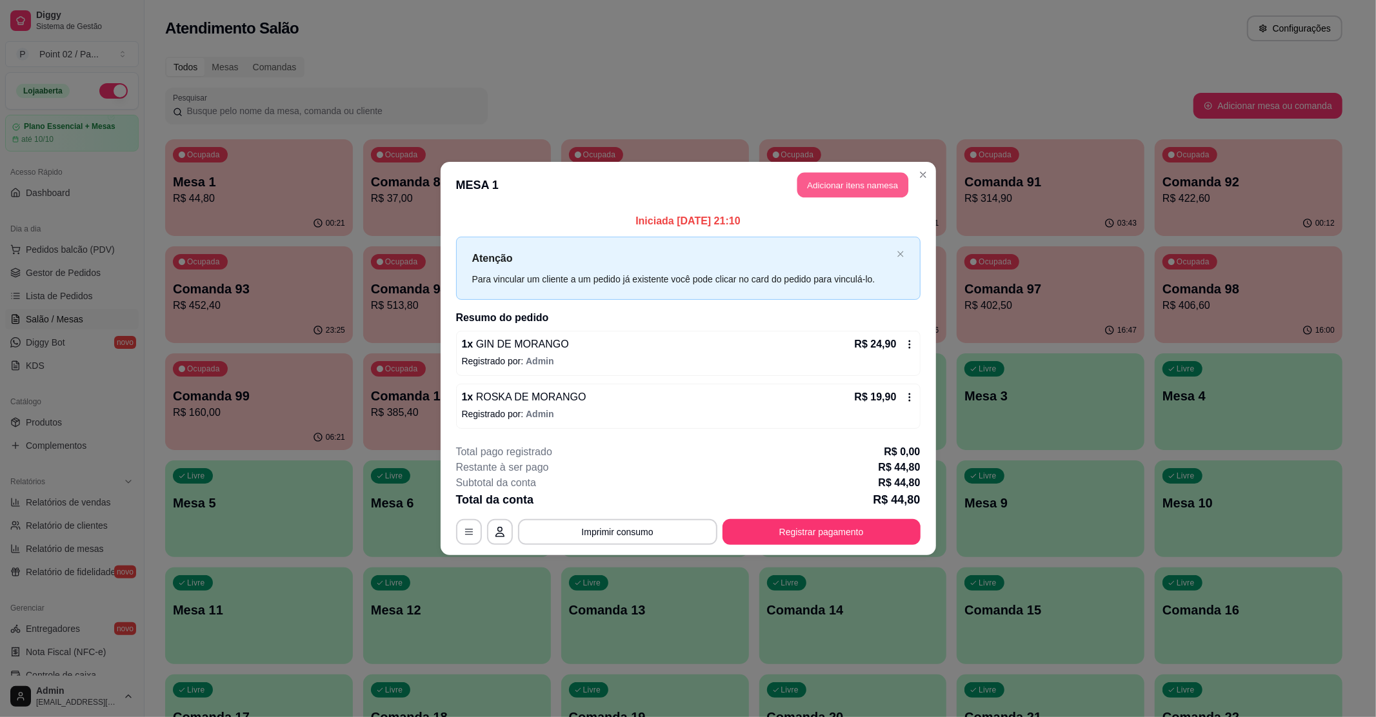
click at [855, 181] on button "Adicionar itens na mesa" at bounding box center [852, 185] width 111 height 25
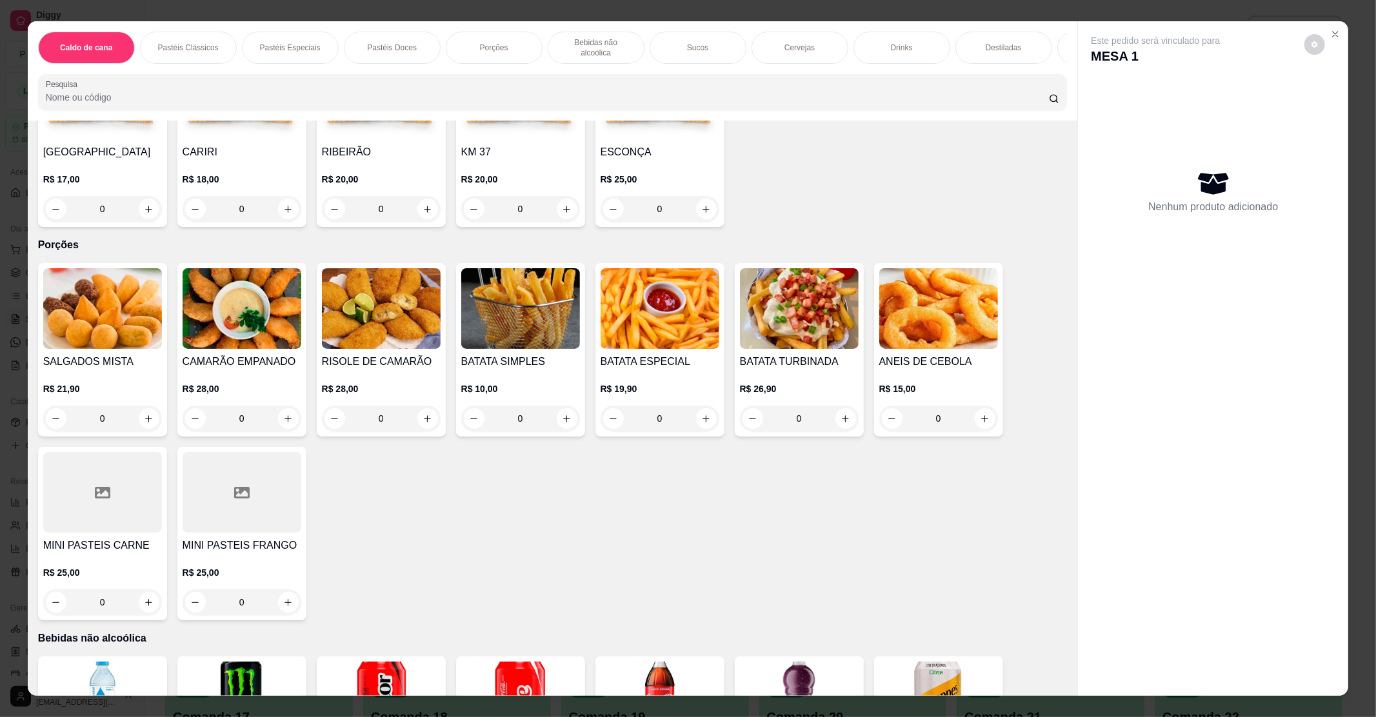
scroll to position [688, 0]
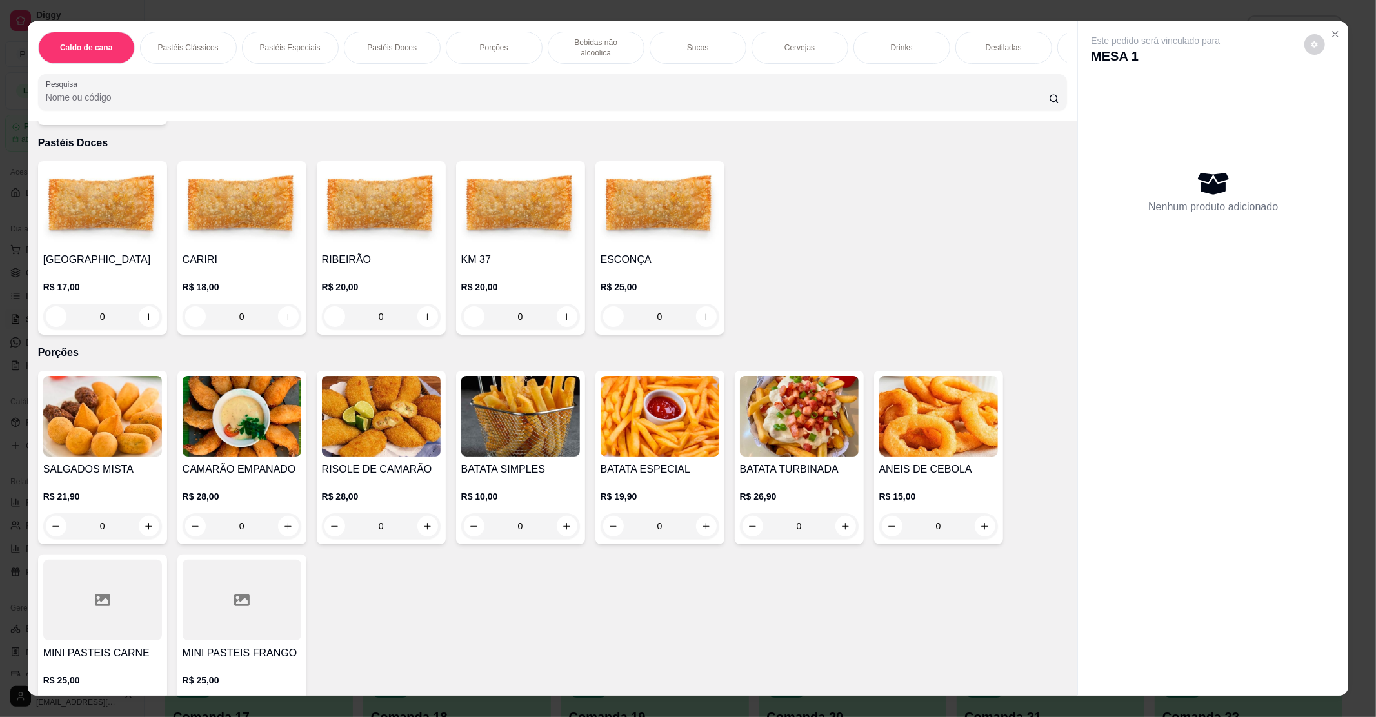
click at [352, 410] on img at bounding box center [381, 416] width 119 height 81
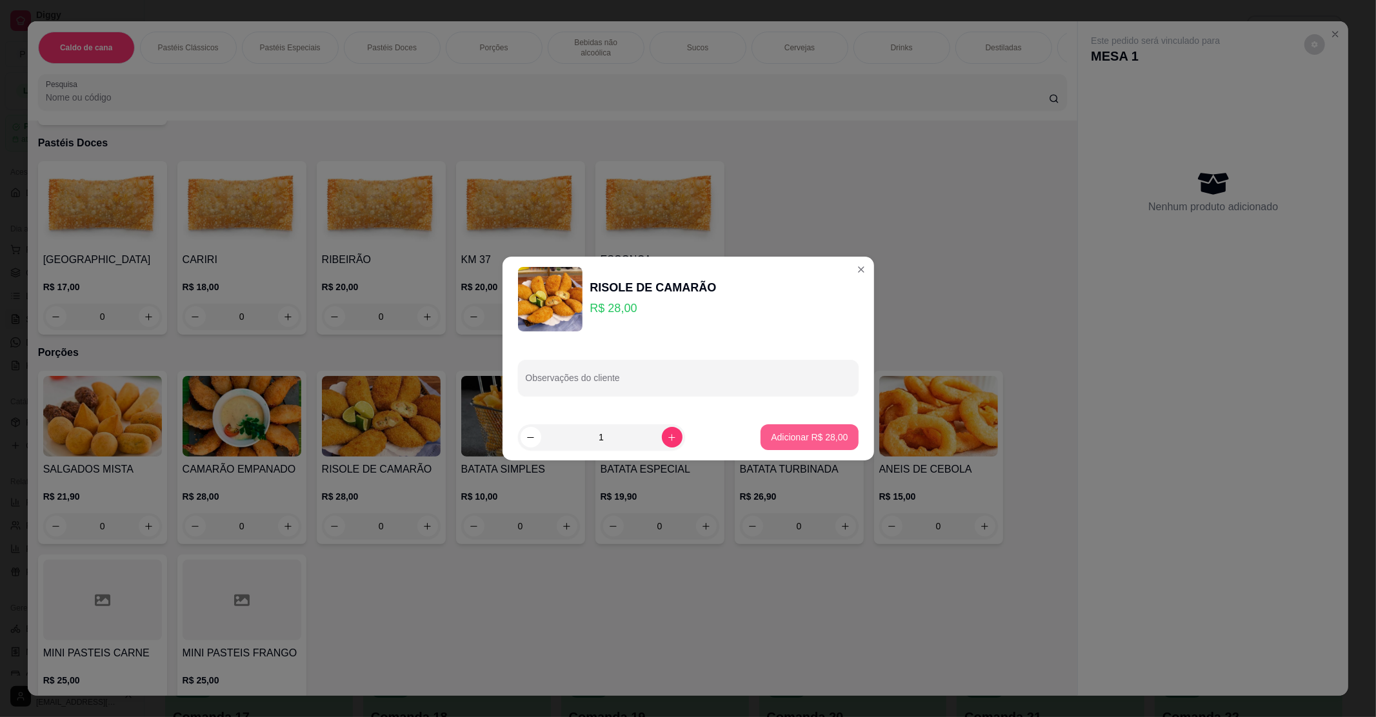
click at [798, 439] on p "Adicionar R$ 28,00" at bounding box center [809, 437] width 77 height 13
type input "1"
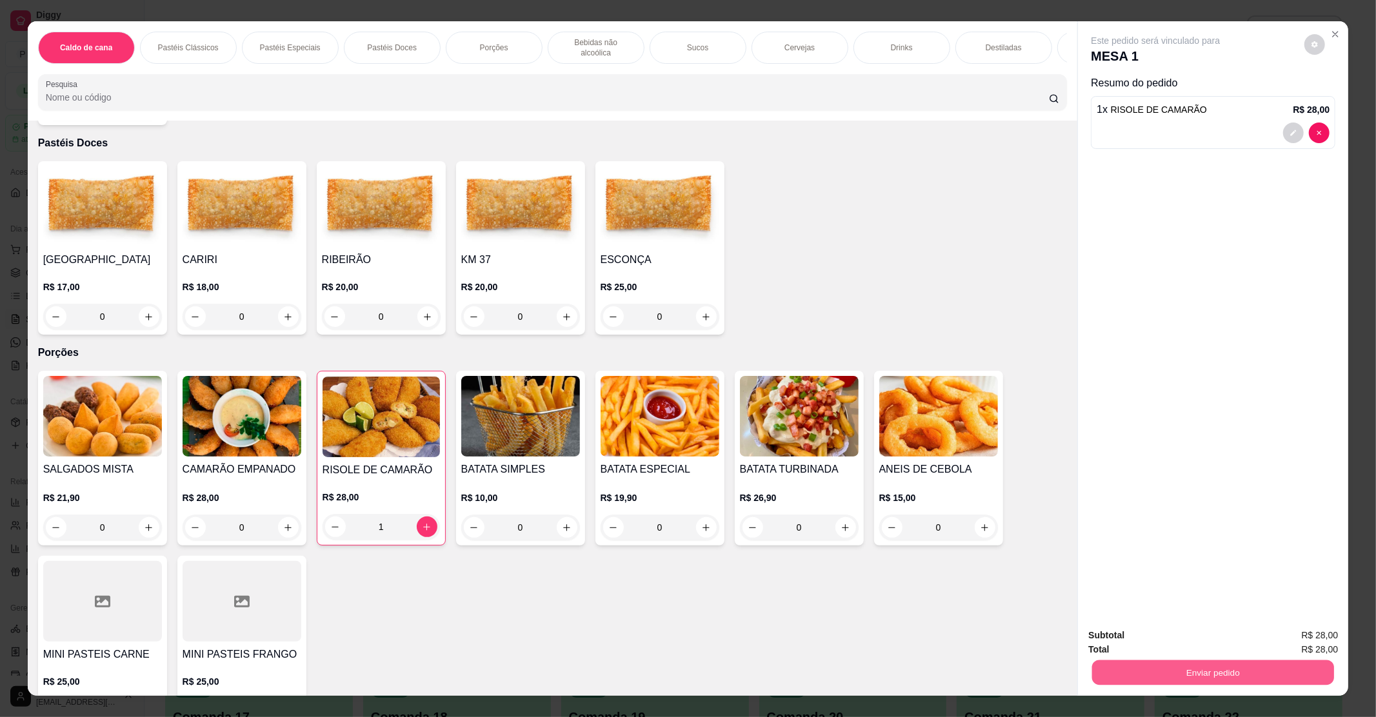
click at [1217, 668] on button "Enviar pedido" at bounding box center [1213, 672] width 242 height 25
click at [1294, 640] on button "Enviar pedido" at bounding box center [1303, 641] width 71 height 24
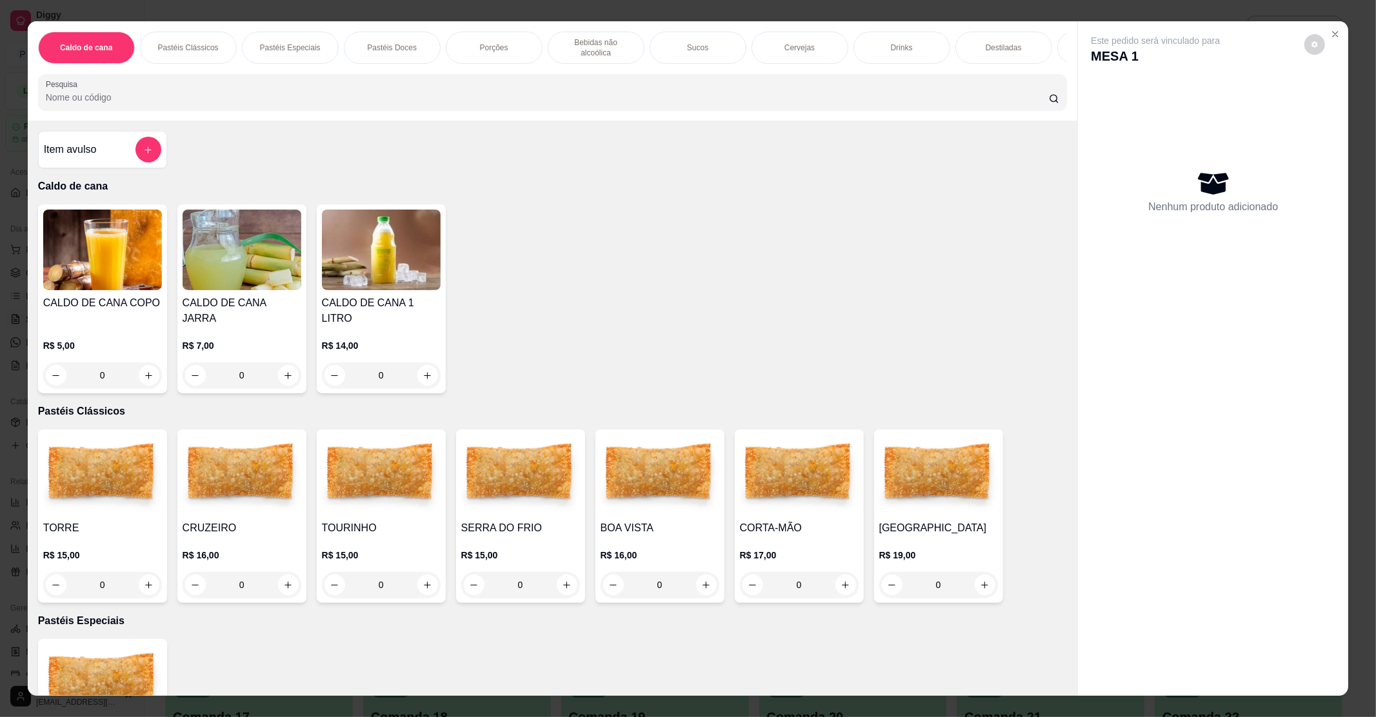
click at [1, 251] on div "Caldo de cana Pastéis Clássicos Pastéis Especiais Pastéis Doces Porções Bebidas…" at bounding box center [688, 358] width 1376 height 717
click at [1329, 41] on button "Close" at bounding box center [1335, 34] width 21 height 21
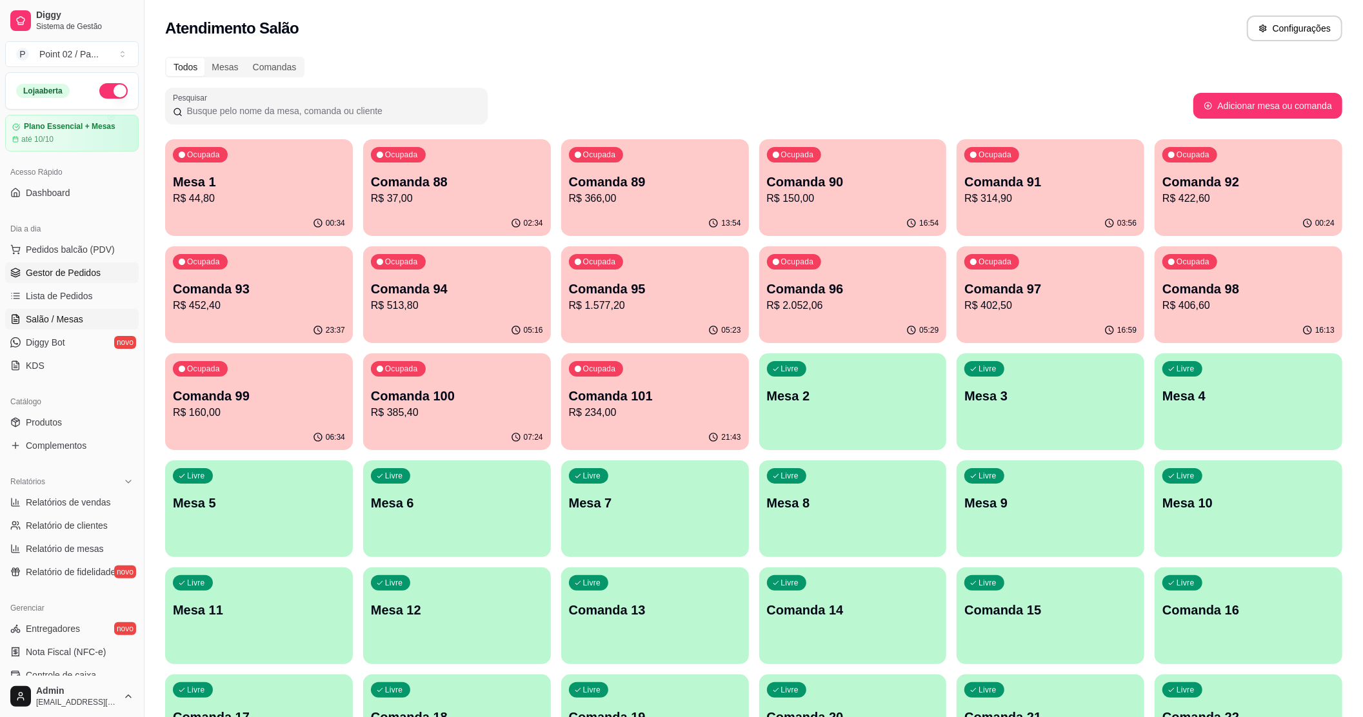
click at [103, 274] on link "Gestor de Pedidos" at bounding box center [72, 273] width 134 height 21
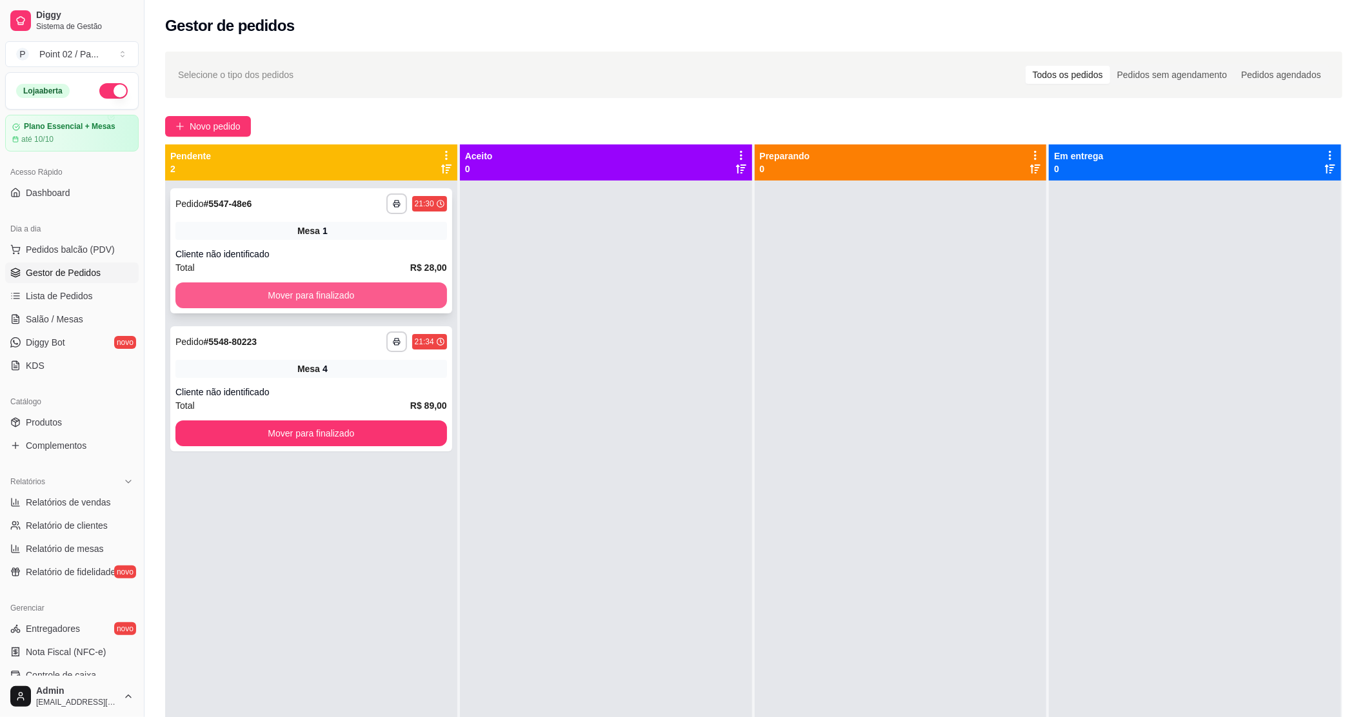
click at [369, 304] on button "Mover para finalizado" at bounding box center [311, 296] width 272 height 26
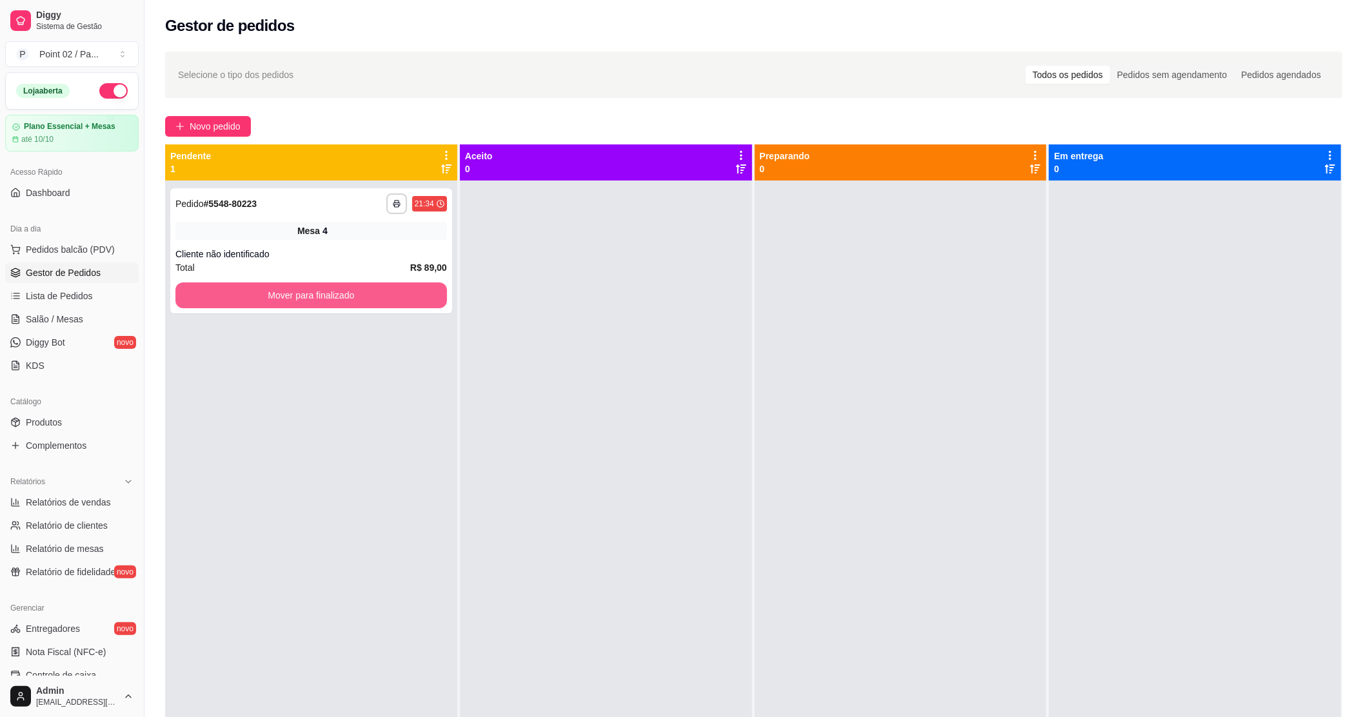
click at [369, 304] on button "Mover para finalizado" at bounding box center [311, 296] width 272 height 26
click at [76, 319] on span "Salão / Mesas" at bounding box center [54, 319] width 57 height 13
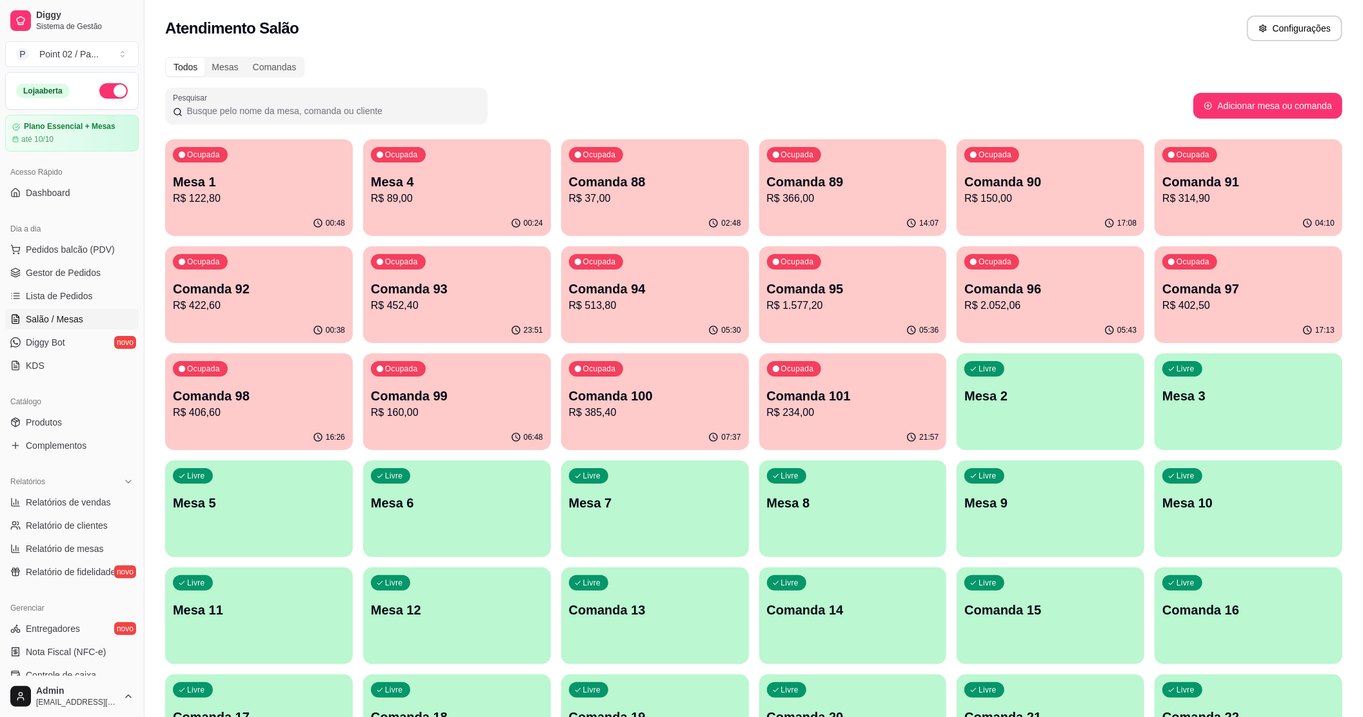
click at [373, 155] on div "Ocupada" at bounding box center [398, 154] width 55 height 15
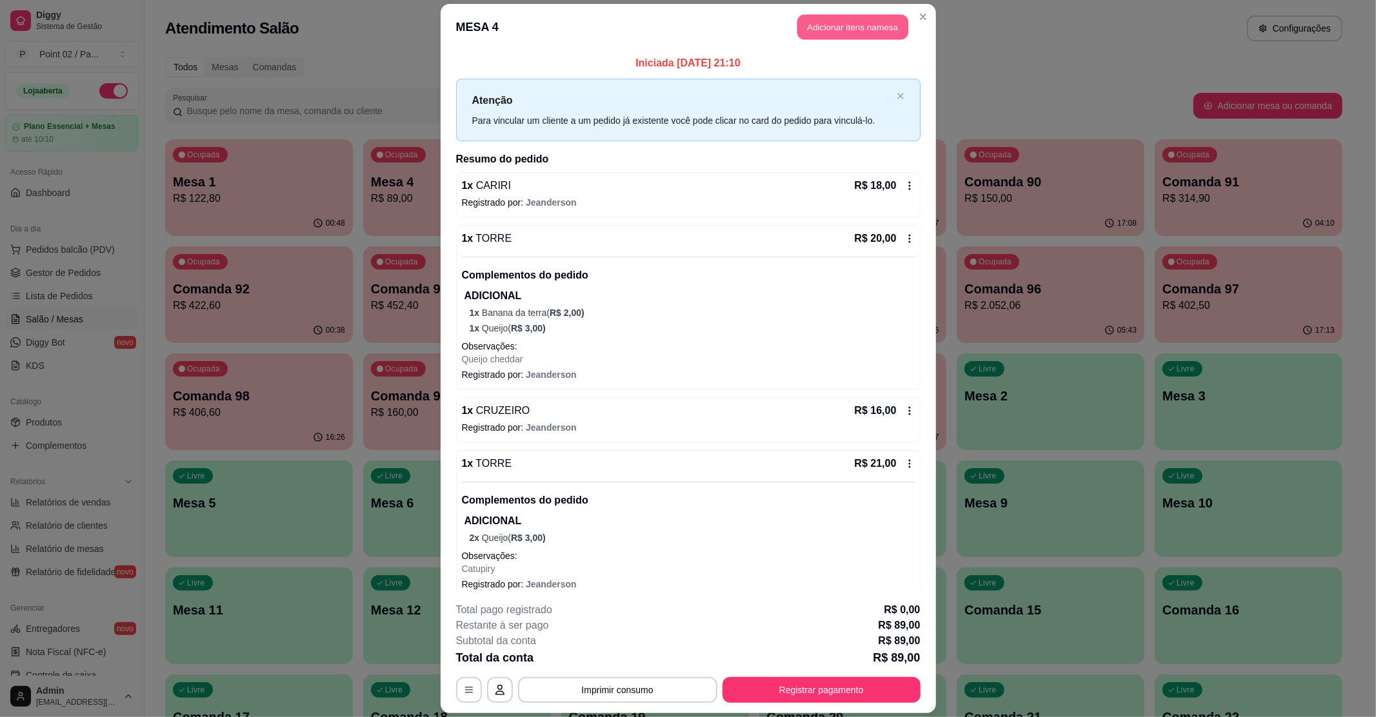
click at [846, 35] on button "Adicionar itens na mesa" at bounding box center [852, 26] width 111 height 25
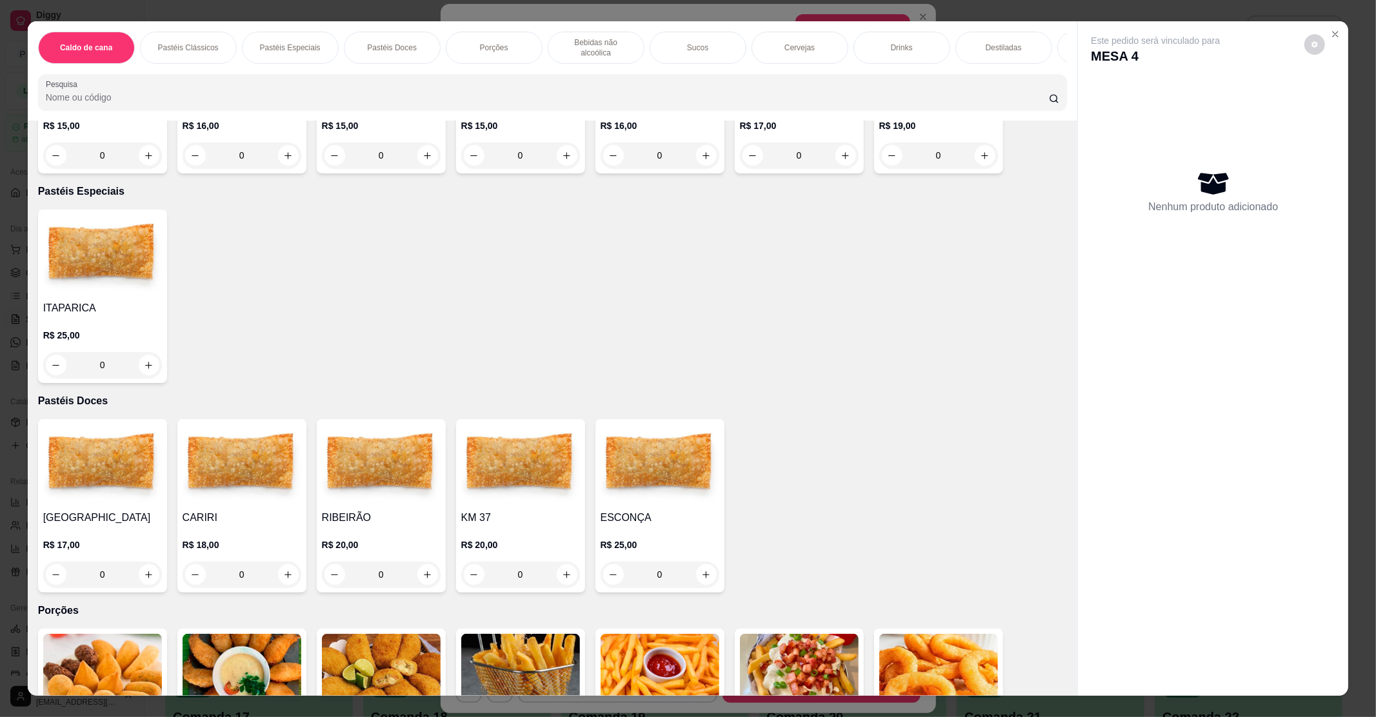
scroll to position [946, 0]
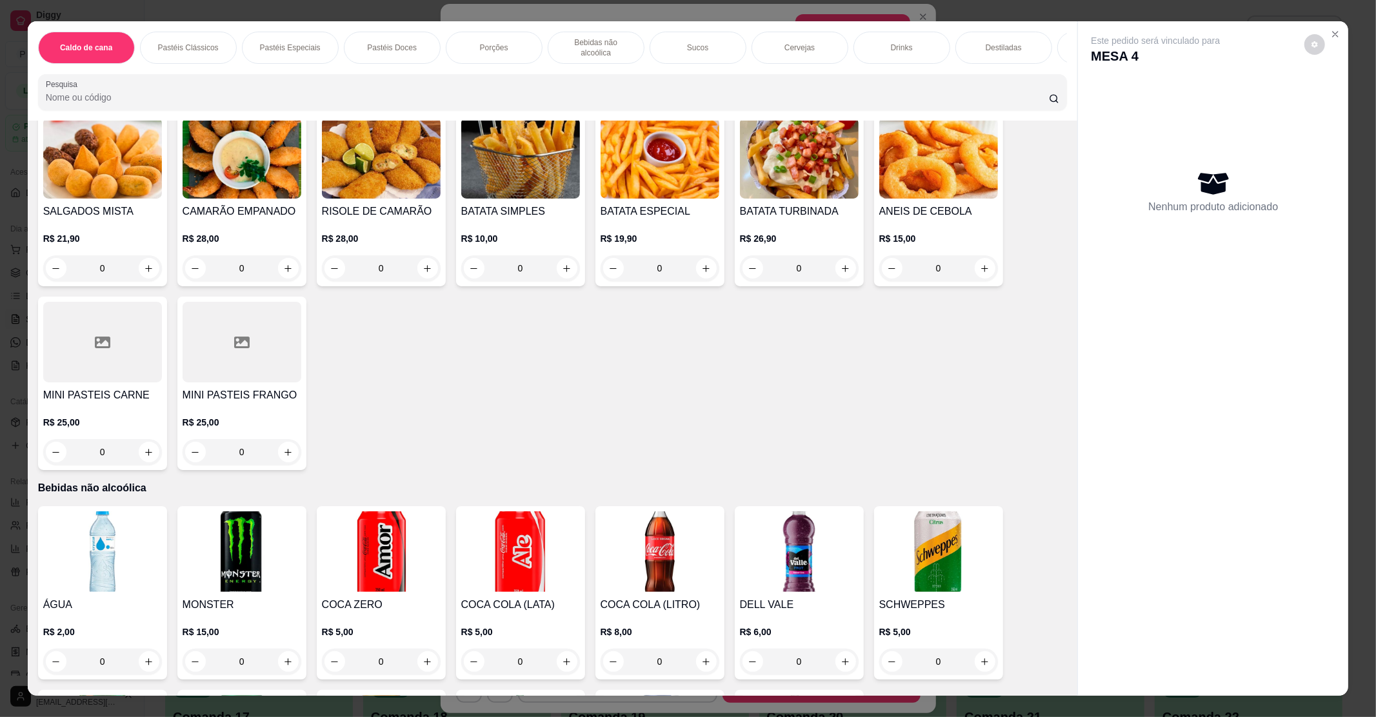
click at [474, 579] on img at bounding box center [520, 552] width 119 height 81
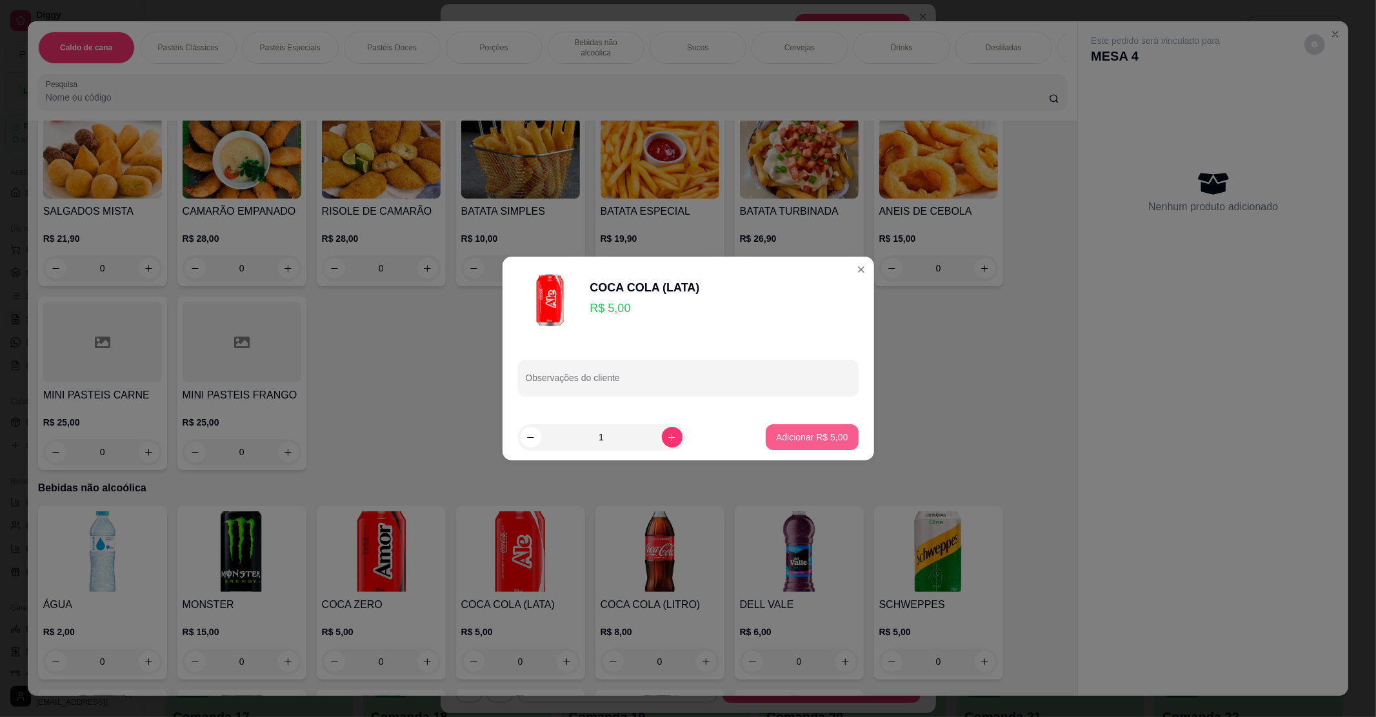
click at [830, 448] on button "Adicionar R$ 5,00" at bounding box center [812, 437] width 92 height 26
type input "1"
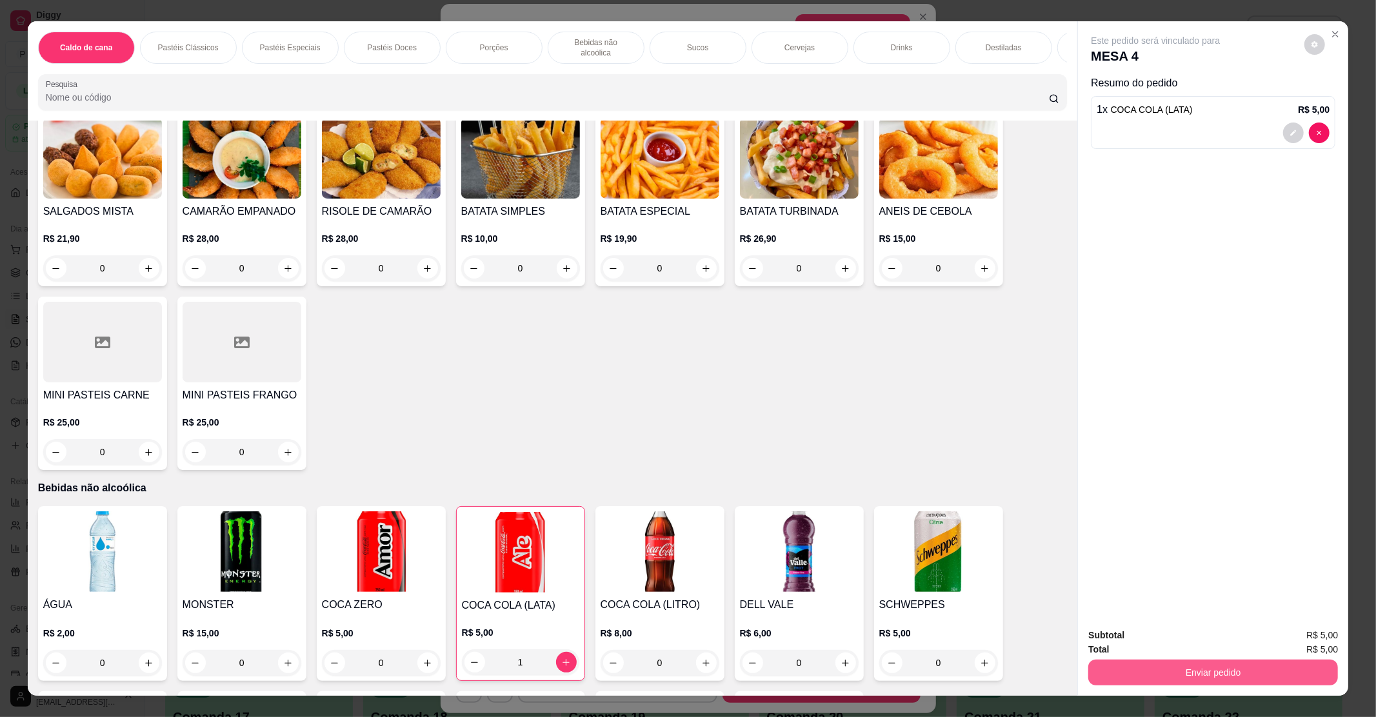
click at [1288, 683] on button "Enviar pedido" at bounding box center [1213, 673] width 250 height 26
click at [1289, 639] on button "Enviar pedido" at bounding box center [1303, 641] width 73 height 25
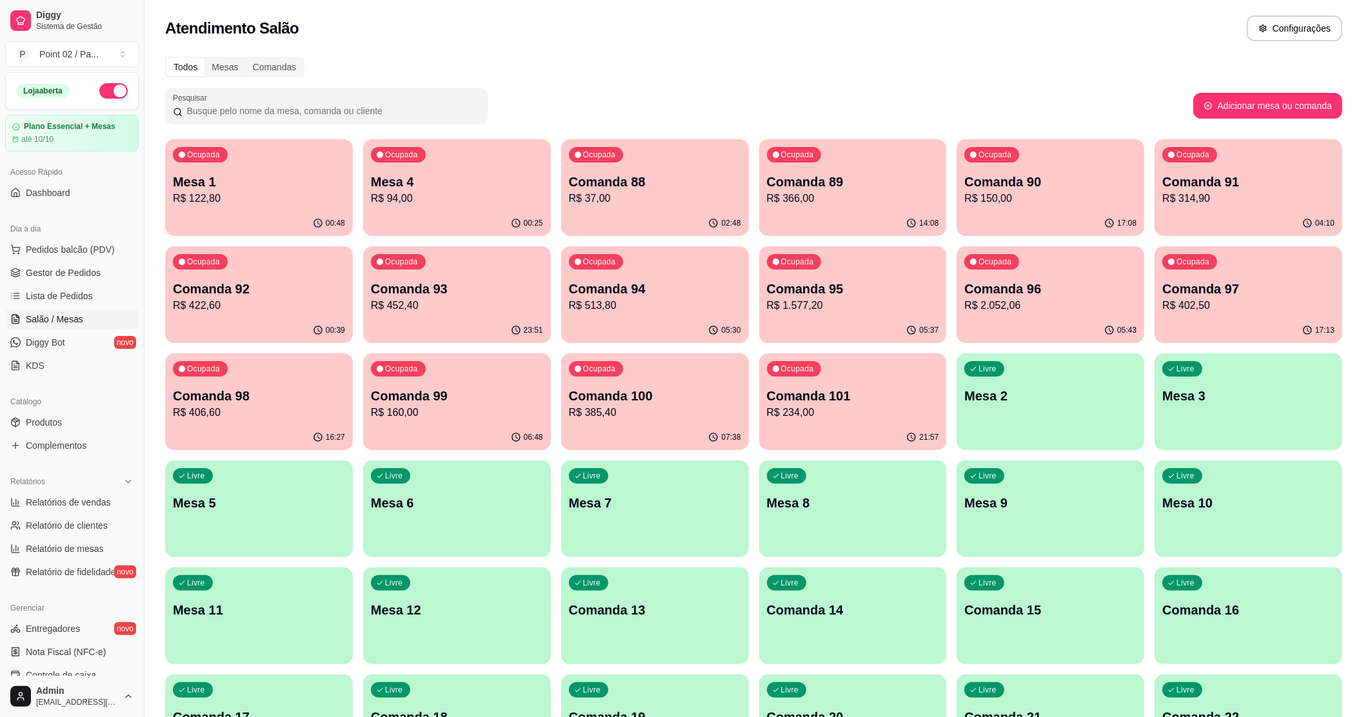
click at [541, 3] on div "Atendimento Salão Configurações" at bounding box center [754, 24] width 1219 height 49
click at [286, 166] on div "Ocupada Mesa 1 R$ 122,80" at bounding box center [259, 176] width 182 height 70
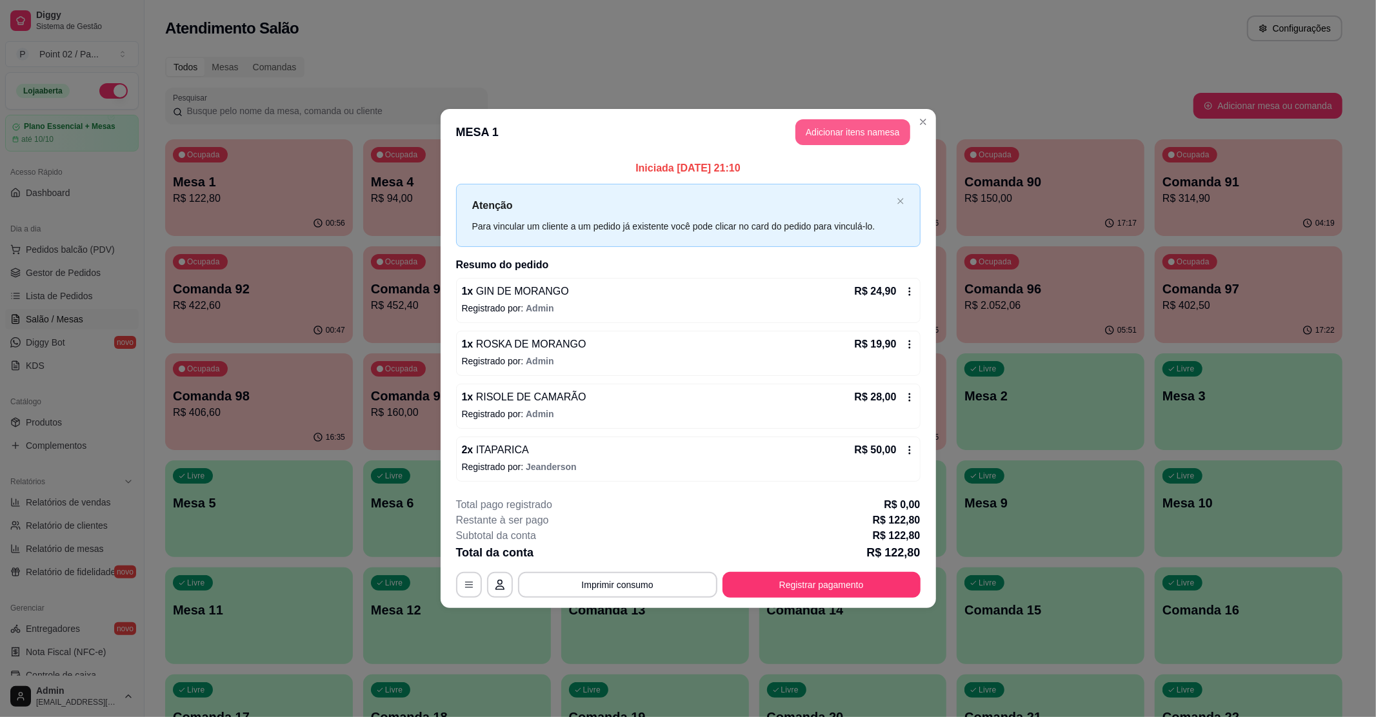
click at [849, 138] on button "Adicionar itens na mesa" at bounding box center [852, 132] width 115 height 26
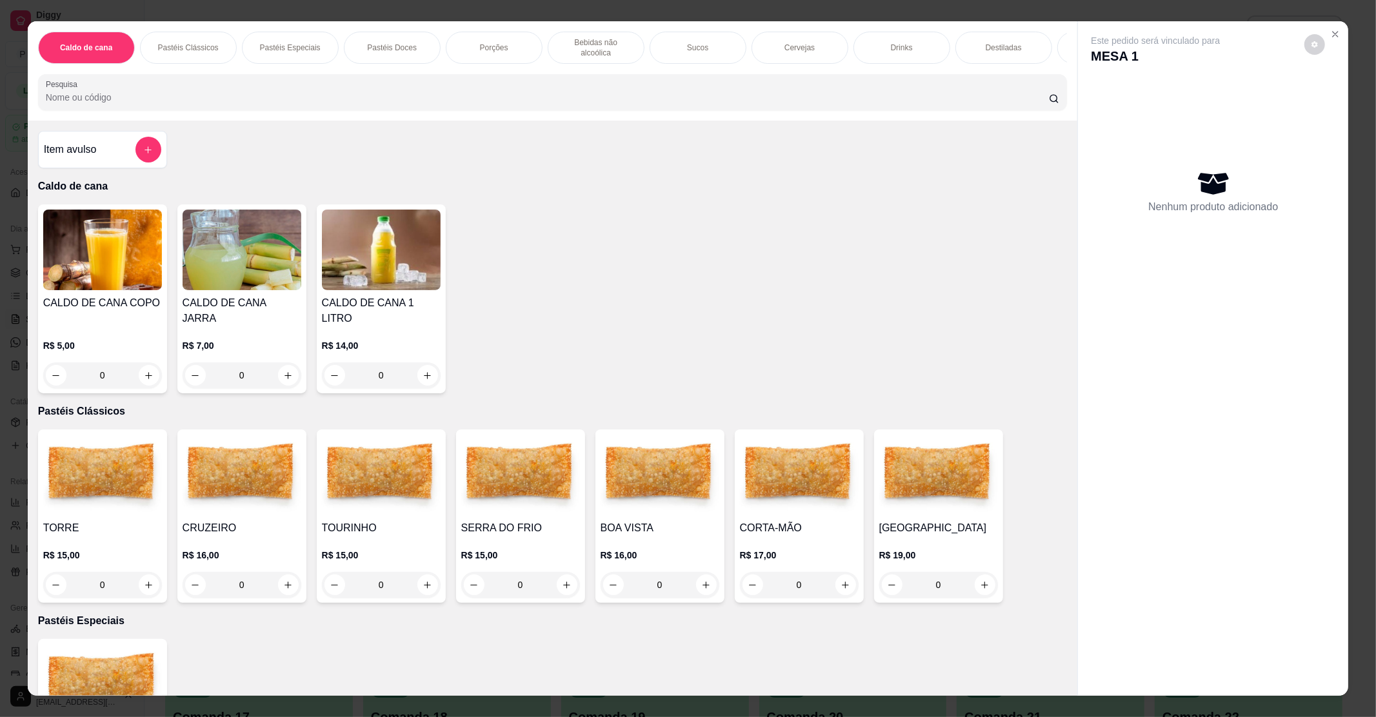
click at [906, 50] on div "Drinks" at bounding box center [901, 48] width 97 height 32
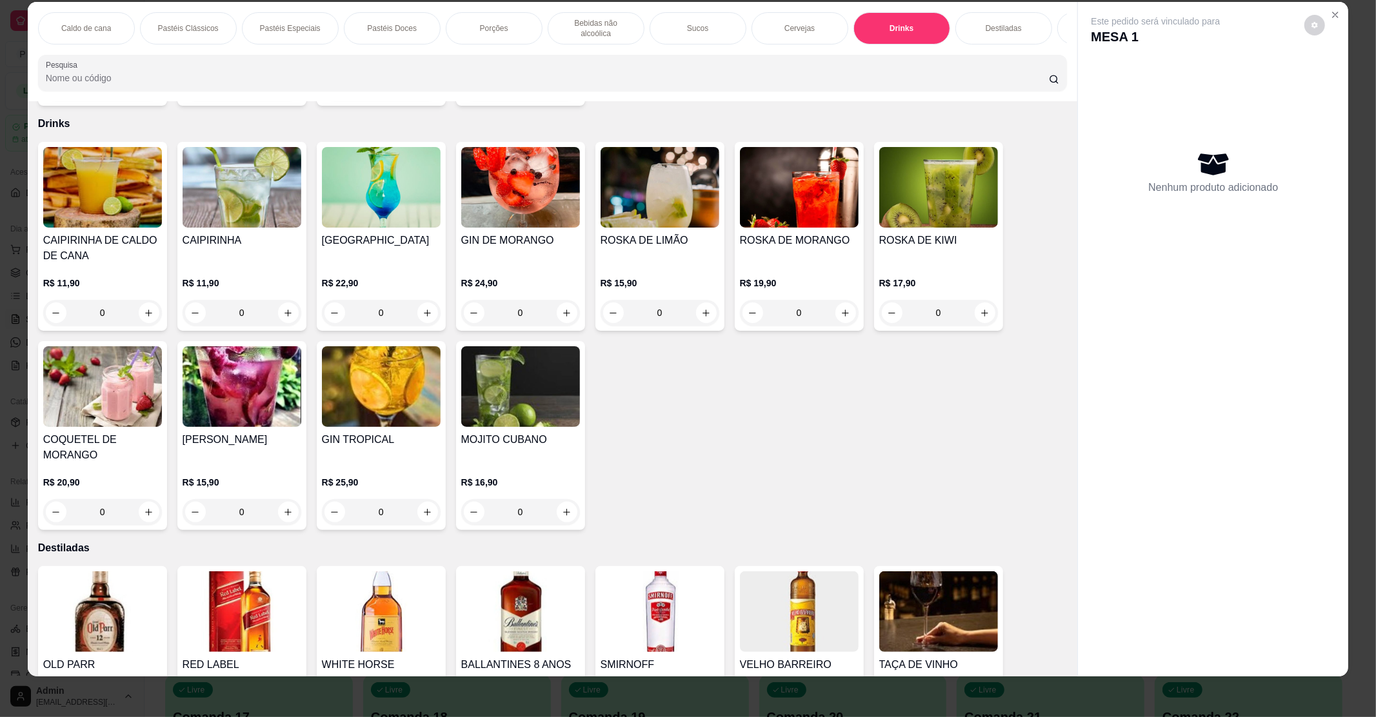
click at [924, 176] on img at bounding box center [938, 187] width 119 height 81
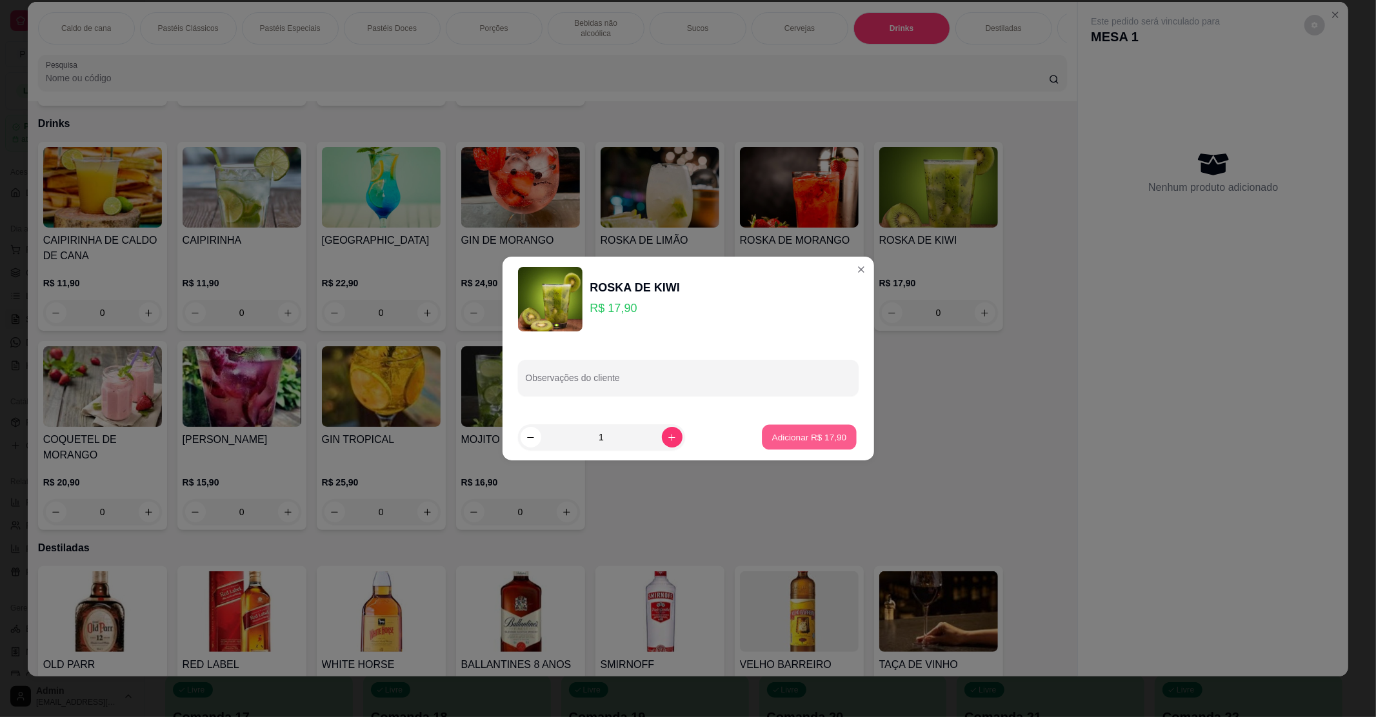
click at [814, 435] on p "Adicionar R$ 17,90" at bounding box center [809, 437] width 75 height 12
type input "1"
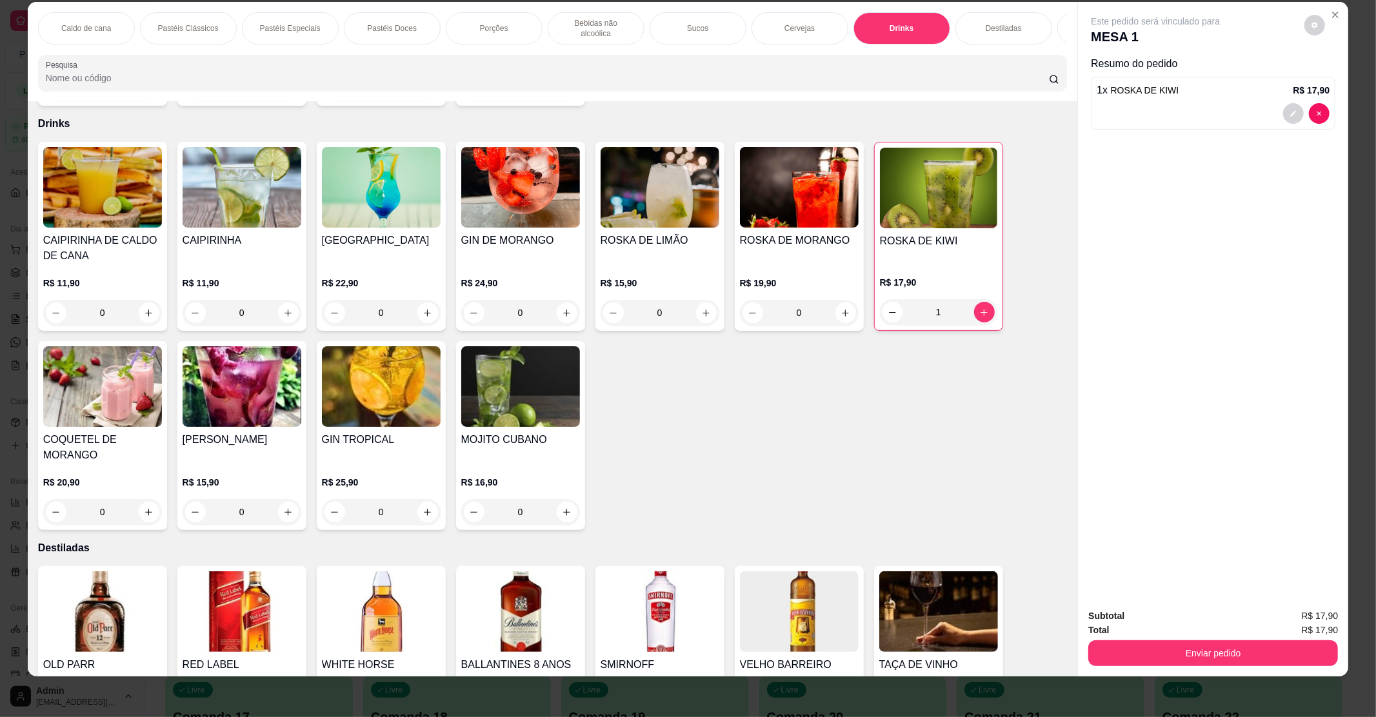
click at [522, 191] on img at bounding box center [520, 187] width 119 height 81
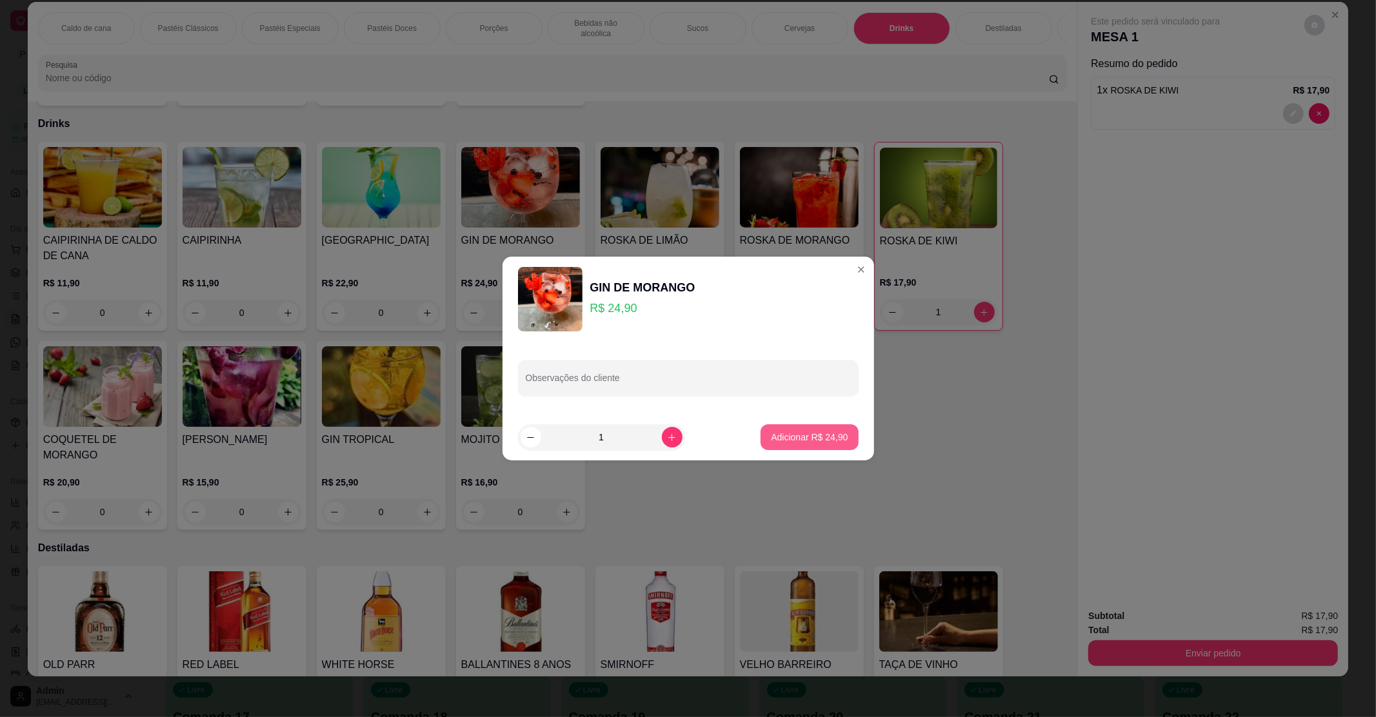
click at [822, 448] on button "Adicionar R$ 24,90" at bounding box center [809, 437] width 97 height 26
type input "1"
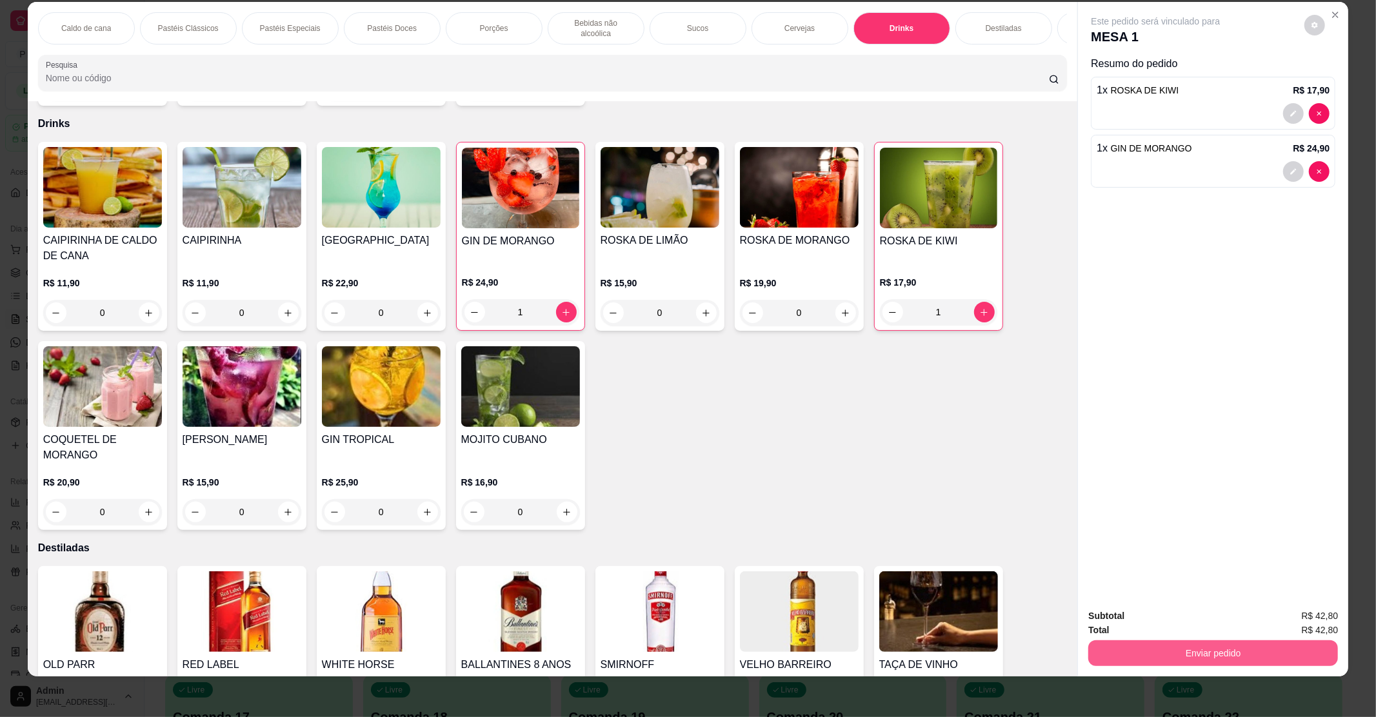
click at [1288, 653] on button "Enviar pedido" at bounding box center [1213, 654] width 250 height 26
click at [1184, 618] on button "Registrar cliente" at bounding box center [1217, 621] width 85 height 25
click at [1288, 657] on button "Enviar pedido" at bounding box center [1213, 653] width 242 height 25
click at [1298, 626] on button "Enviar pedido" at bounding box center [1303, 621] width 73 height 25
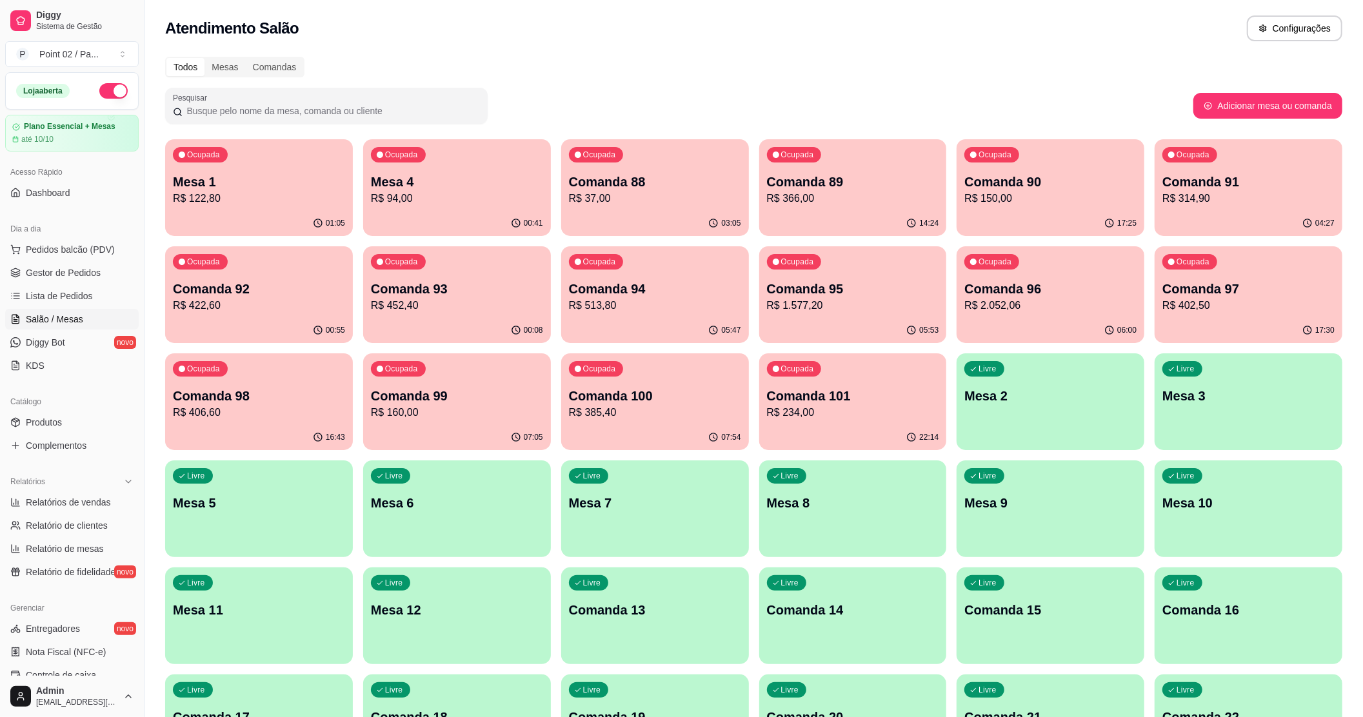
click at [494, 217] on div "00:41" at bounding box center [457, 223] width 188 height 25
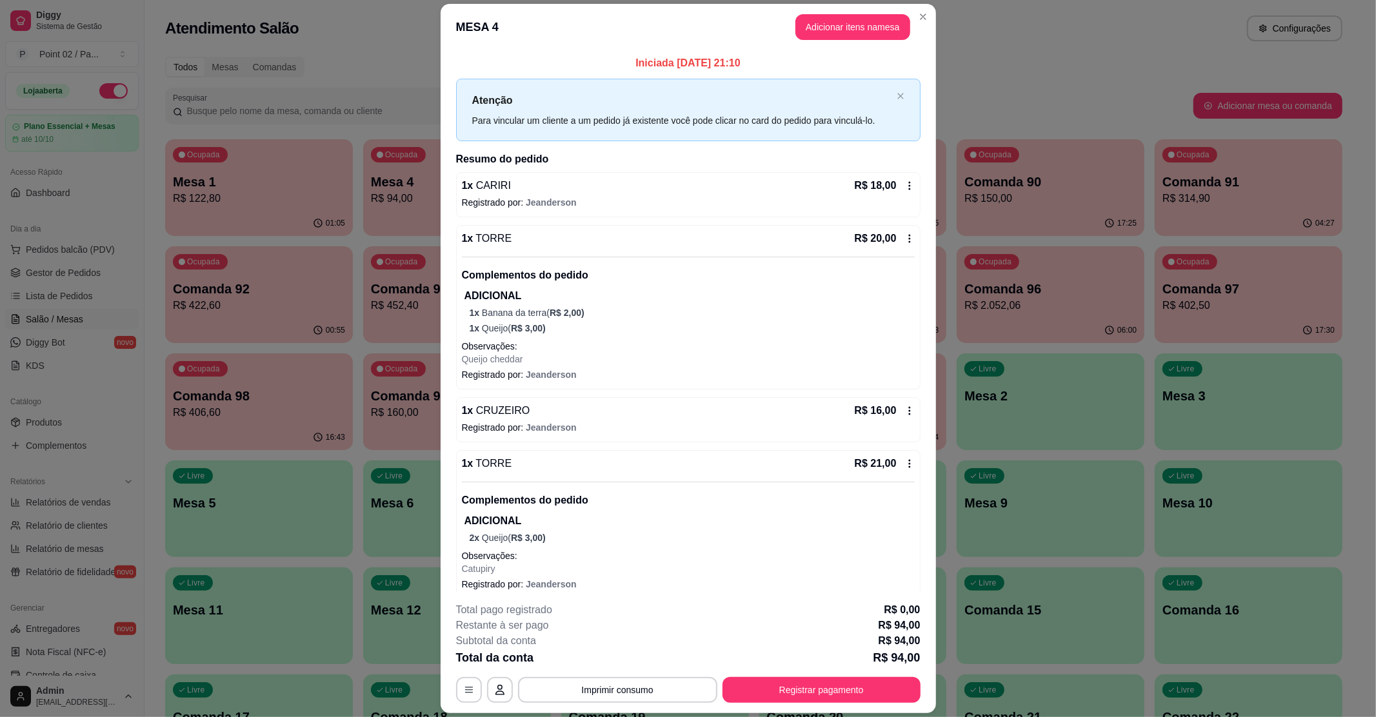
scroll to position [37, 0]
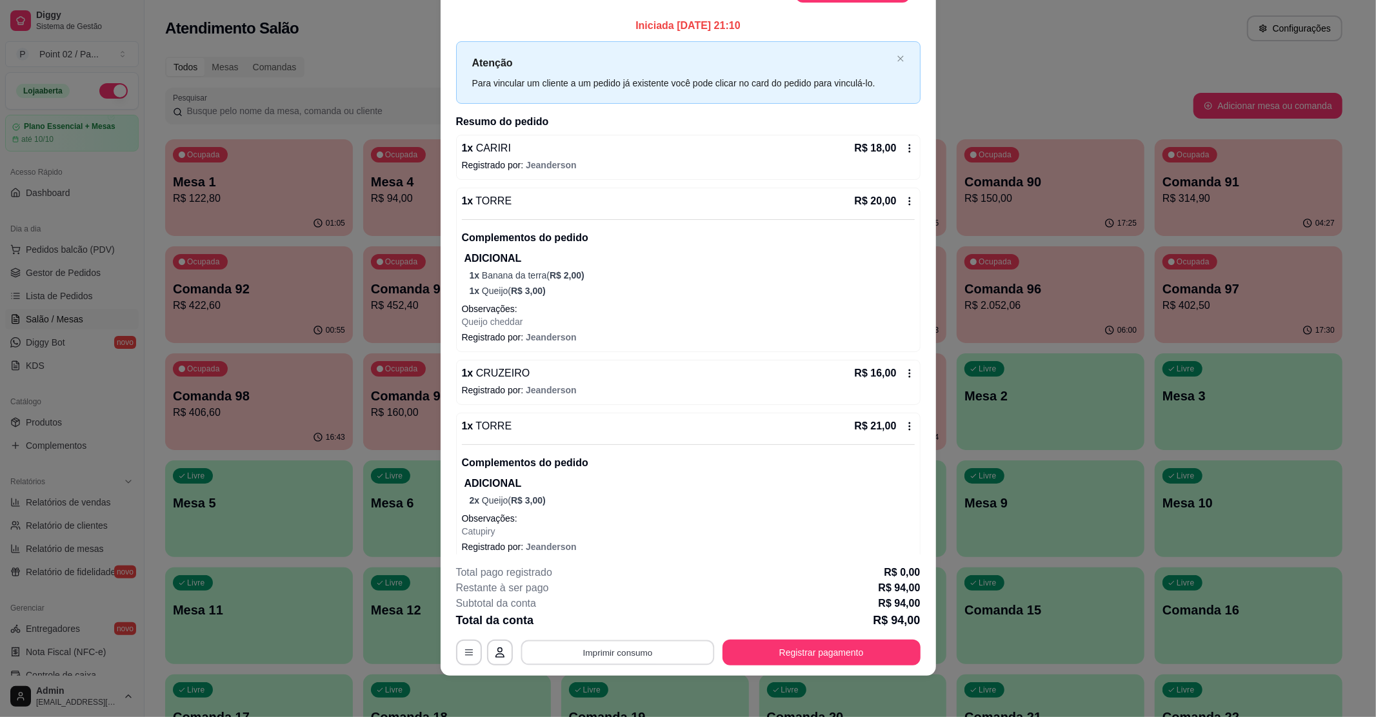
click at [641, 657] on button "Imprimir consumo" at bounding box center [618, 653] width 194 height 25
click at [612, 622] on button "IMPRESSORA" at bounding box center [615, 623] width 94 height 21
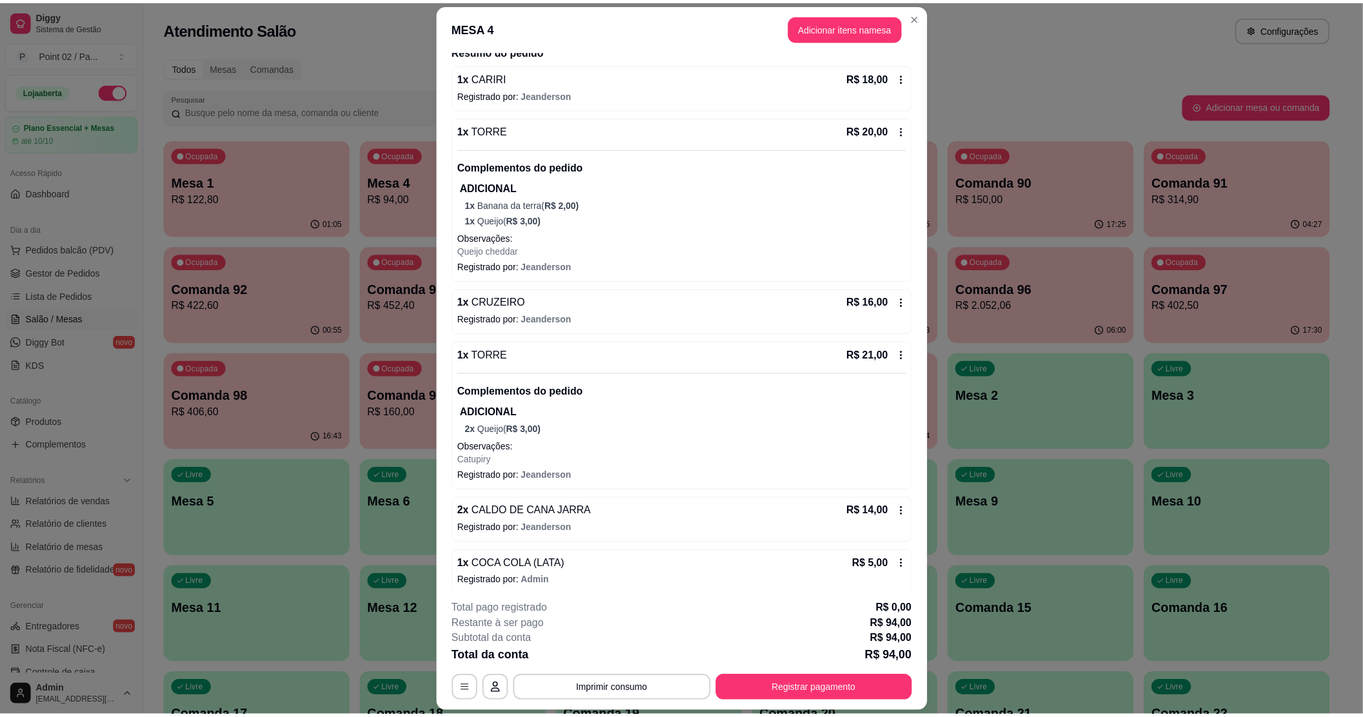
scroll to position [120, 0]
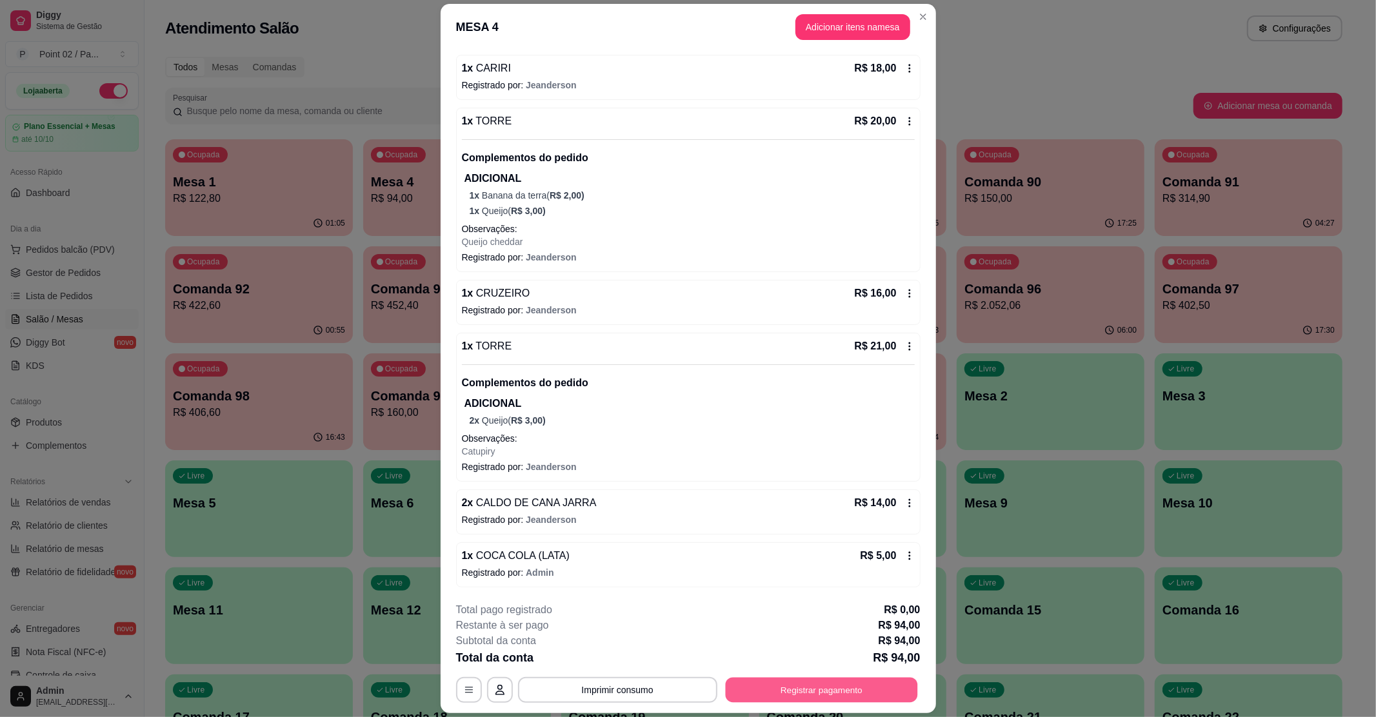
click at [772, 692] on button "Registrar pagamento" at bounding box center [821, 690] width 192 height 25
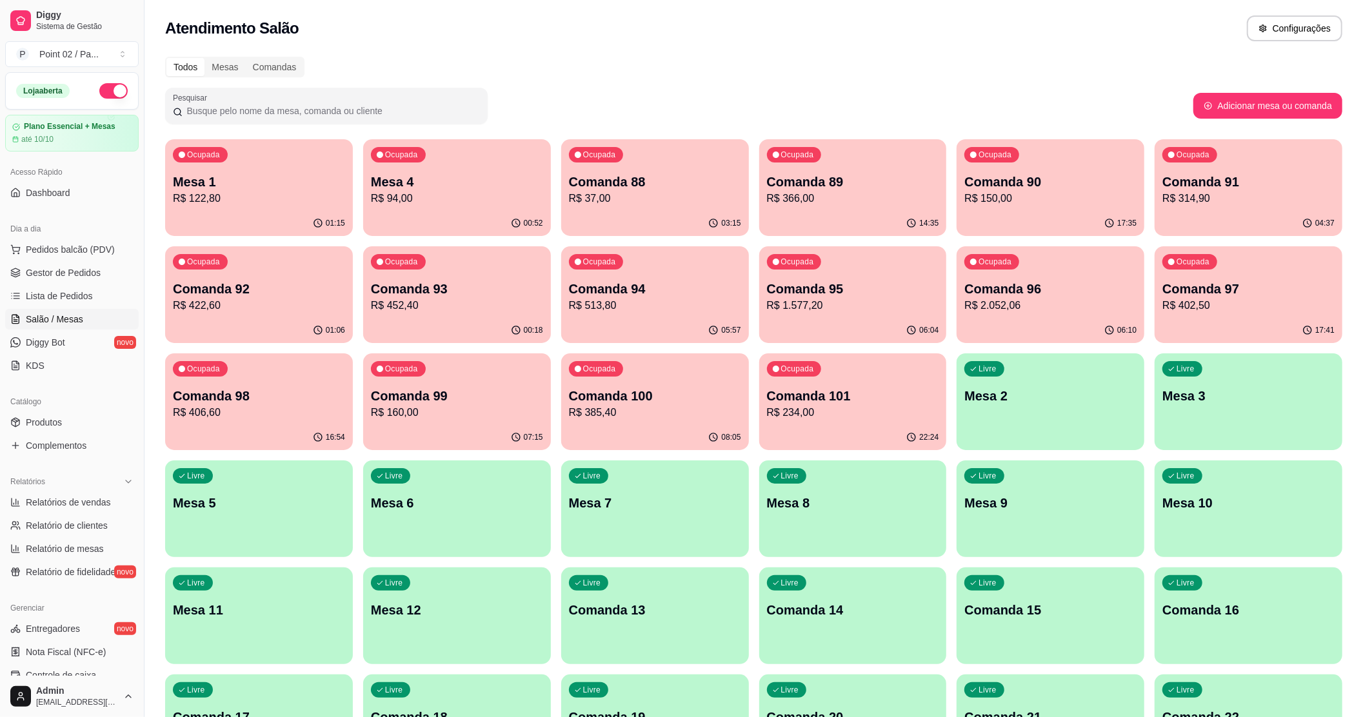
click at [241, 214] on div "01:15" at bounding box center [259, 223] width 188 height 25
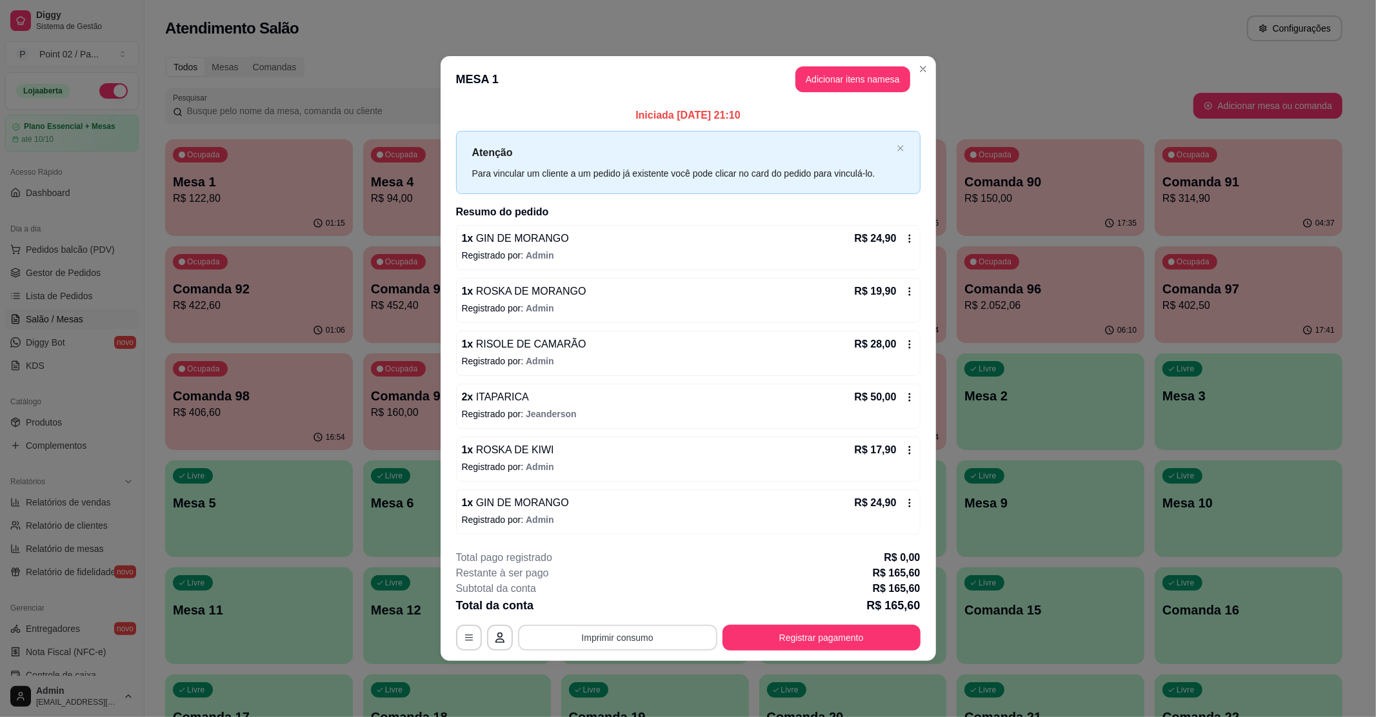
click at [668, 632] on button "Imprimir consumo" at bounding box center [617, 638] width 199 height 26
click at [630, 603] on button "IMPRESSORA" at bounding box center [622, 609] width 94 height 21
click at [837, 646] on button "Registrar pagamento" at bounding box center [821, 637] width 192 height 25
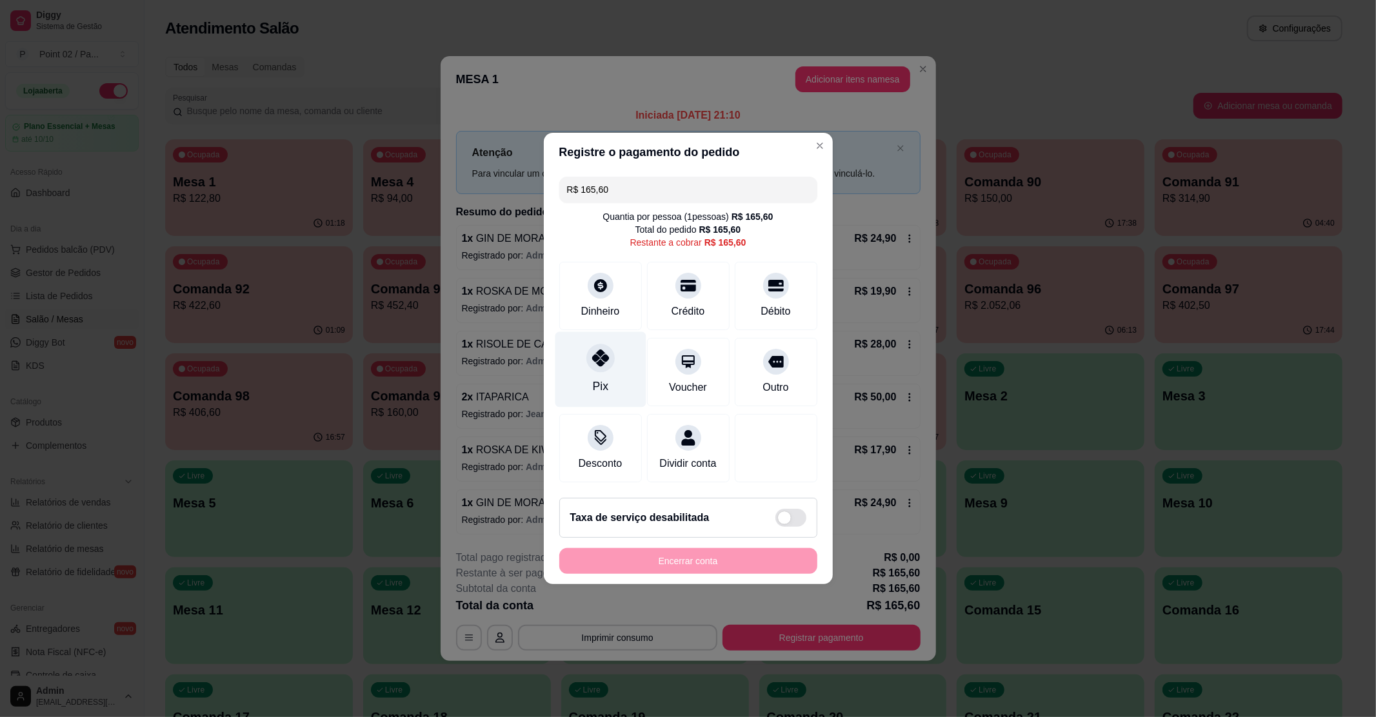
click at [615, 359] on div "Pix" at bounding box center [600, 369] width 91 height 75
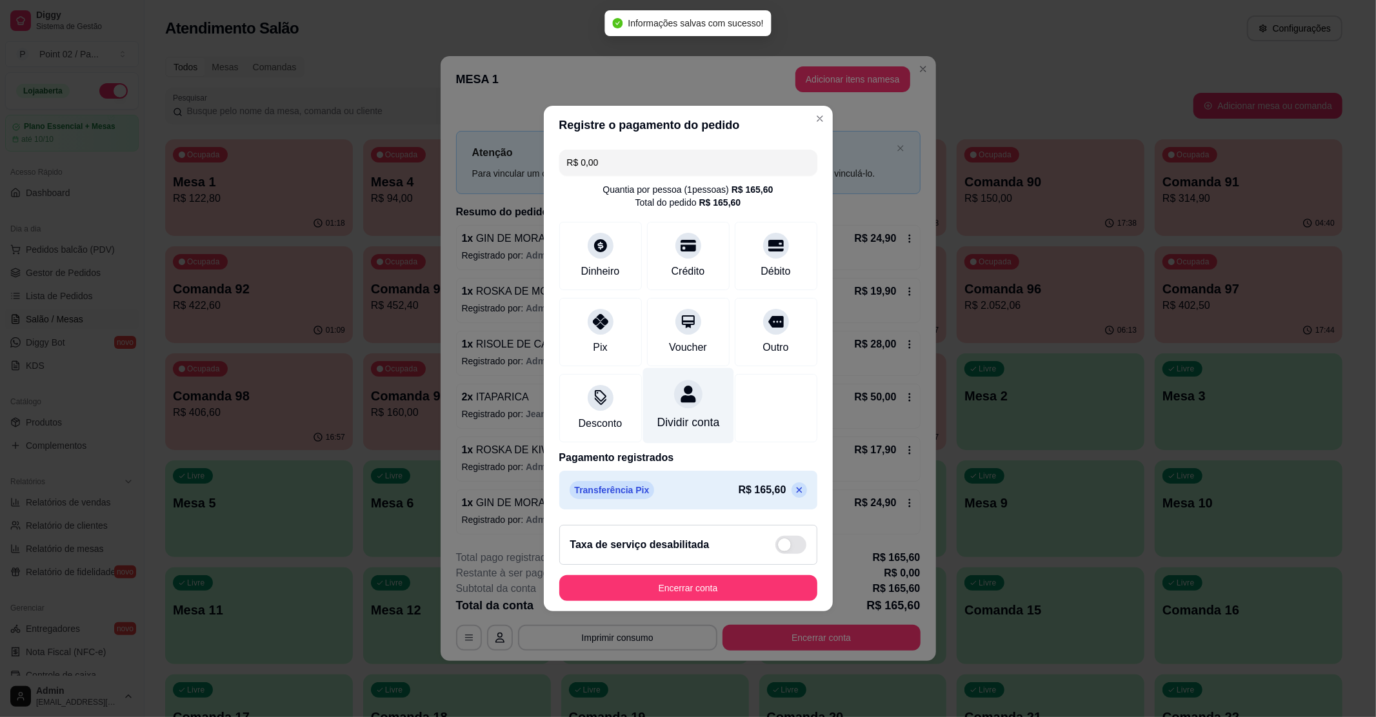
type input "R$ 0,00"
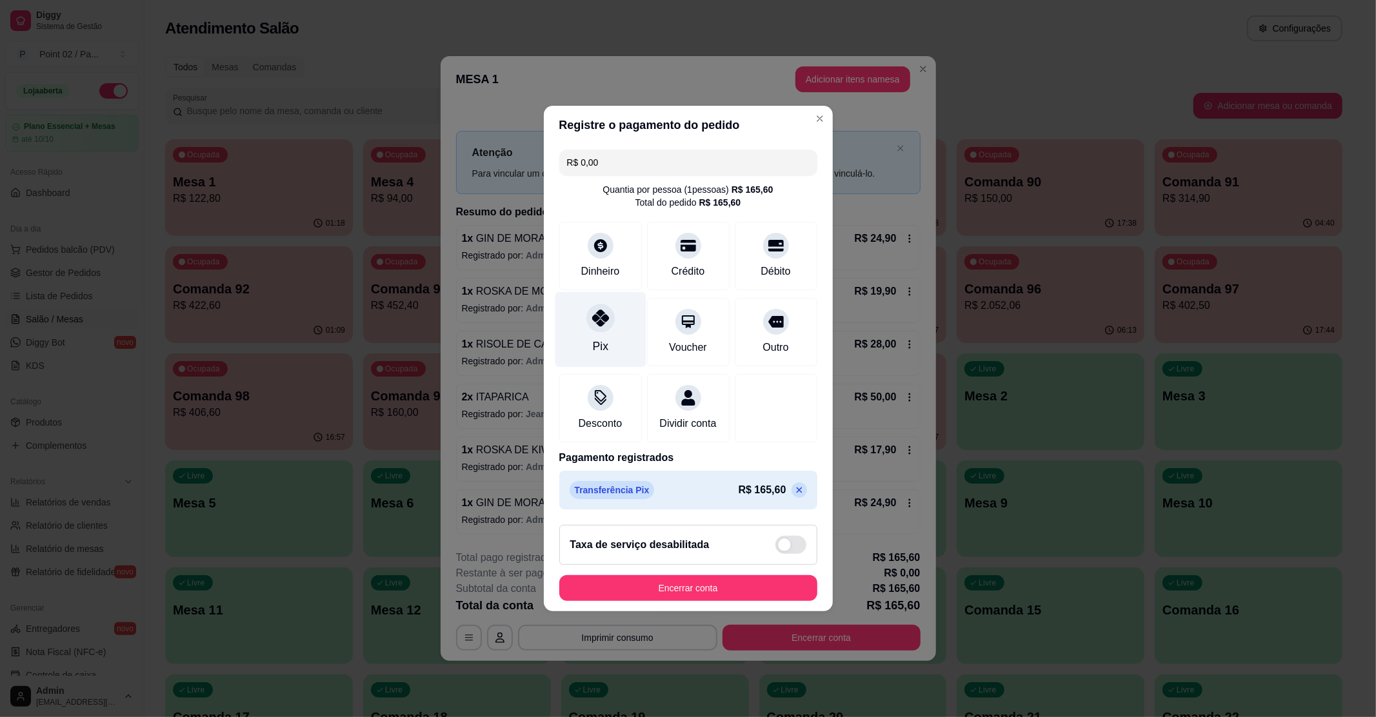
click at [608, 341] on div "Pix" at bounding box center [600, 329] width 91 height 75
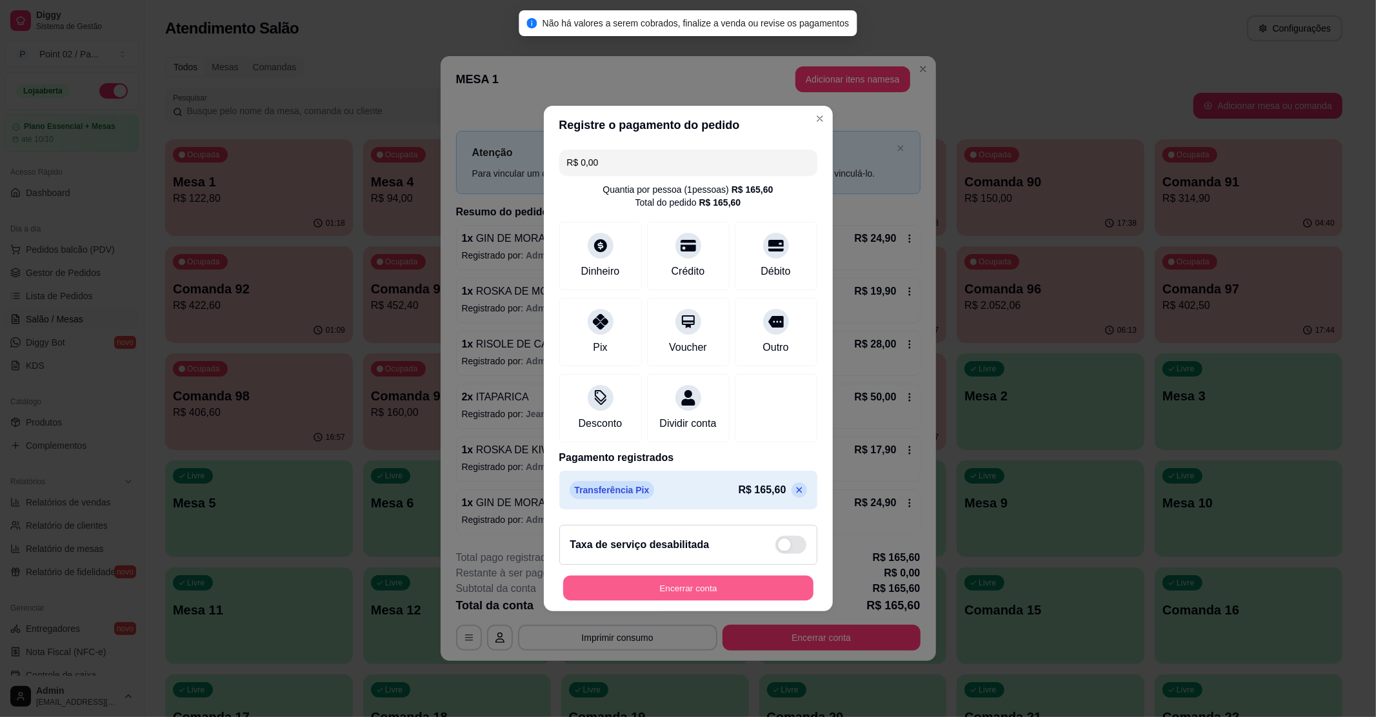
click at [733, 586] on button "Encerrar conta" at bounding box center [688, 588] width 250 height 25
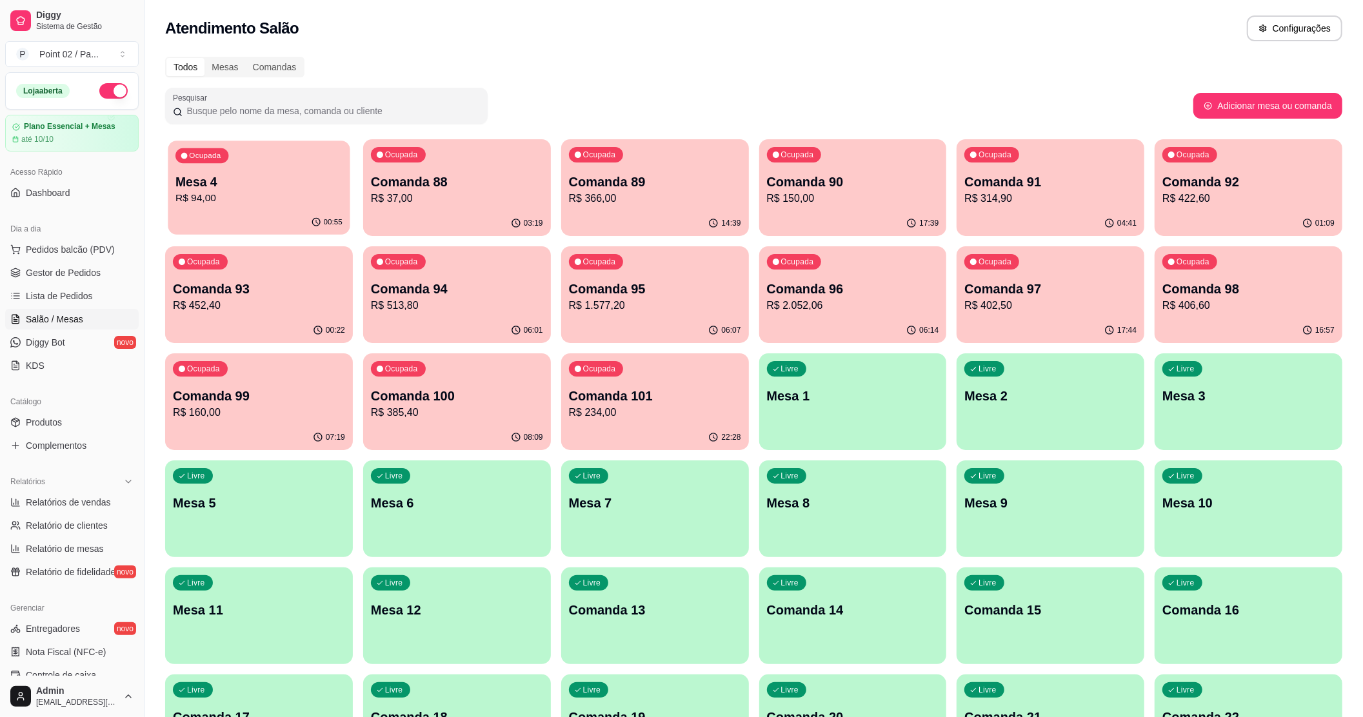
click at [285, 206] on div "Ocupada Mesa 4 R$ 94,00" at bounding box center [259, 176] width 182 height 70
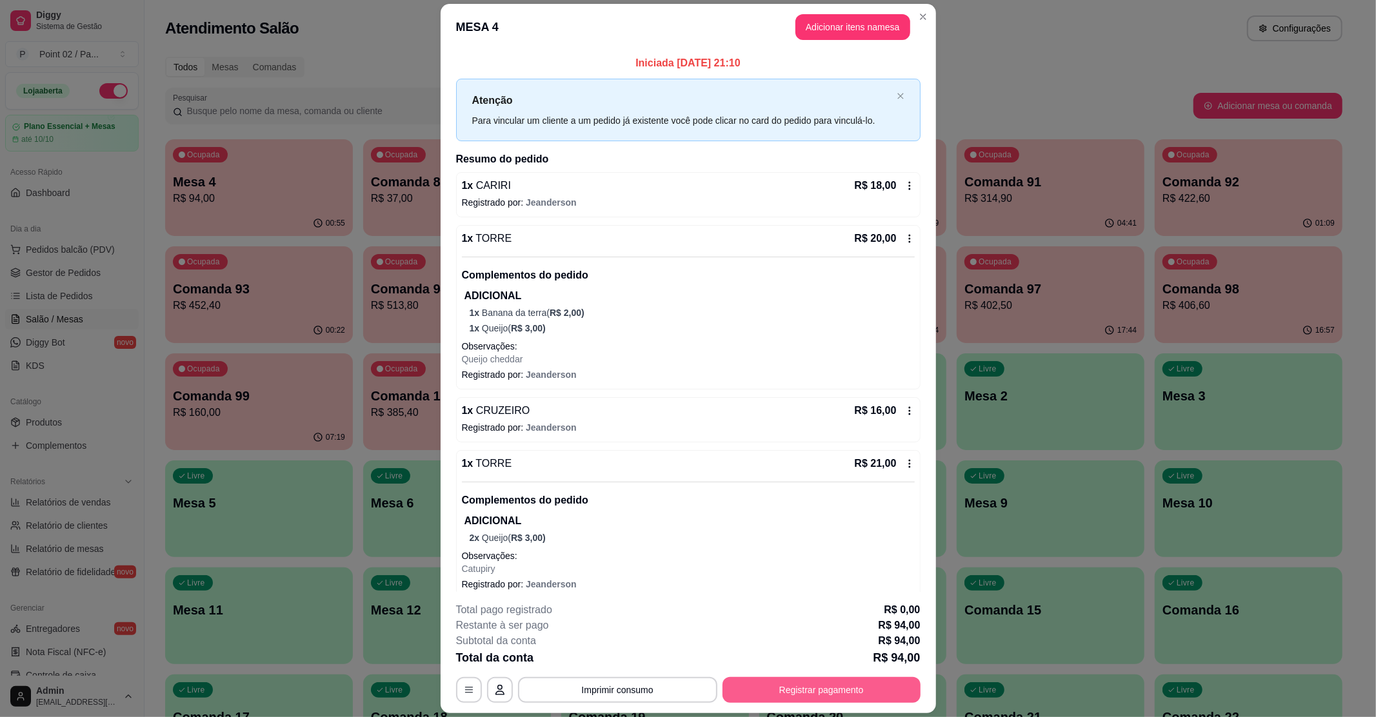
click at [810, 677] on div "**********" at bounding box center [688, 690] width 464 height 26
click at [808, 686] on button "Registrar pagamento" at bounding box center [822, 690] width 198 height 26
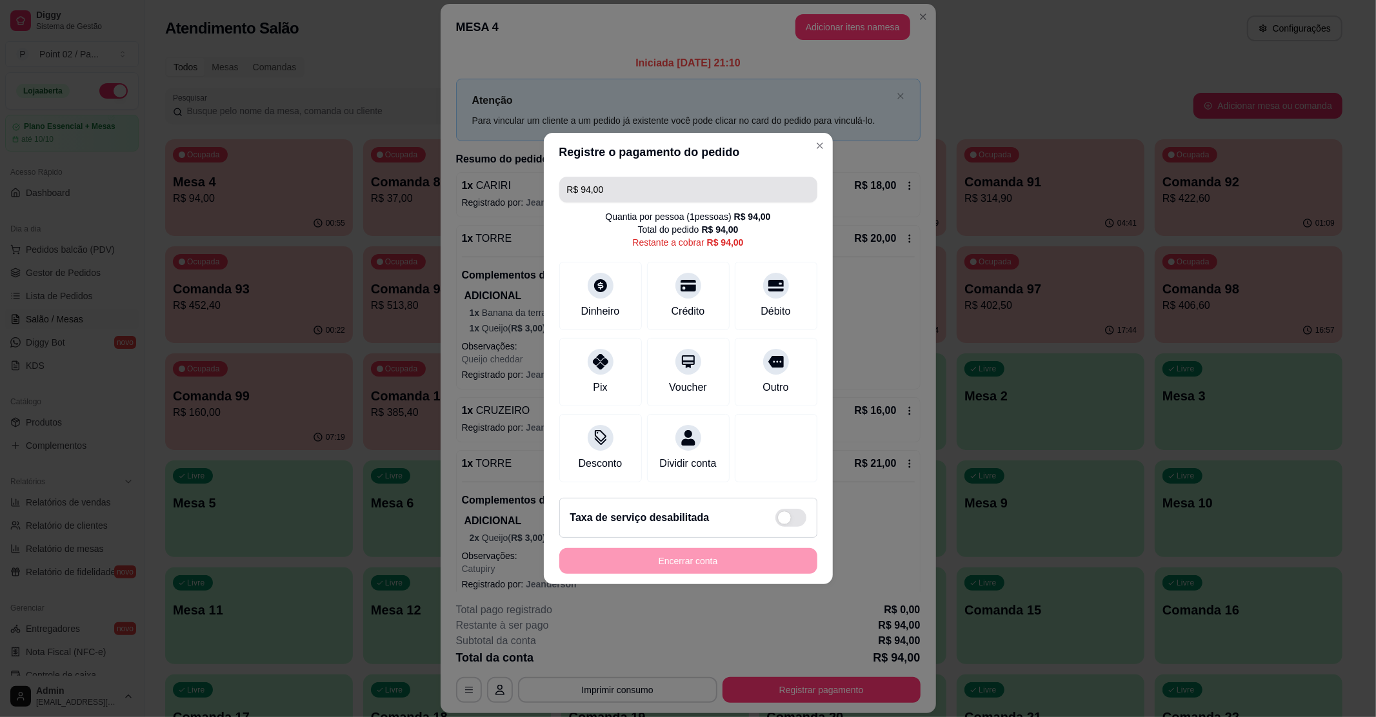
click at [679, 179] on input "R$ 94,00" at bounding box center [688, 190] width 243 height 26
click at [589, 368] on div "Pix" at bounding box center [600, 369] width 91 height 75
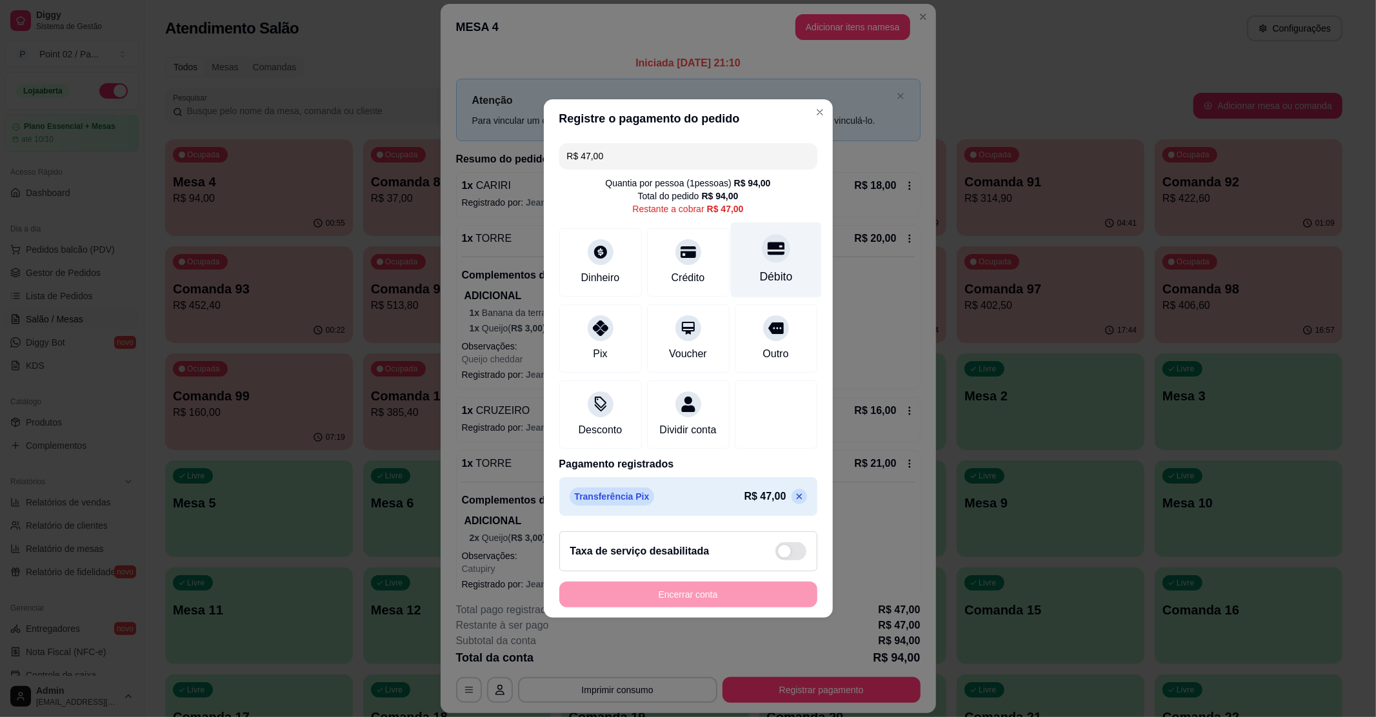
click at [795, 257] on div "Débito" at bounding box center [775, 260] width 91 height 75
type input "R$ 0,00"
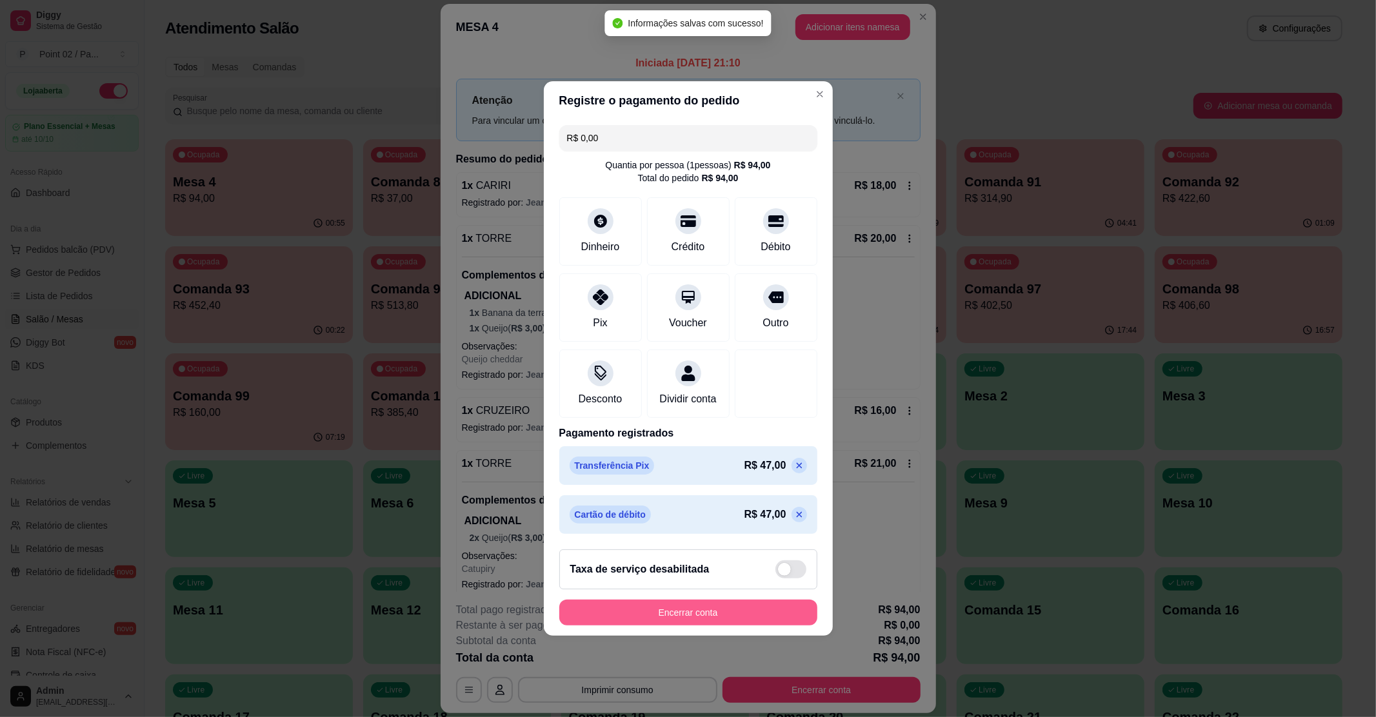
click at [739, 621] on button "Encerrar conta" at bounding box center [688, 613] width 258 height 26
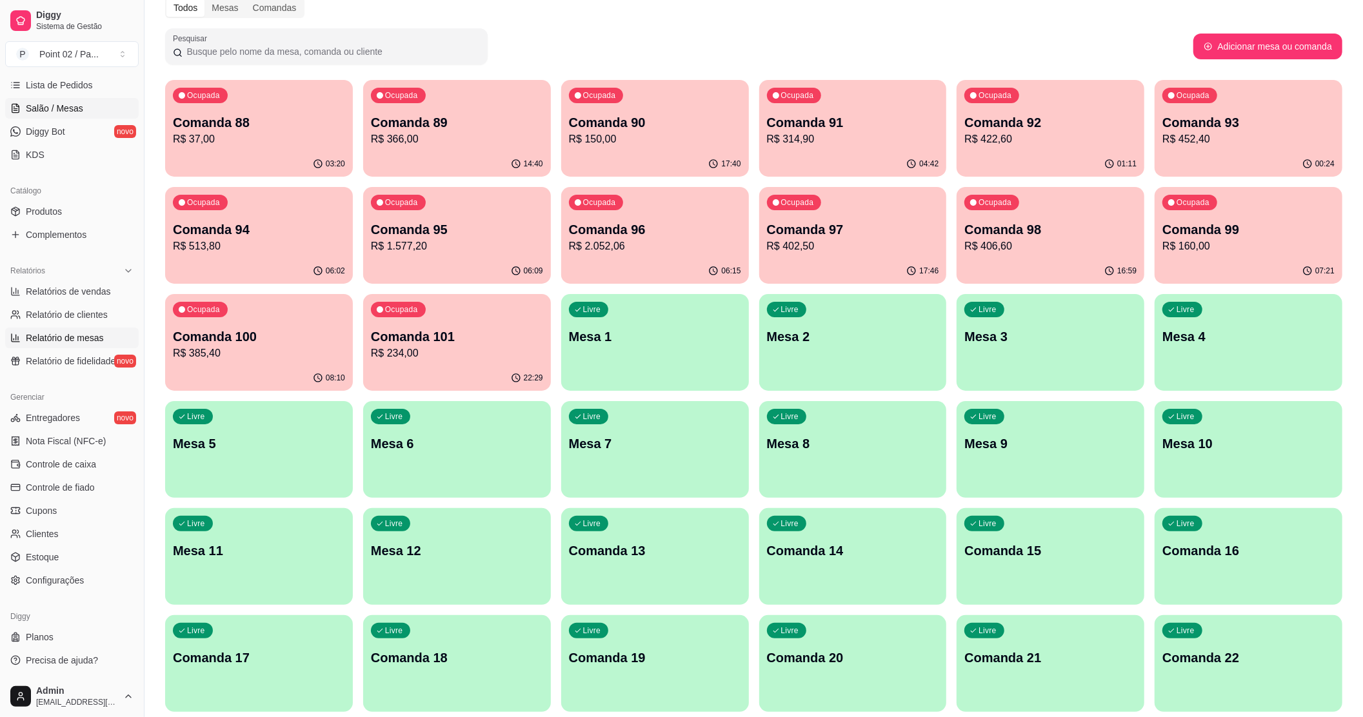
scroll to position [344, 0]
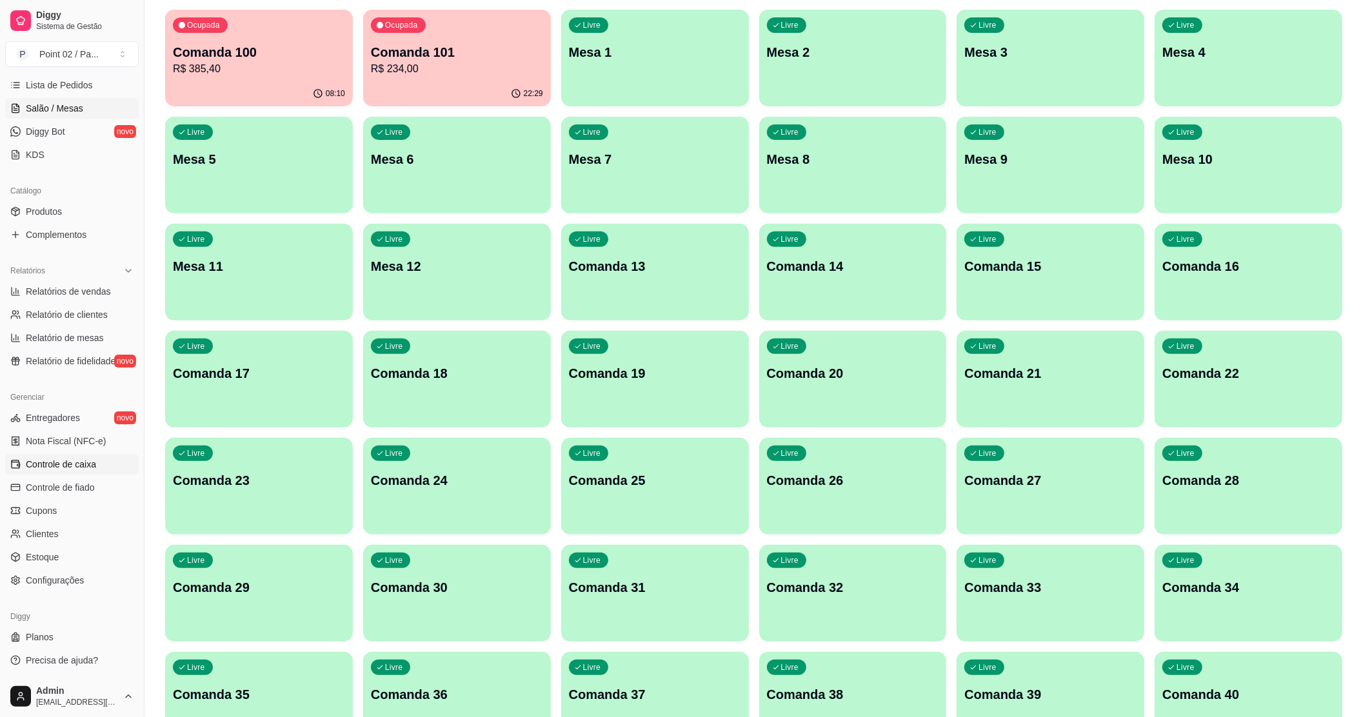
click at [89, 468] on span "Controle de caixa" at bounding box center [61, 464] width 70 height 13
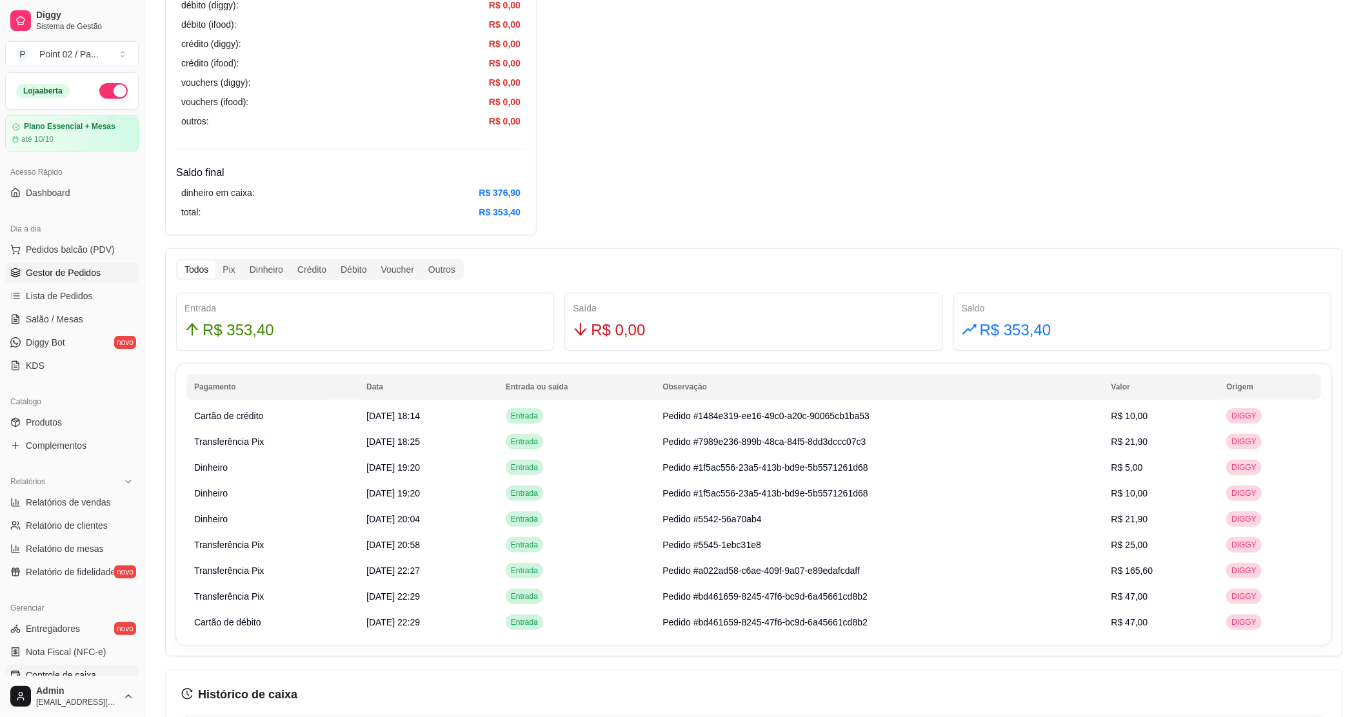
click at [98, 275] on span "Gestor de Pedidos" at bounding box center [63, 272] width 75 height 13
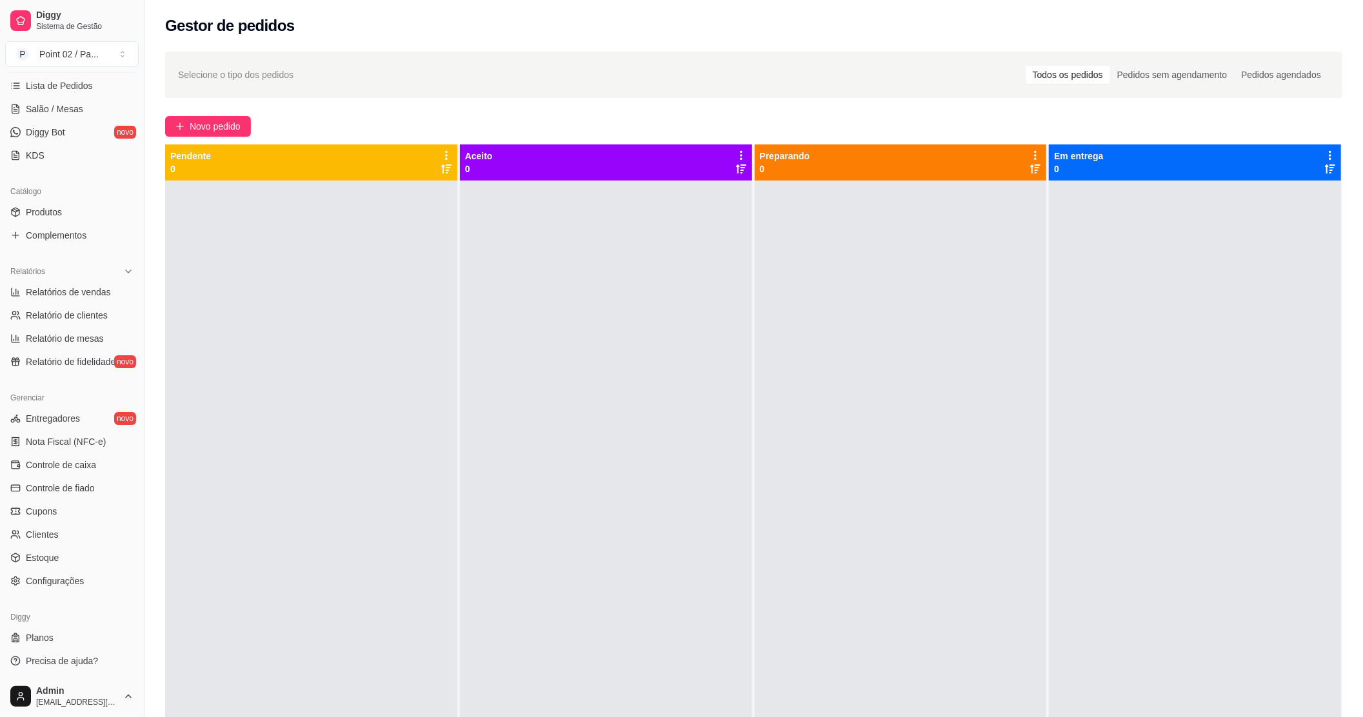
scroll to position [212, 0]
click at [94, 470] on span "Controle de caixa" at bounding box center [61, 464] width 70 height 13
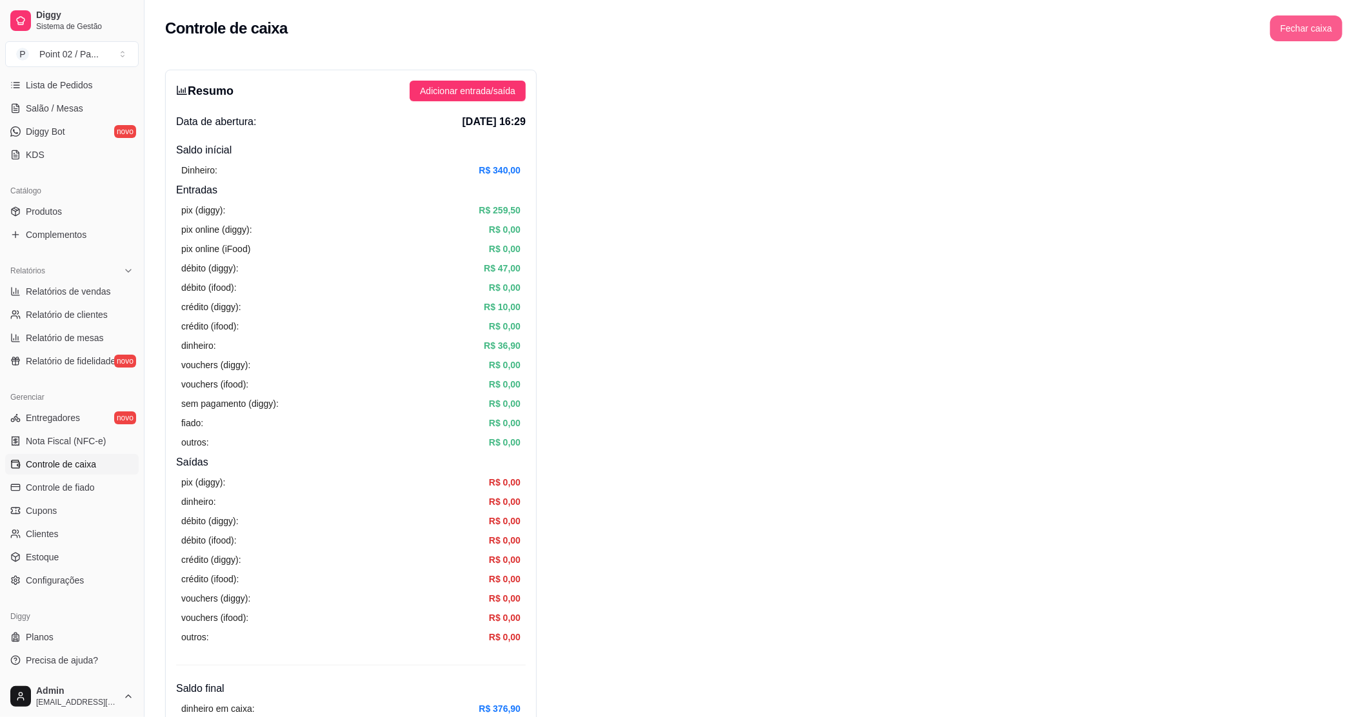
click at [1281, 31] on button "Fechar caixa" at bounding box center [1306, 28] width 72 height 26
click at [1352, 107] on button "Sim" at bounding box center [1343, 114] width 26 height 15
